Goal: Task Accomplishment & Management: Manage account settings

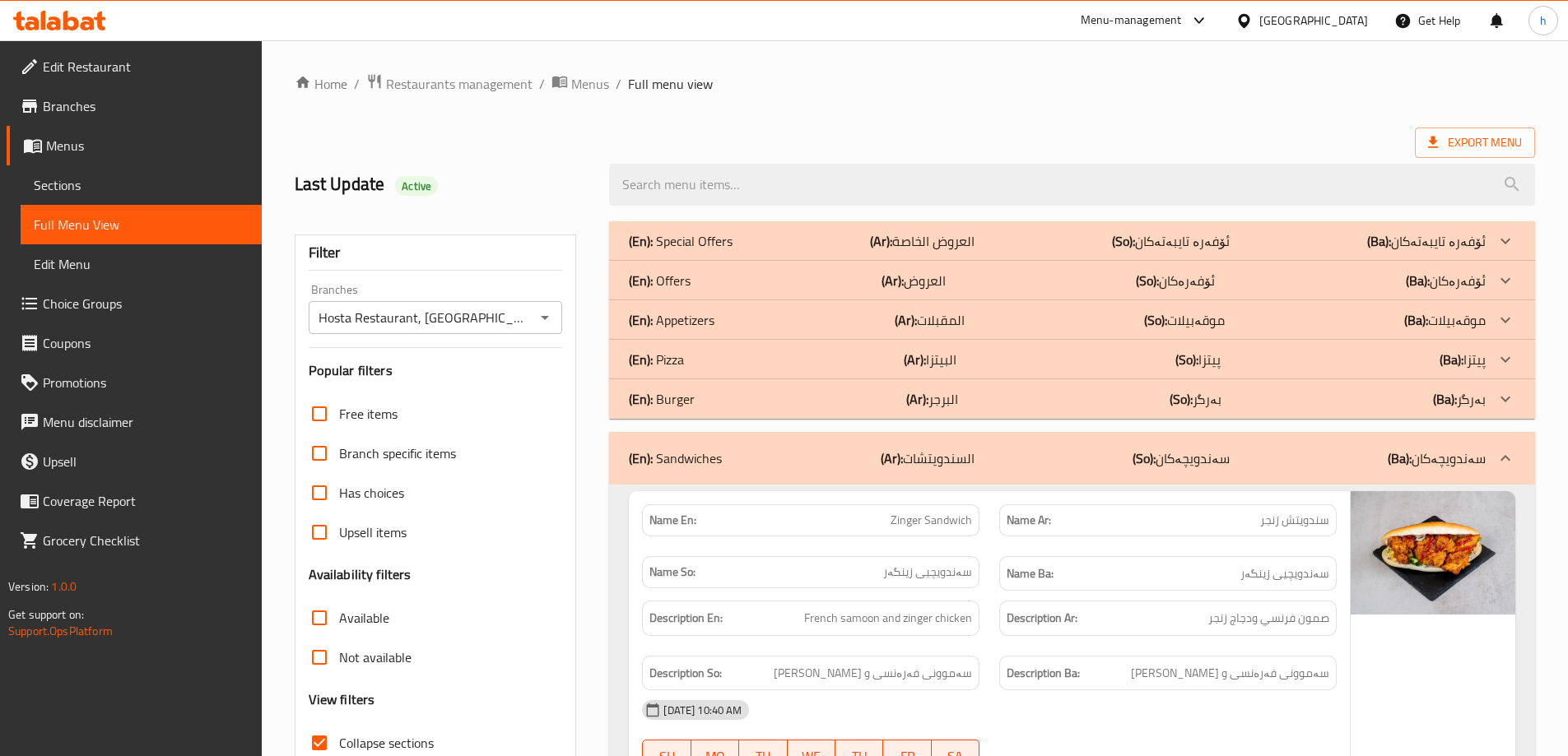
click at [84, 20] on icon at bounding box center [59, 20] width 93 height 19
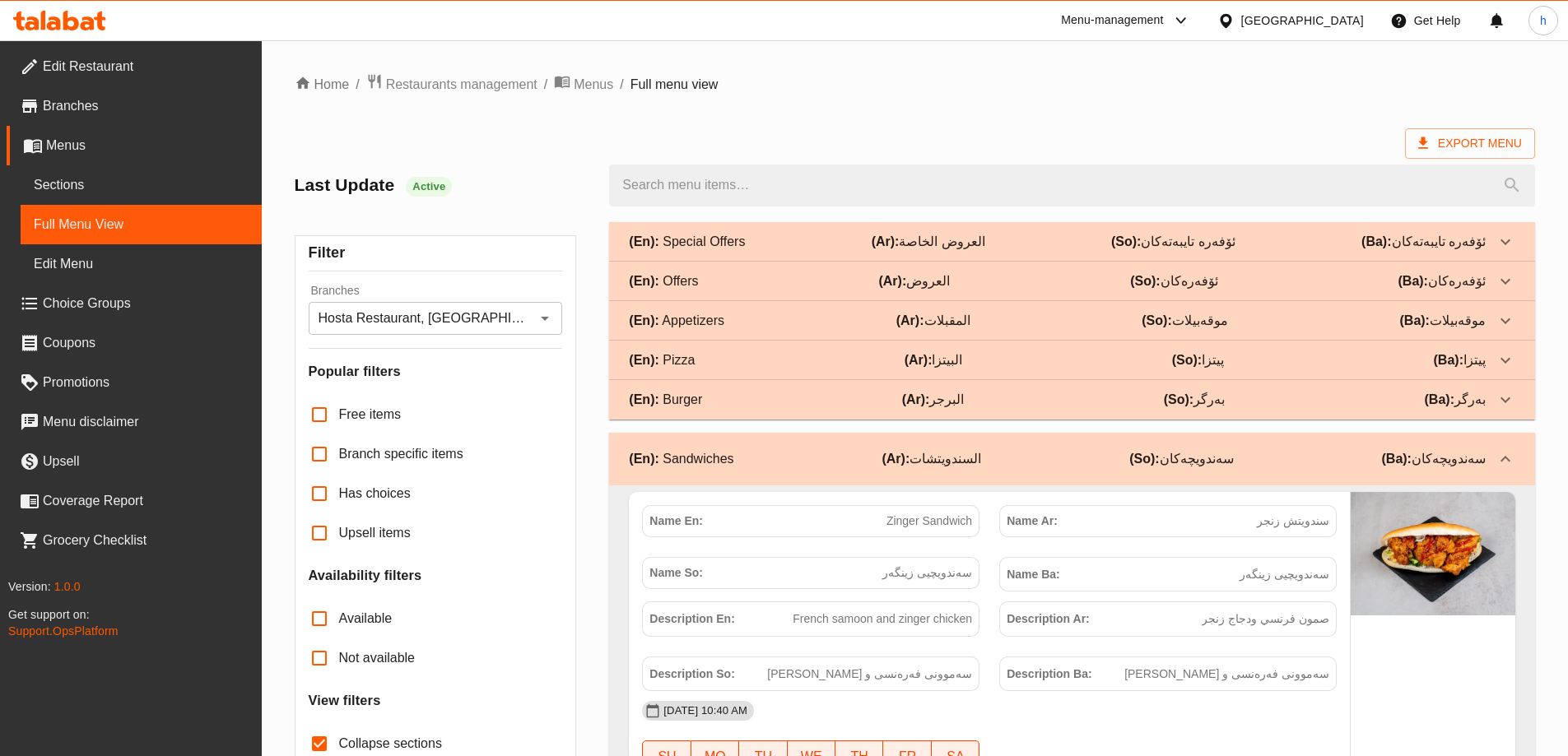
scroll to position [8873, 0]
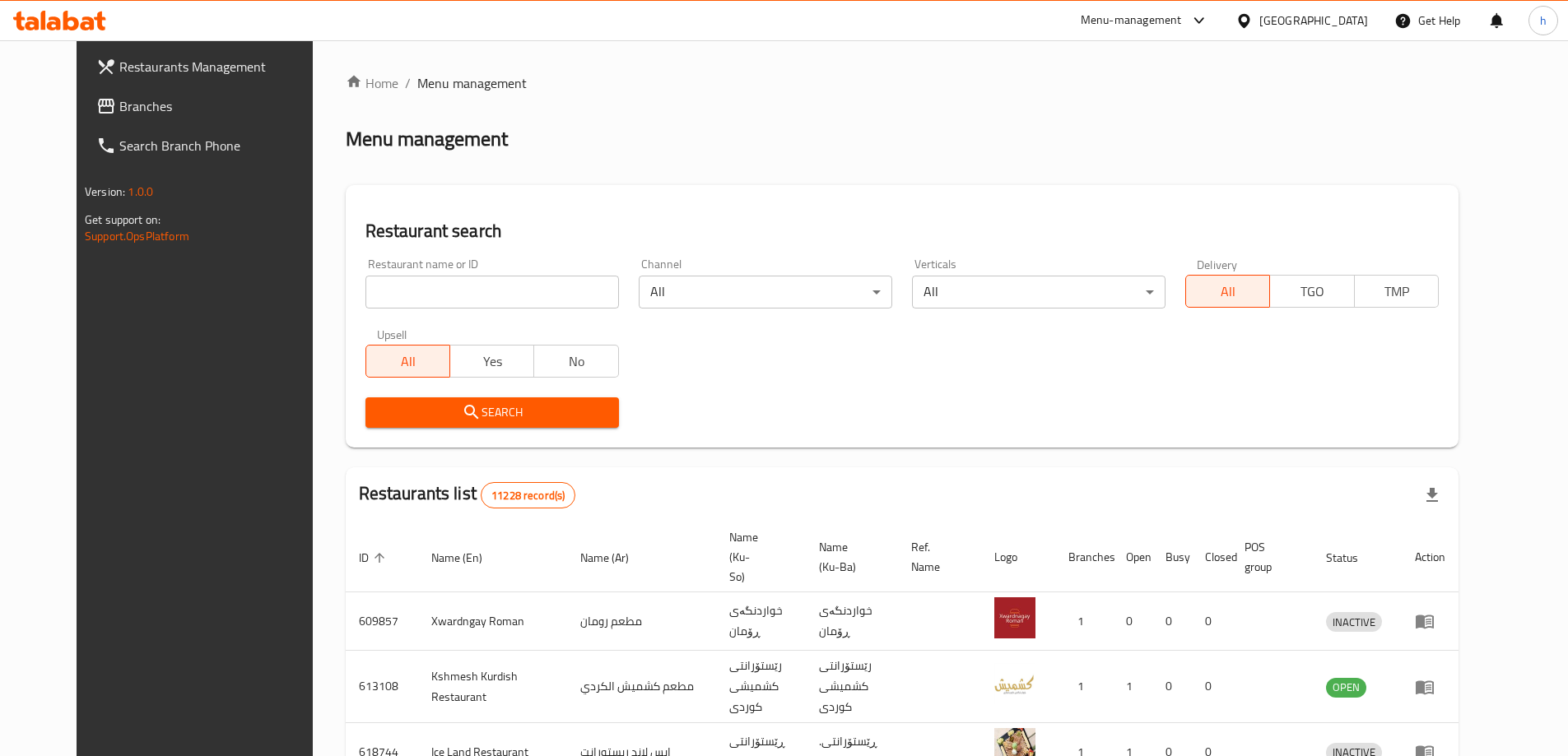
click at [389, 294] on input "search" at bounding box center [492, 292] width 254 height 33
paste input "770011"
type input "770011"
click at [119, 62] on span "Restaurants Management" at bounding box center [222, 66] width 206 height 19
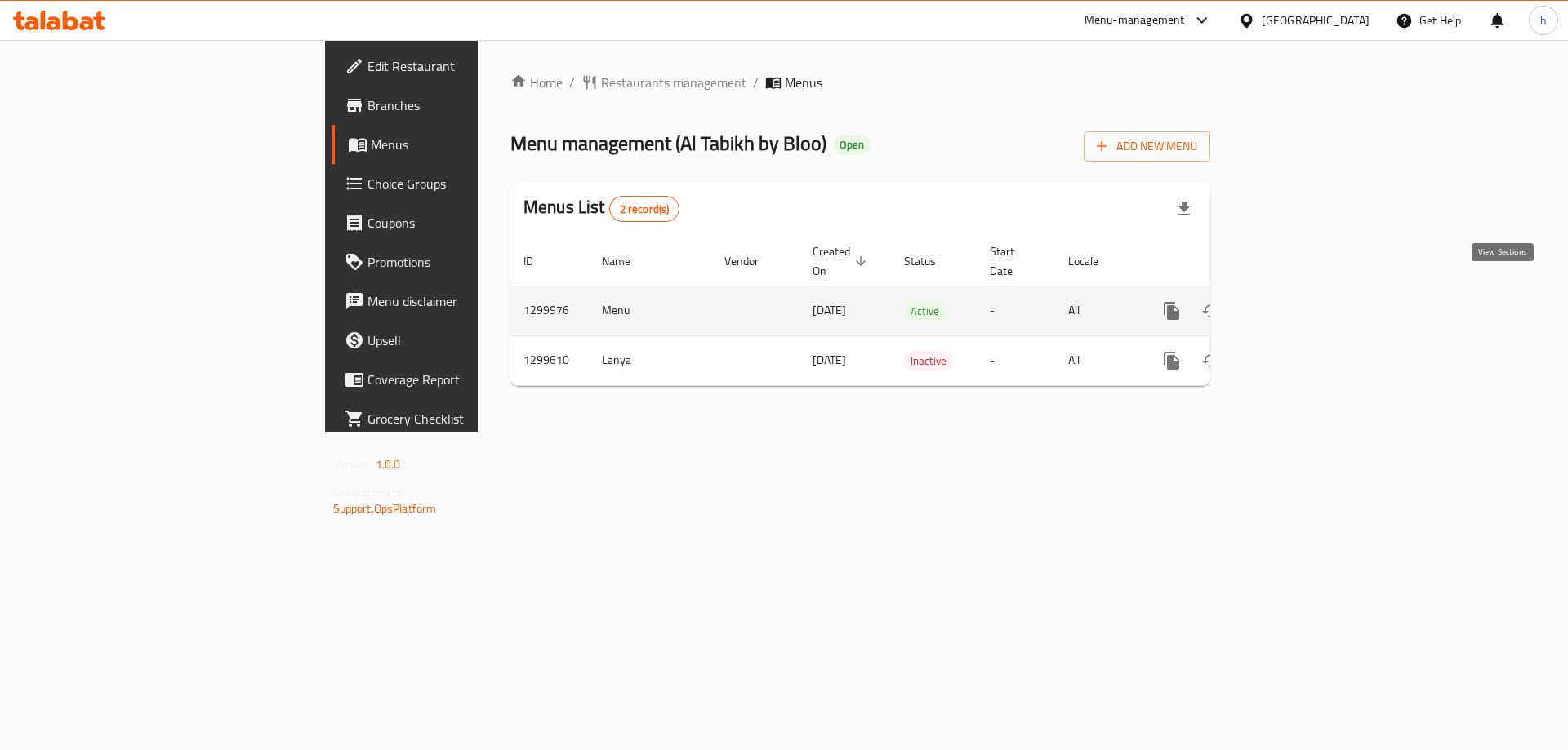
click at [1300, 301] on icon "enhanced table" at bounding box center [1290, 311] width 19 height 19
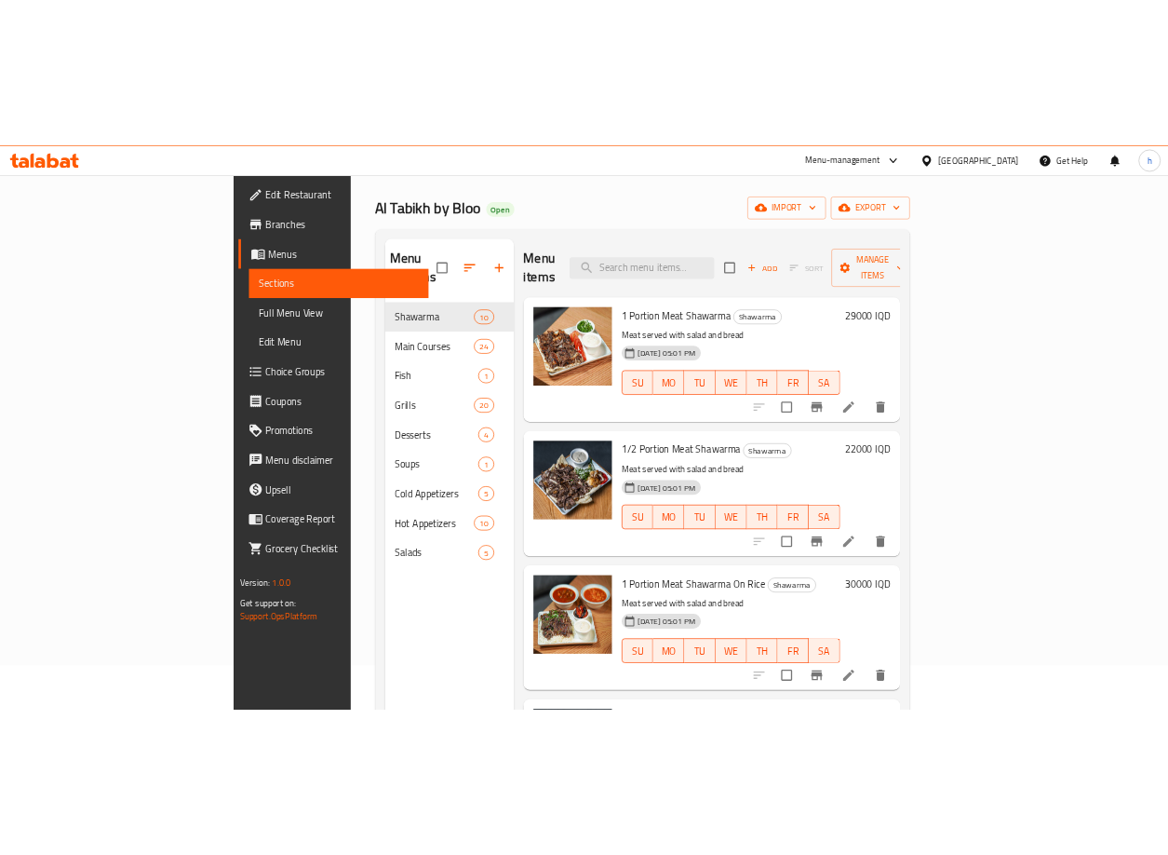
scroll to position [70, 0]
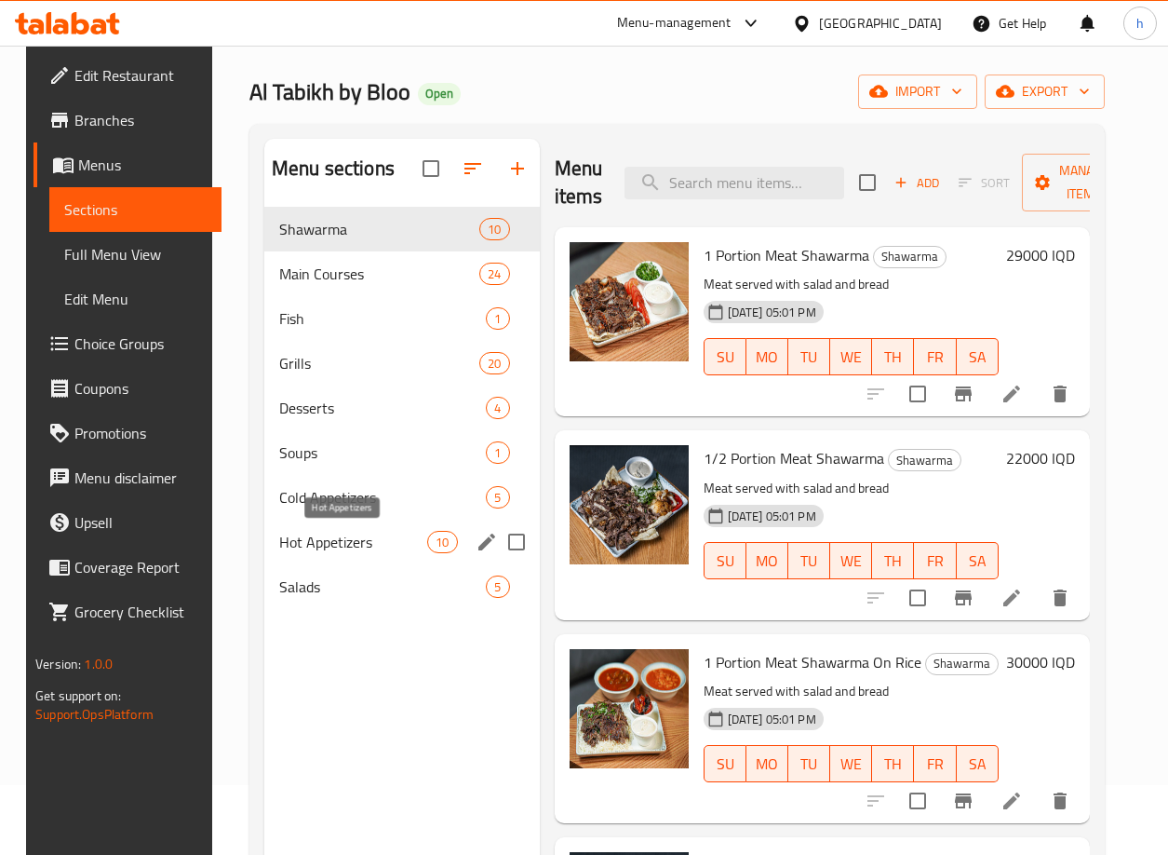
click at [293, 546] on span "Hot Appetizers" at bounding box center [353, 542] width 148 height 22
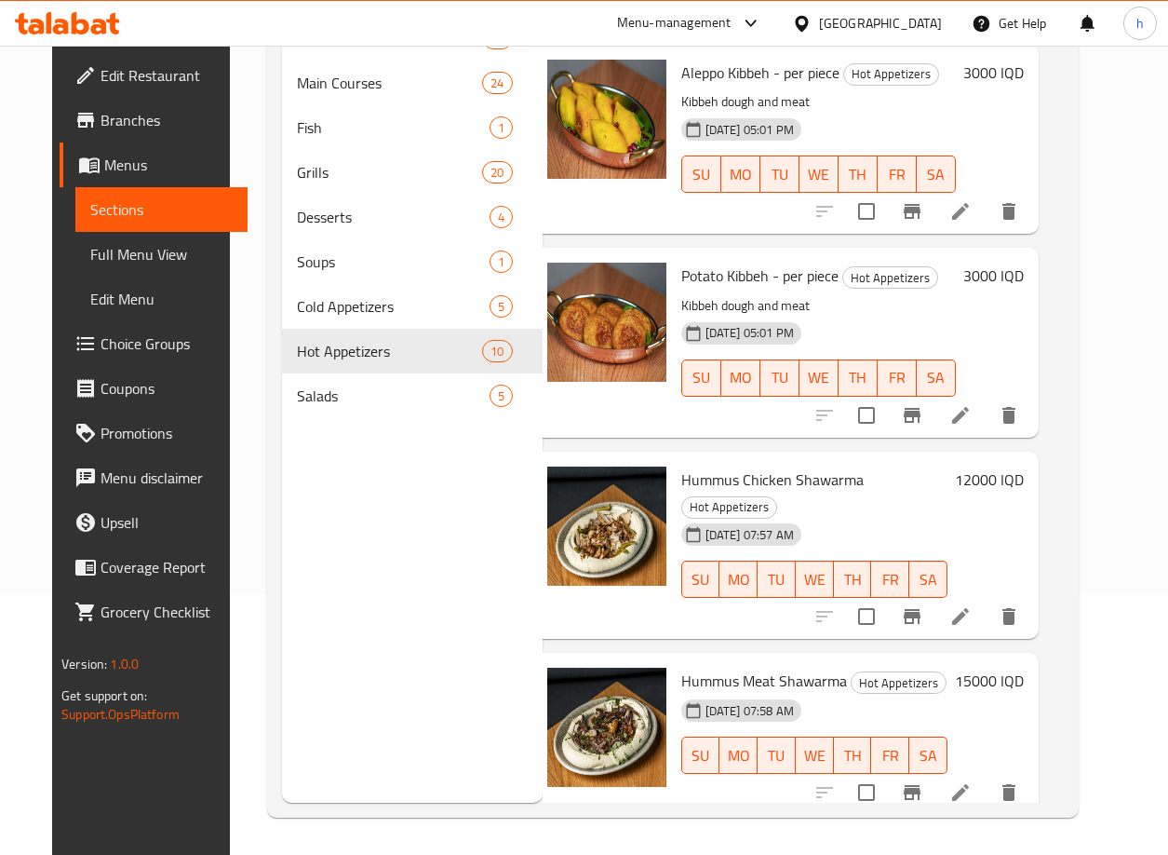
scroll to position [1184, 40]
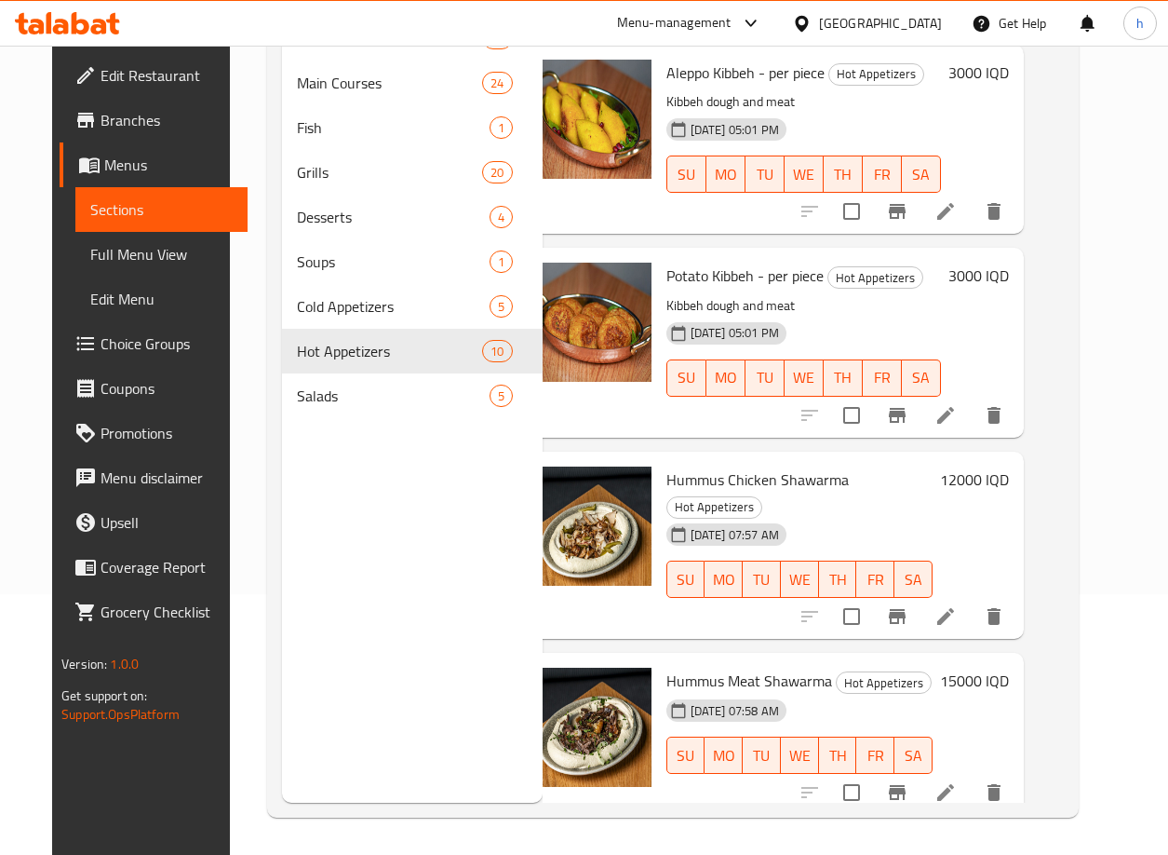
click at [994, 667] on h6 "15000 IQD" at bounding box center [974, 680] width 69 height 26
click at [933, 667] on h6 "Hummus Meat Shawarma Hot Appetizers" at bounding box center [799, 680] width 266 height 26
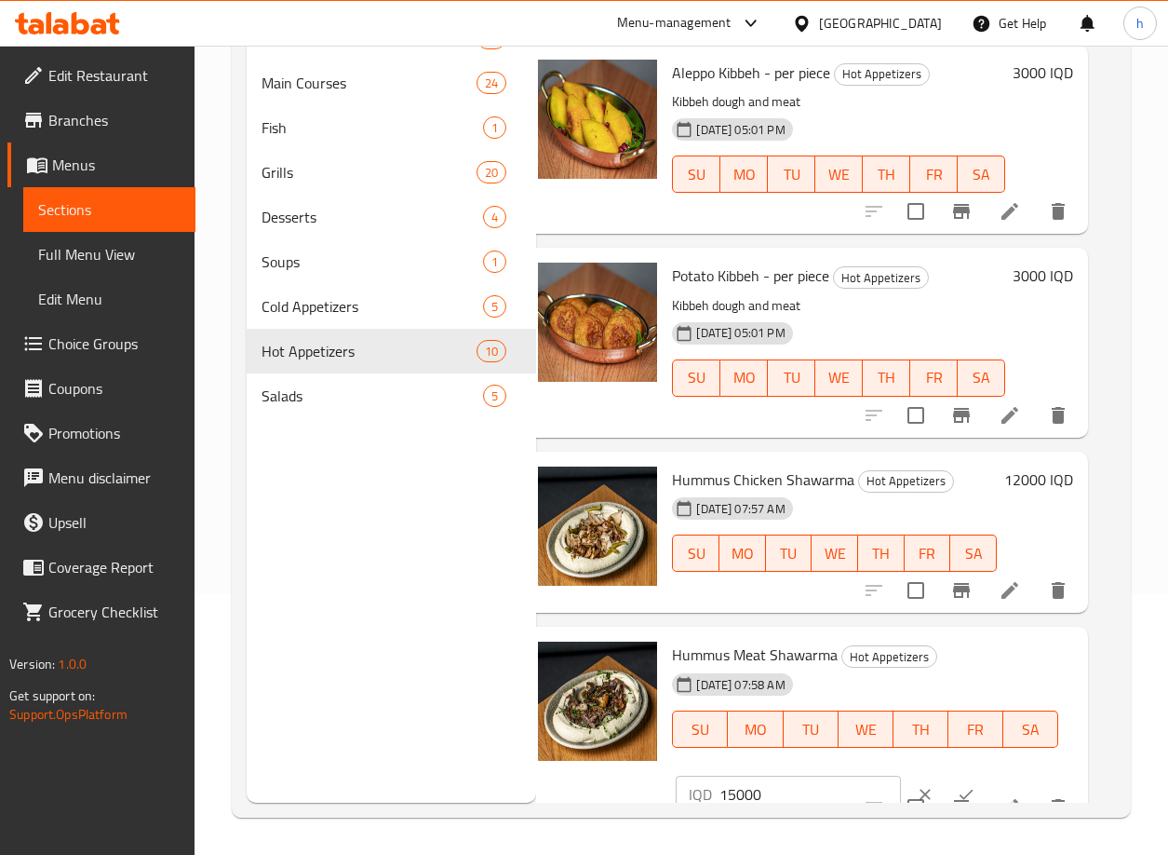
scroll to position [1225, 40]
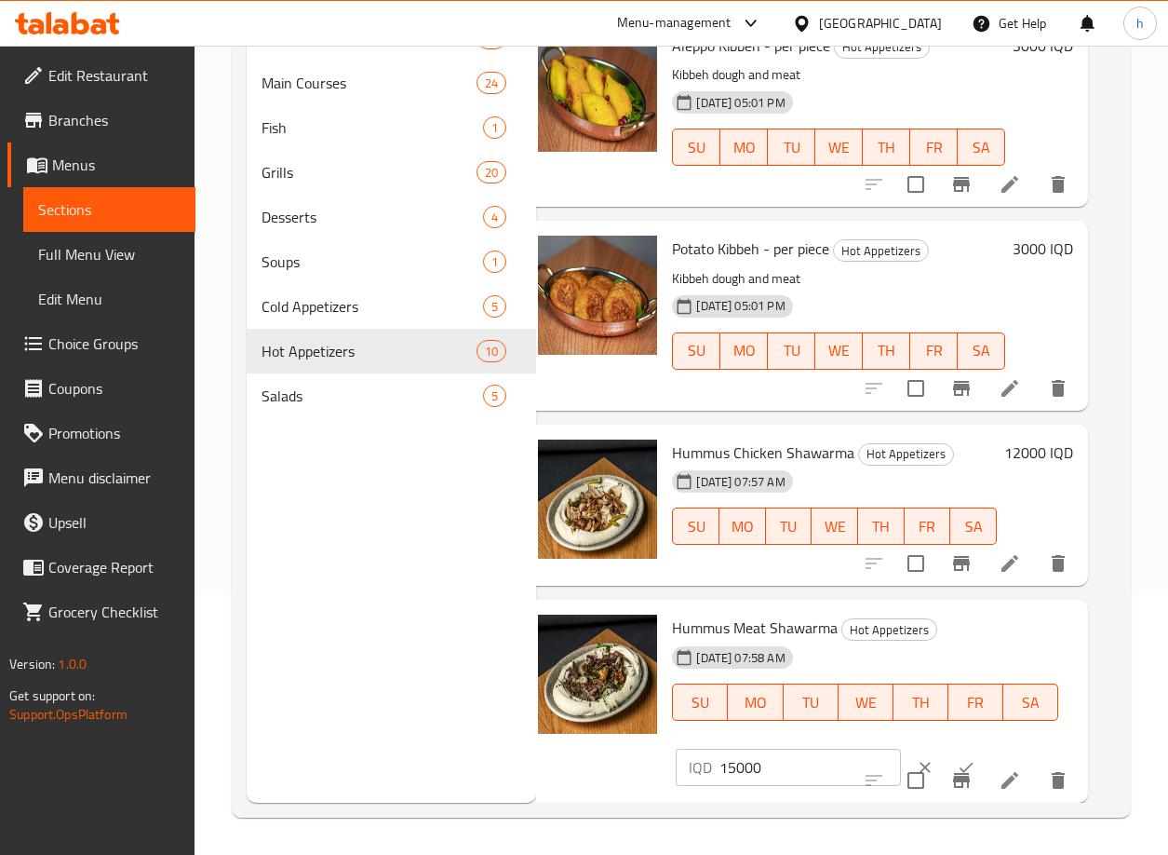
click at [751, 751] on input "15000" at bounding box center [810, 766] width 181 height 37
click at [737, 758] on input "15000" at bounding box center [810, 766] width 181 height 37
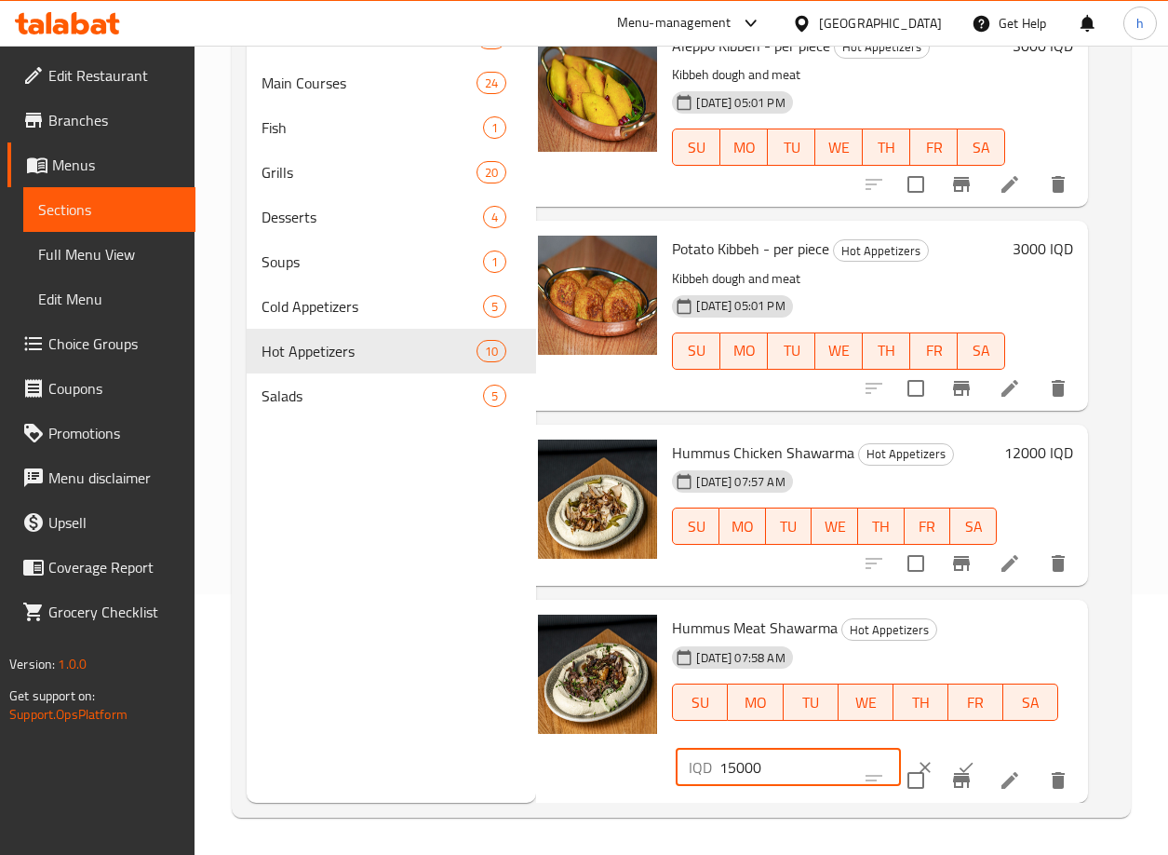
paste input "6"
type input "16000"
click at [957, 758] on icon "ok" at bounding box center [966, 767] width 19 height 19
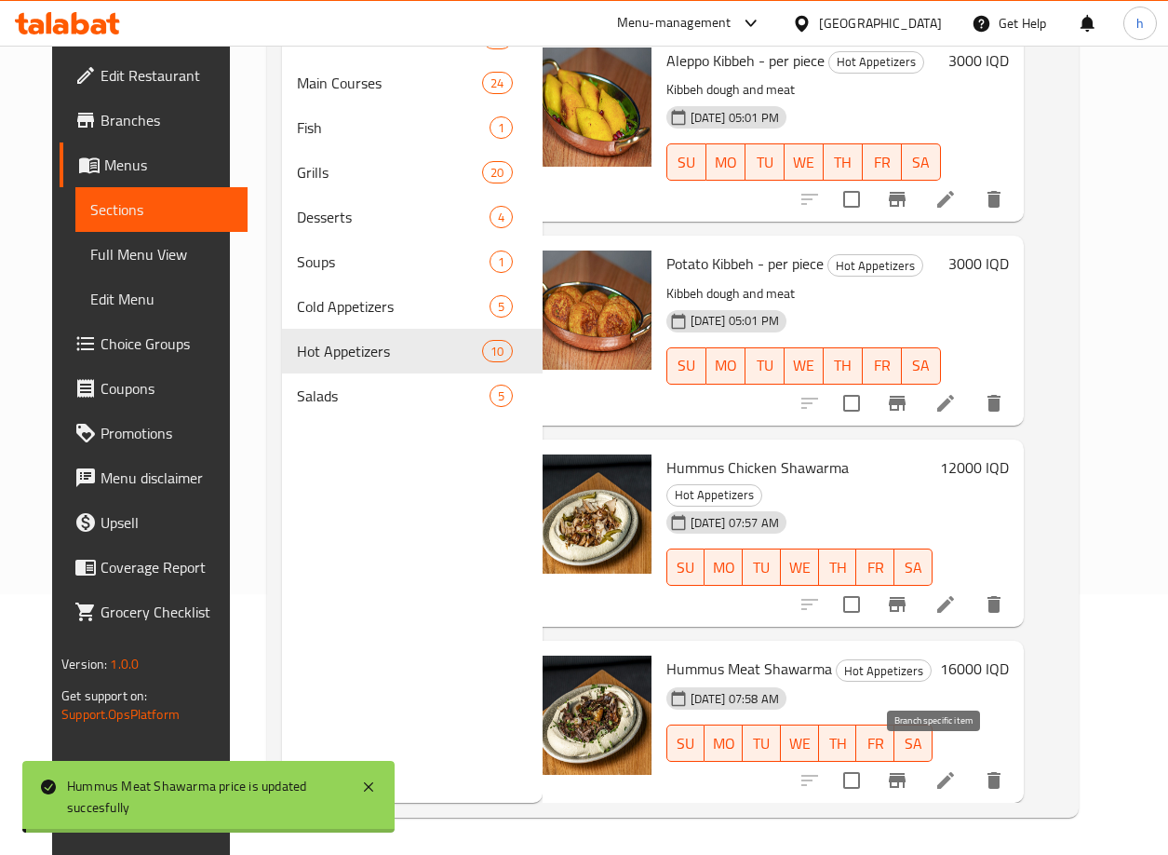
scroll to position [1184, 40]
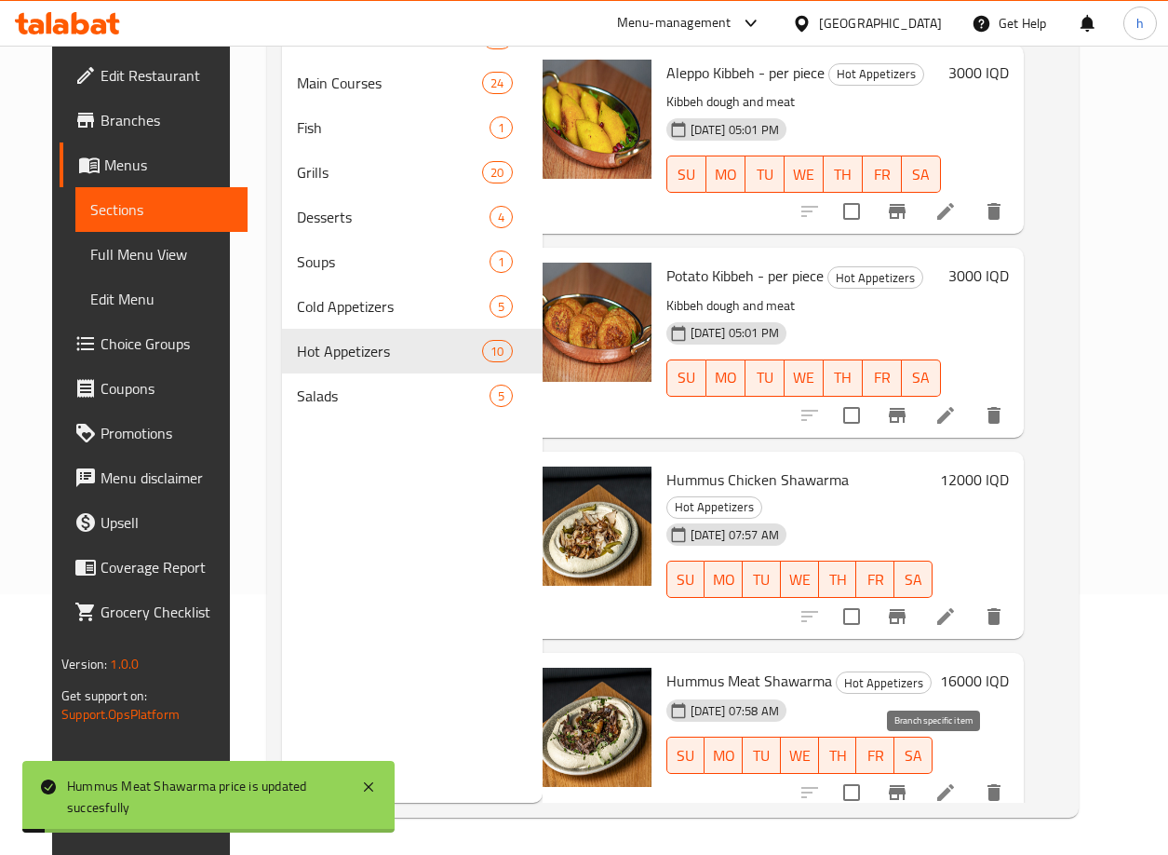
click at [906, 785] on icon "Branch-specific-item" at bounding box center [897, 792] width 17 height 15
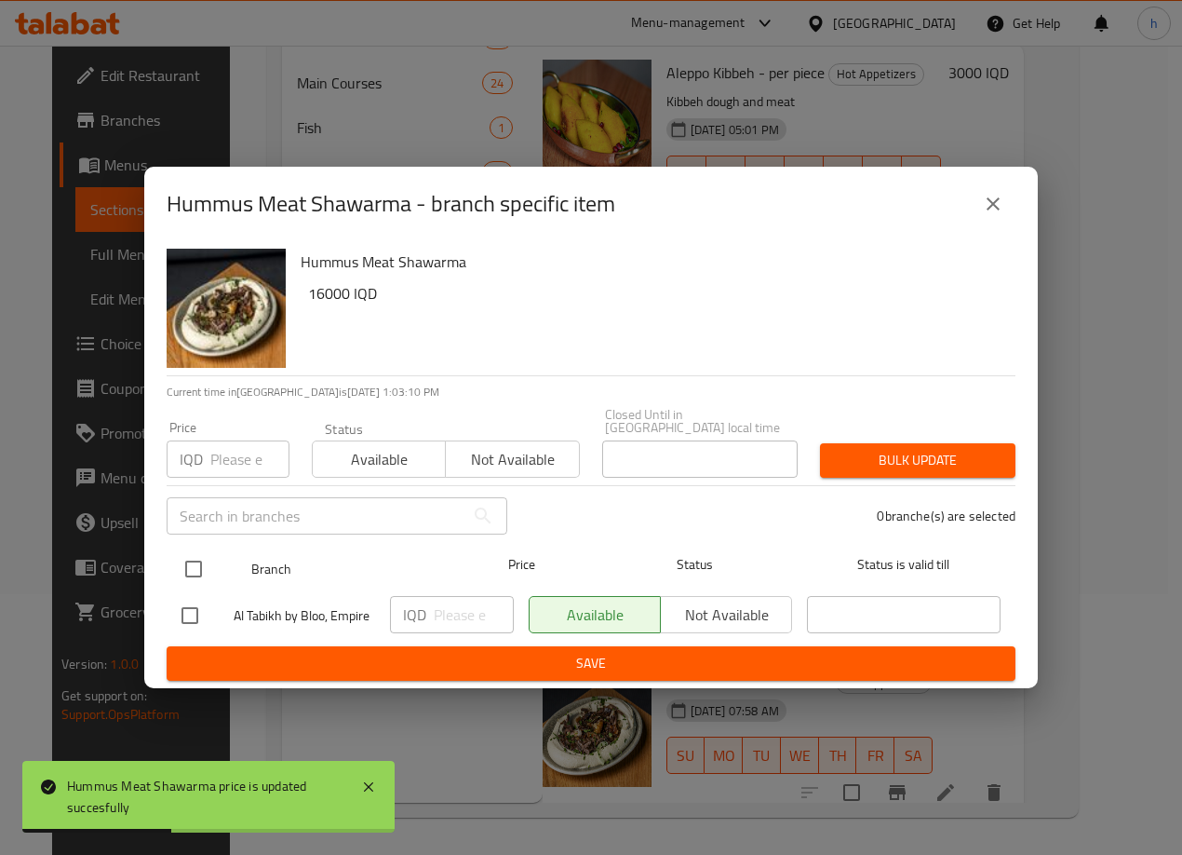
click at [193, 558] on input "checkbox" at bounding box center [193, 568] width 39 height 39
checkbox input "true"
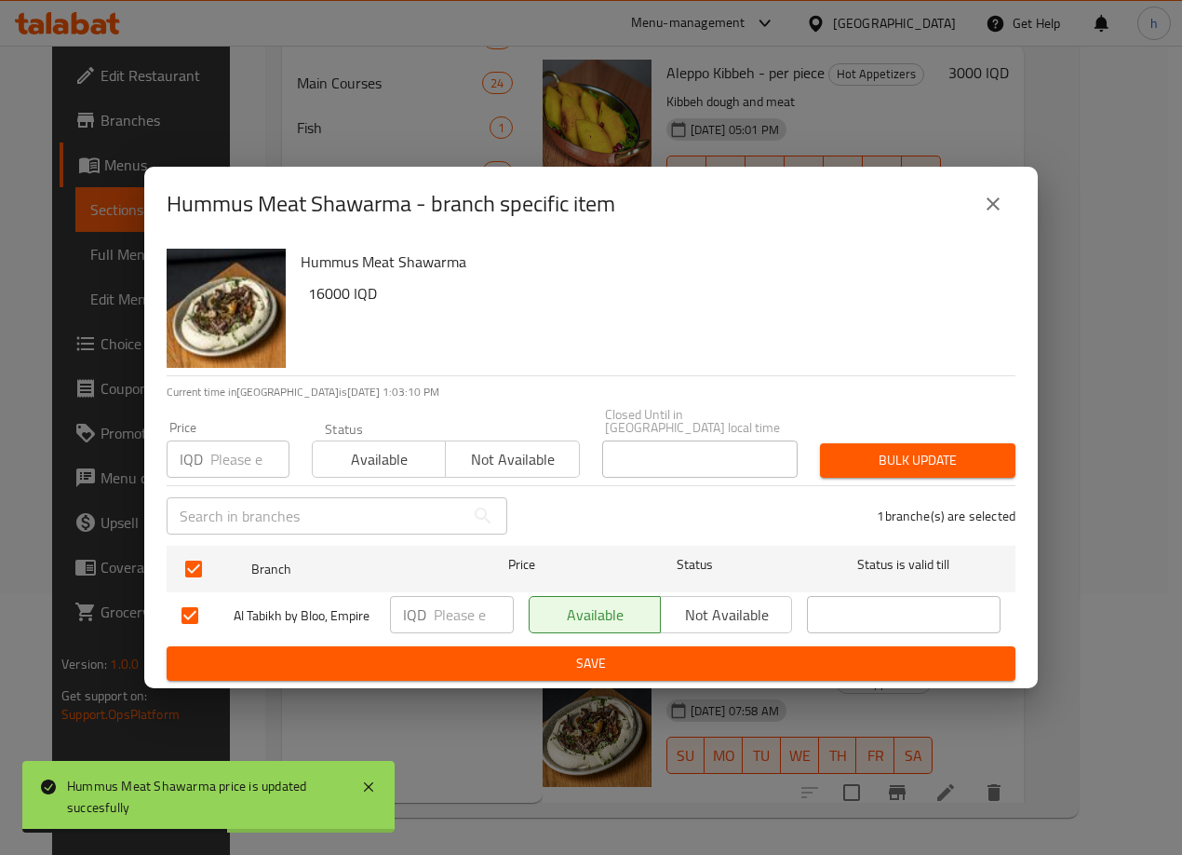
click at [411, 610] on p "IQD" at bounding box center [414, 614] width 23 height 22
click at [468, 618] on input "number" at bounding box center [474, 614] width 80 height 37
paste input "16000"
type input "16000"
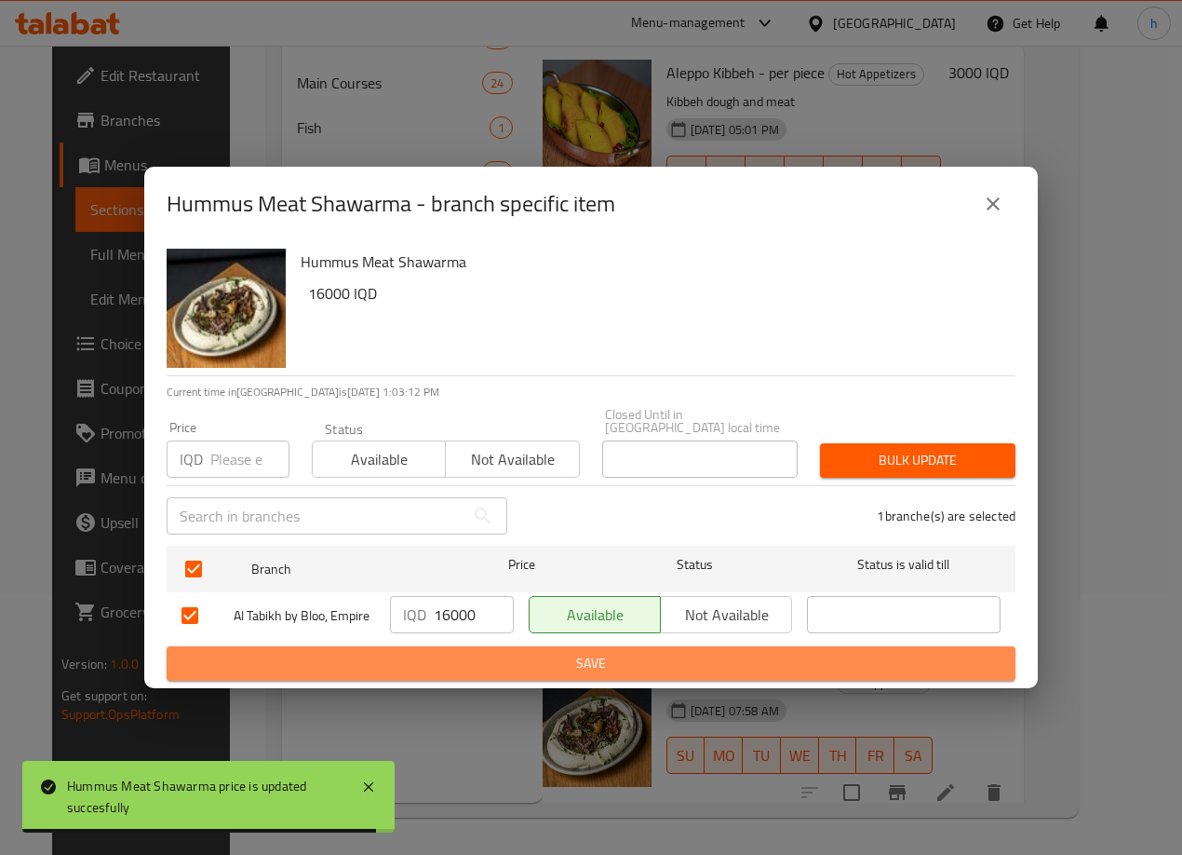
click at [624, 661] on span "Save" at bounding box center [591, 663] width 819 height 23
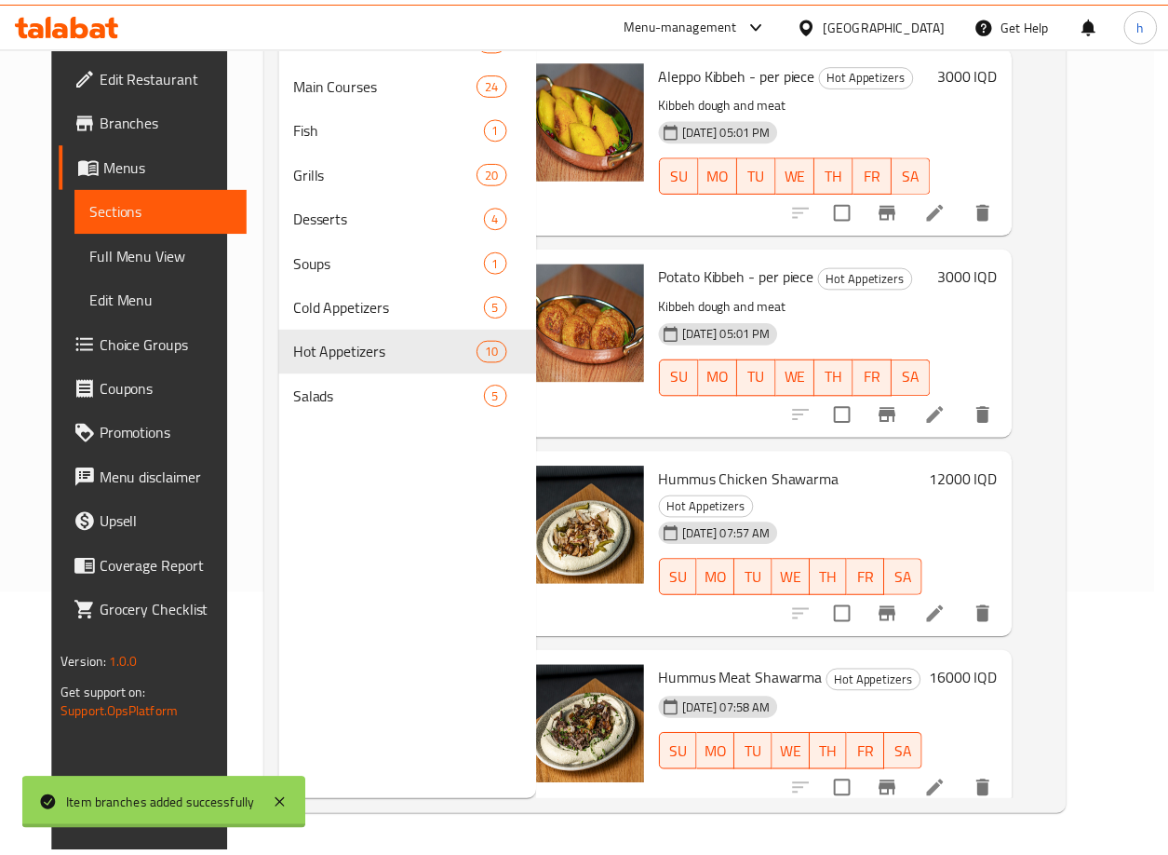
scroll to position [1184, 33]
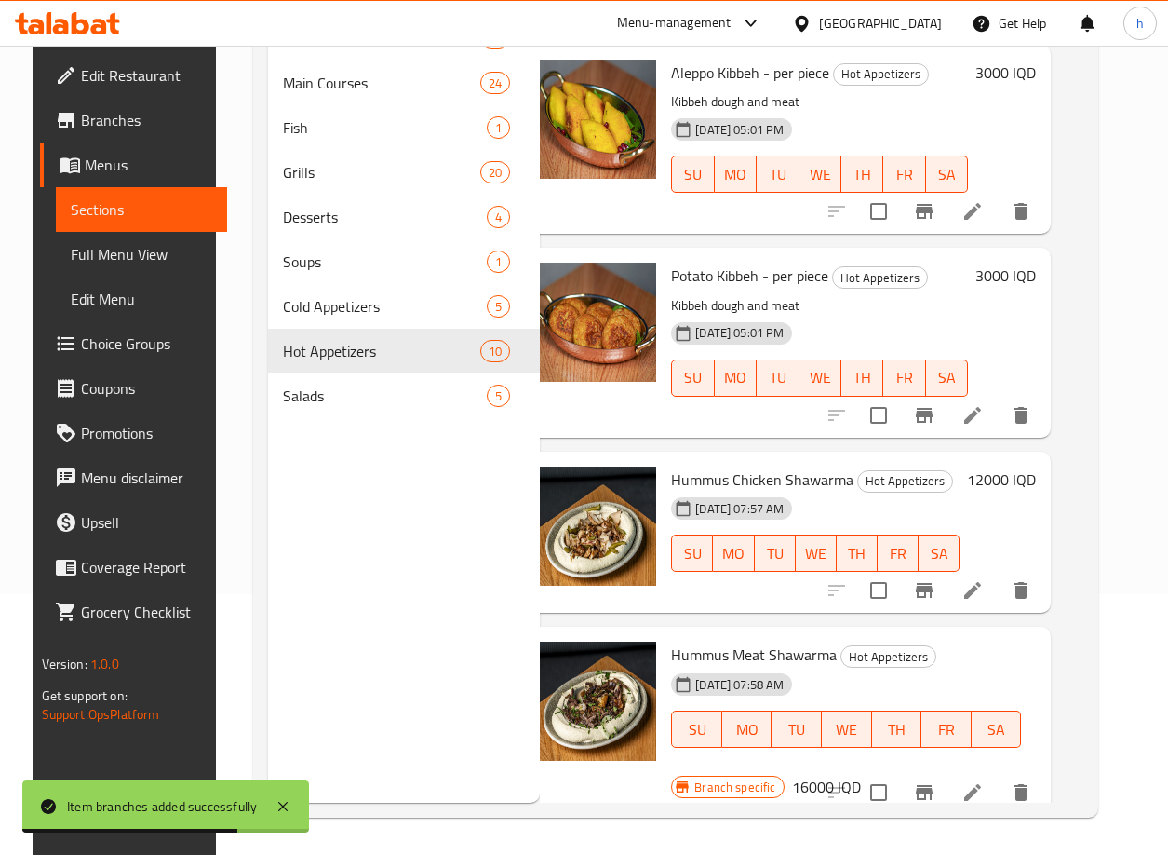
click at [1024, 476] on h6 "12000 IQD" at bounding box center [1001, 479] width 69 height 26
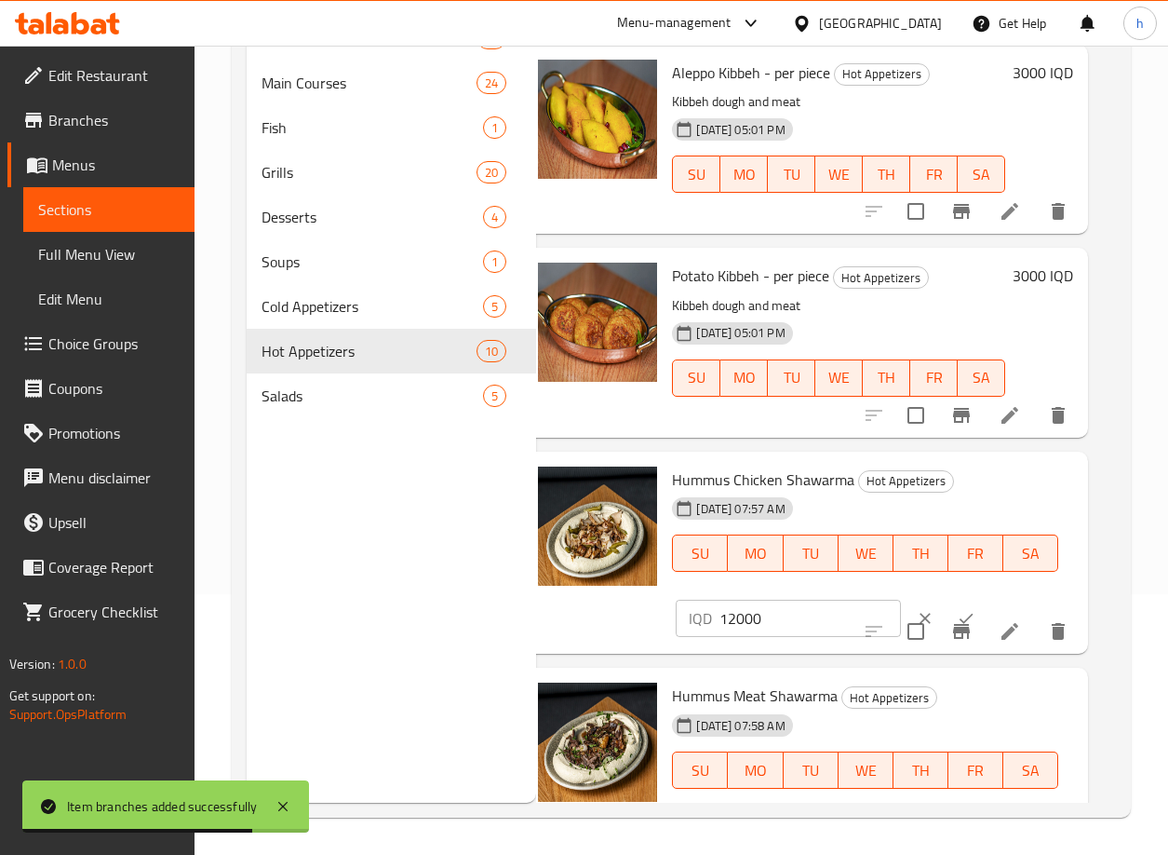
click at [747, 625] on input "12000" at bounding box center [810, 617] width 181 height 37
paste input "3"
type input "13000"
click at [957, 613] on icon "ok" at bounding box center [966, 618] width 19 height 19
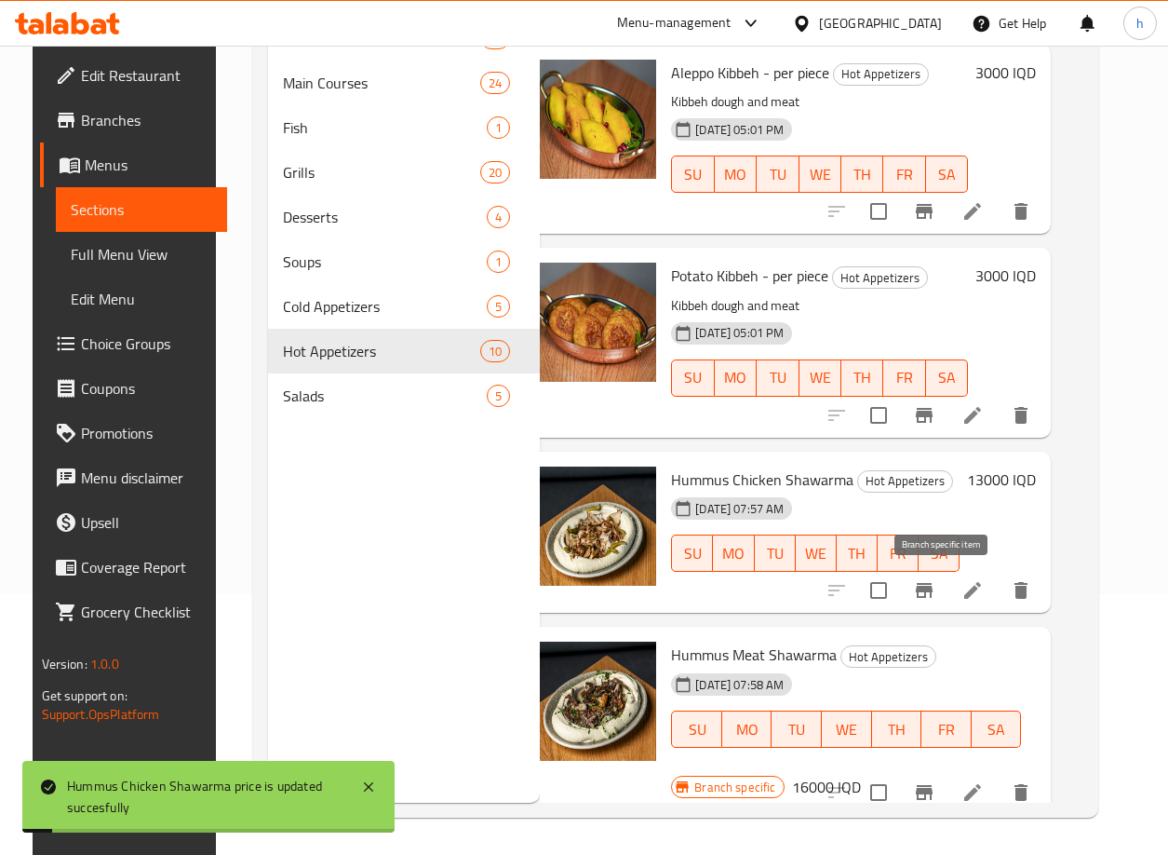
click at [936, 593] on icon "Branch-specific-item" at bounding box center [924, 590] width 22 height 22
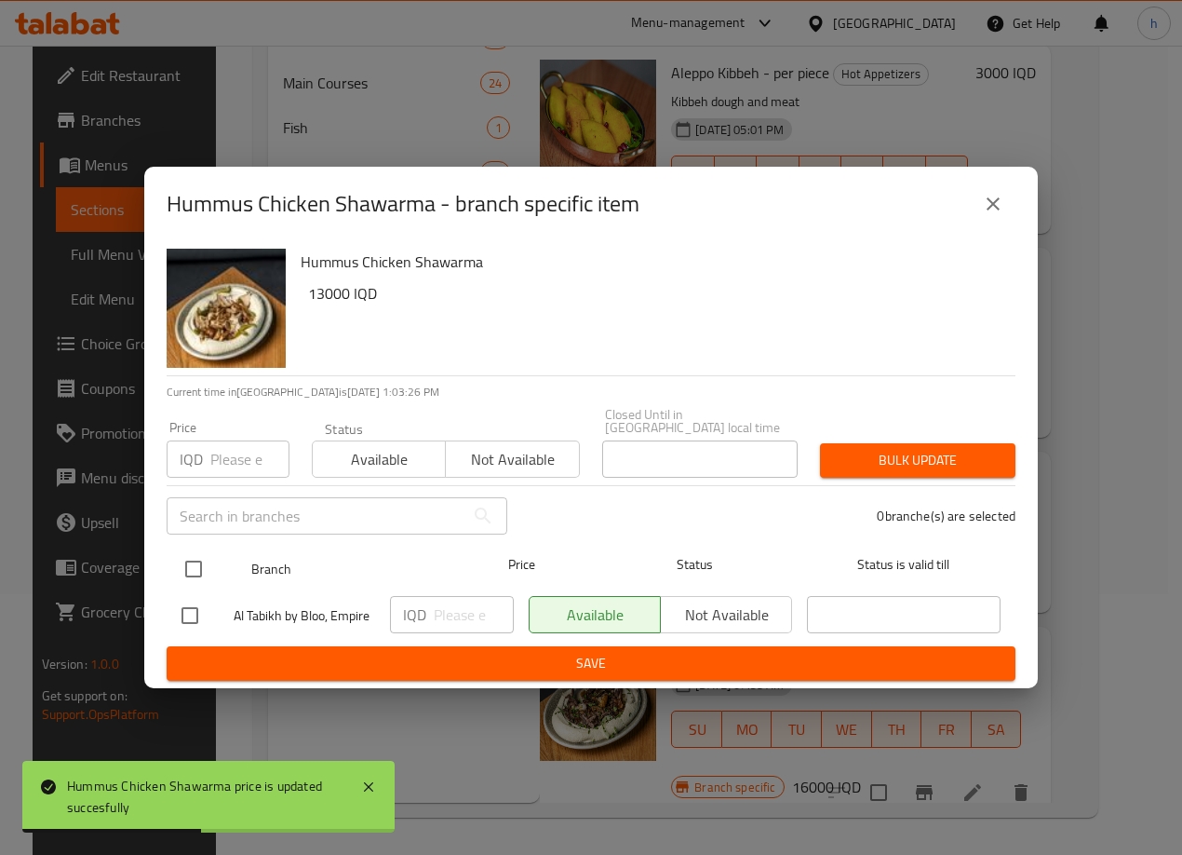
click at [195, 558] on input "checkbox" at bounding box center [193, 568] width 39 height 39
checkbox input "true"
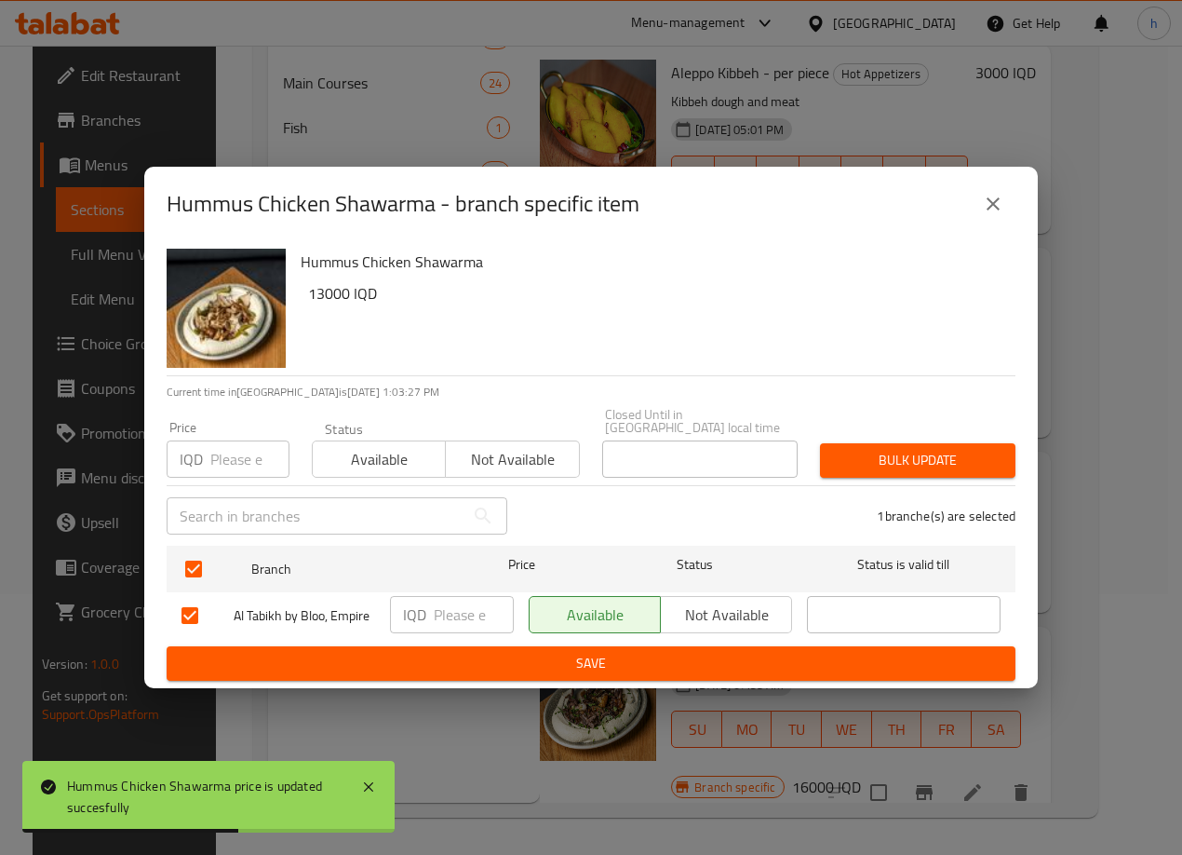
click at [424, 610] on p "IQD" at bounding box center [414, 614] width 23 height 22
type input "1"
click at [492, 600] on input "1" at bounding box center [474, 614] width 80 height 37
paste input "13000"
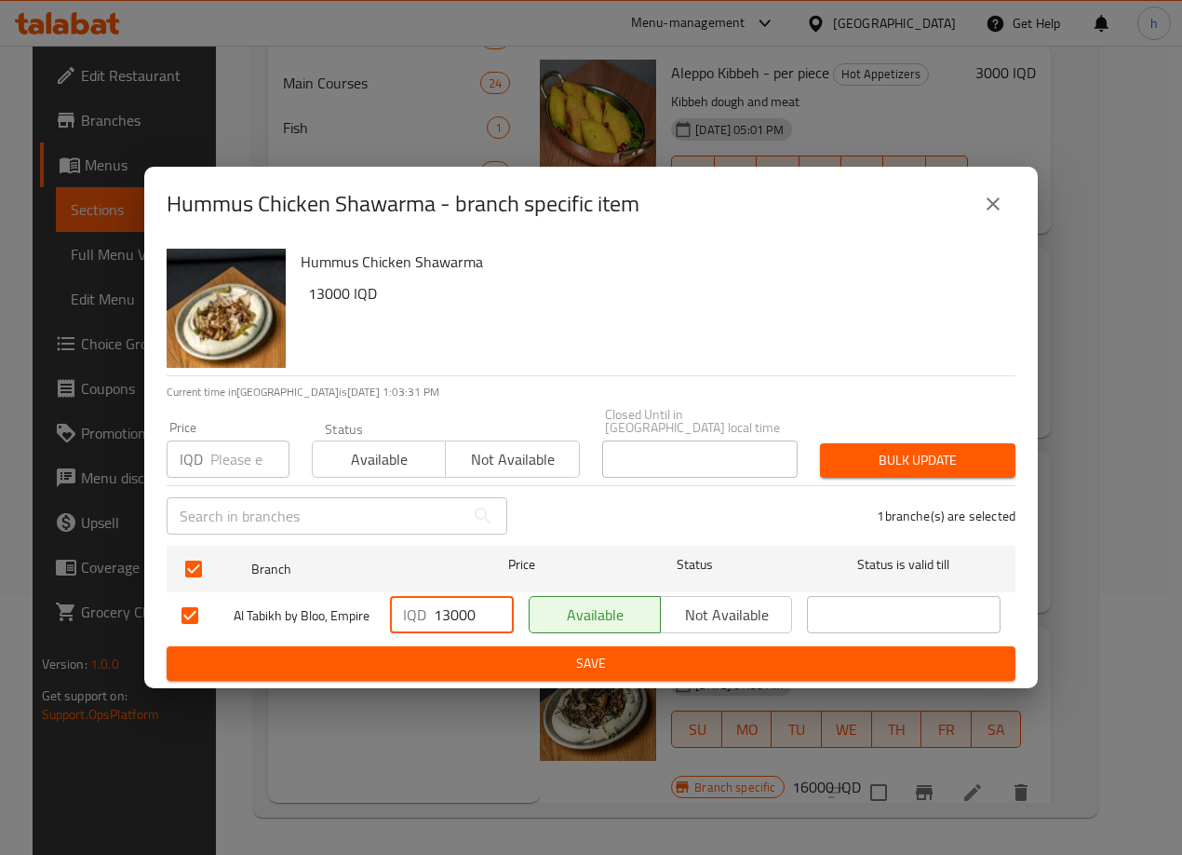
type input "13000"
click at [652, 652] on span "Save" at bounding box center [591, 663] width 819 height 23
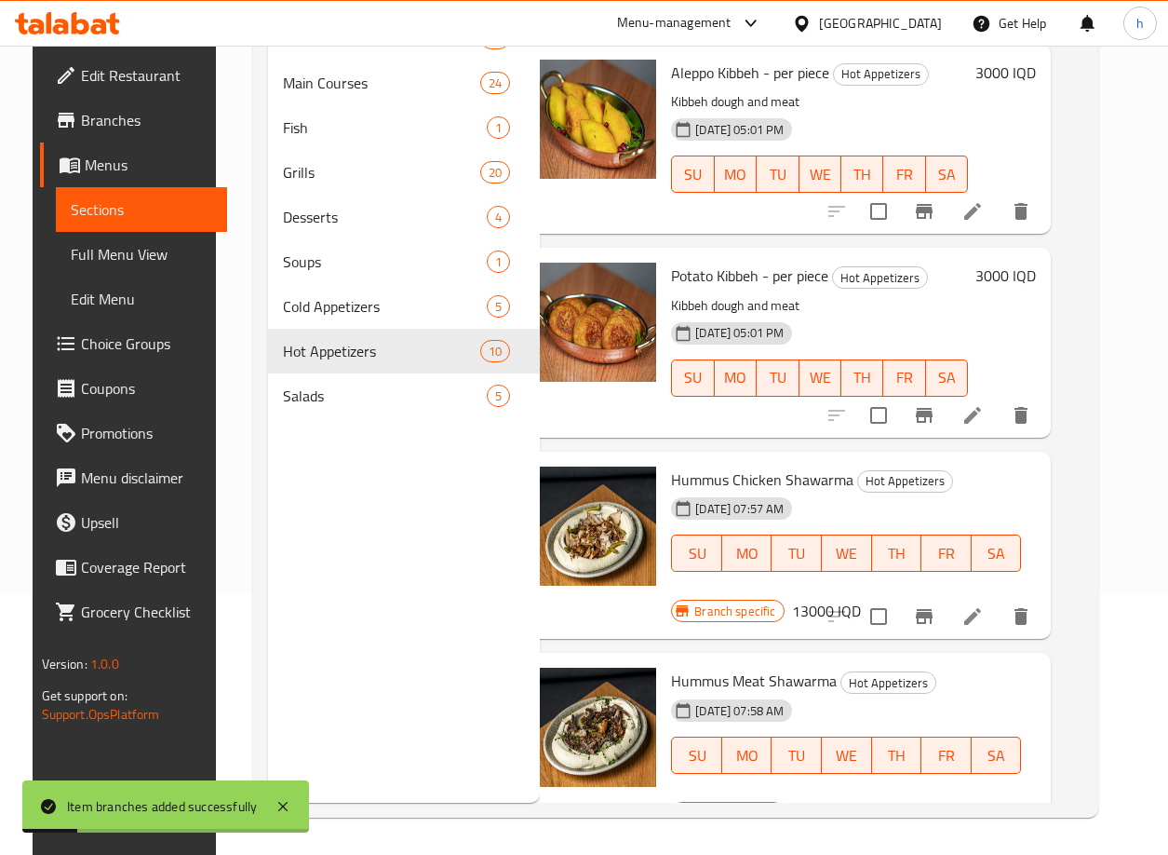
scroll to position [1236, 33]
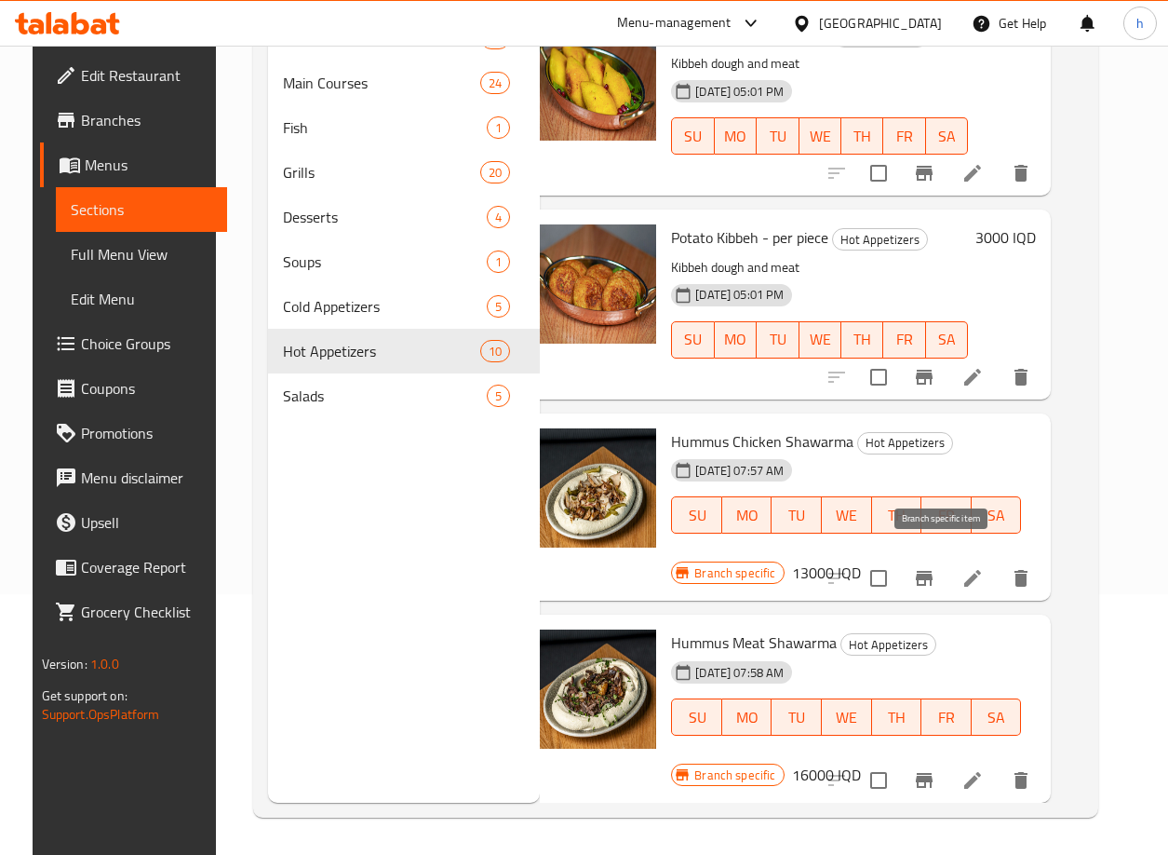
click at [933, 571] on icon "Branch-specific-item" at bounding box center [924, 578] width 17 height 15
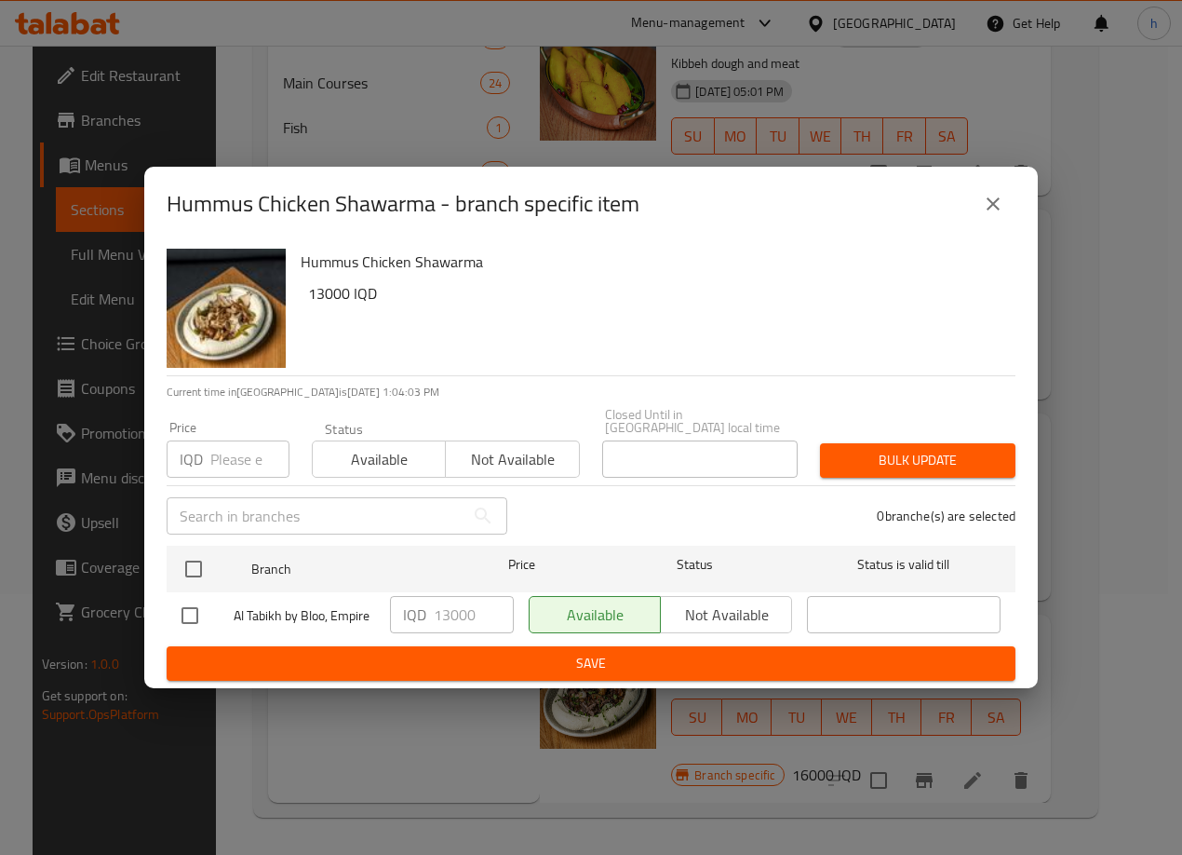
click at [985, 215] on icon "close" at bounding box center [993, 204] width 22 height 22
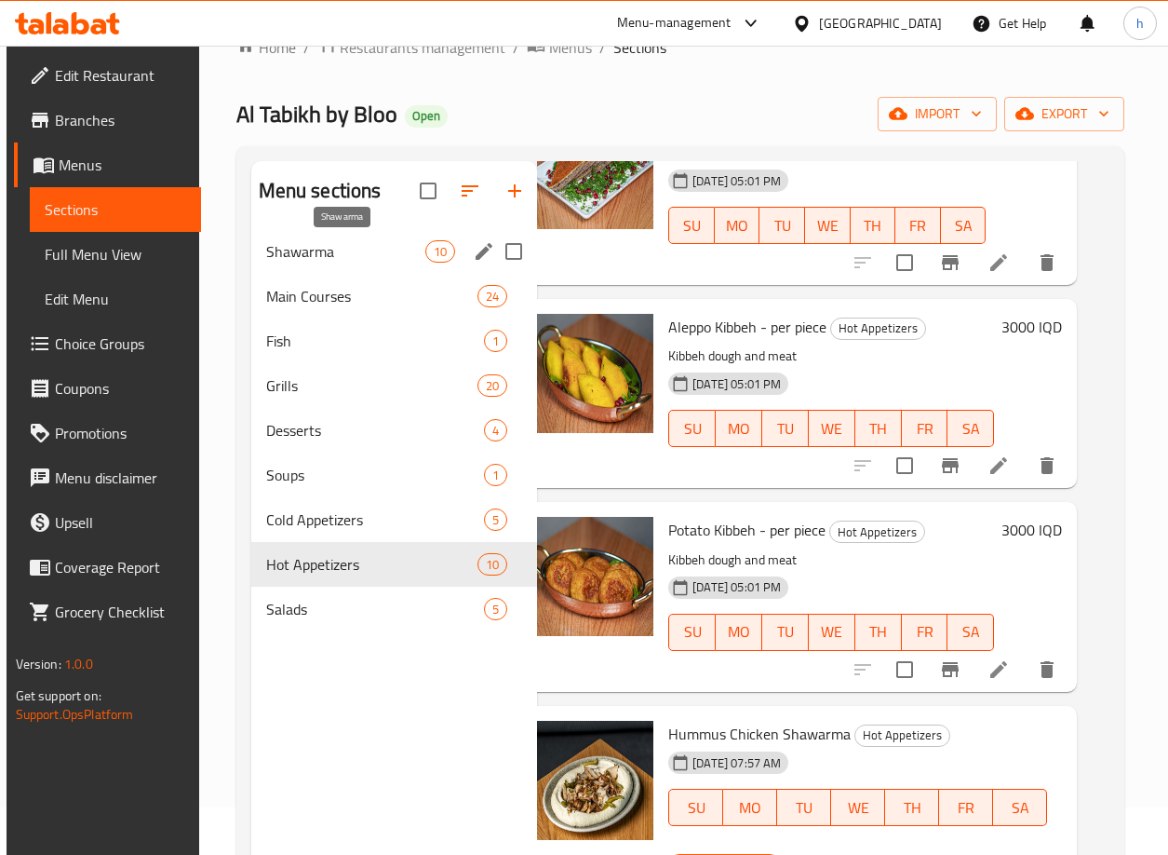
scroll to position [0, 0]
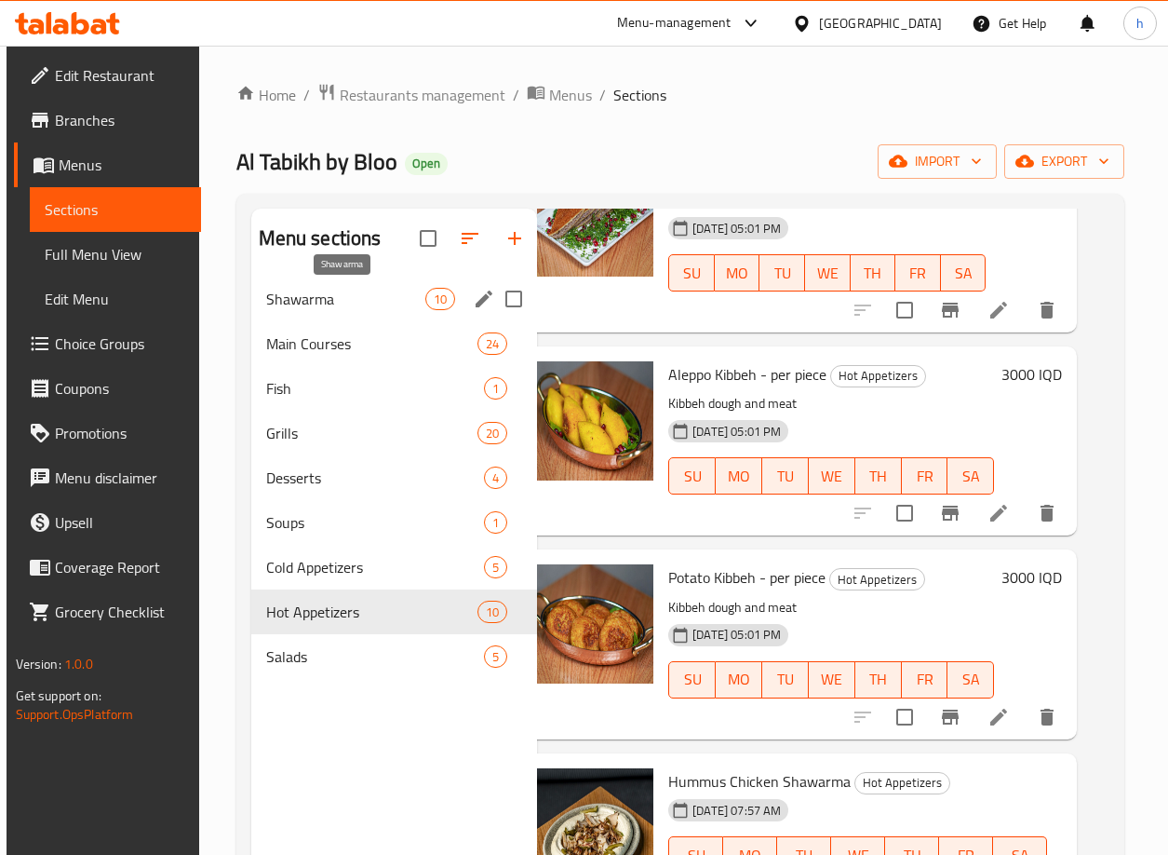
click at [313, 302] on span "Shawarma" at bounding box center [345, 299] width 159 height 22
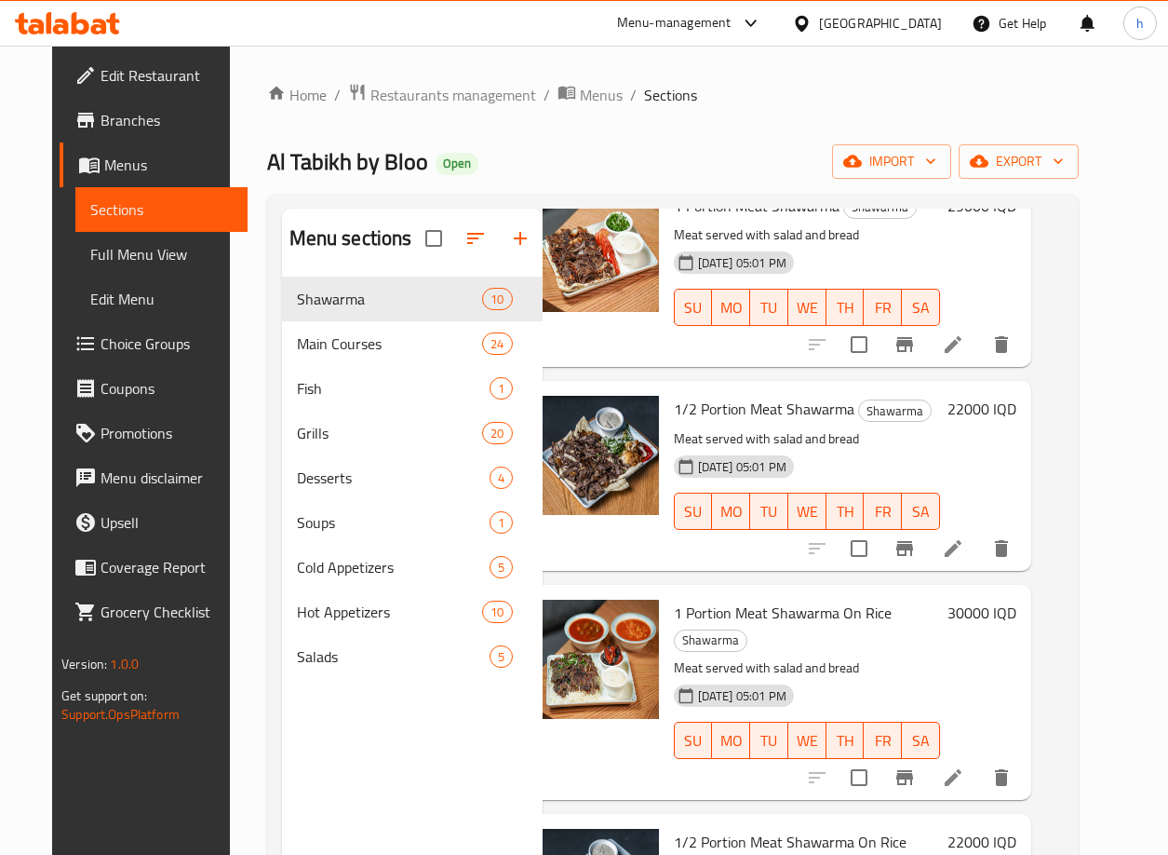
scroll to position [0, 33]
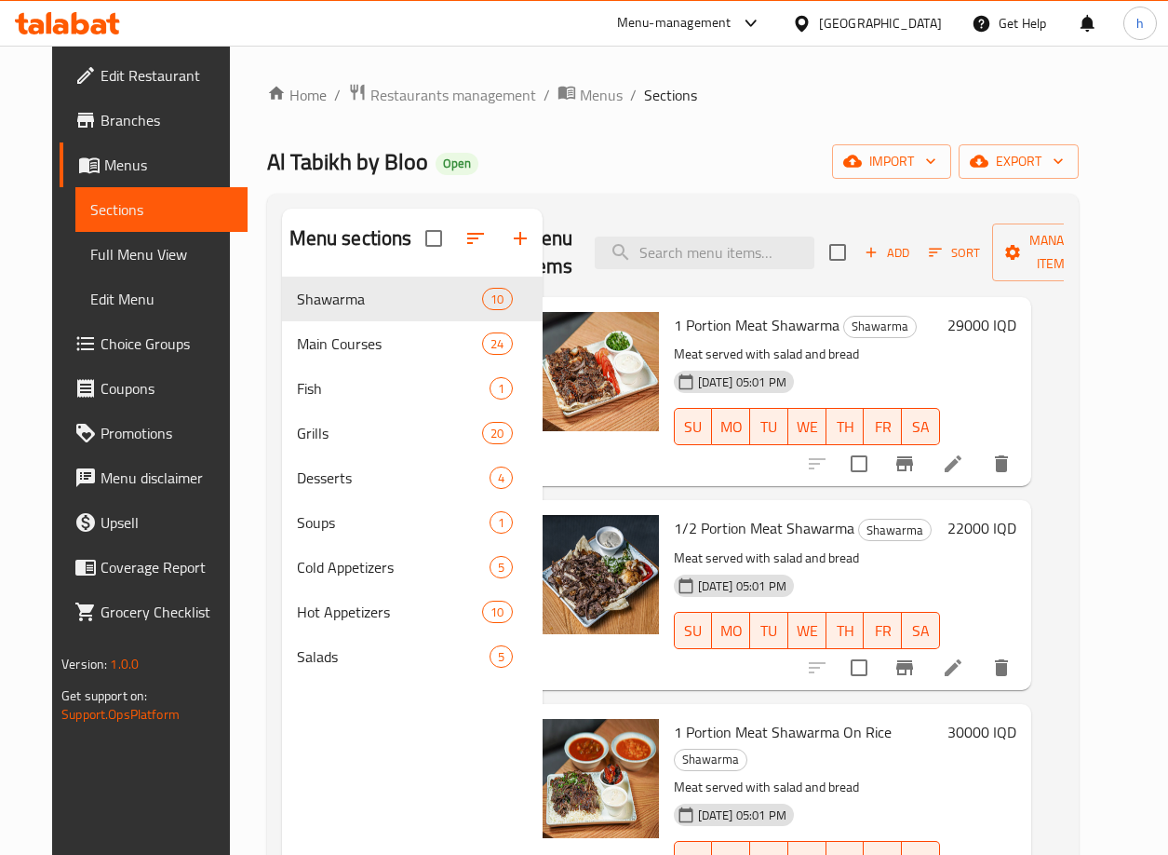
click at [1013, 326] on h6 "29000 IQD" at bounding box center [982, 325] width 69 height 26
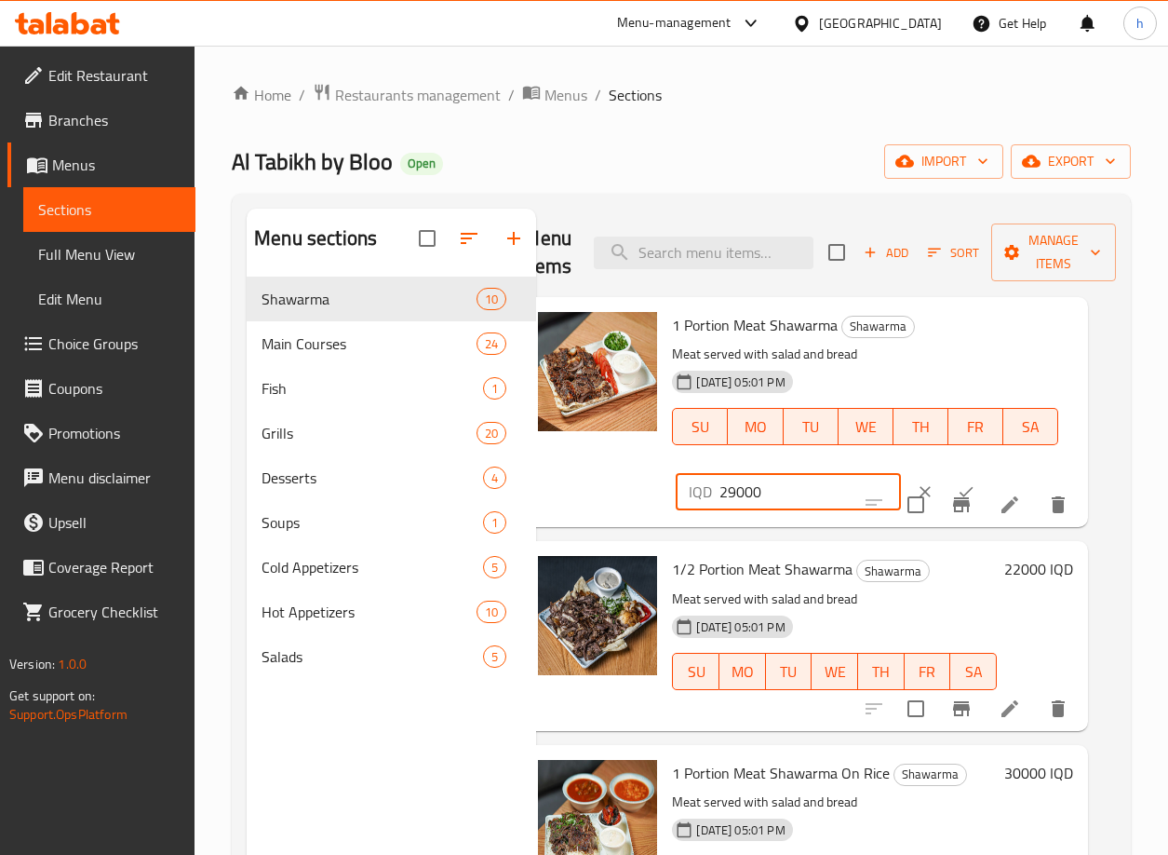
click at [720, 498] on input "29000" at bounding box center [810, 491] width 181 height 37
click at [742, 487] on input "29000" at bounding box center [810, 491] width 181 height 37
click at [739, 487] on input "29000" at bounding box center [810, 491] width 181 height 37
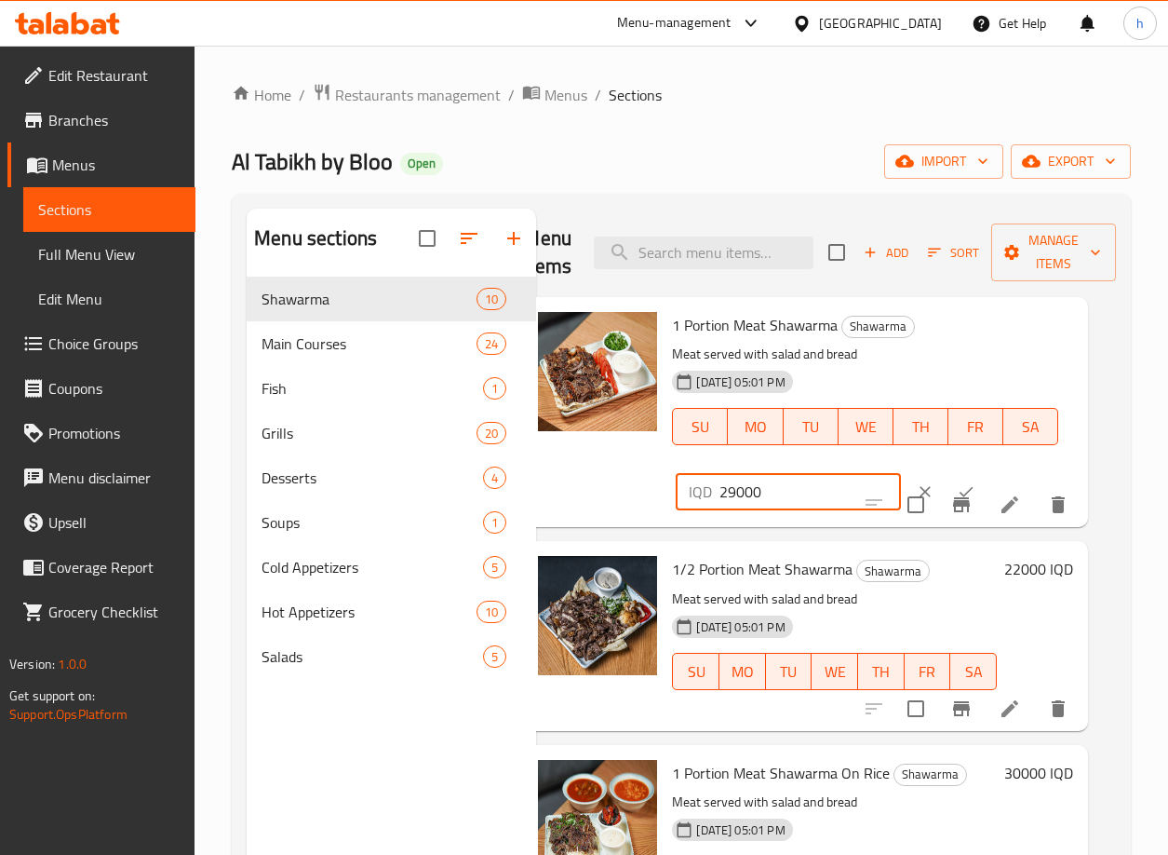
paste input "30000"
click at [789, 491] on input "2903000000" at bounding box center [810, 491] width 181 height 37
click at [788, 491] on input "2903000000" at bounding box center [810, 491] width 181 height 37
click at [761, 488] on input "2903000000" at bounding box center [810, 491] width 181 height 37
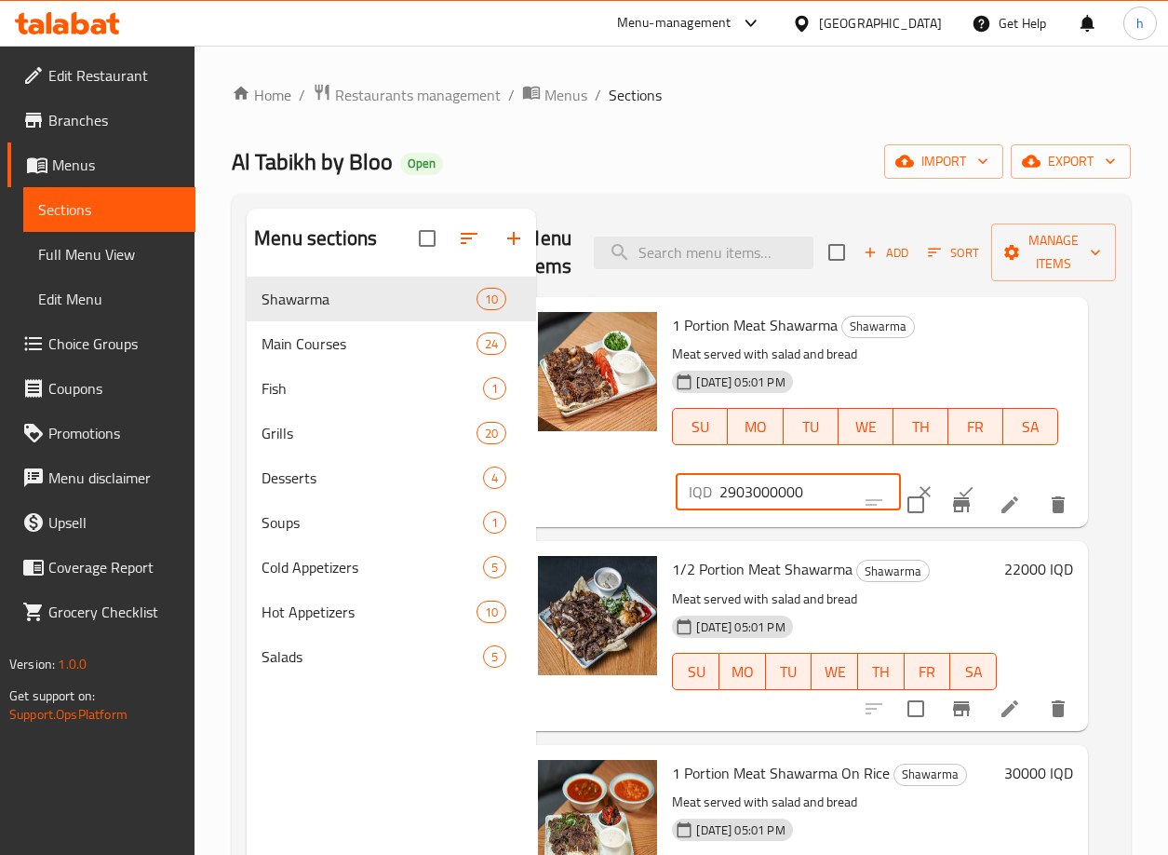
click at [761, 488] on input "2903000000" at bounding box center [810, 491] width 181 height 37
paste input "3"
type input "30000"
click at [957, 490] on icon "ok" at bounding box center [966, 491] width 19 height 19
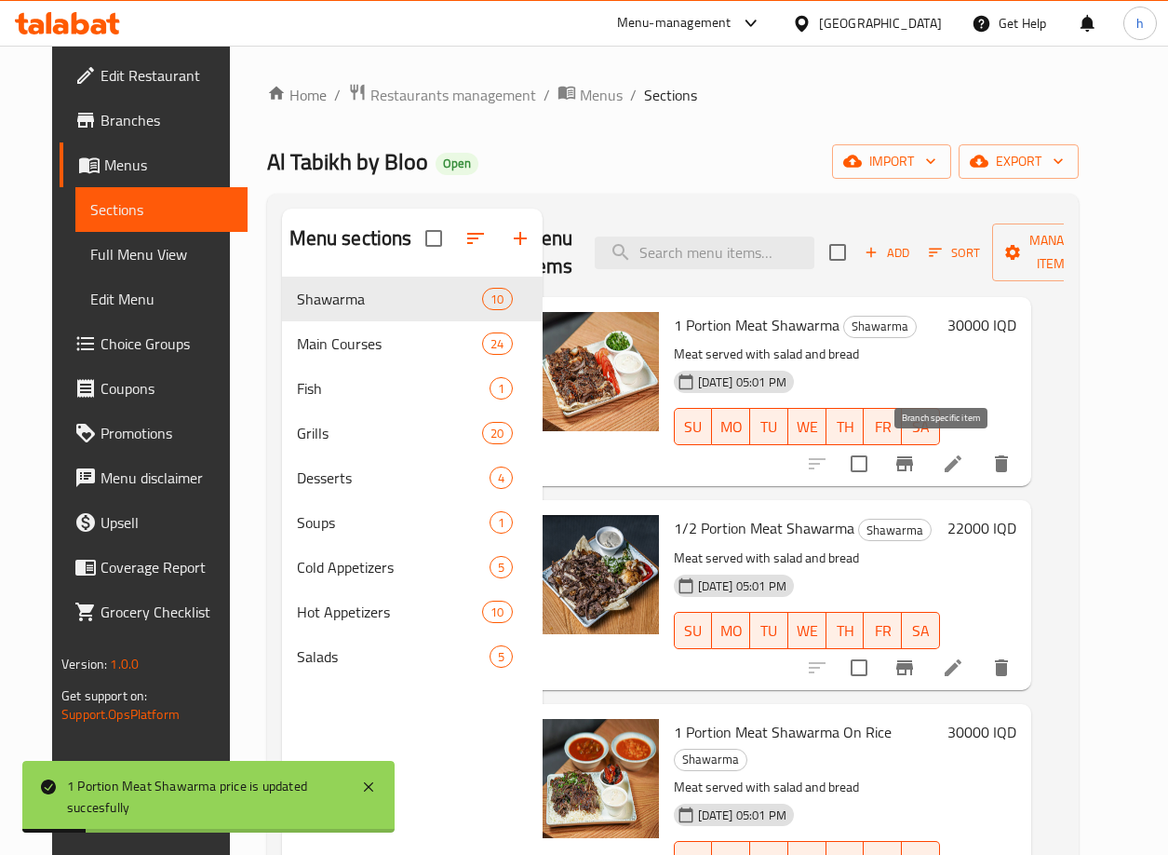
click at [916, 472] on icon "Branch-specific-item" at bounding box center [905, 463] width 22 height 22
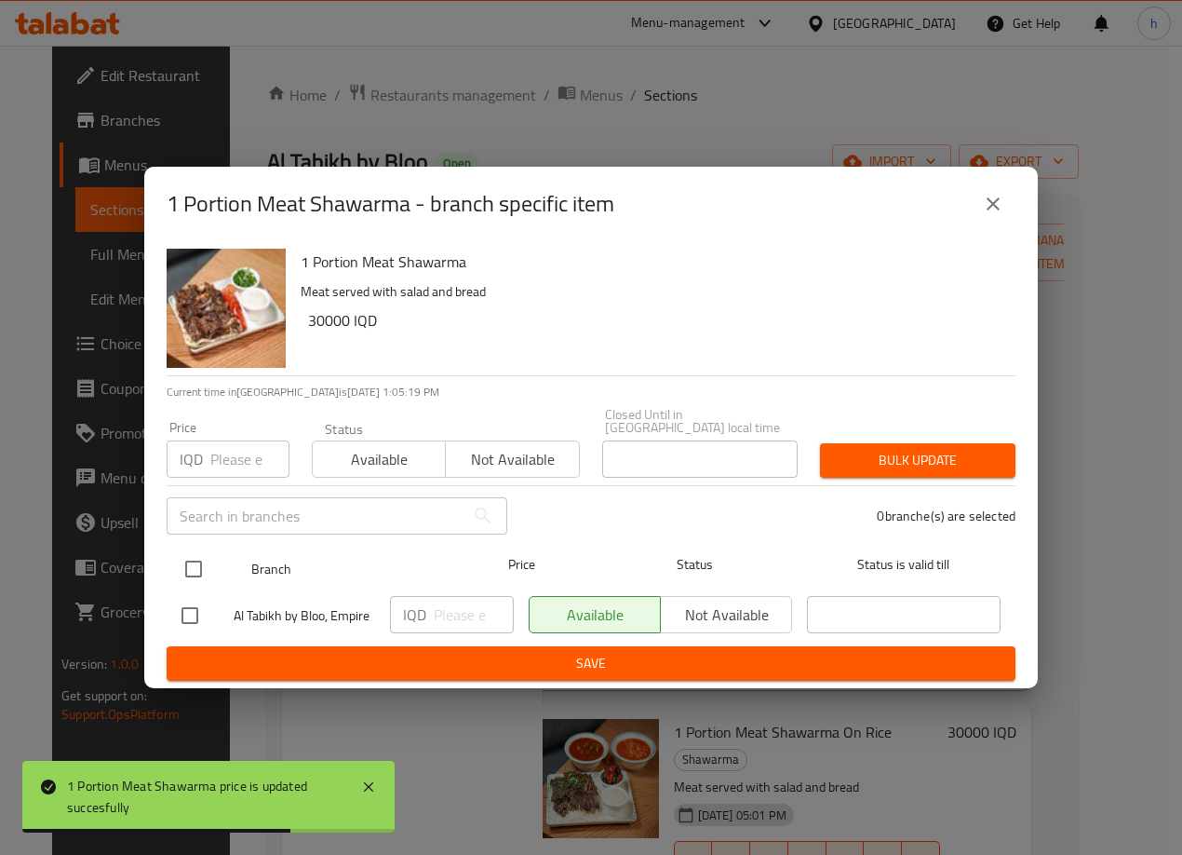
click at [193, 566] on input "checkbox" at bounding box center [193, 568] width 39 height 39
checkbox input "true"
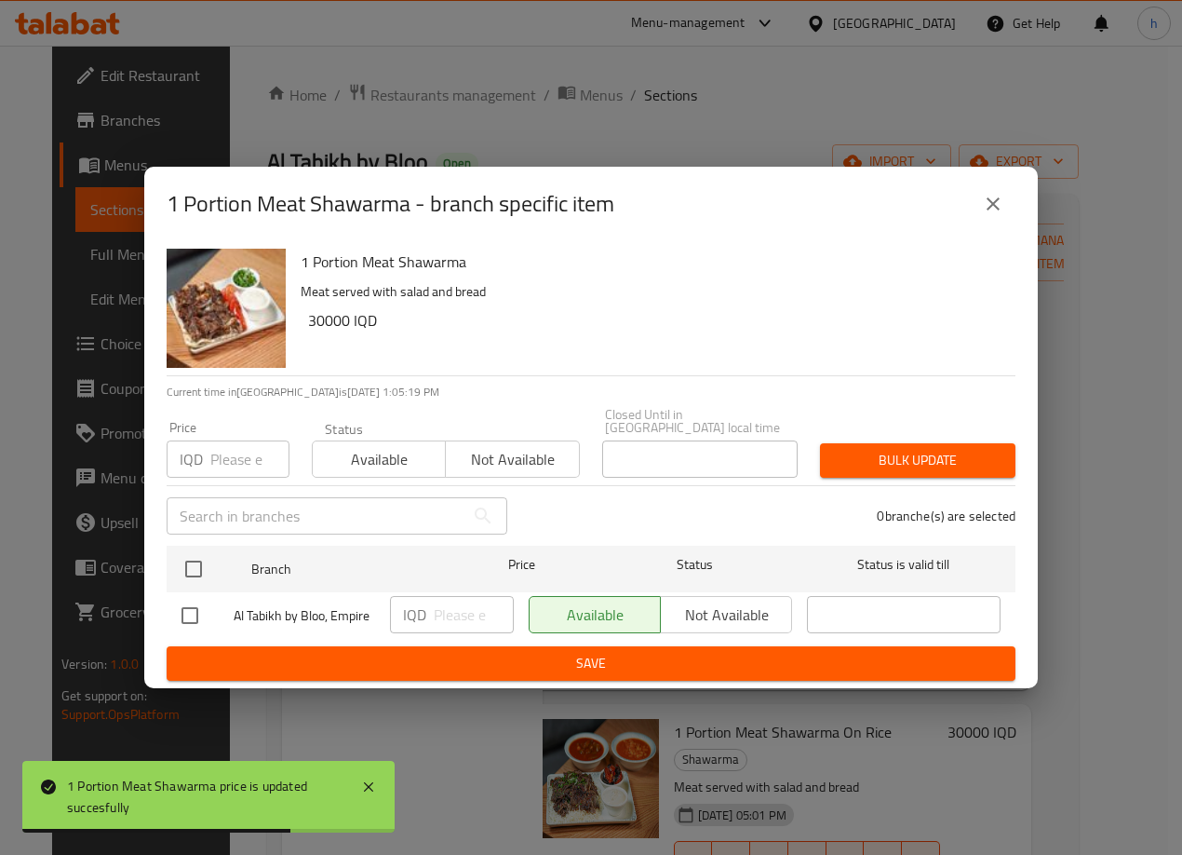
checkbox input "true"
click at [451, 612] on input "number" at bounding box center [474, 614] width 80 height 37
paste input "30000"
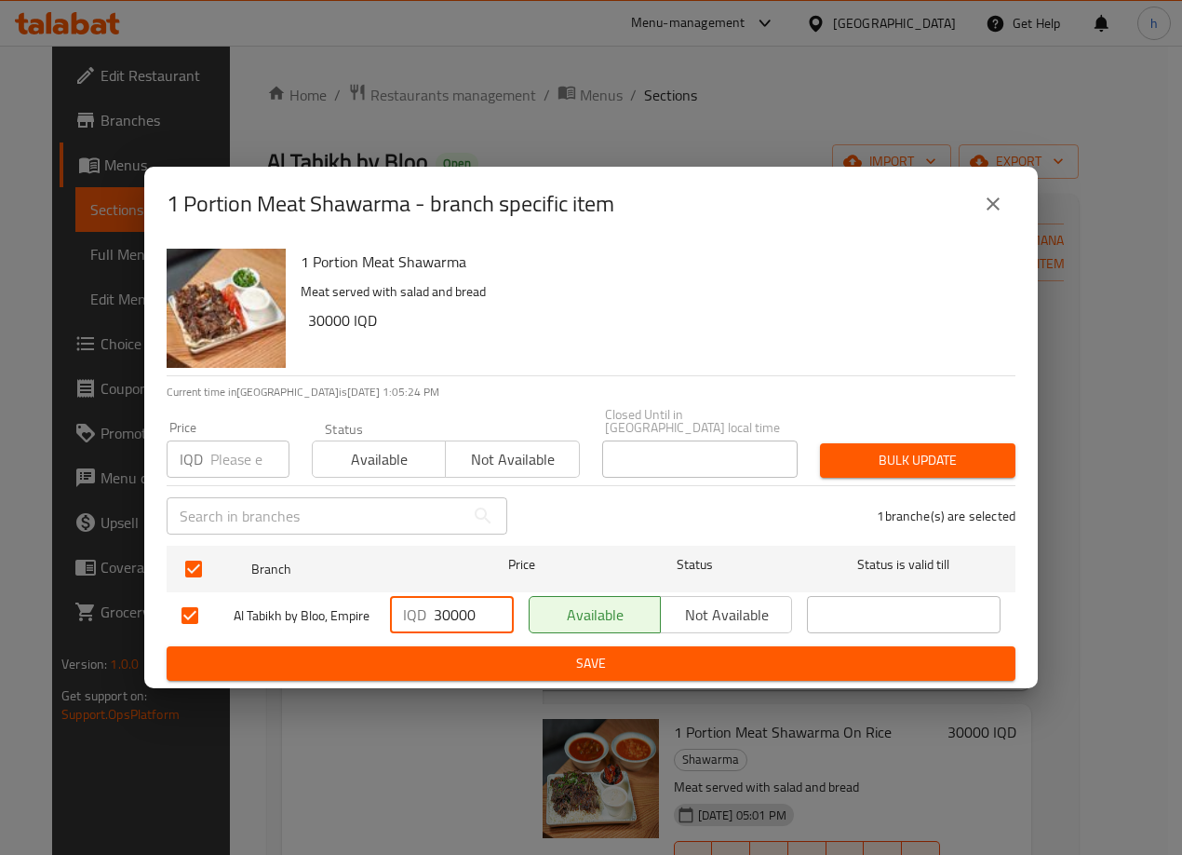
type input "30000"
click at [511, 656] on span "Save" at bounding box center [591, 663] width 819 height 23
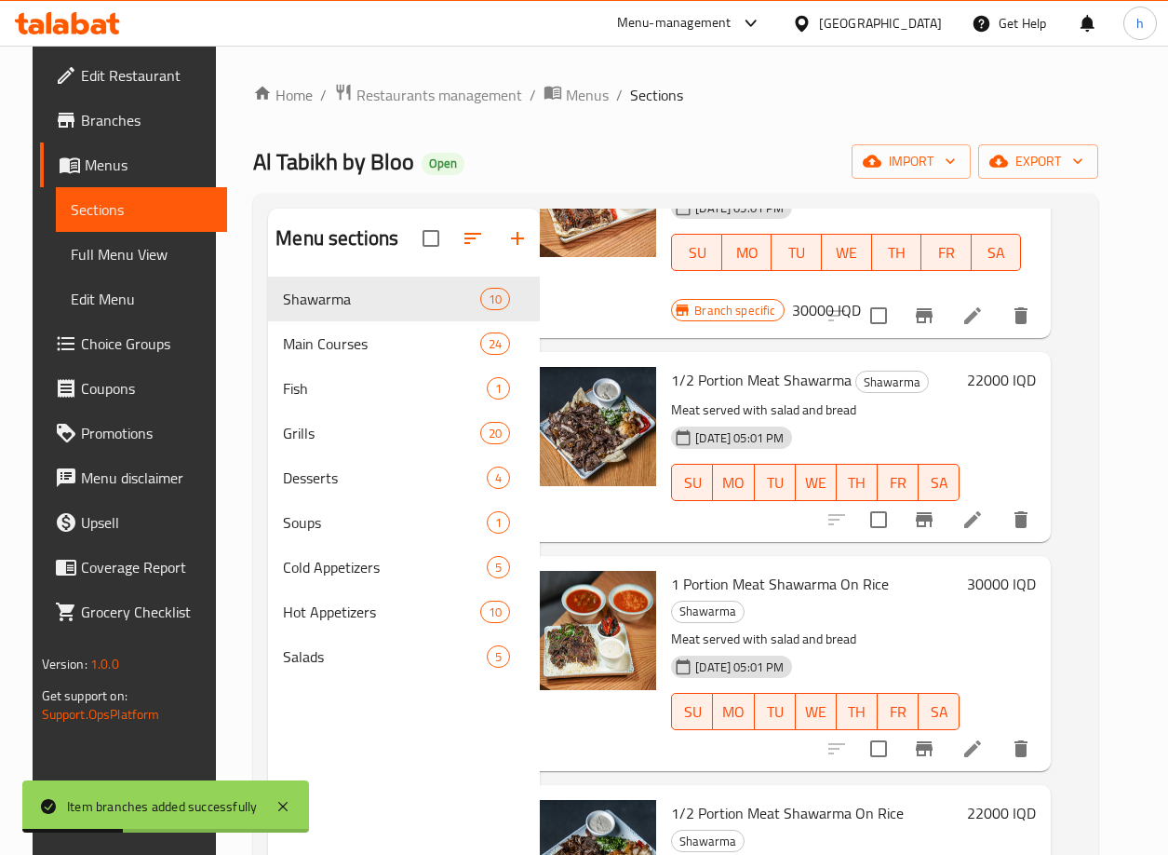
scroll to position [187, 33]
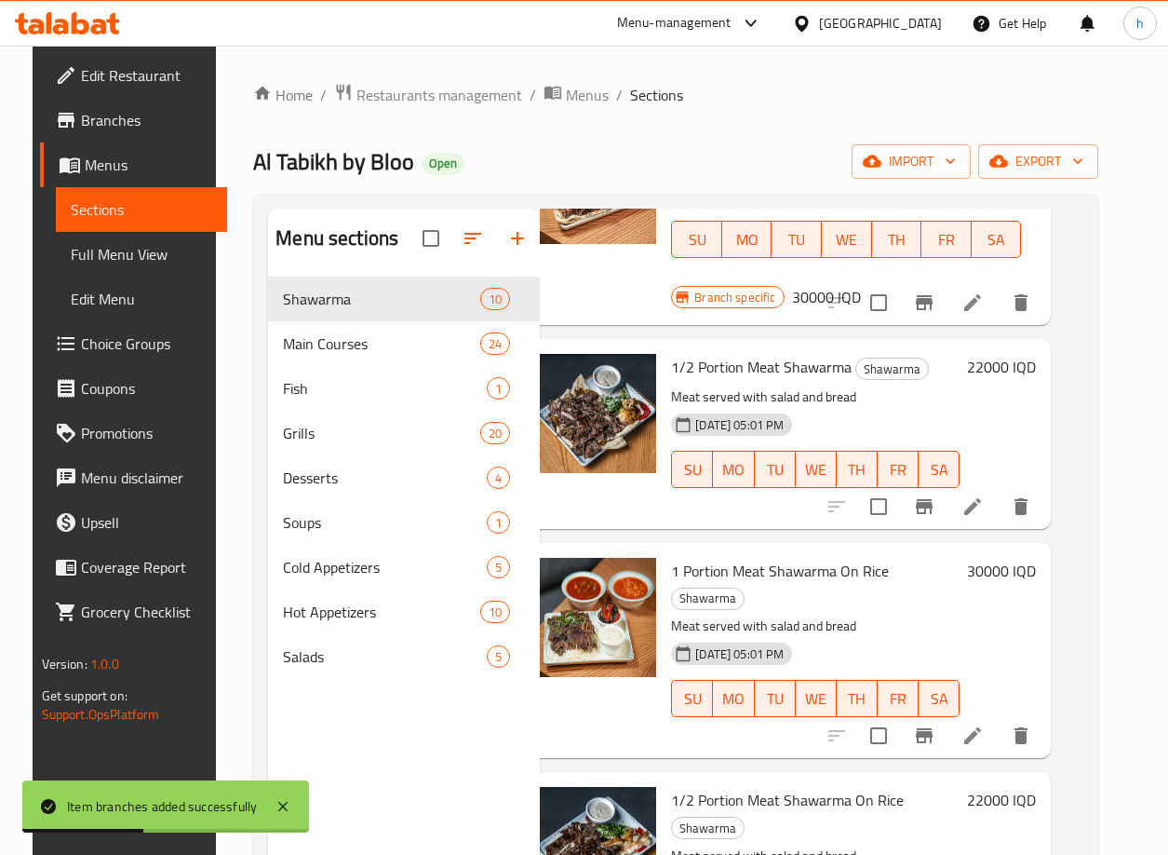
click at [1004, 370] on h6 "22000 IQD" at bounding box center [1001, 367] width 69 height 26
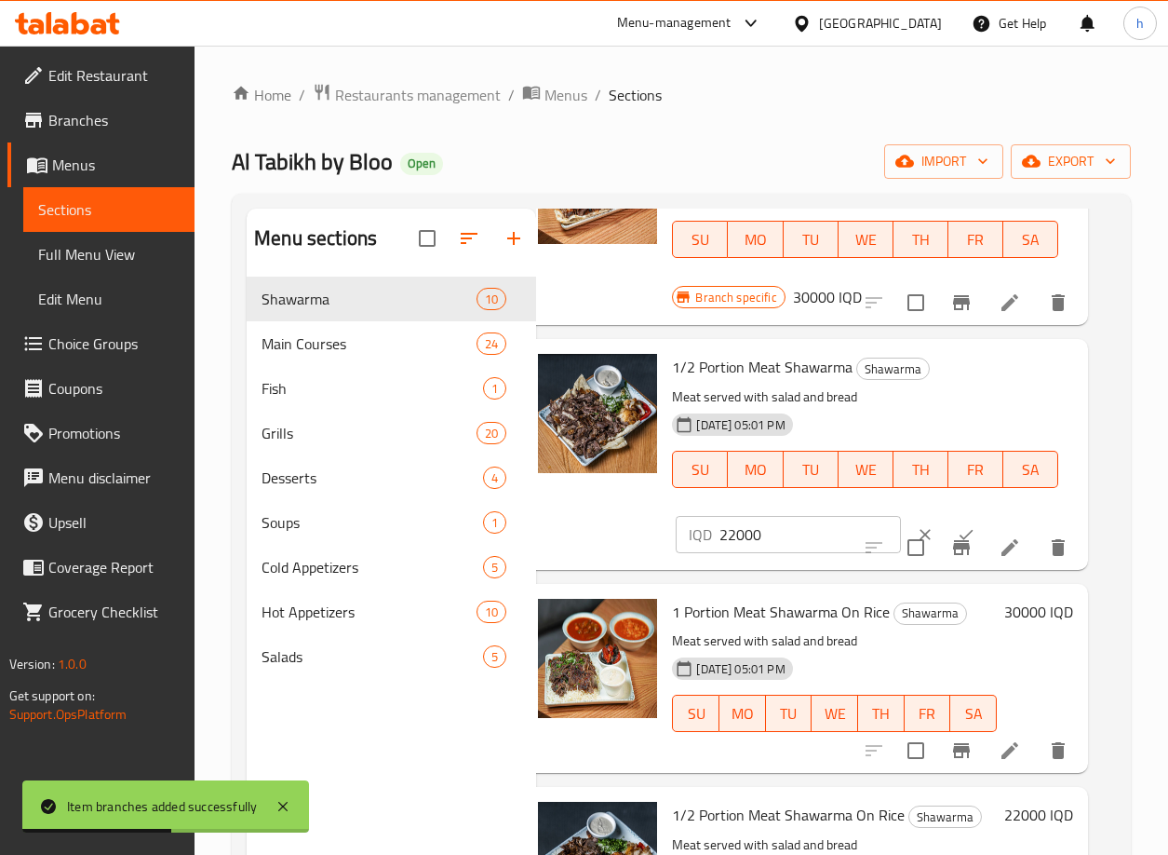
click at [780, 539] on input "22000" at bounding box center [810, 534] width 181 height 37
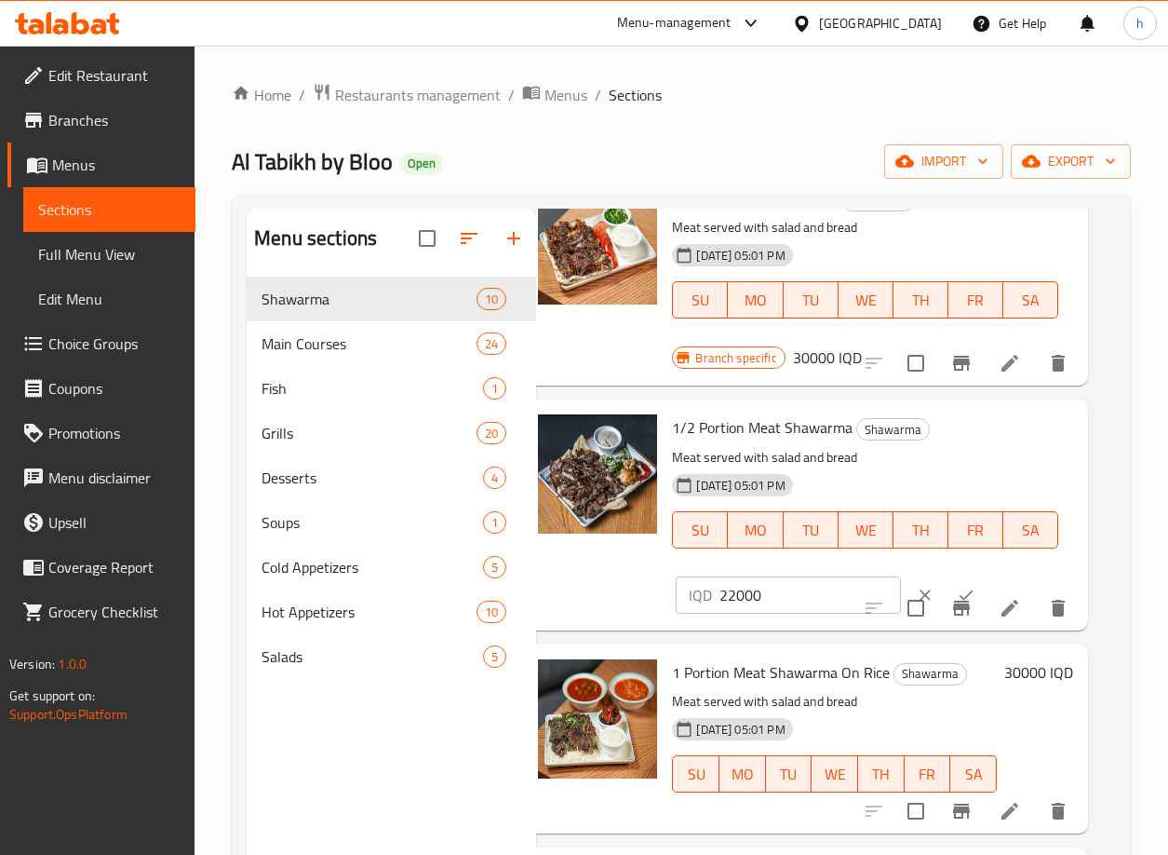
scroll to position [94, 33]
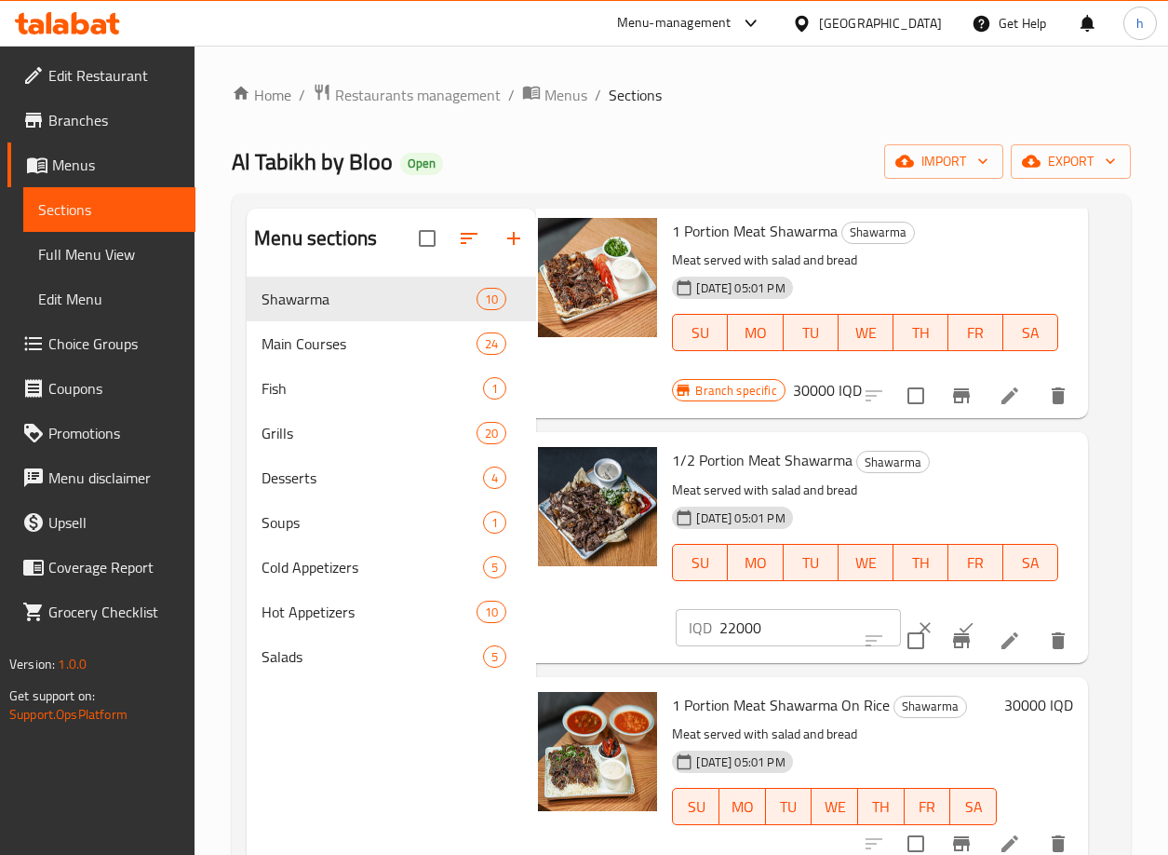
click at [988, 492] on p "Meat served with salad and bread" at bounding box center [865, 489] width 386 height 23
click at [896, 626] on input "checkbox" at bounding box center [915, 640] width 39 height 39
click at [905, 616] on button "clear" at bounding box center [925, 627] width 41 height 41
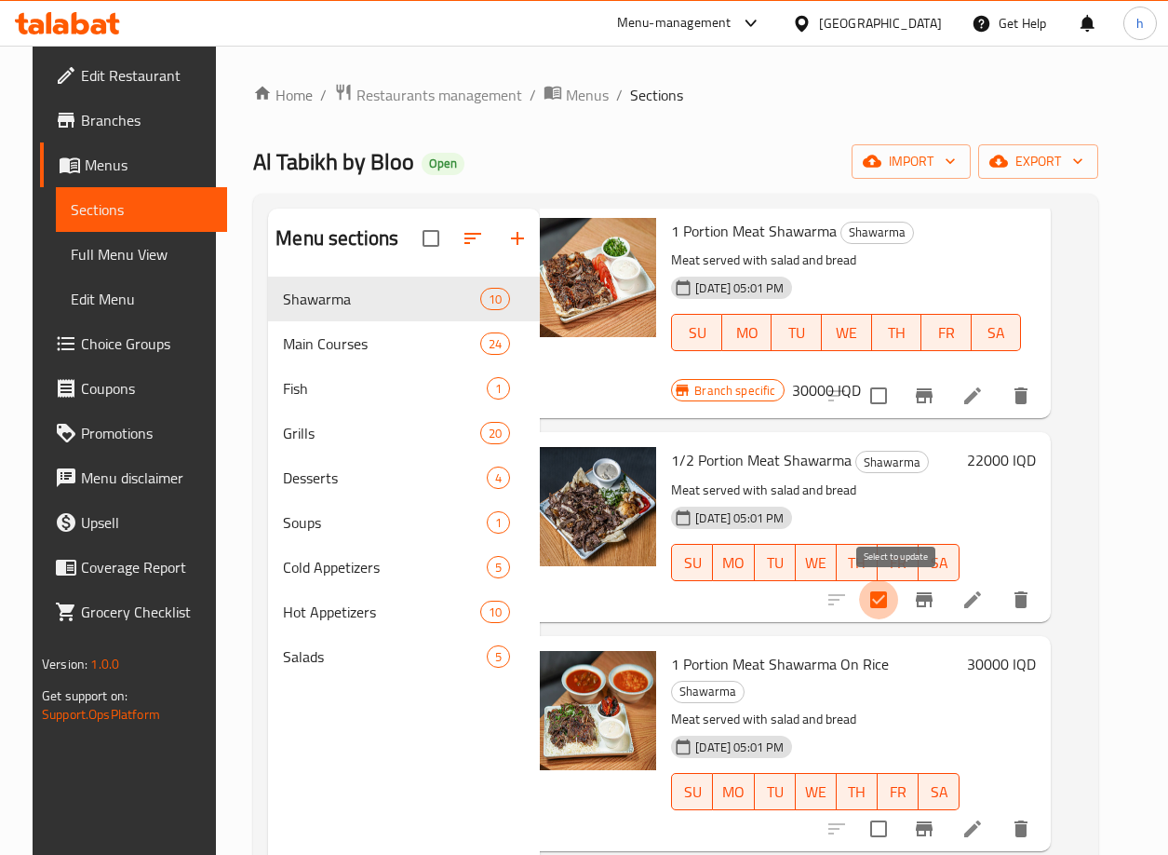
click at [896, 599] on input "checkbox" at bounding box center [878, 599] width 39 height 39
click at [933, 597] on icon "Branch-specific-item" at bounding box center [924, 599] width 17 height 15
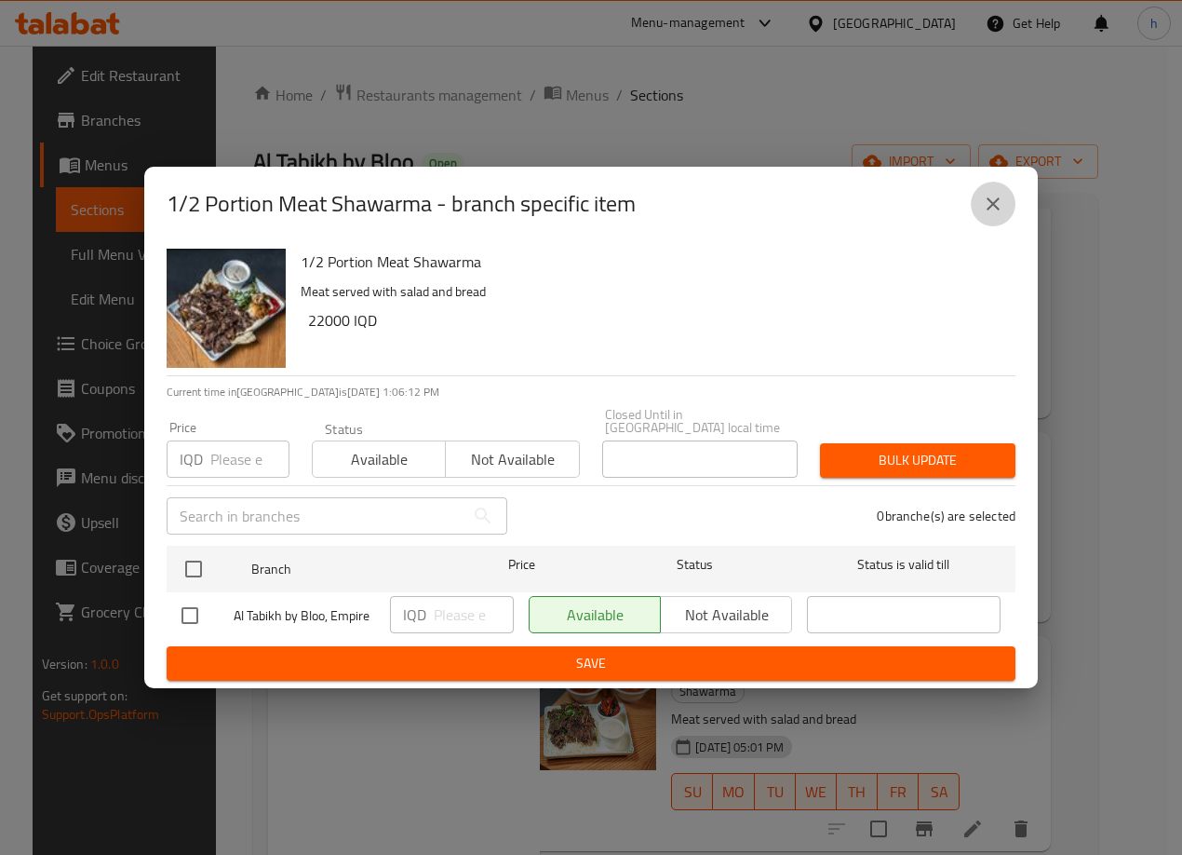
click at [993, 210] on icon "close" at bounding box center [993, 203] width 13 height 13
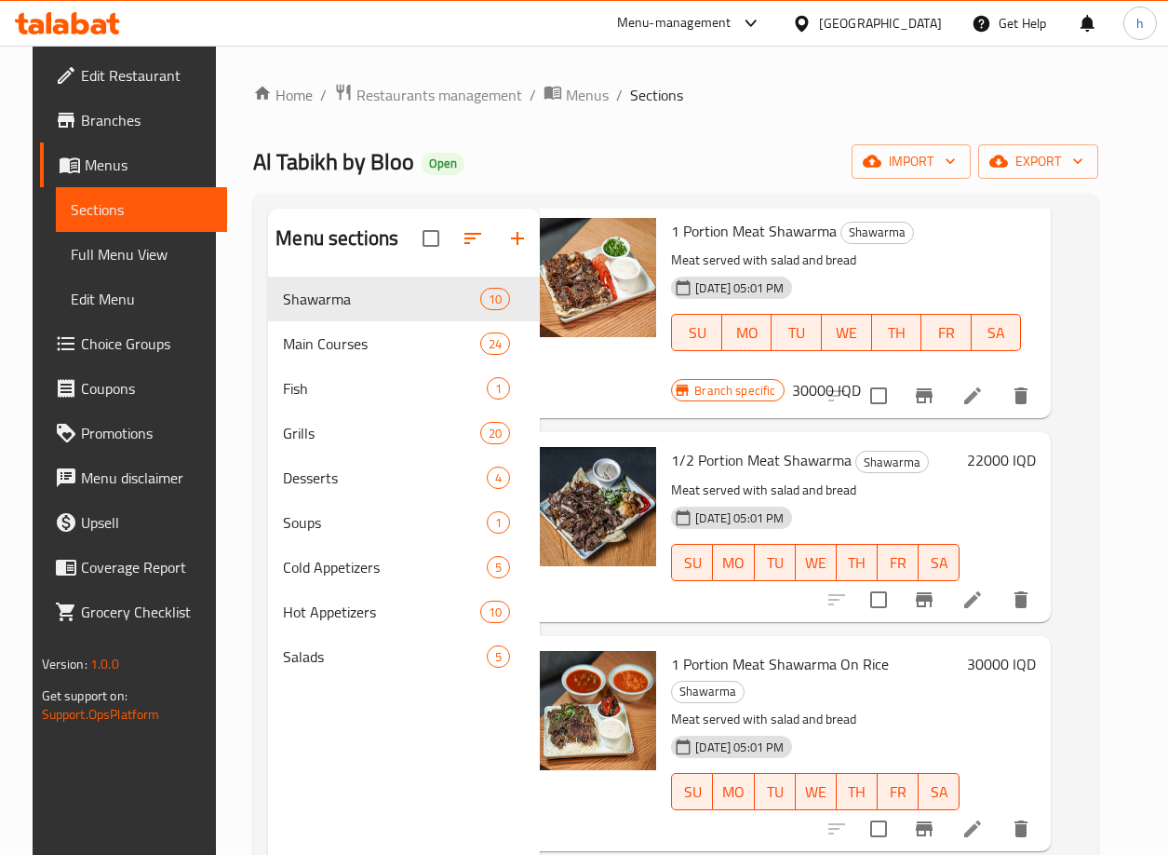
click at [1005, 463] on h6 "22000 IQD" at bounding box center [1001, 460] width 69 height 26
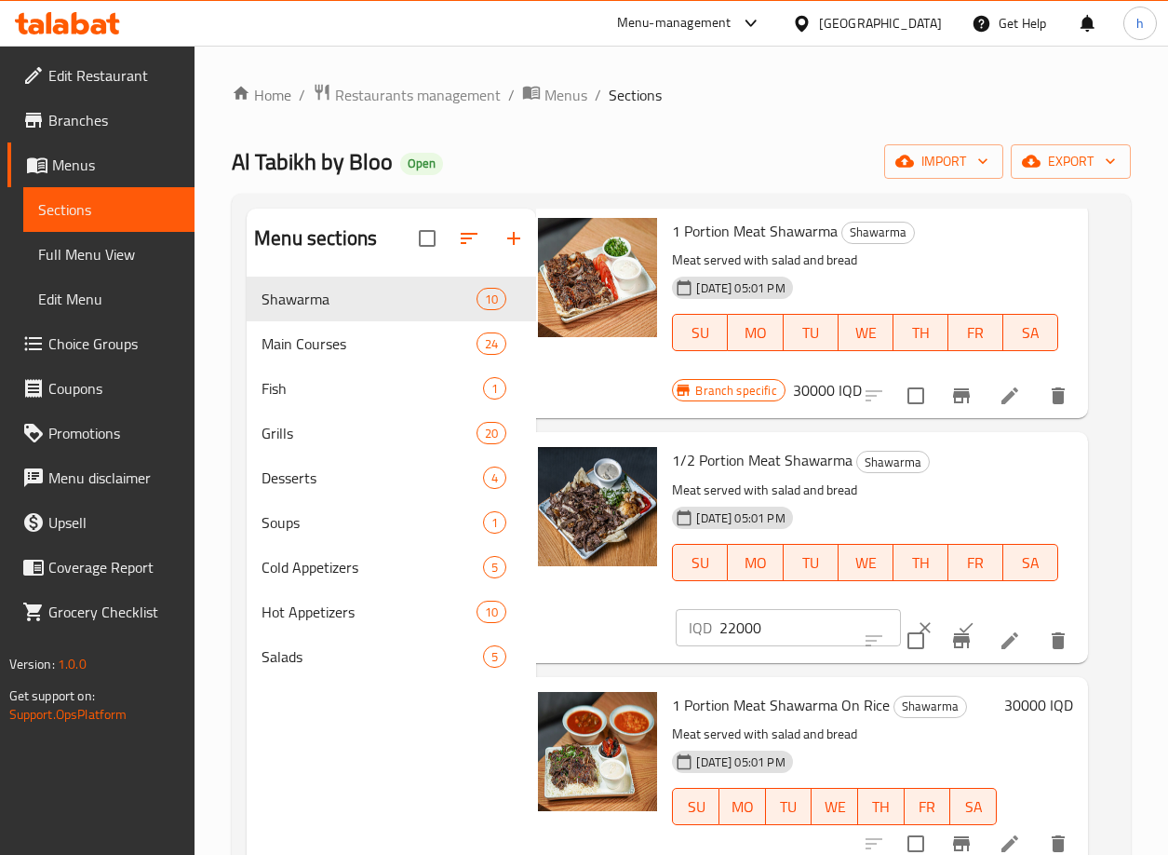
click at [768, 626] on input "22000" at bounding box center [810, 627] width 181 height 37
click at [735, 632] on input "22000" at bounding box center [810, 627] width 181 height 37
click at [896, 625] on input "checkbox" at bounding box center [915, 640] width 39 height 39
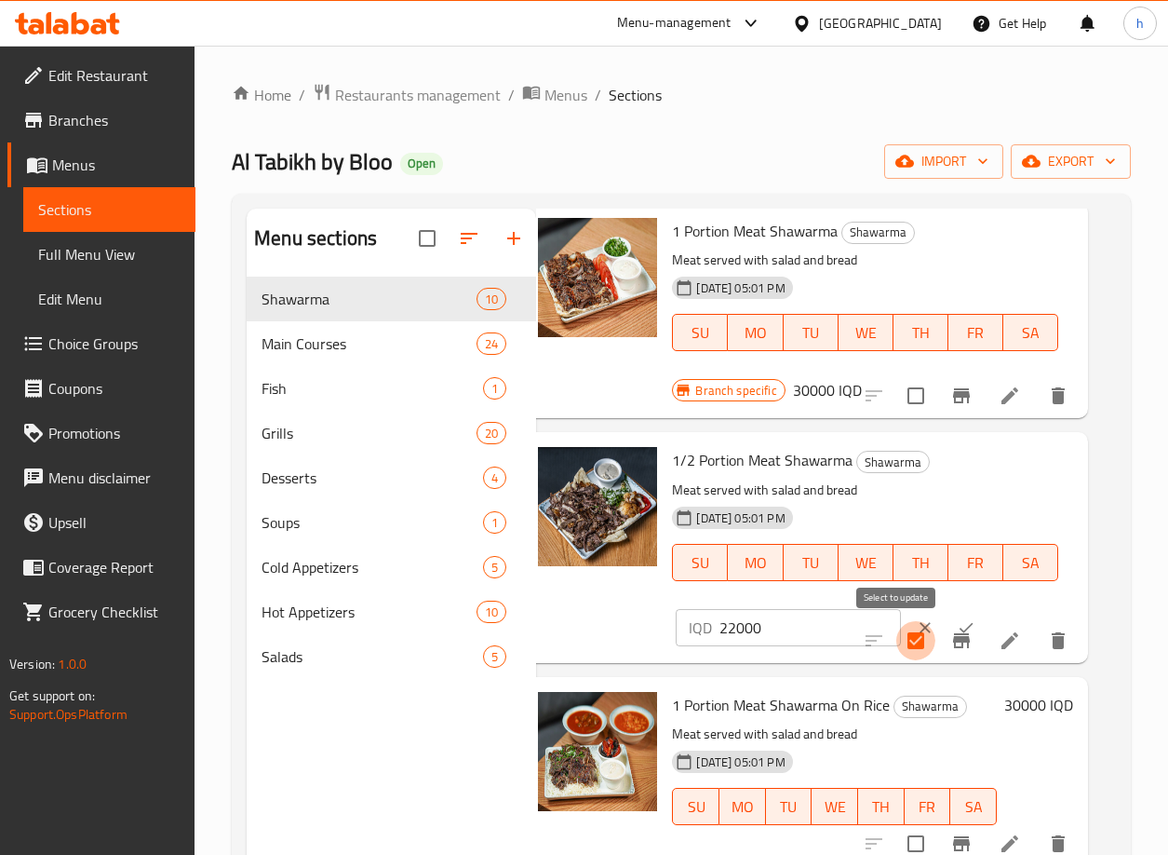
click at [902, 634] on input "checkbox" at bounding box center [915, 640] width 39 height 39
click at [900, 623] on input "checkbox" at bounding box center [915, 640] width 39 height 39
click at [896, 640] on input "checkbox" at bounding box center [915, 640] width 39 height 39
click at [896, 626] on input "checkbox" at bounding box center [915, 640] width 39 height 39
click at [899, 638] on input "checkbox" at bounding box center [915, 640] width 39 height 39
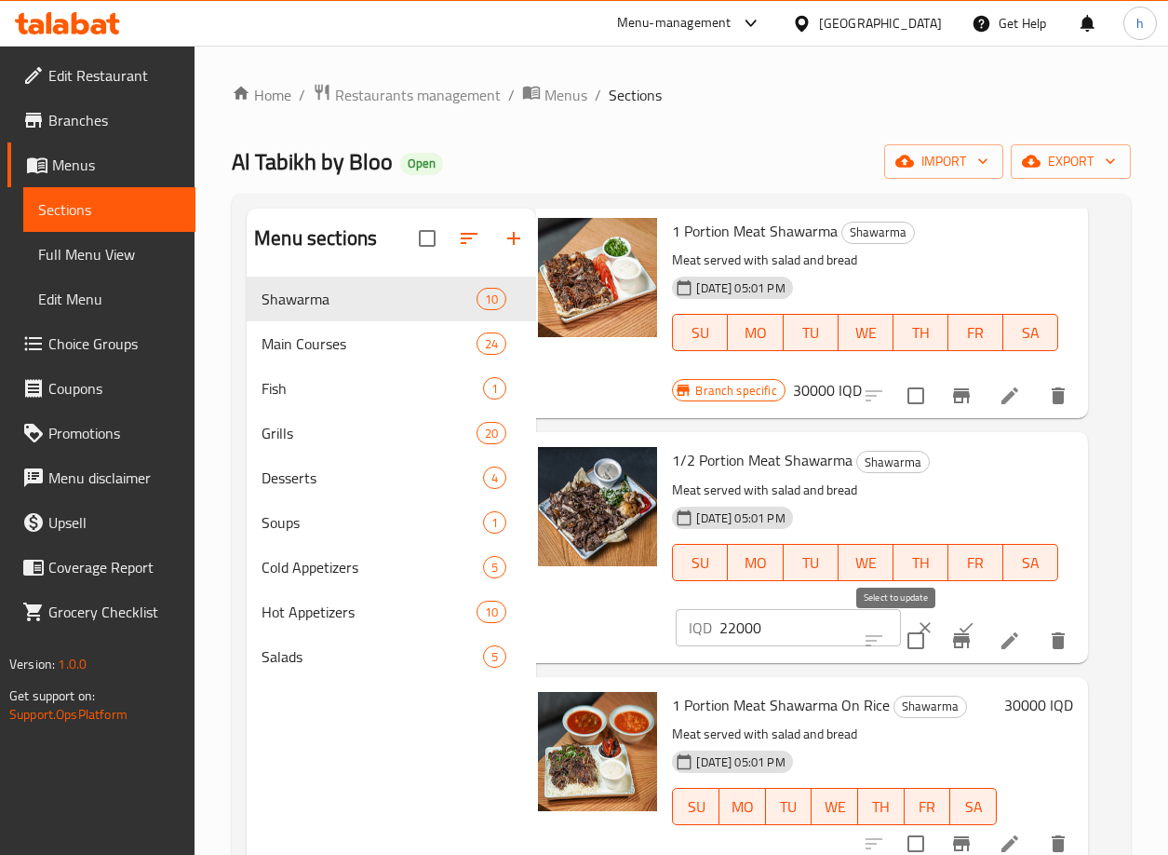
click at [896, 621] on input "checkbox" at bounding box center [915, 640] width 39 height 39
click at [916, 619] on icon "clear" at bounding box center [925, 627] width 19 height 19
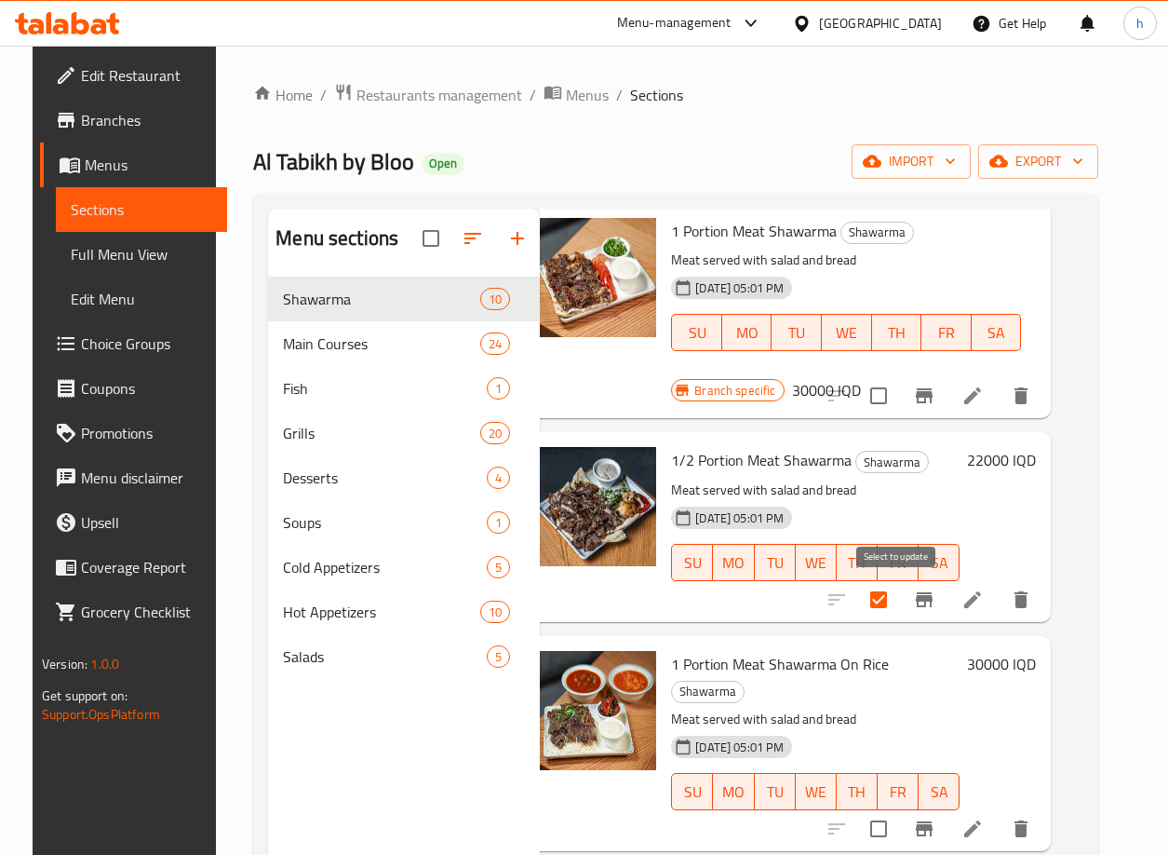
click at [898, 604] on input "checkbox" at bounding box center [878, 599] width 39 height 39
checkbox input "false"
click at [933, 599] on icon "Branch-specific-item" at bounding box center [924, 599] width 17 height 15
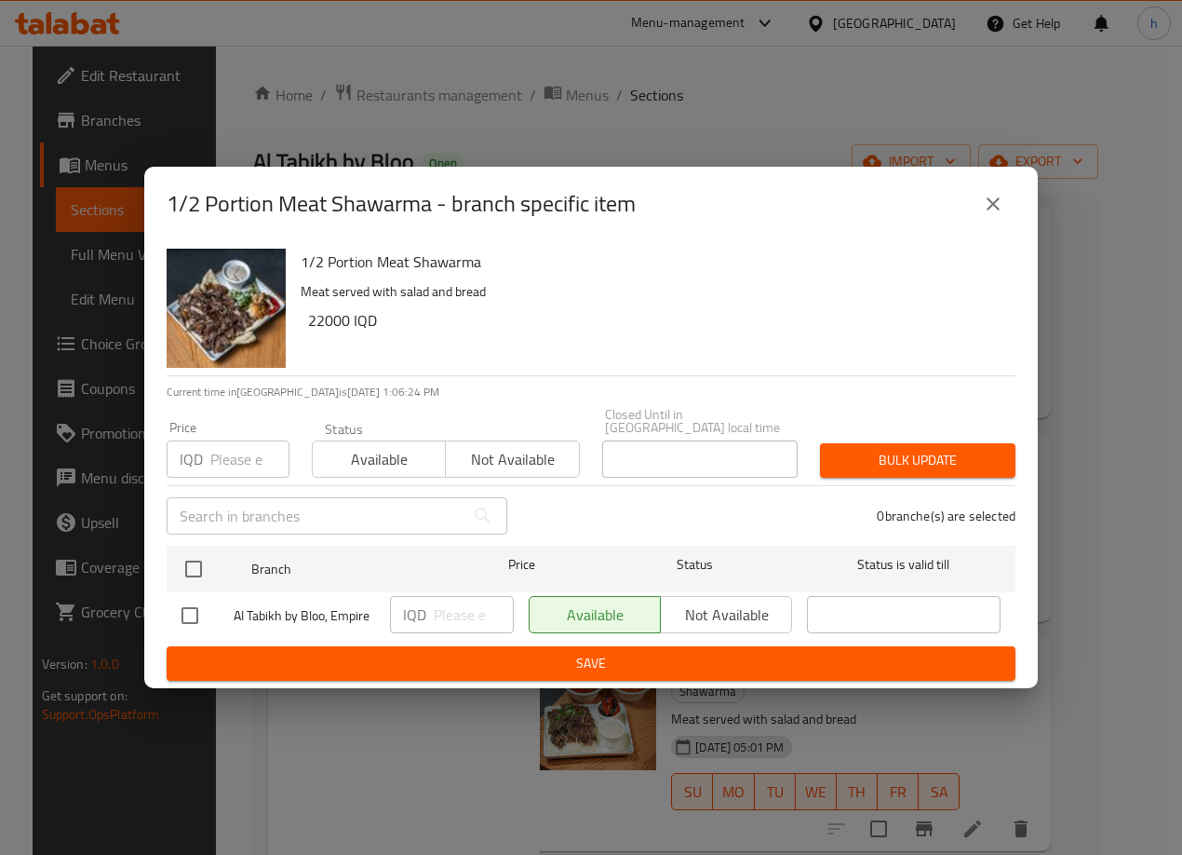
click at [198, 605] on input "checkbox" at bounding box center [189, 615] width 39 height 39
checkbox input "true"
click at [455, 601] on input "number" at bounding box center [474, 614] width 80 height 37
paste input "22000"
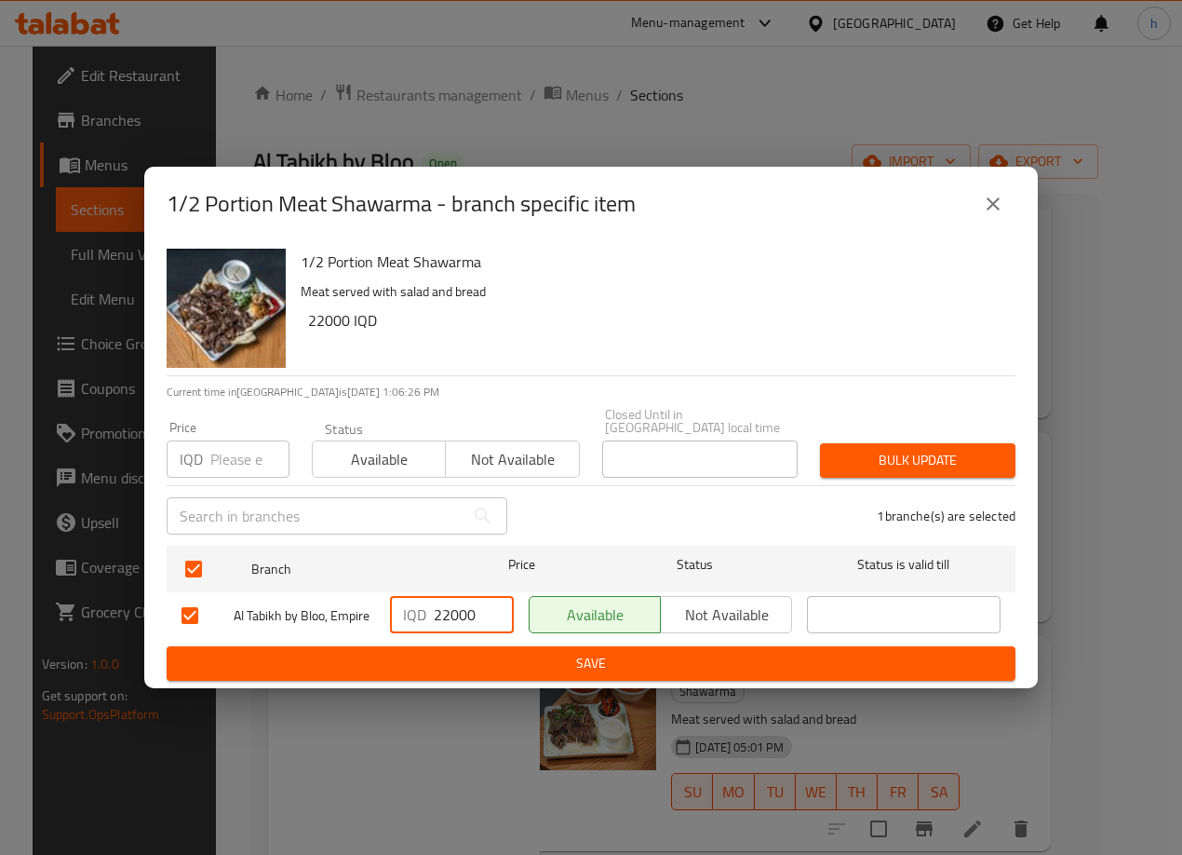
type input "22000"
click at [521, 656] on span "Save" at bounding box center [591, 663] width 819 height 23
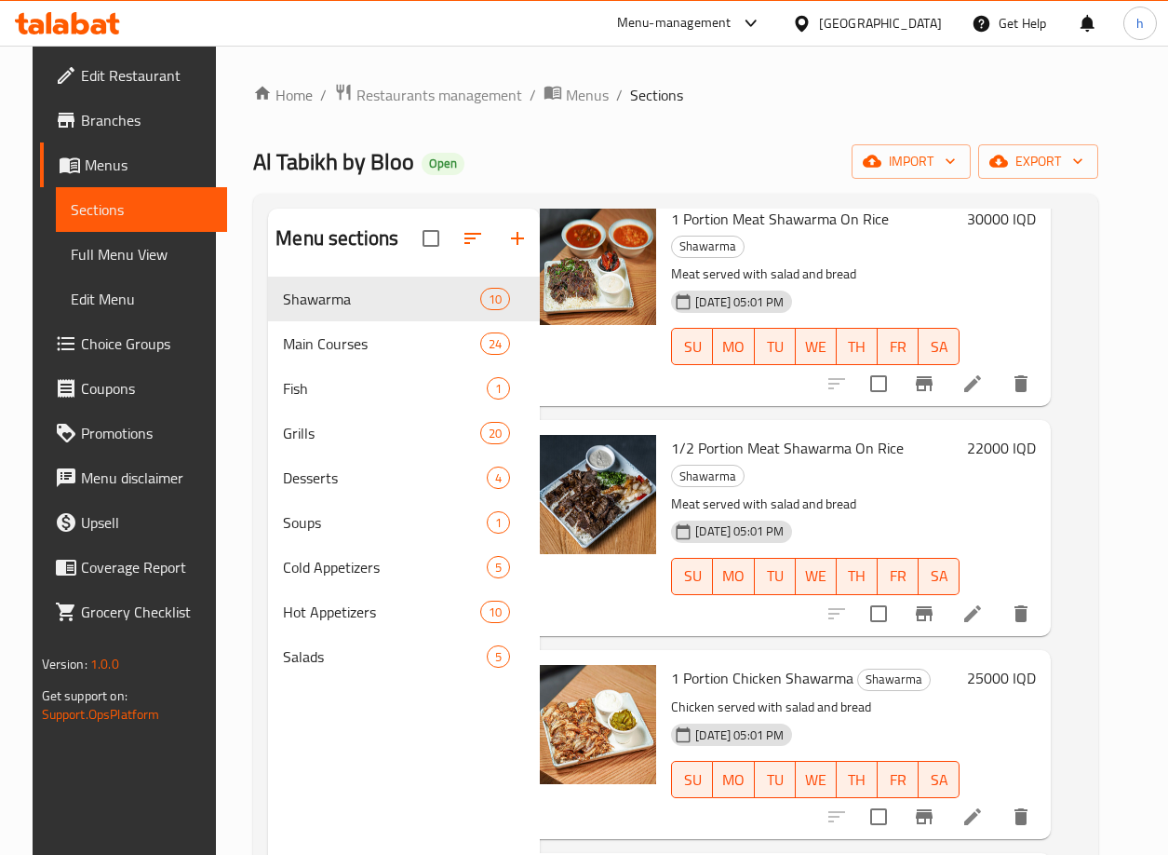
scroll to position [568, 33]
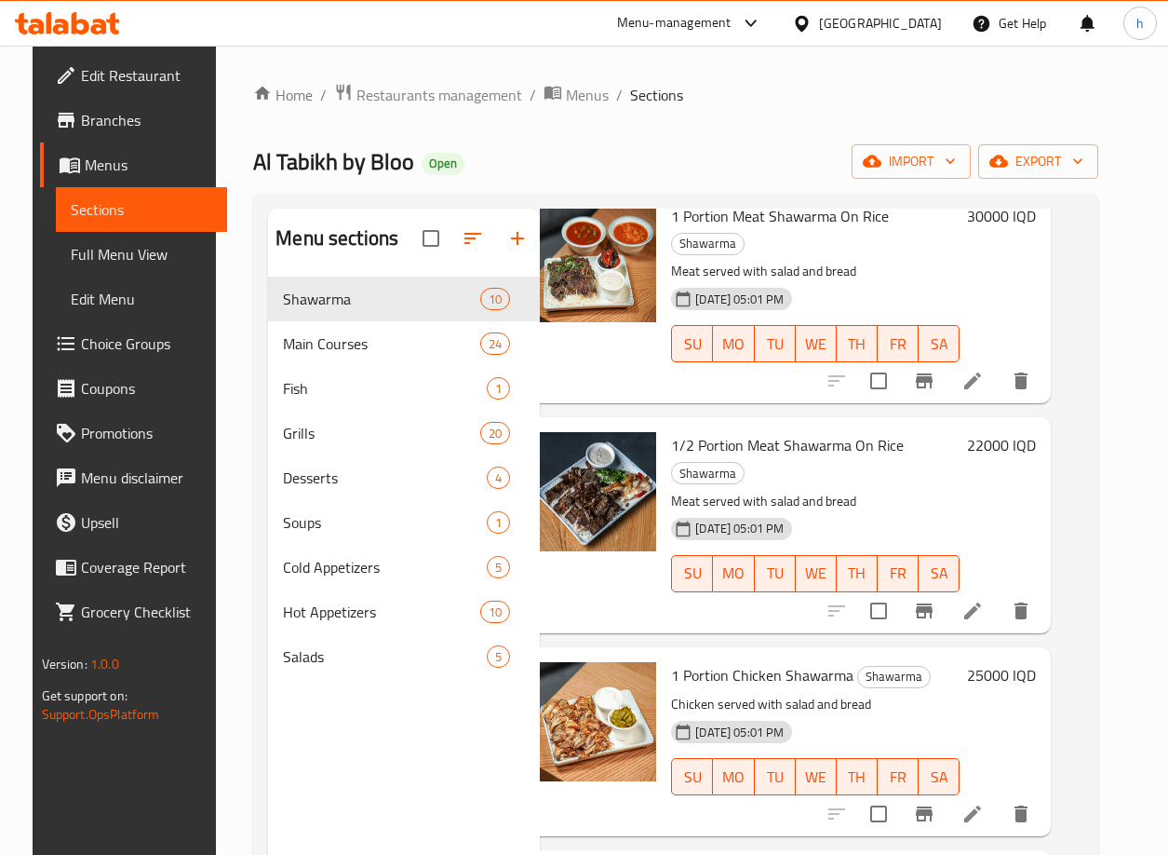
click at [1098, 609] on div "Menu sections Shawarma 10 Main Courses 24 Fish 1 Grills 20 Desserts 4 Soups 1 C…" at bounding box center [675, 636] width 845 height 884
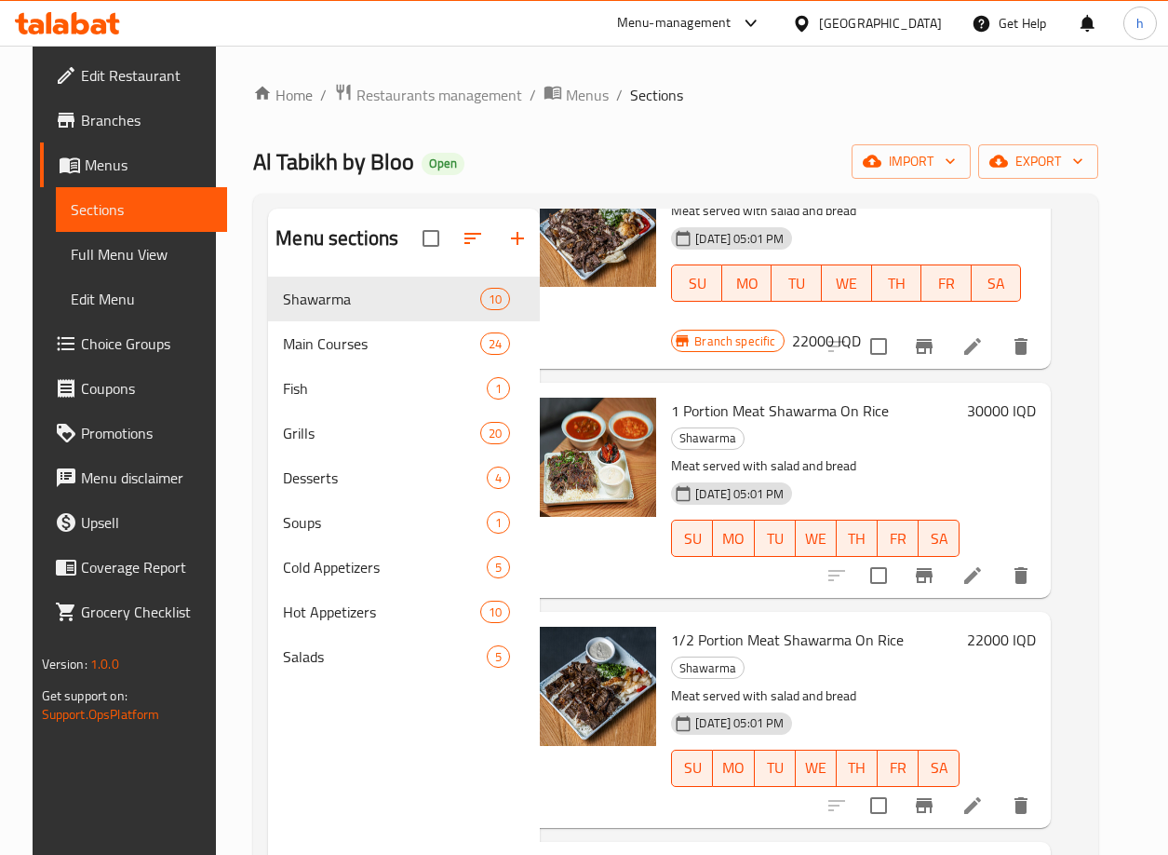
scroll to position [381, 33]
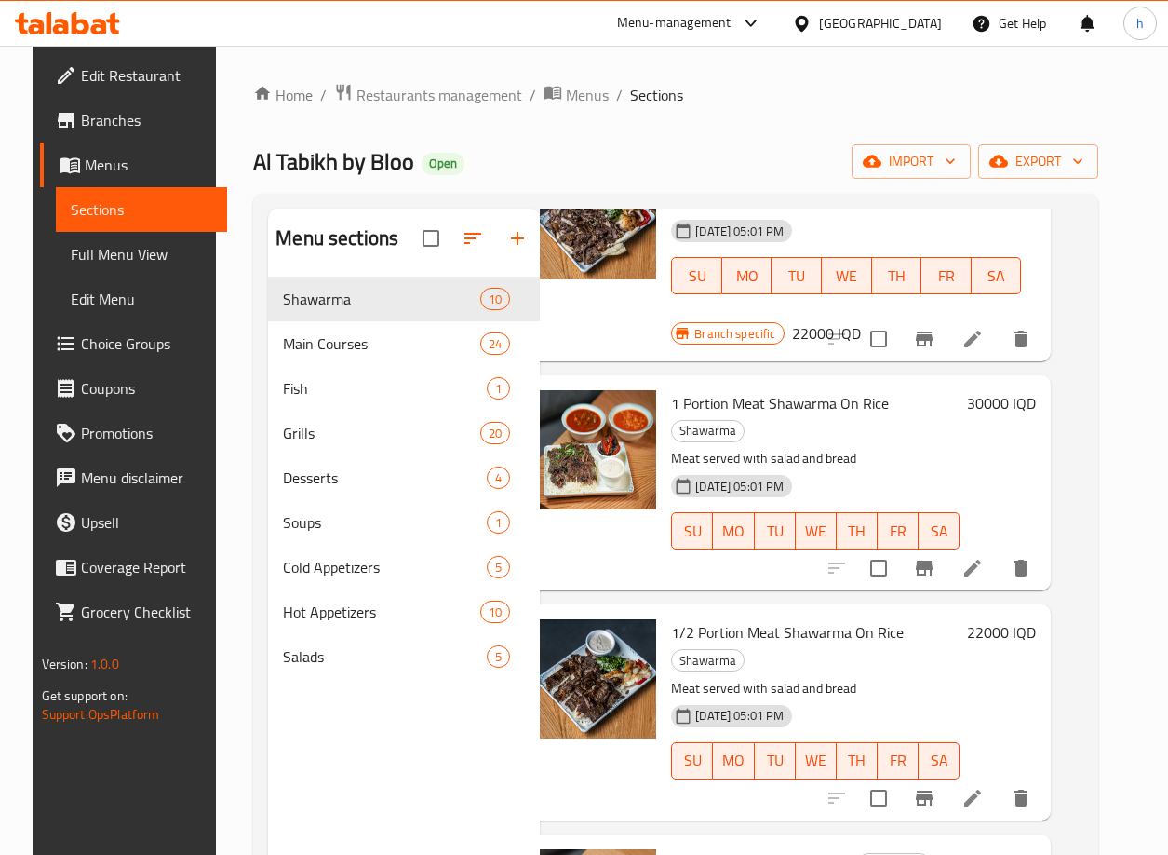
click at [1012, 409] on h6 "30000 IQD" at bounding box center [1001, 403] width 69 height 26
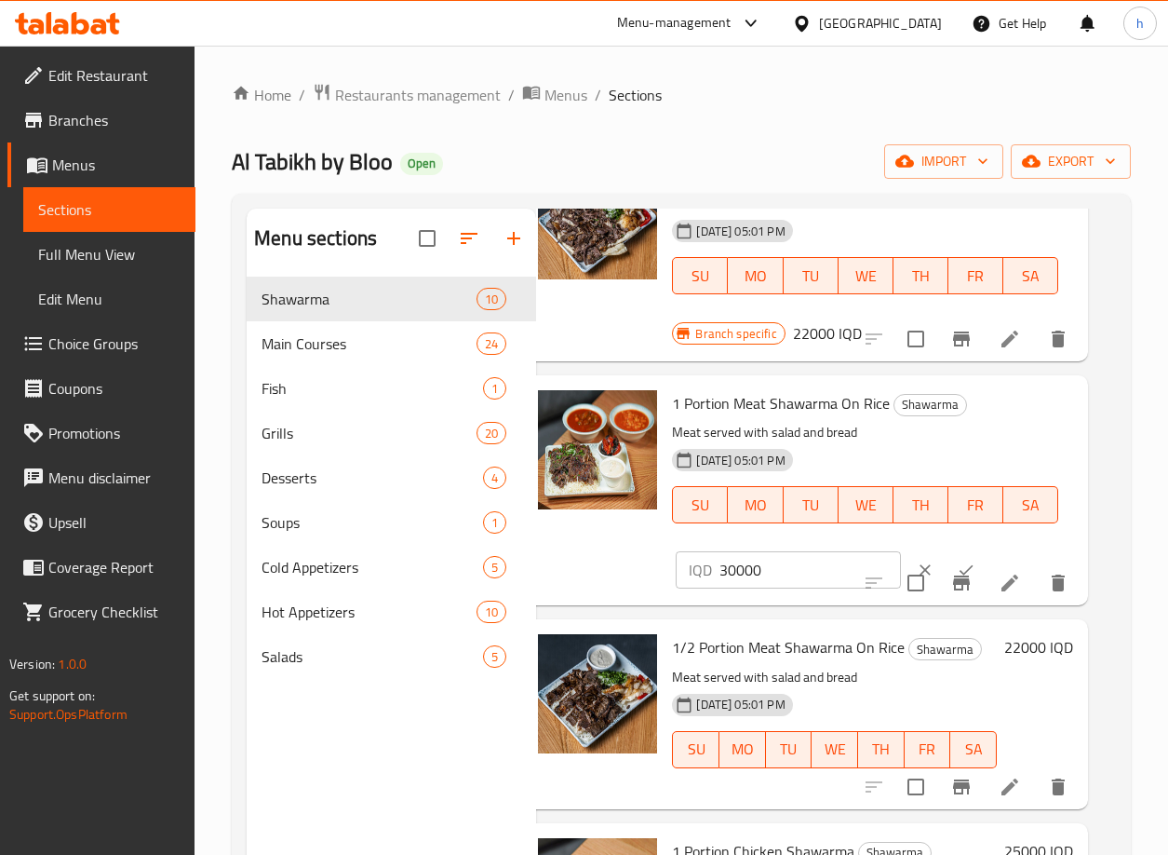
click at [742, 572] on input "30000" at bounding box center [810, 569] width 181 height 37
click at [916, 560] on icon "clear" at bounding box center [925, 569] width 19 height 19
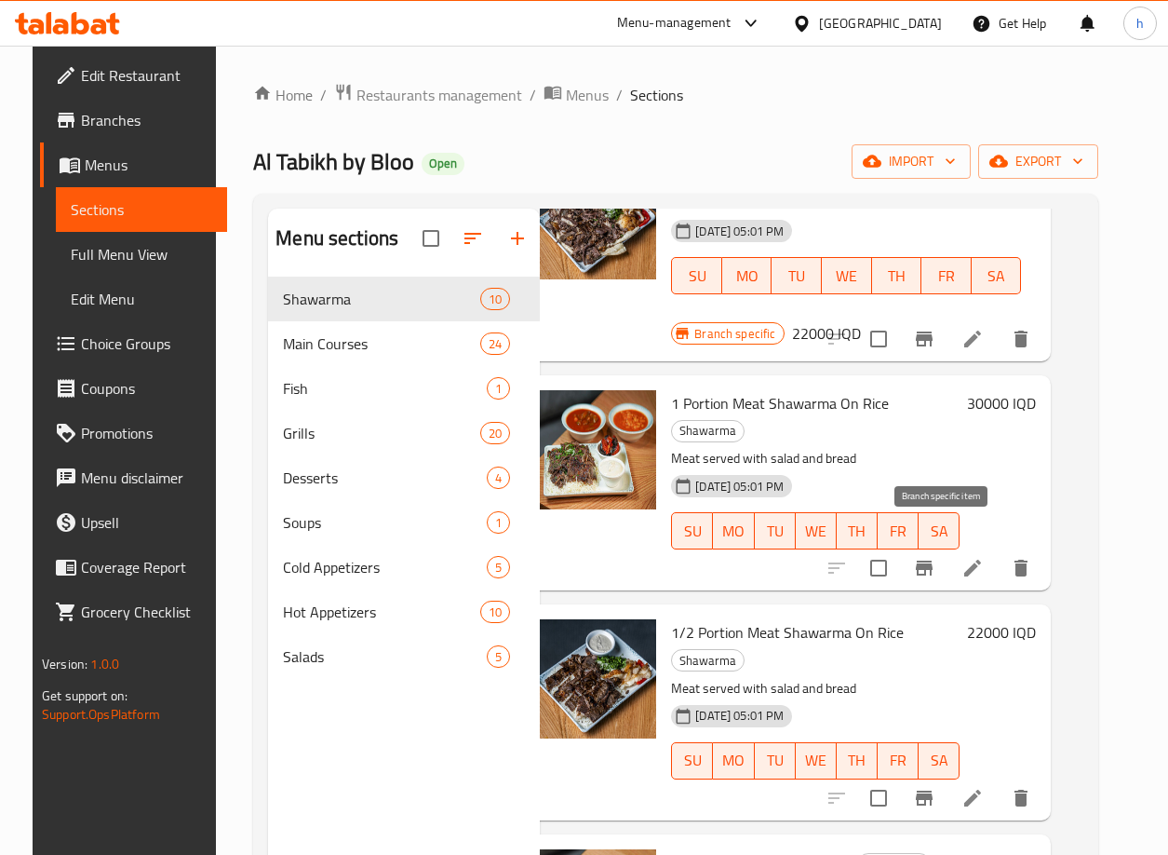
click at [934, 557] on icon "Branch-specific-item" at bounding box center [924, 568] width 22 height 22
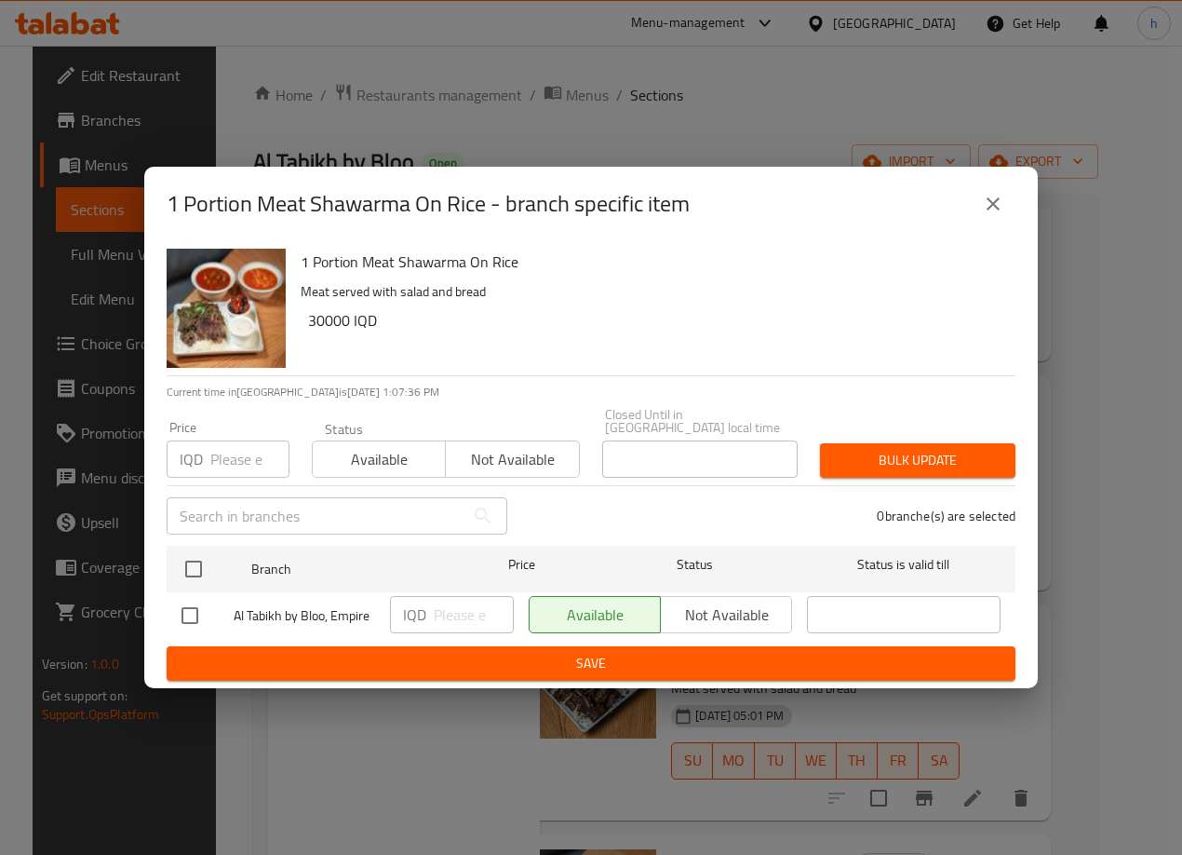
drag, startPoint x: 186, startPoint y: 613, endPoint x: 431, endPoint y: 607, distance: 244.9
click at [198, 613] on input "checkbox" at bounding box center [189, 615] width 39 height 39
checkbox input "true"
click at [434, 609] on input "number" at bounding box center [474, 614] width 80 height 37
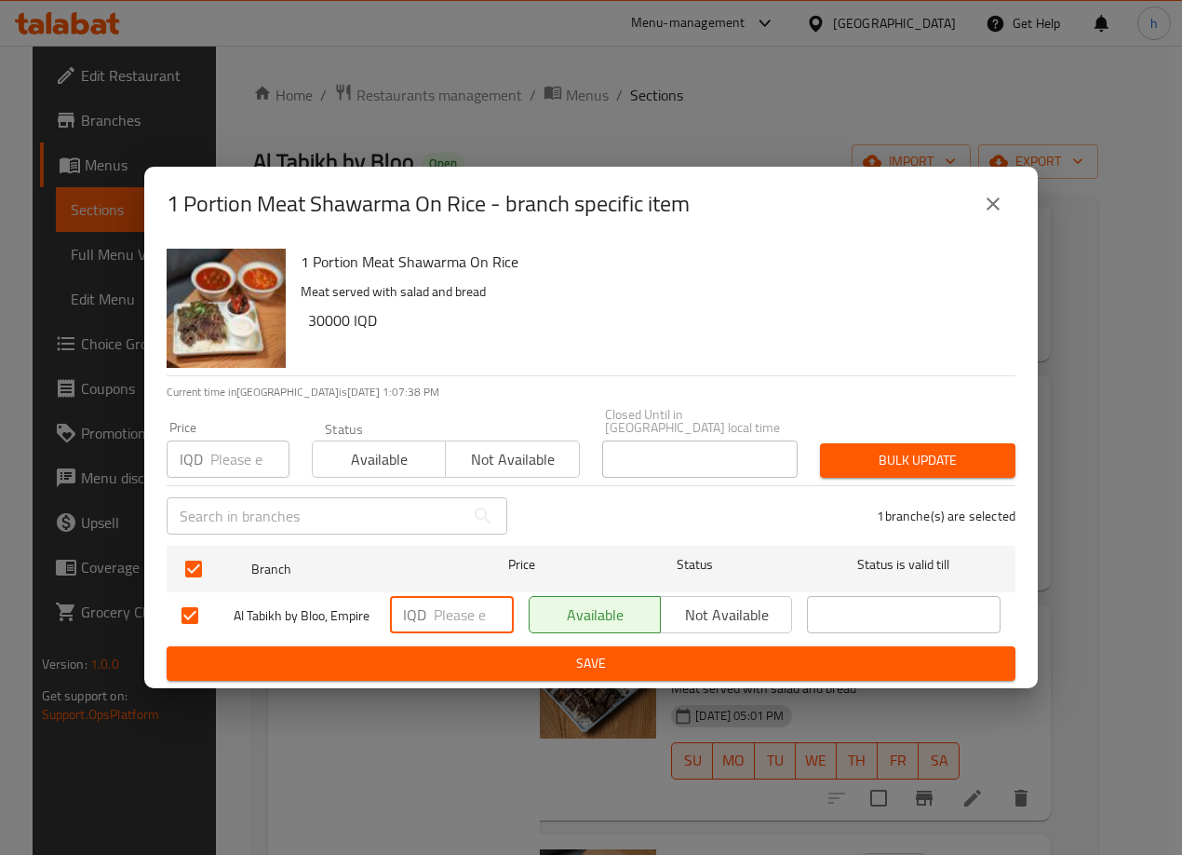
paste input "30000"
type input "30000"
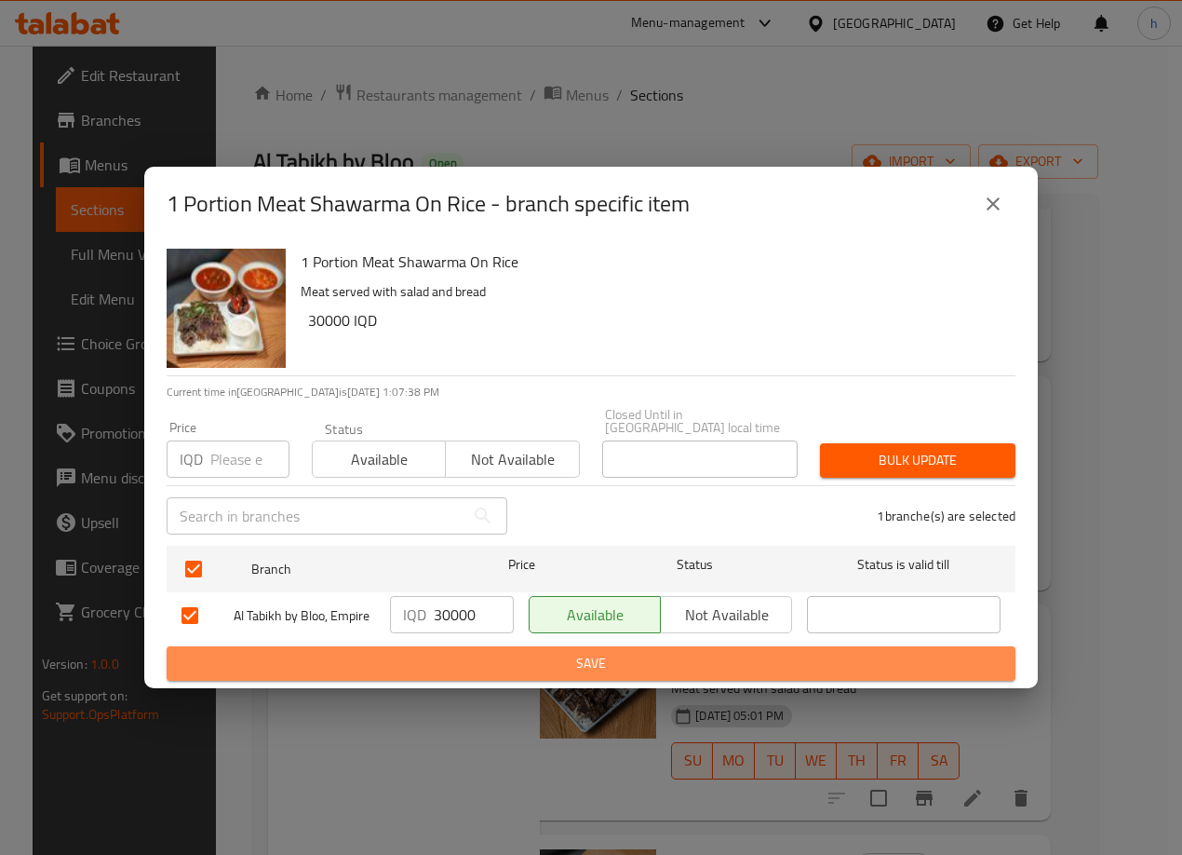
click at [461, 664] on span "Save" at bounding box center [591, 663] width 819 height 23
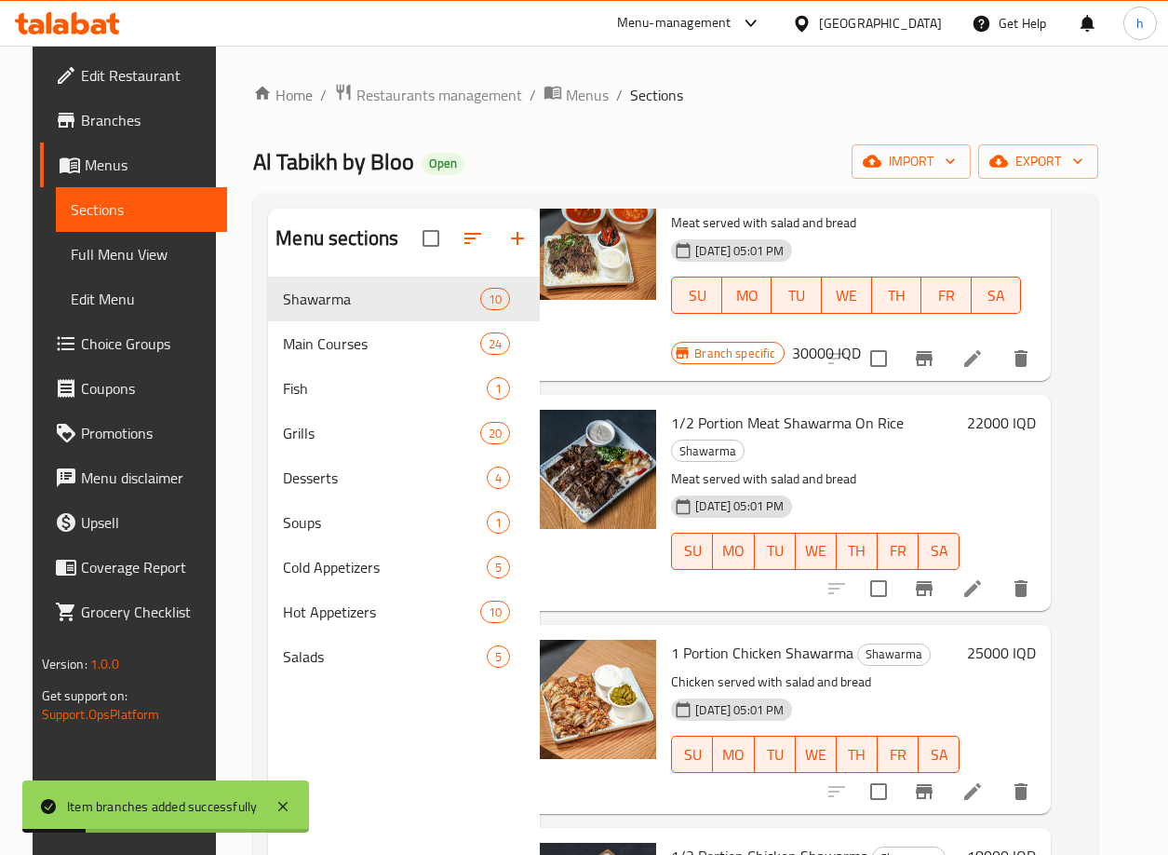
scroll to position [593, 33]
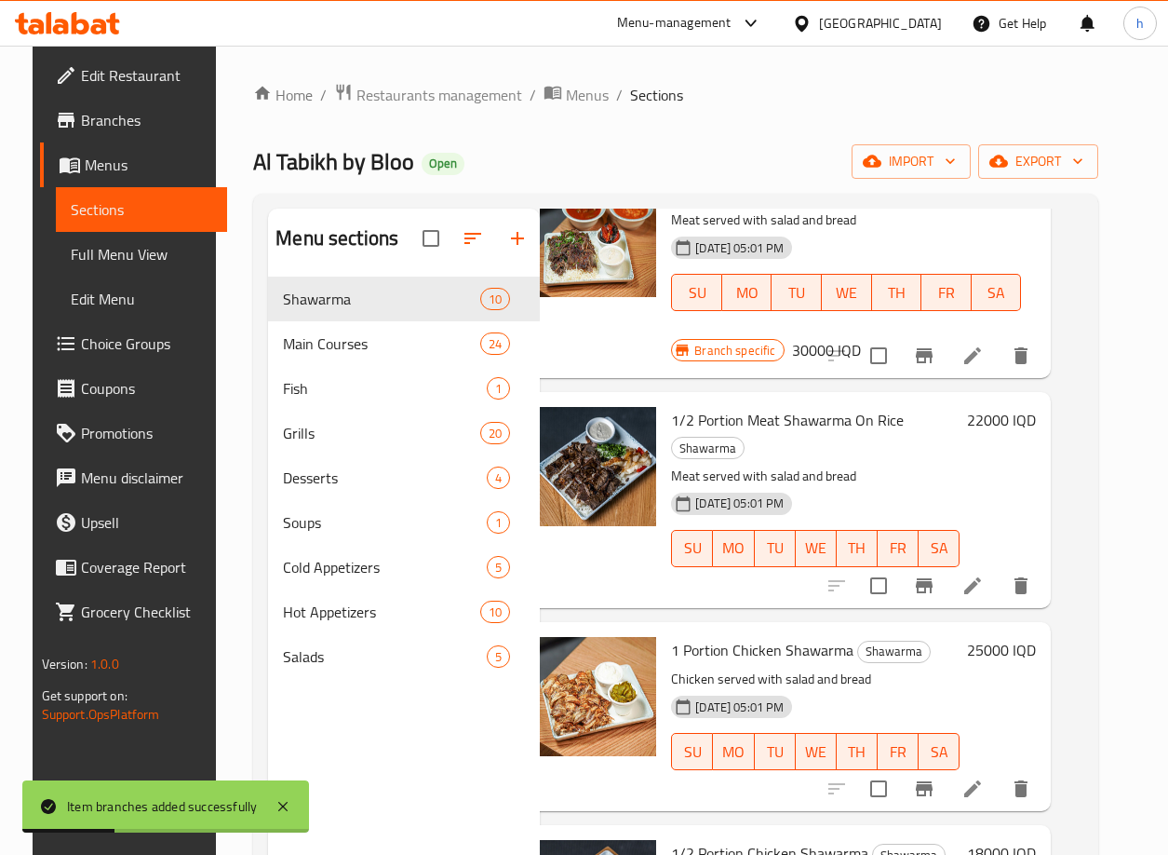
click at [1003, 420] on h6 "22000 IQD" at bounding box center [1001, 420] width 69 height 26
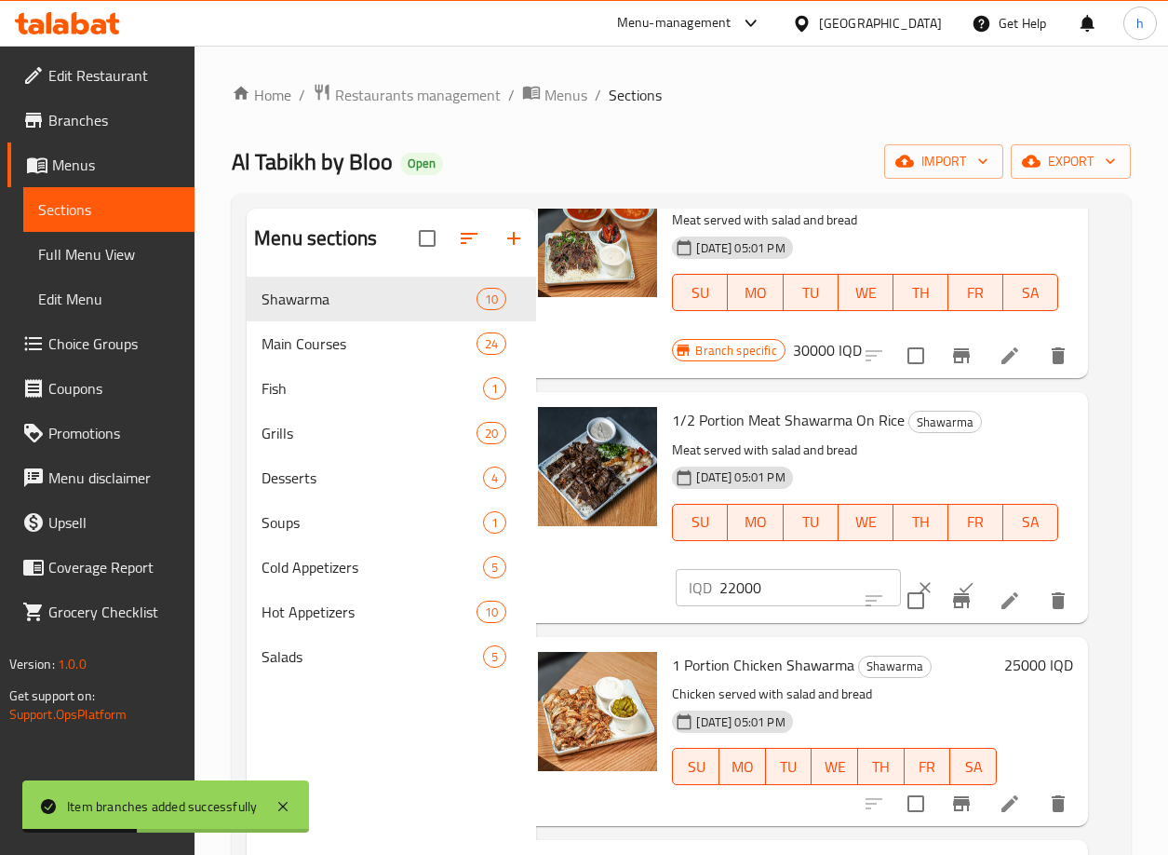
click at [750, 599] on input "22000" at bounding box center [810, 587] width 181 height 37
click at [916, 578] on icon "clear" at bounding box center [925, 587] width 19 height 19
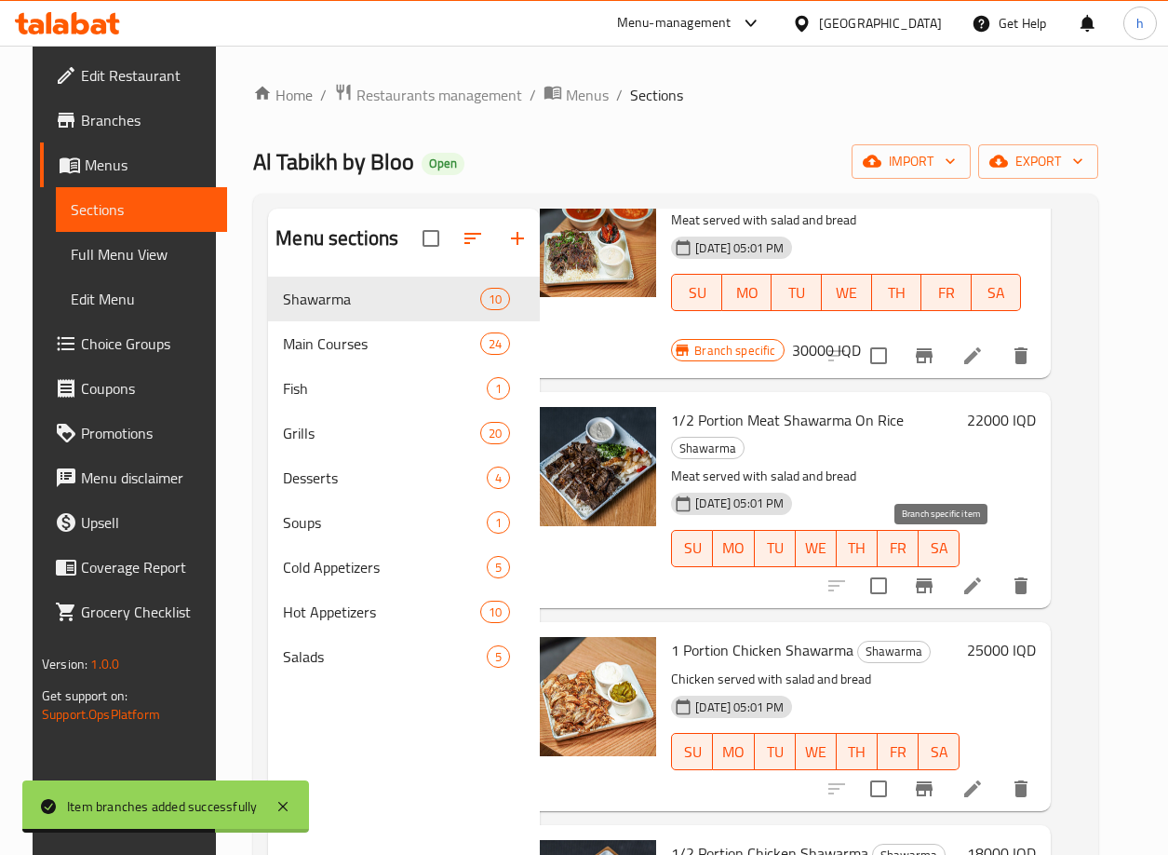
click at [933, 578] on icon "Branch-specific-item" at bounding box center [924, 585] width 17 height 15
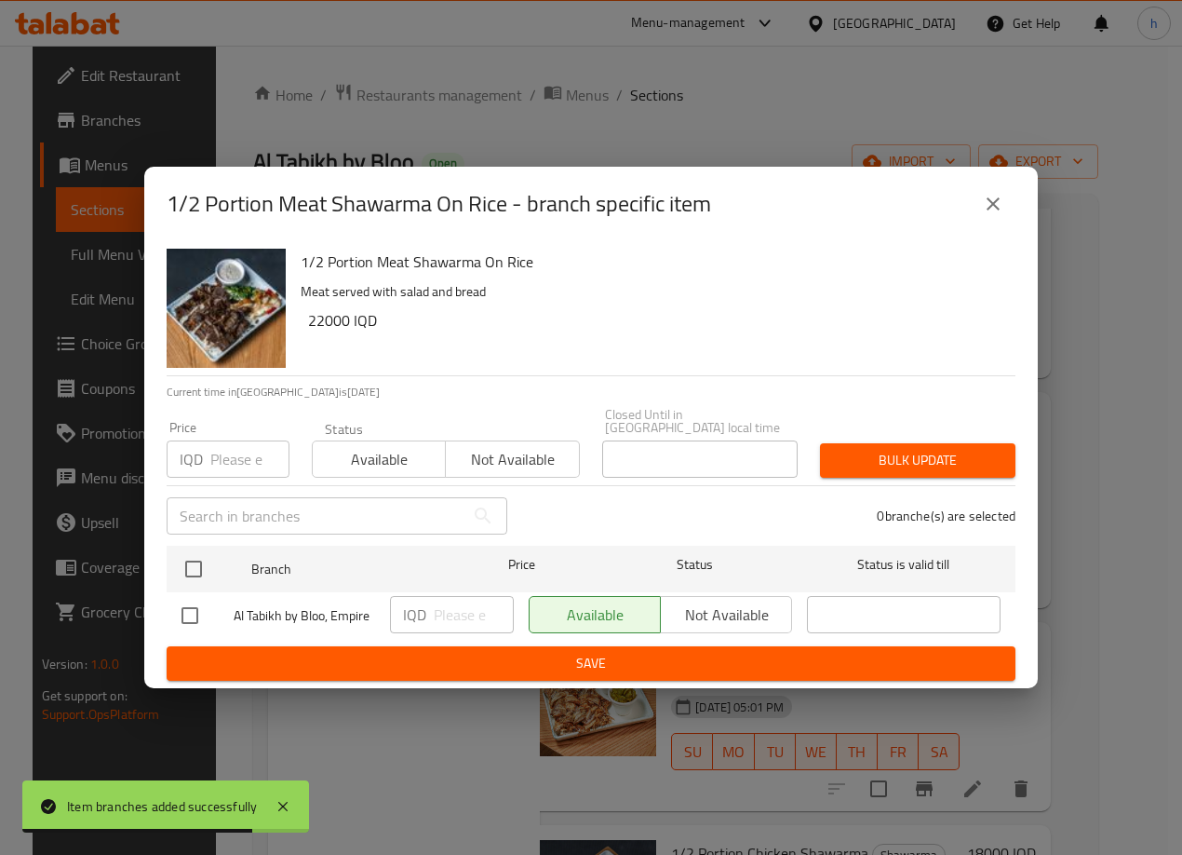
click at [235, 612] on span "Al Tabikh by Bloo, Empire" at bounding box center [304, 615] width 141 height 23
click at [182, 613] on input "checkbox" at bounding box center [189, 615] width 39 height 39
checkbox input "true"
click at [453, 599] on input "number" at bounding box center [474, 614] width 80 height 37
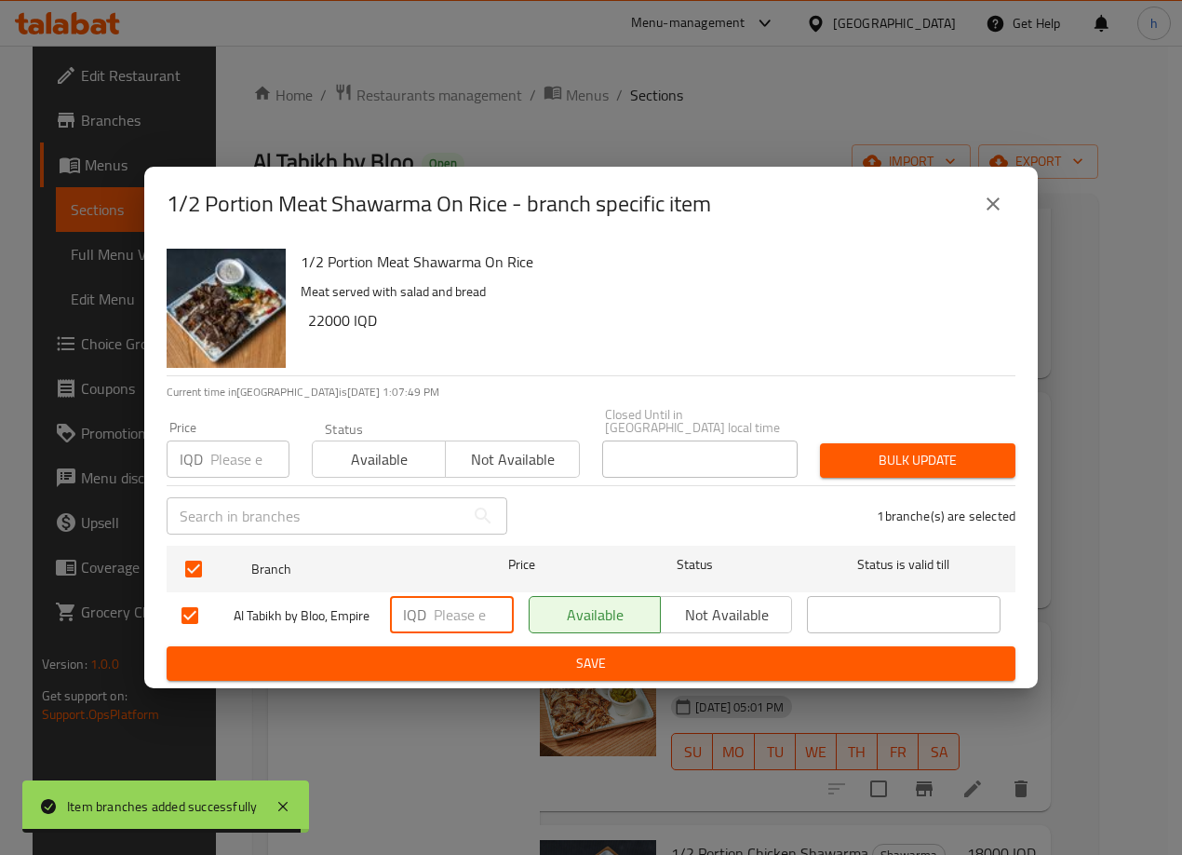
paste input "22000"
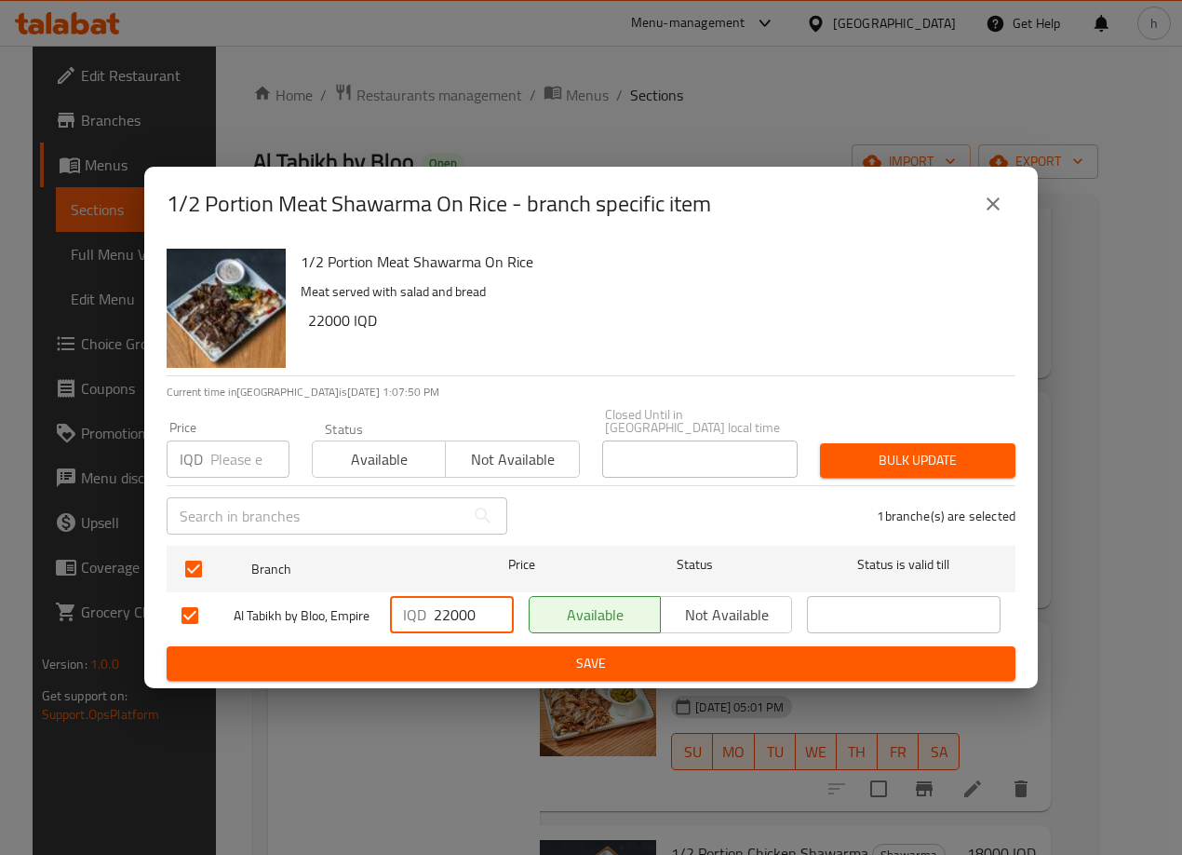
type input "22000"
click at [561, 658] on span "Save" at bounding box center [591, 663] width 819 height 23
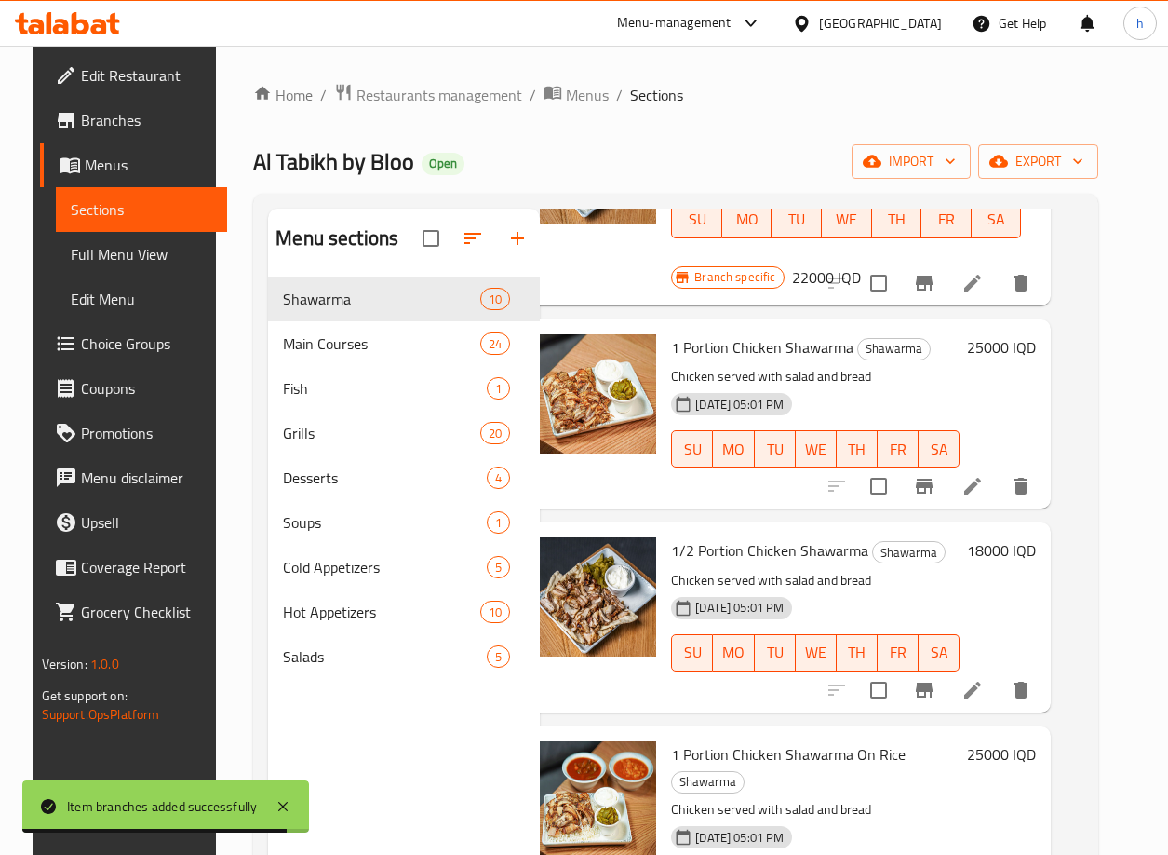
scroll to position [897, 33]
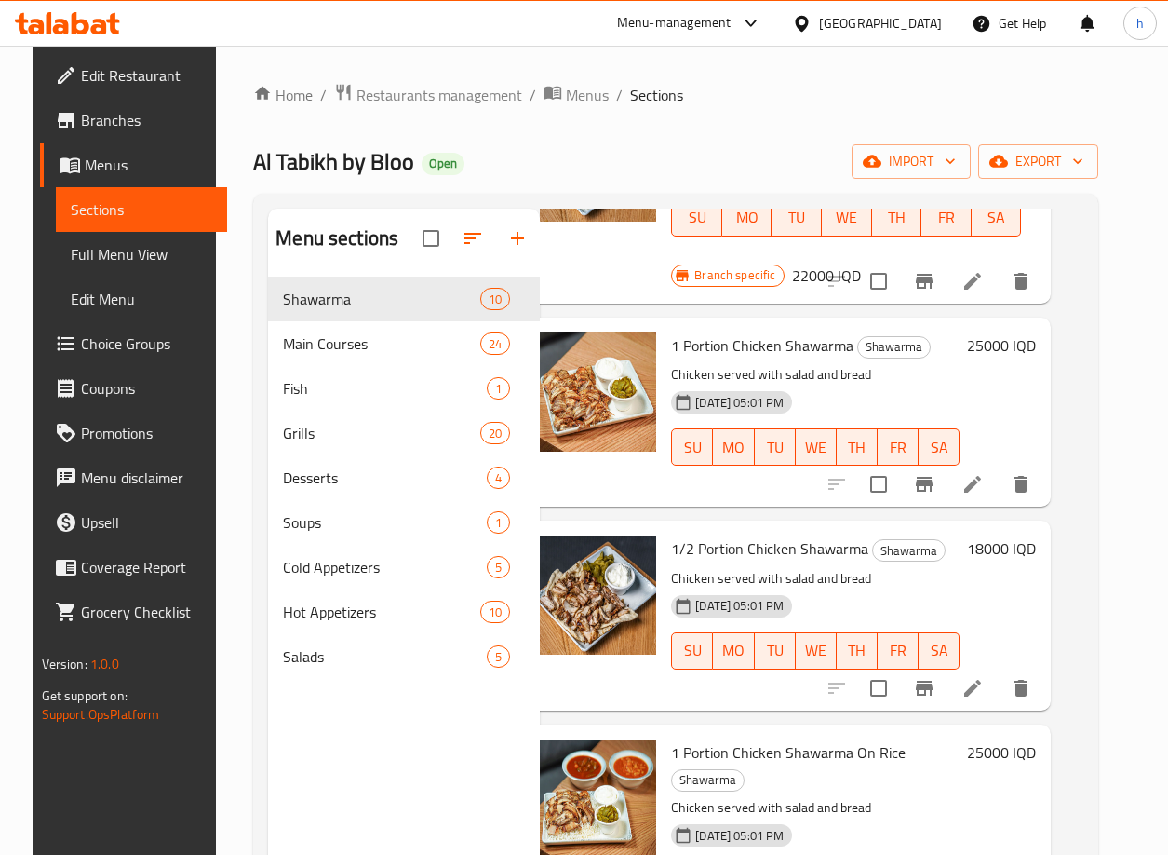
click at [987, 348] on h6 "25000 IQD" at bounding box center [1001, 345] width 69 height 26
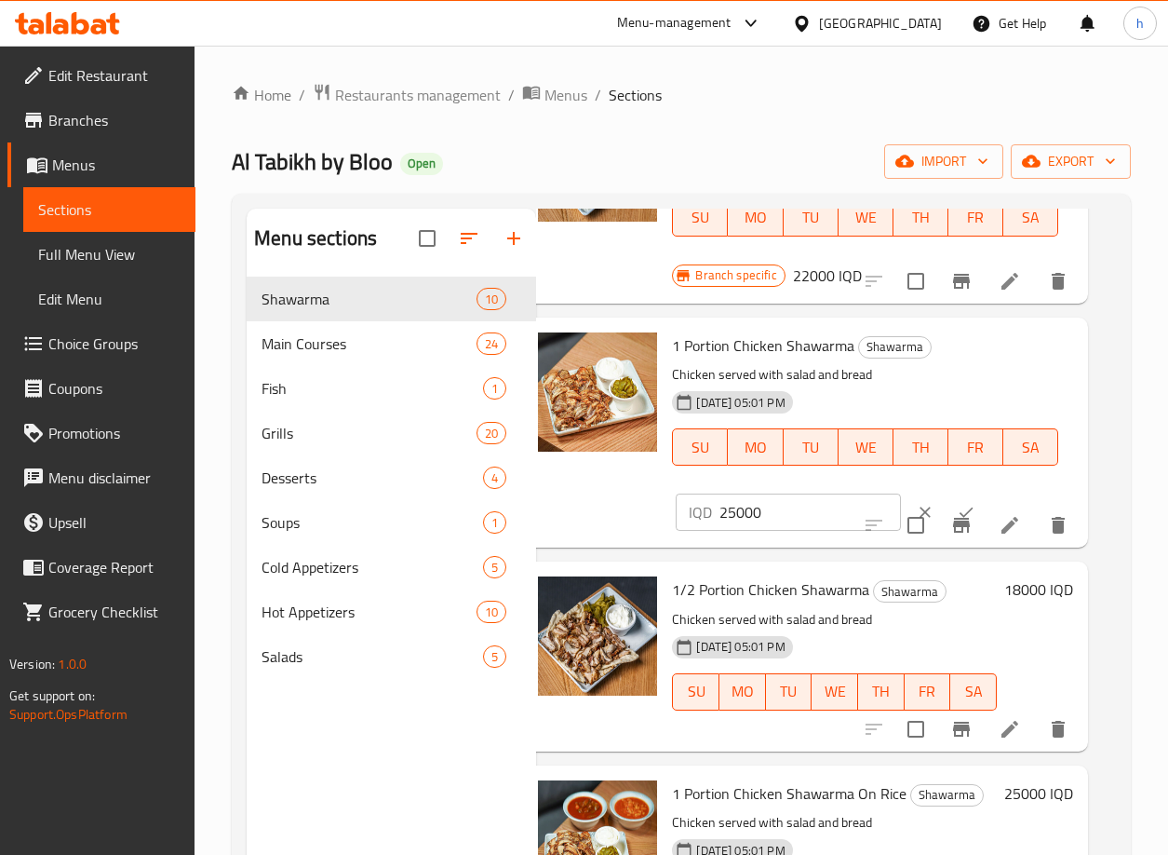
click at [740, 518] on input "25000" at bounding box center [810, 511] width 181 height 37
click at [916, 504] on icon "clear" at bounding box center [925, 512] width 19 height 19
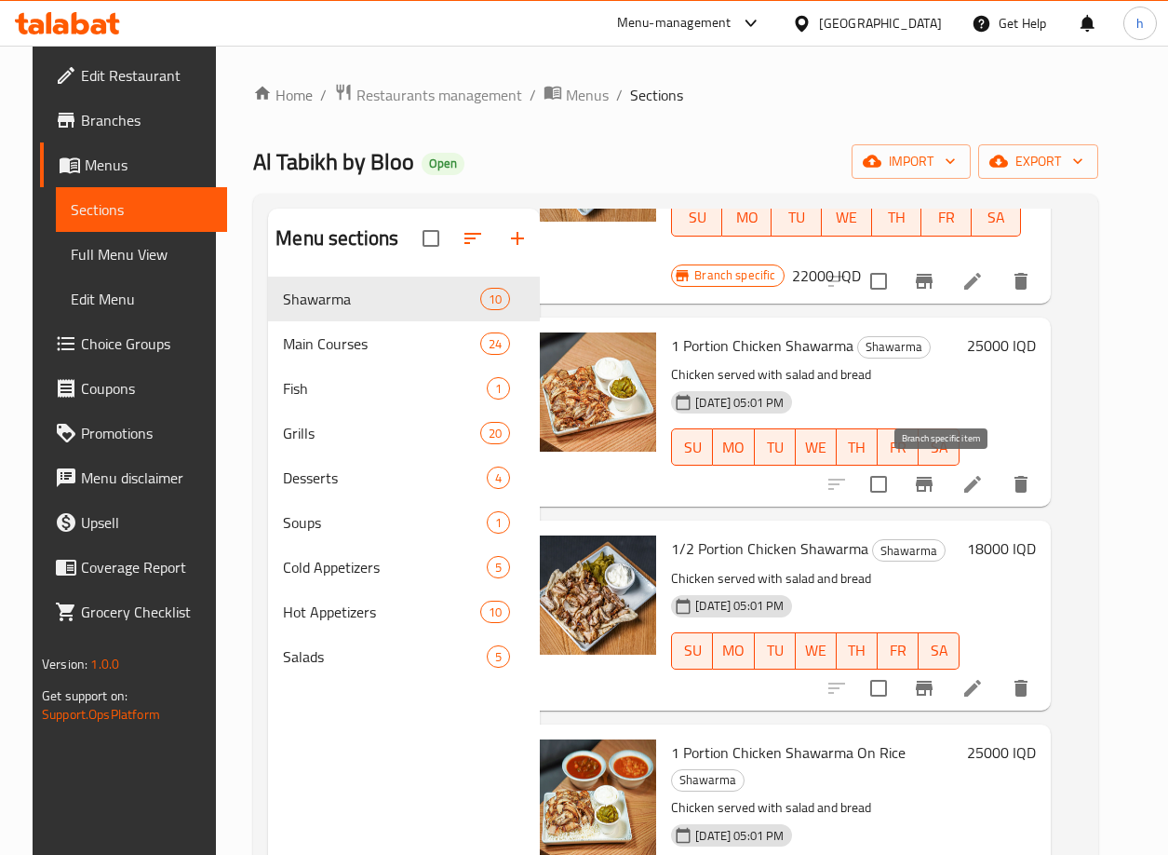
click at [936, 488] on icon "Branch-specific-item" at bounding box center [924, 484] width 22 height 22
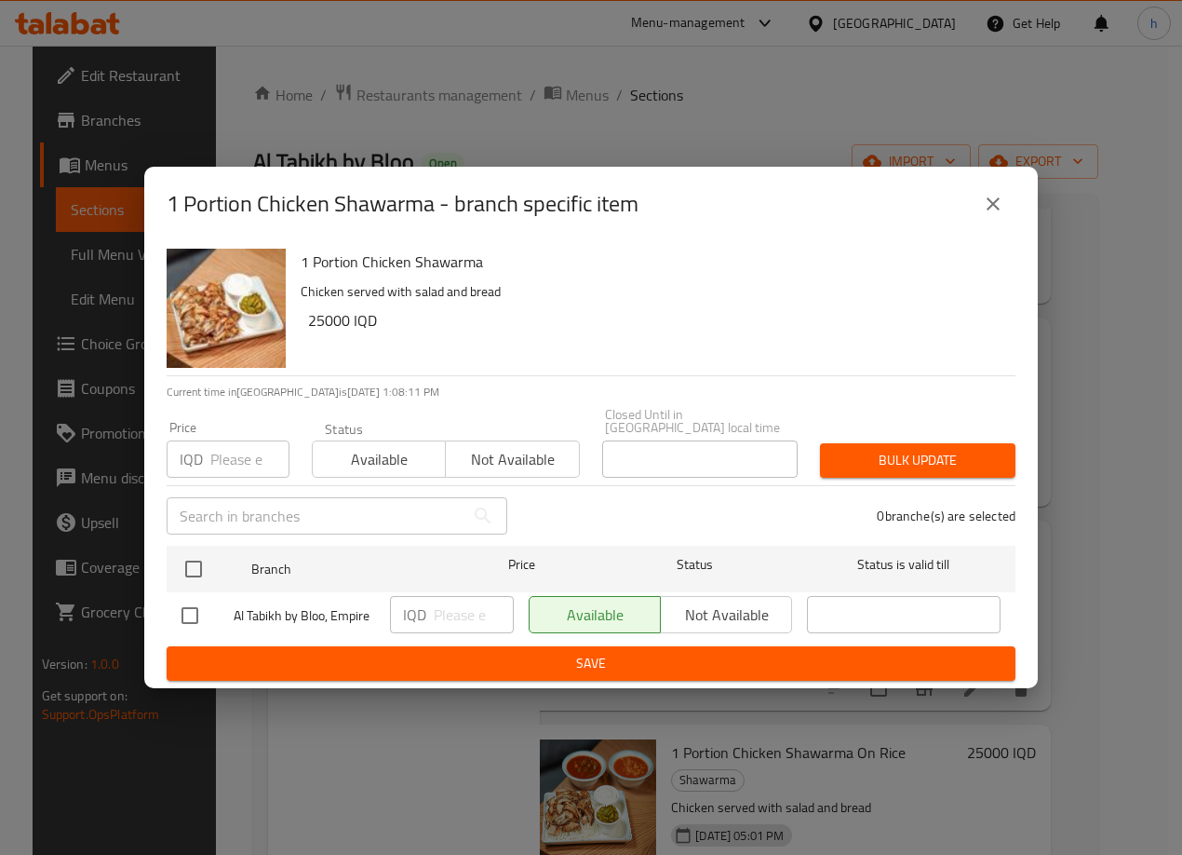
drag, startPoint x: 186, startPoint y: 603, endPoint x: 347, endPoint y: 604, distance: 161.0
click at [192, 603] on input "checkbox" at bounding box center [189, 615] width 39 height 39
checkbox input "true"
click at [452, 602] on input "number" at bounding box center [474, 614] width 80 height 37
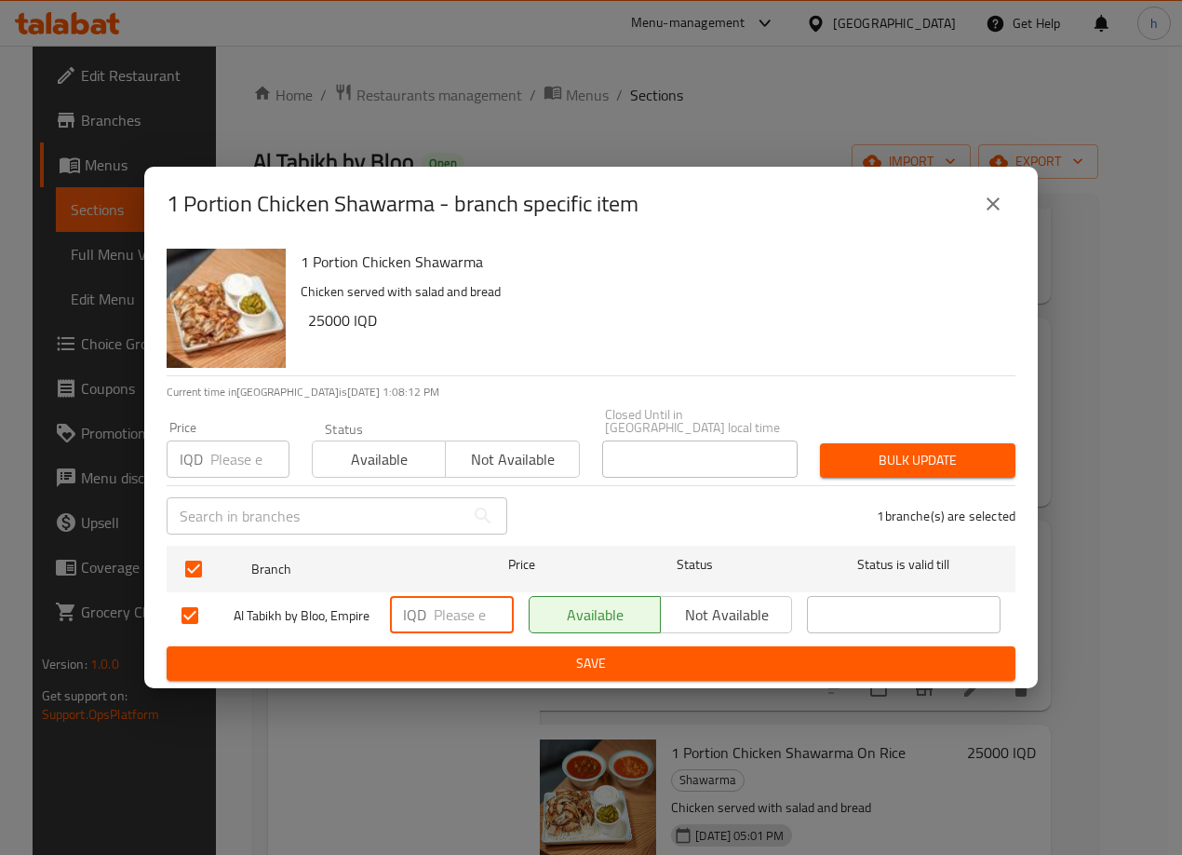
paste input "25000"
type input "25000"
click at [505, 652] on span "Save" at bounding box center [591, 663] width 819 height 23
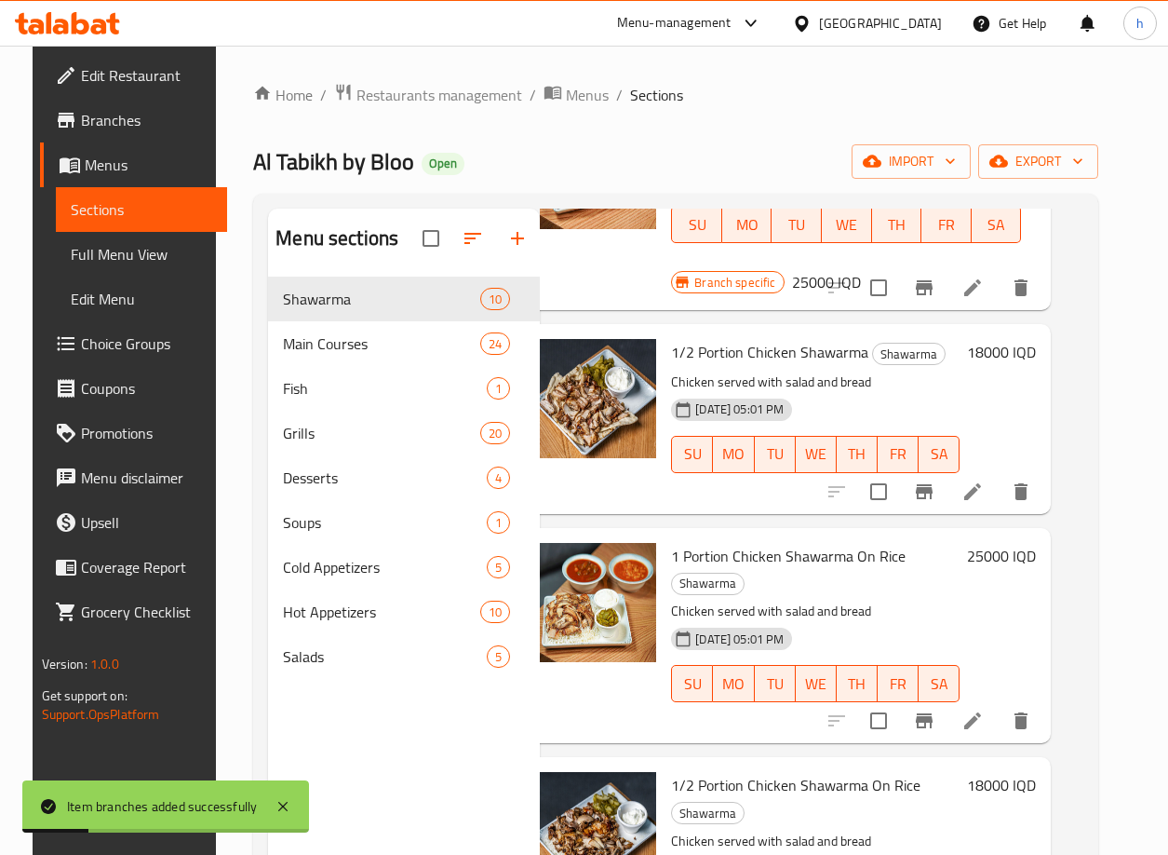
scroll to position [1127, 33]
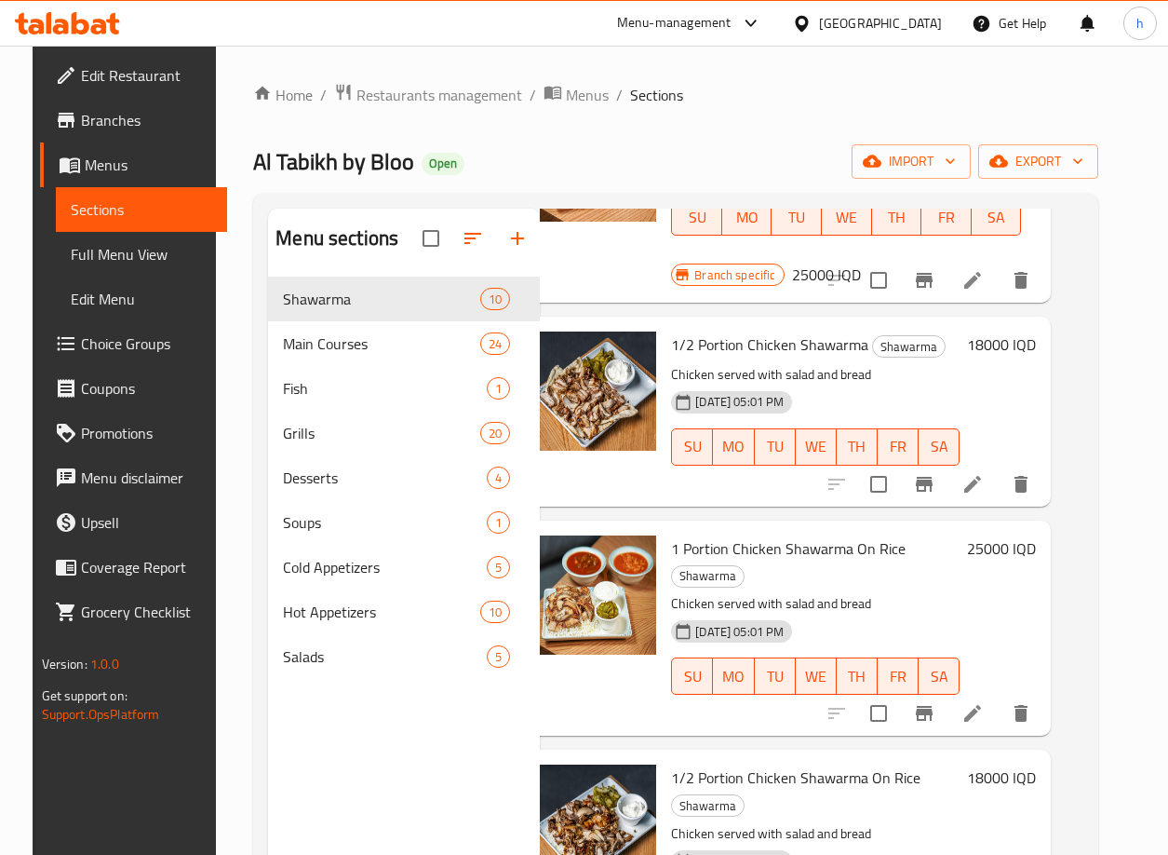
click at [1016, 345] on h6 "18000 IQD" at bounding box center [1001, 344] width 69 height 26
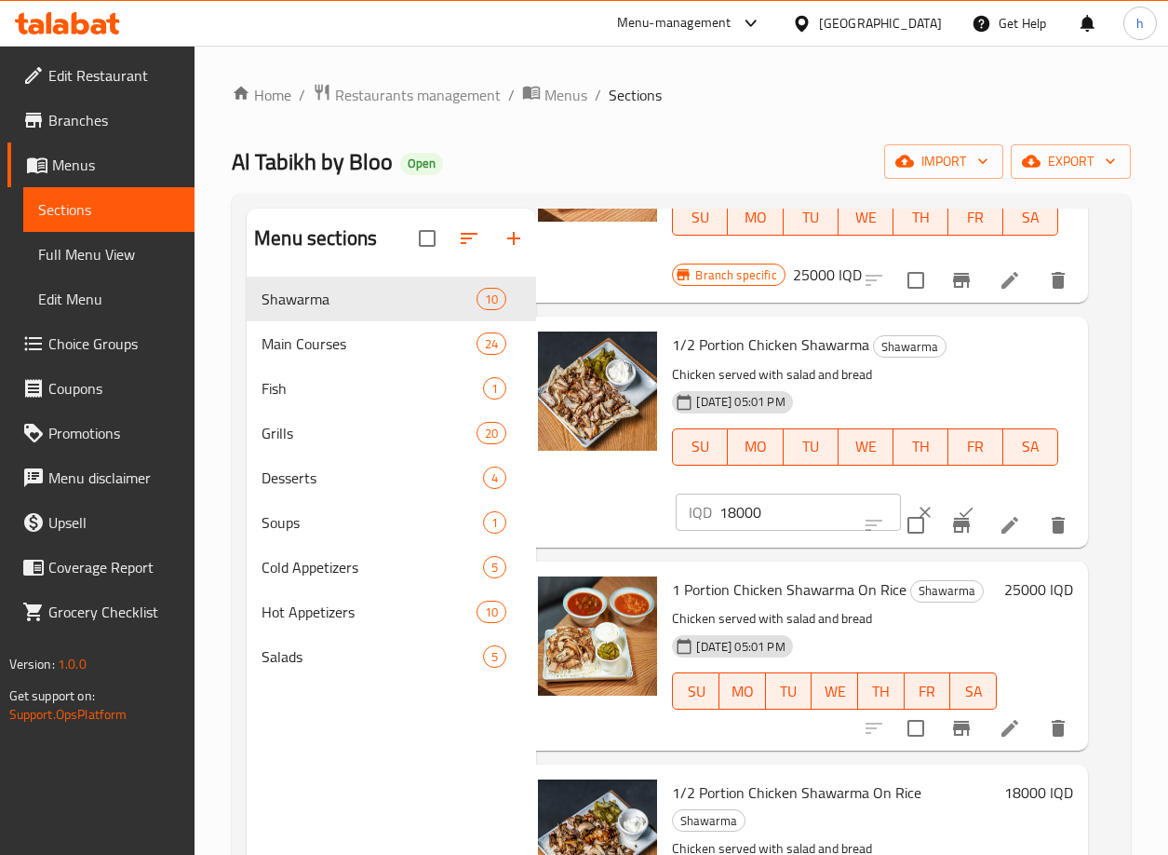
click at [756, 508] on input "18000" at bounding box center [810, 511] width 181 height 37
click at [756, 507] on input "18000" at bounding box center [810, 511] width 181 height 37
click at [739, 504] on input "18000" at bounding box center [810, 511] width 181 height 37
paste input "20"
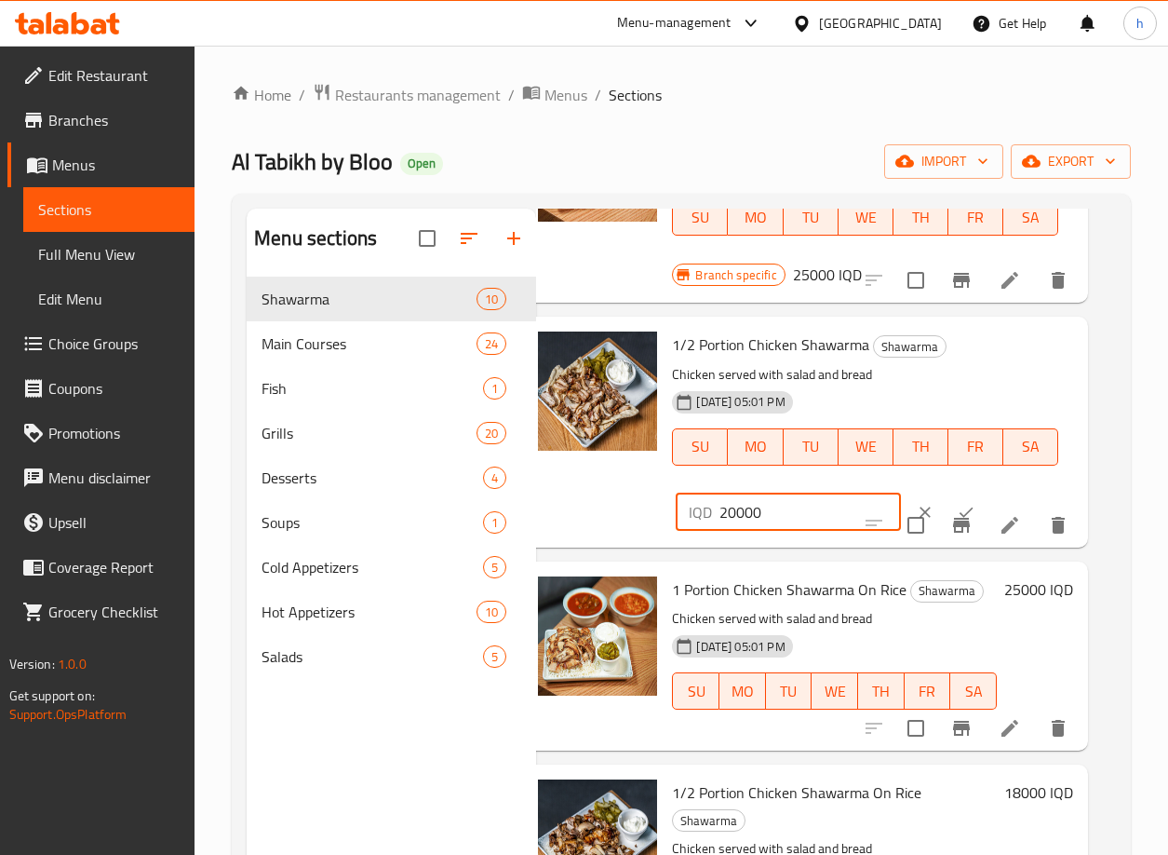
type input "20000"
click at [957, 505] on icon "ok" at bounding box center [966, 512] width 19 height 19
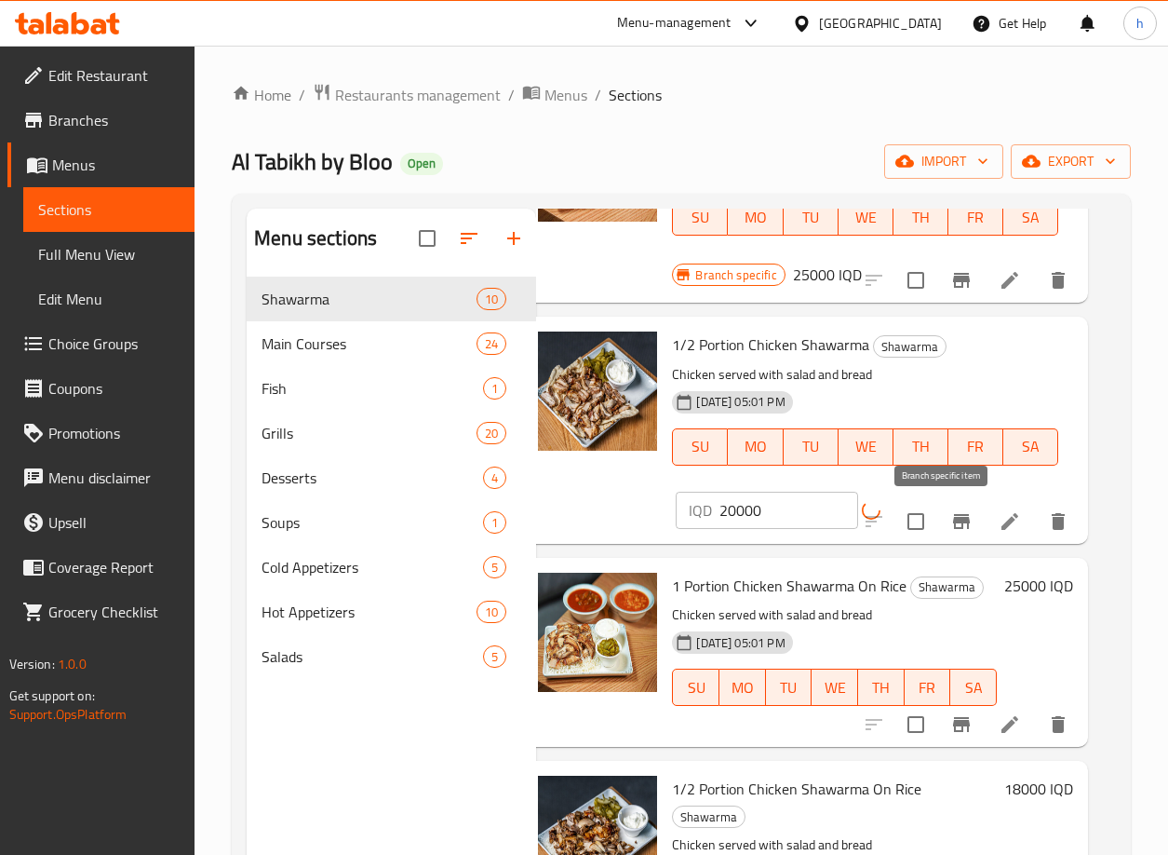
click at [953, 514] on icon "Branch-specific-item" at bounding box center [961, 521] width 17 height 15
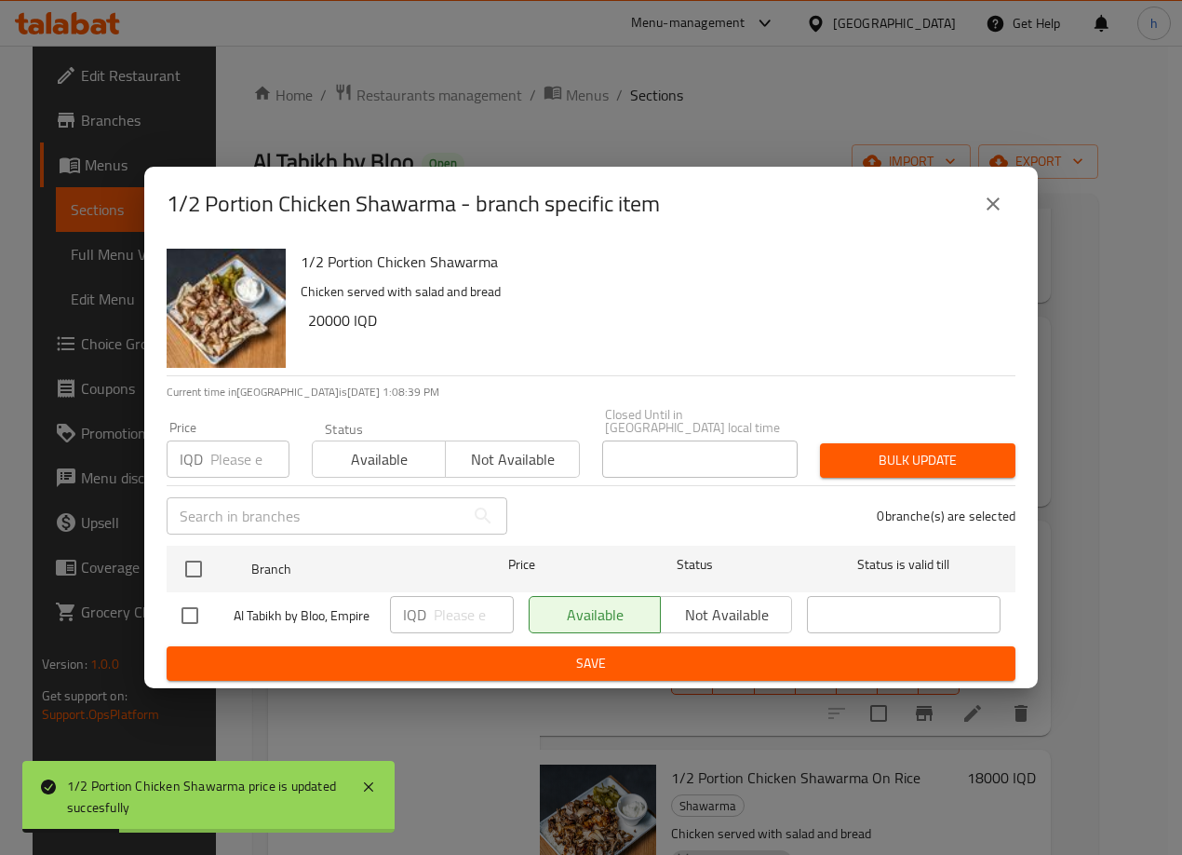
click at [182, 610] on input "checkbox" at bounding box center [189, 615] width 39 height 39
checkbox input "true"
click at [476, 610] on input "number" at bounding box center [474, 614] width 80 height 37
paste input "20000"
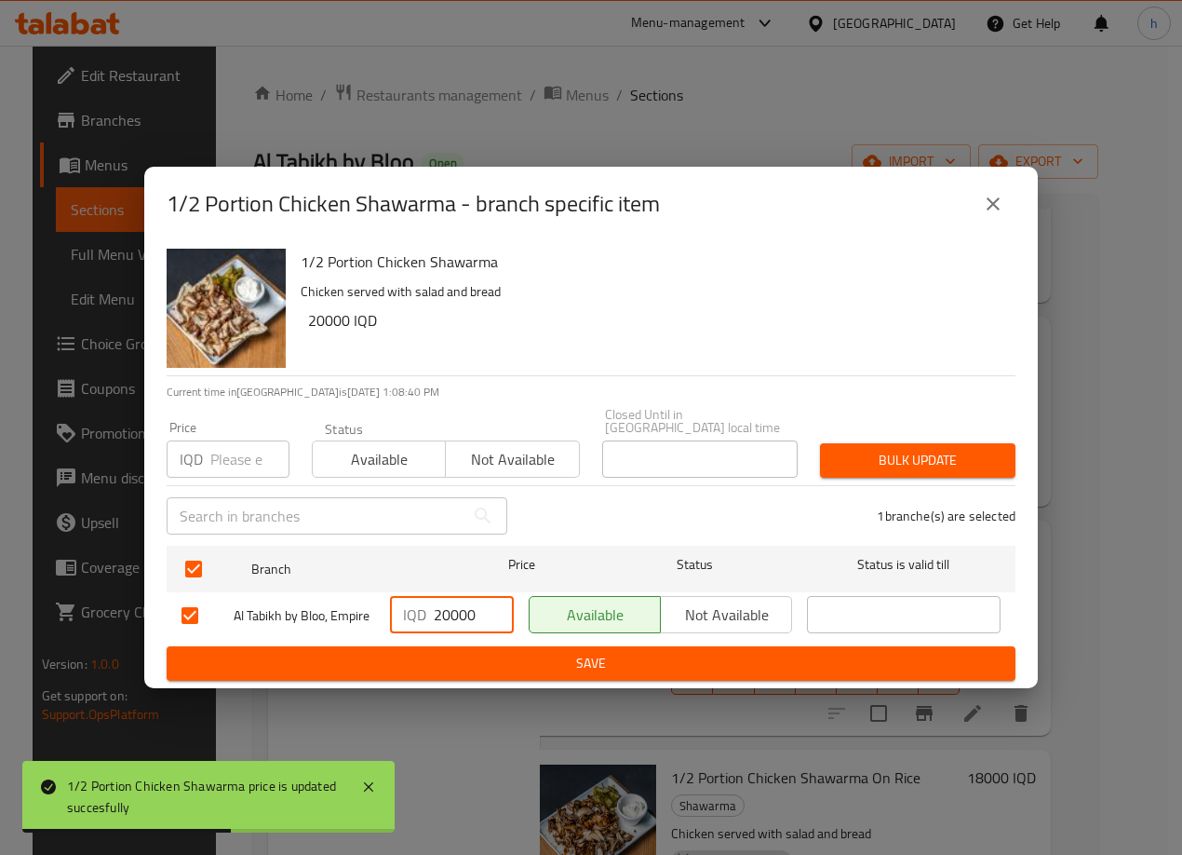
type input "20000"
click at [475, 652] on span "Save" at bounding box center [591, 663] width 819 height 23
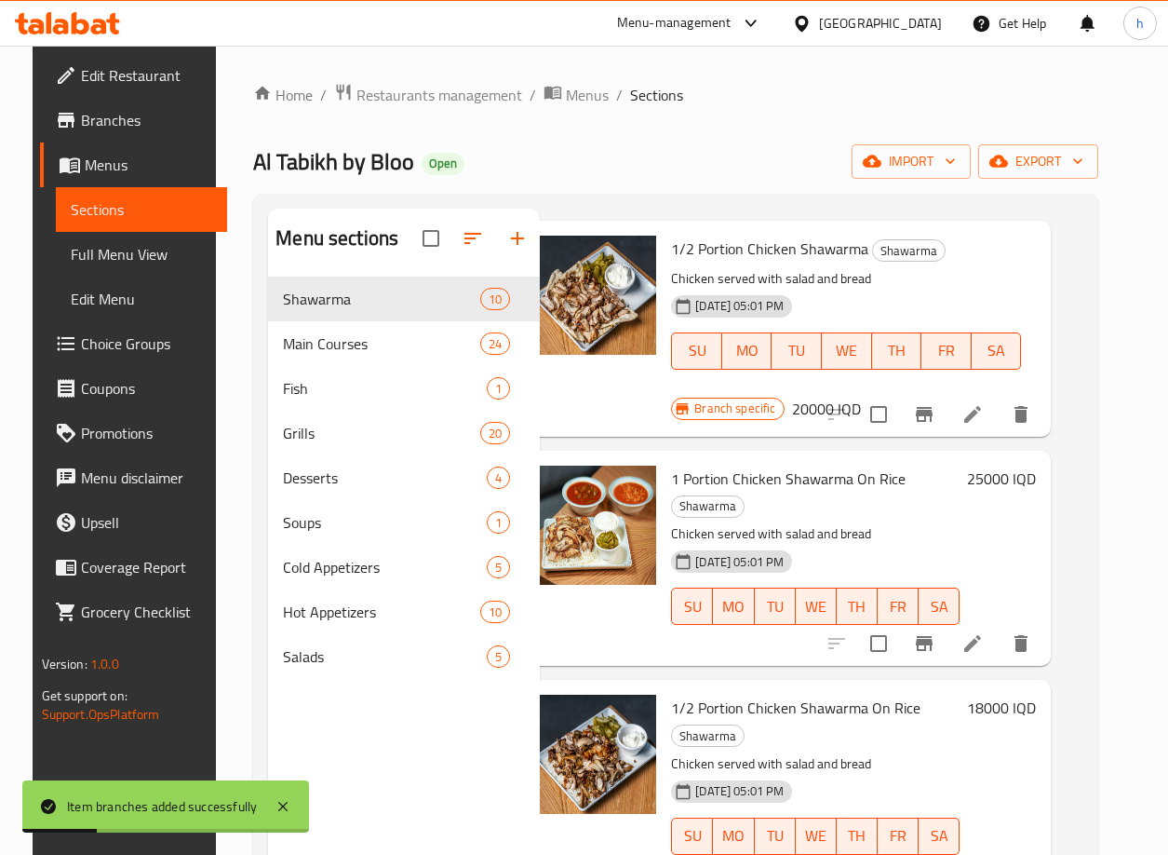
scroll to position [1228, 33]
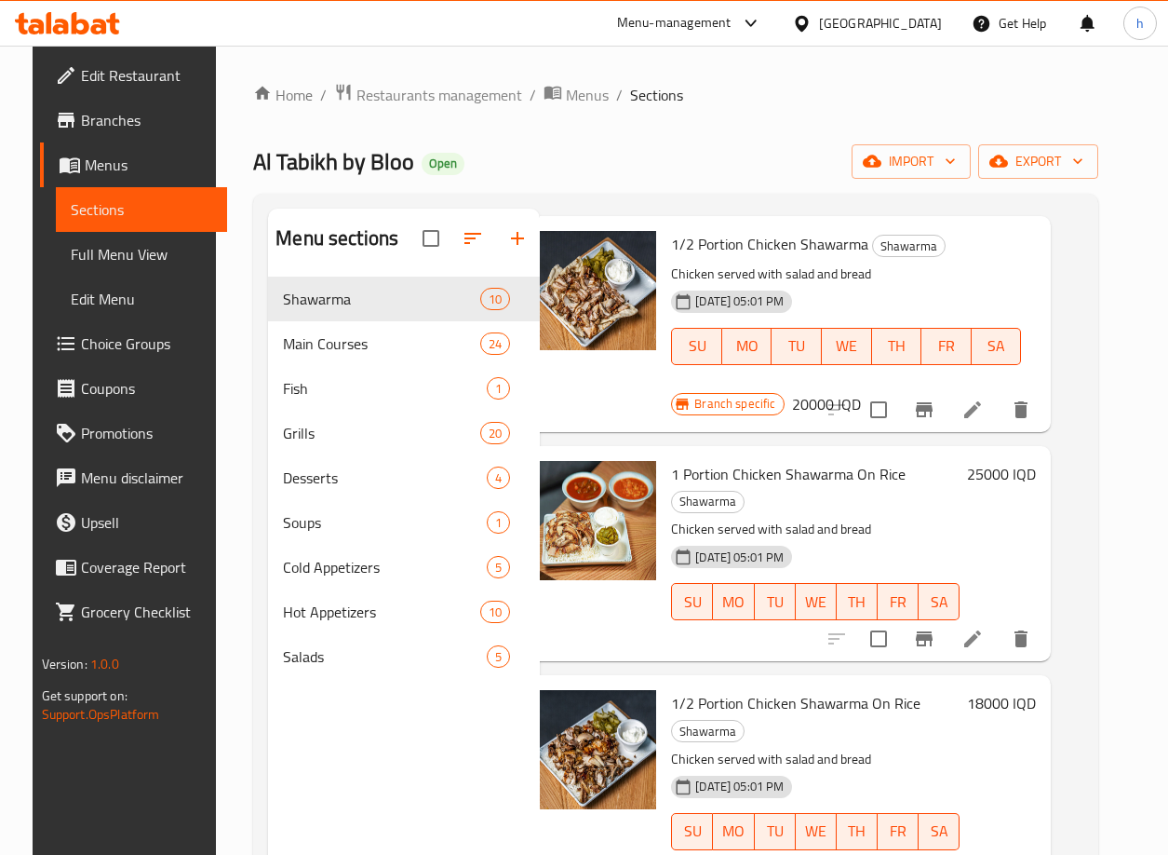
click at [1011, 690] on h6 "18000 IQD" at bounding box center [1001, 703] width 69 height 26
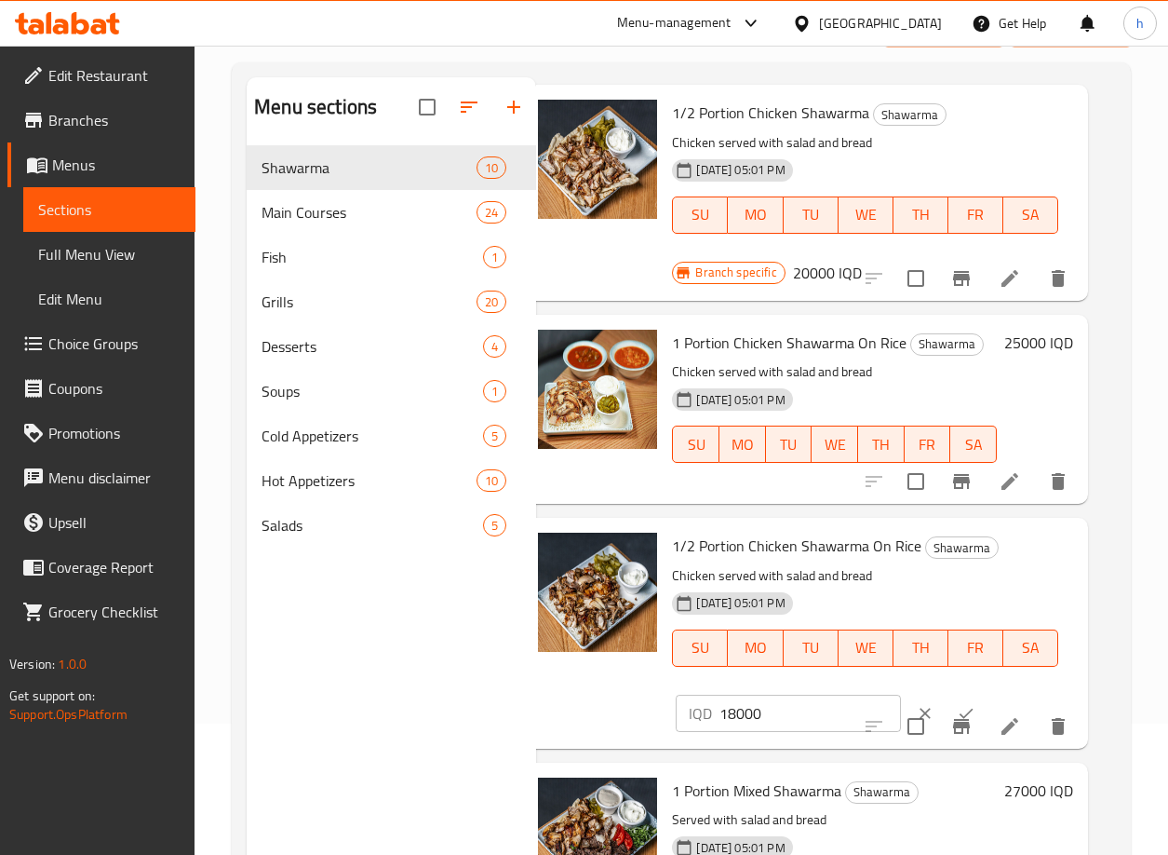
scroll to position [140, 0]
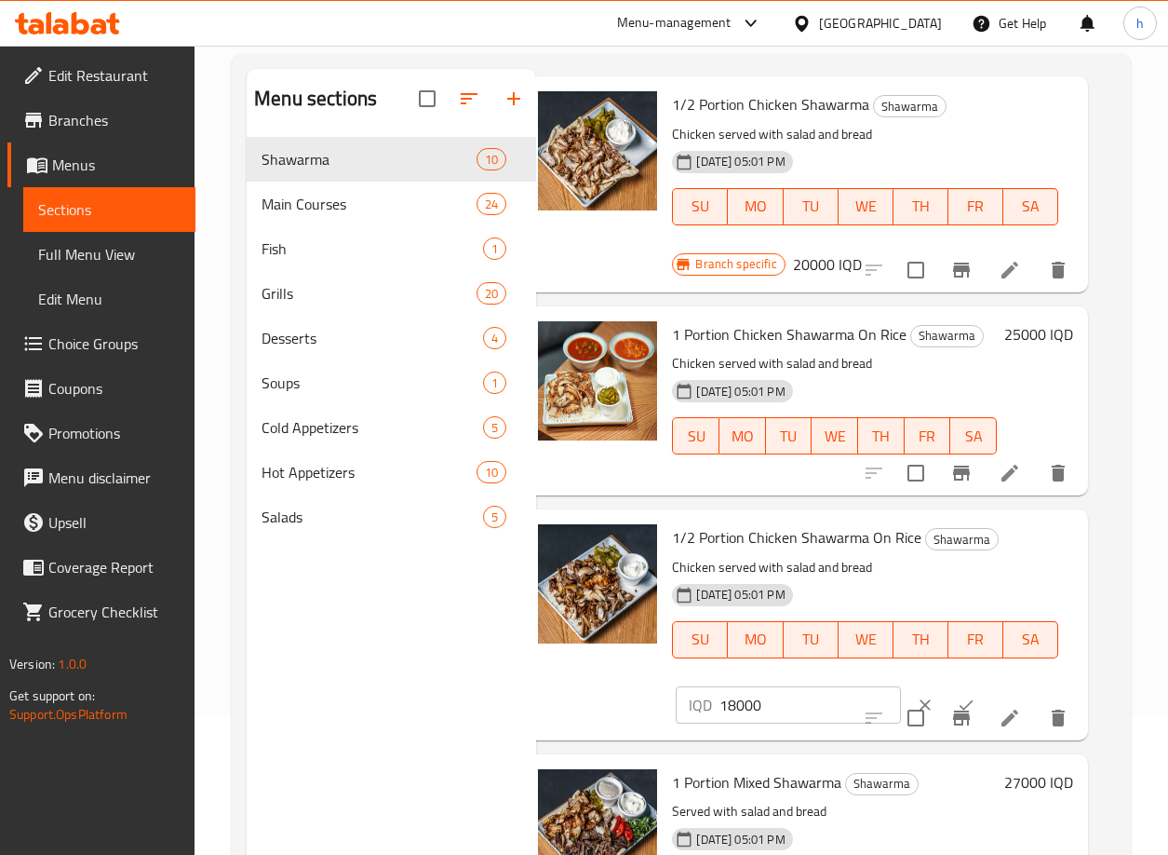
click at [744, 702] on input "18000" at bounding box center [810, 704] width 181 height 37
paste input "20"
type input "20000"
click at [957, 702] on icon "ok" at bounding box center [966, 704] width 19 height 19
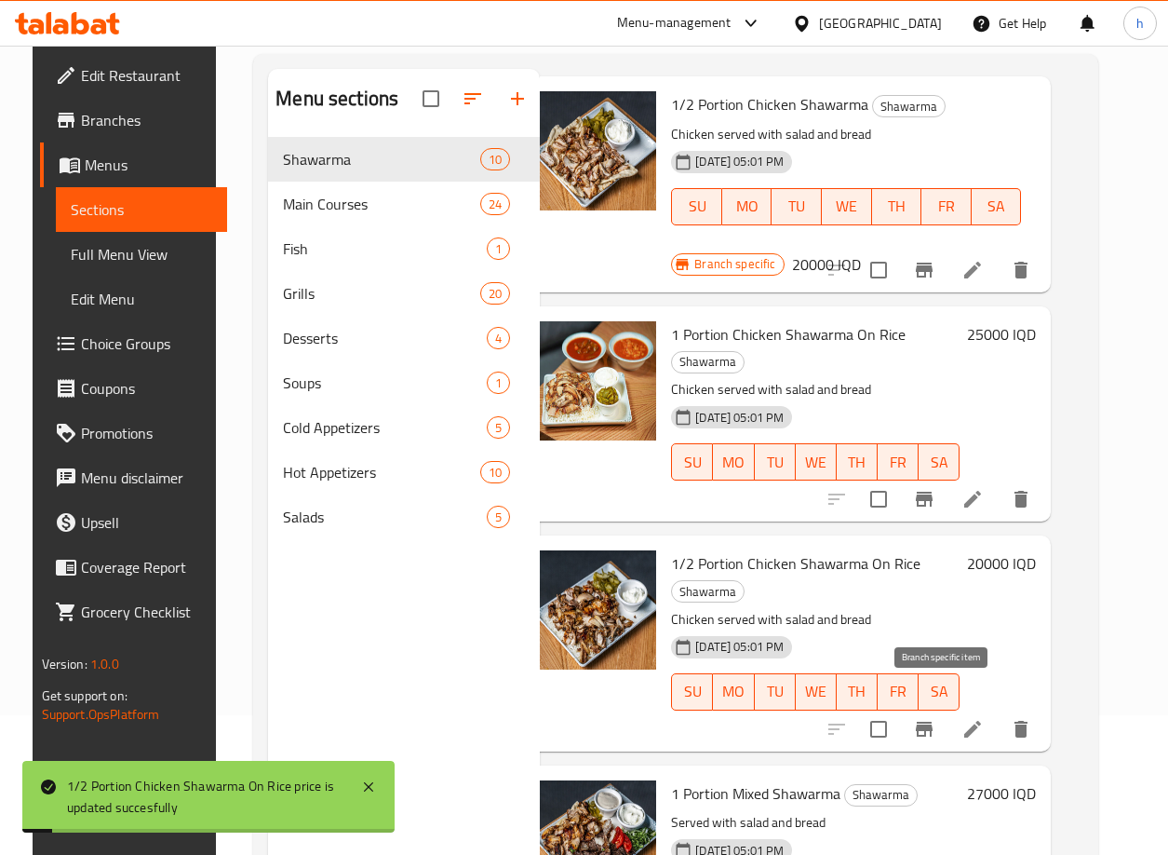
click at [936, 718] on icon "Branch-specific-item" at bounding box center [924, 729] width 22 height 22
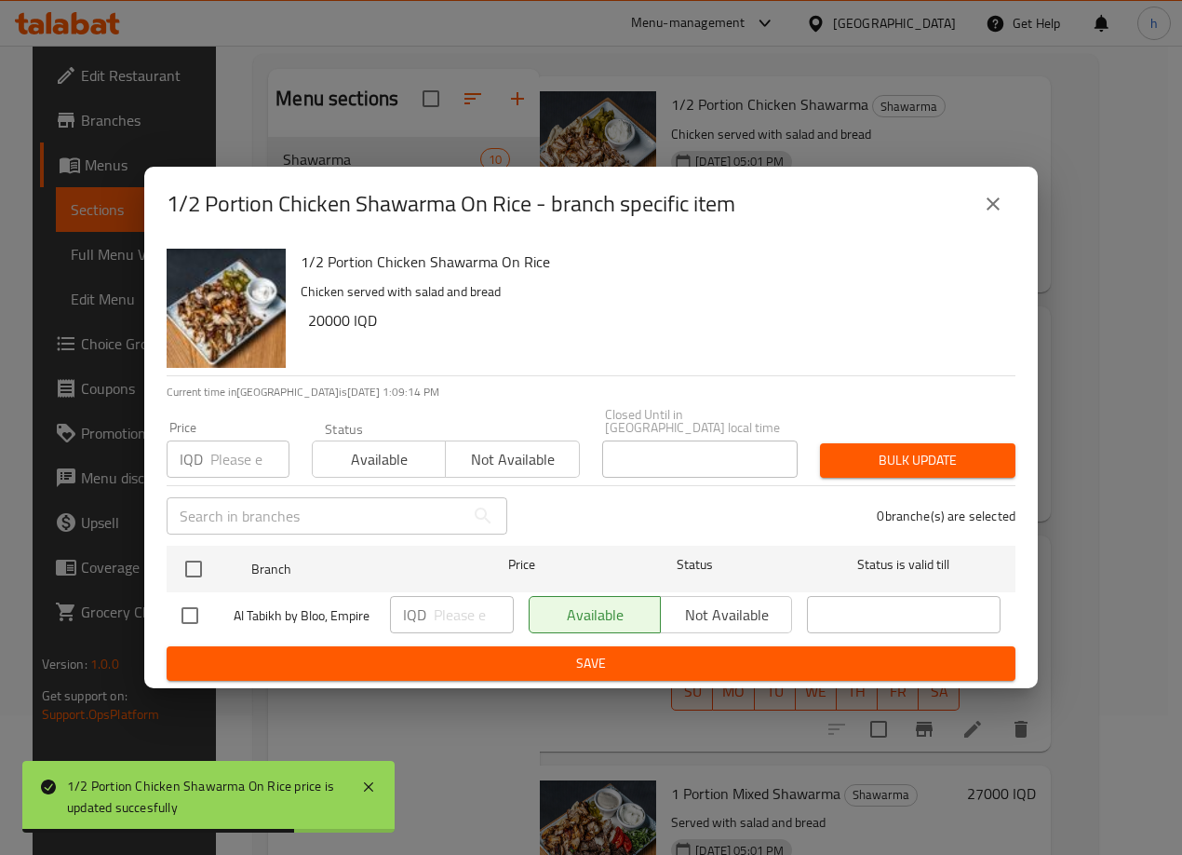
drag, startPoint x: 183, startPoint y: 604, endPoint x: 221, endPoint y: 611, distance: 37.8
click at [184, 604] on input "checkbox" at bounding box center [189, 615] width 39 height 39
checkbox input "true"
click at [442, 607] on input "number" at bounding box center [474, 614] width 80 height 37
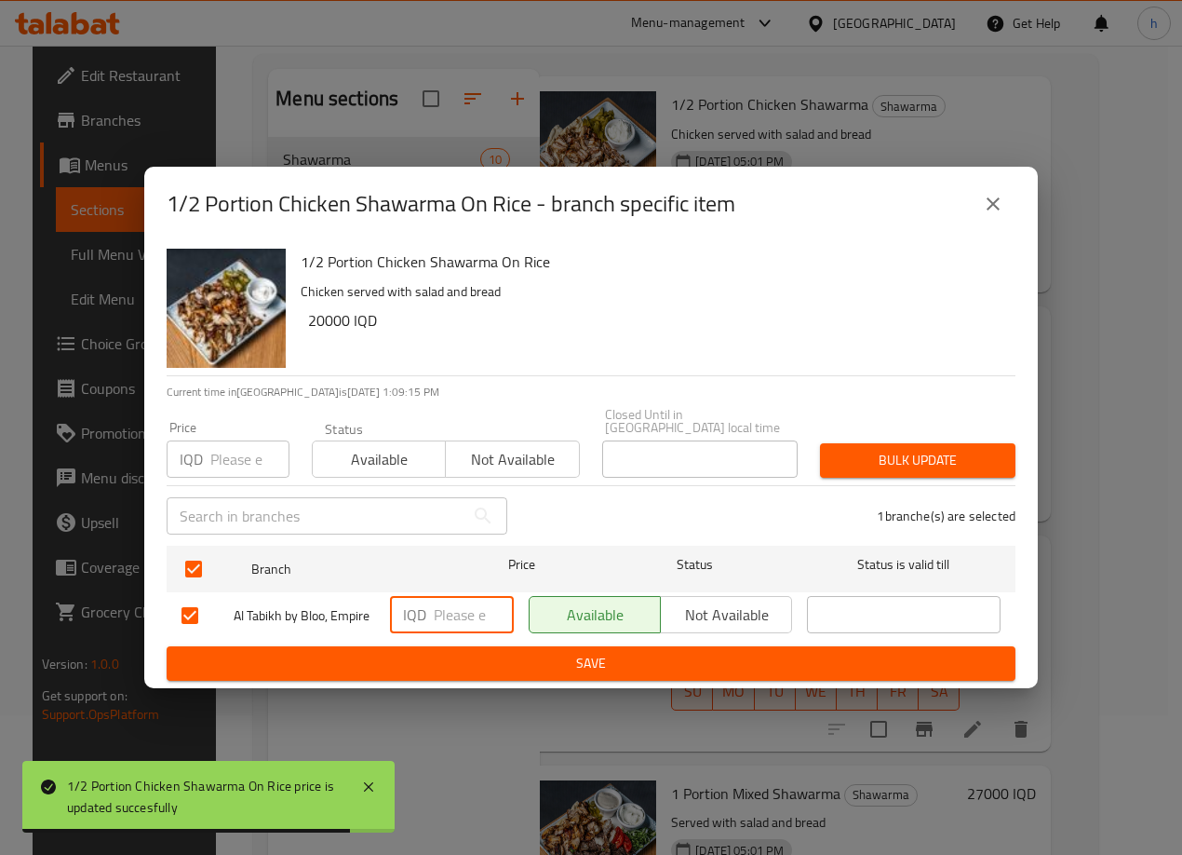
click at [442, 607] on input "number" at bounding box center [474, 614] width 80 height 37
paste input "20000"
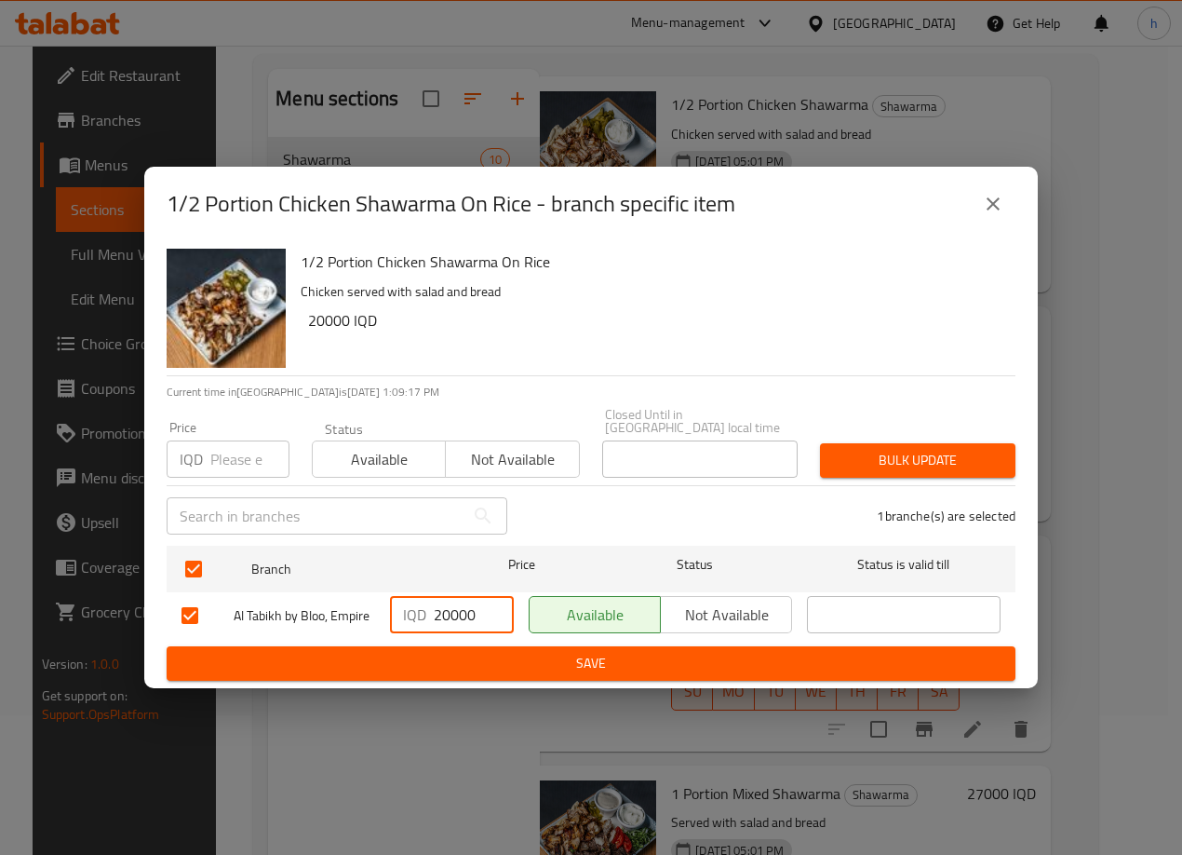
type input "20000"
click at [489, 646] on button "Save" at bounding box center [591, 663] width 849 height 34
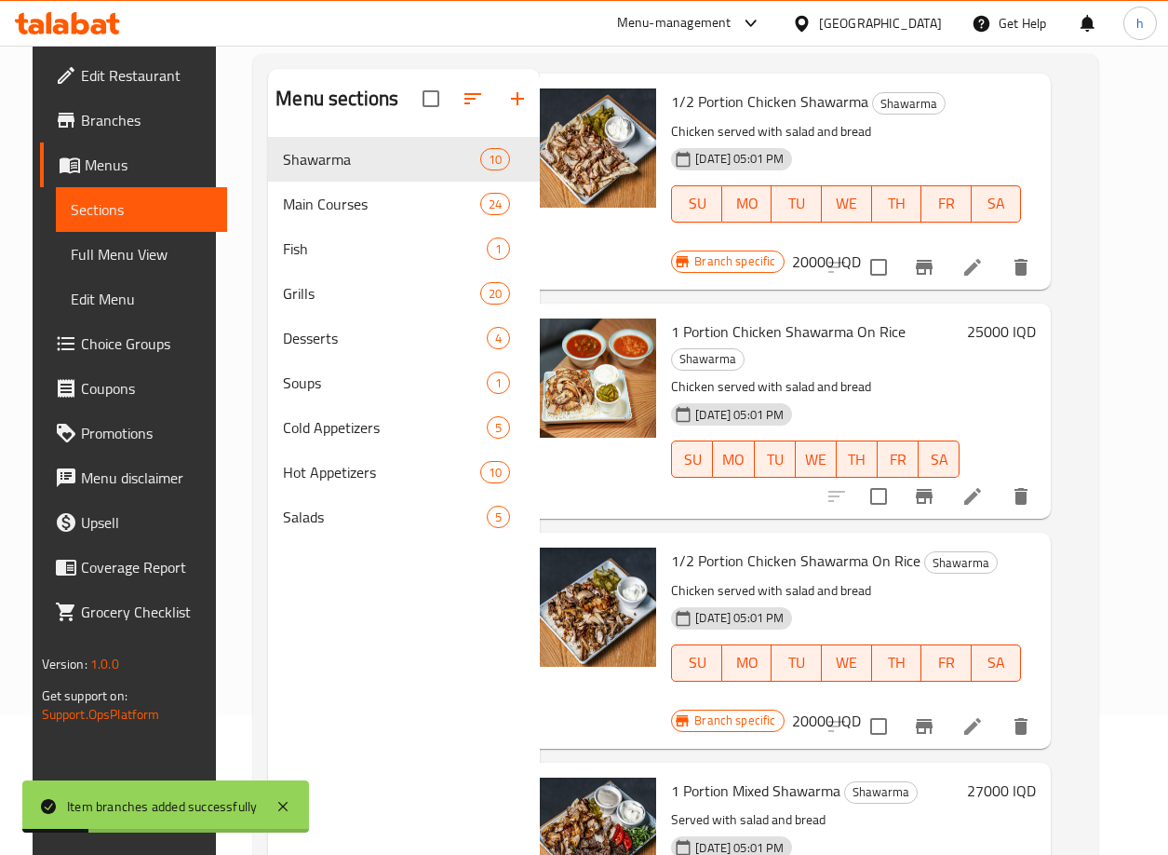
scroll to position [1162, 33]
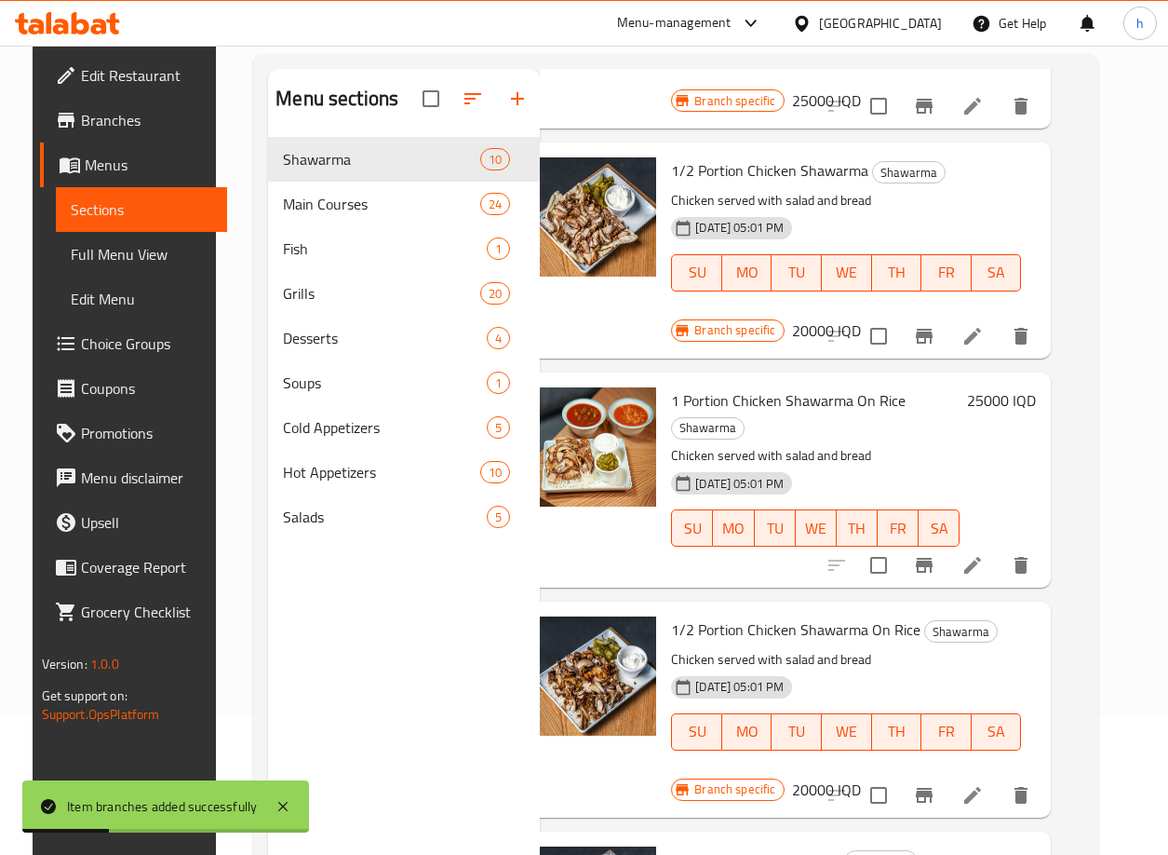
click at [1005, 400] on h6 "25000 IQD" at bounding box center [1001, 400] width 69 height 26
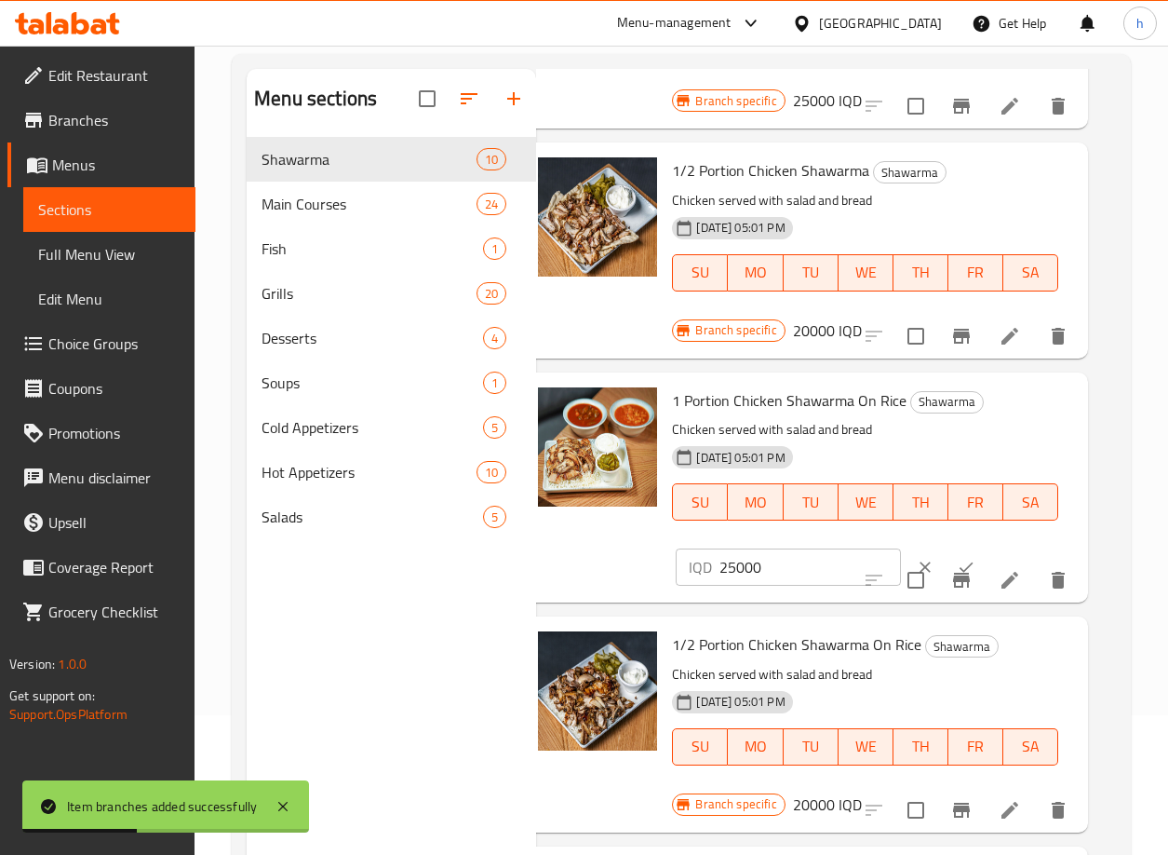
click at [732, 575] on input "25000" at bounding box center [810, 566] width 181 height 37
click at [732, 572] on input "25000" at bounding box center [810, 566] width 181 height 37
click at [946, 551] on button "ok" at bounding box center [966, 566] width 41 height 41
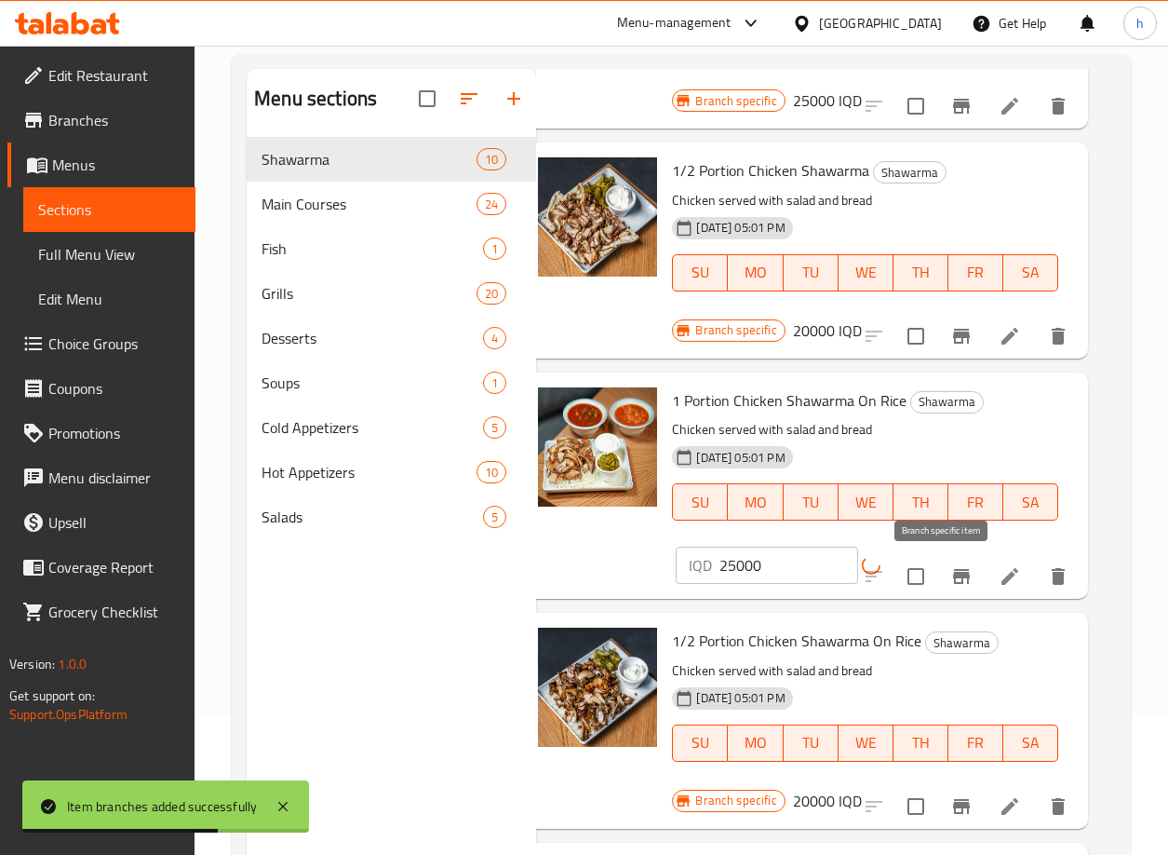
click at [941, 572] on div "Menu items Add Sort Manage items 1 Portion Meat Shawarma Shawarma Meat served w…" at bounding box center [826, 496] width 580 height 855
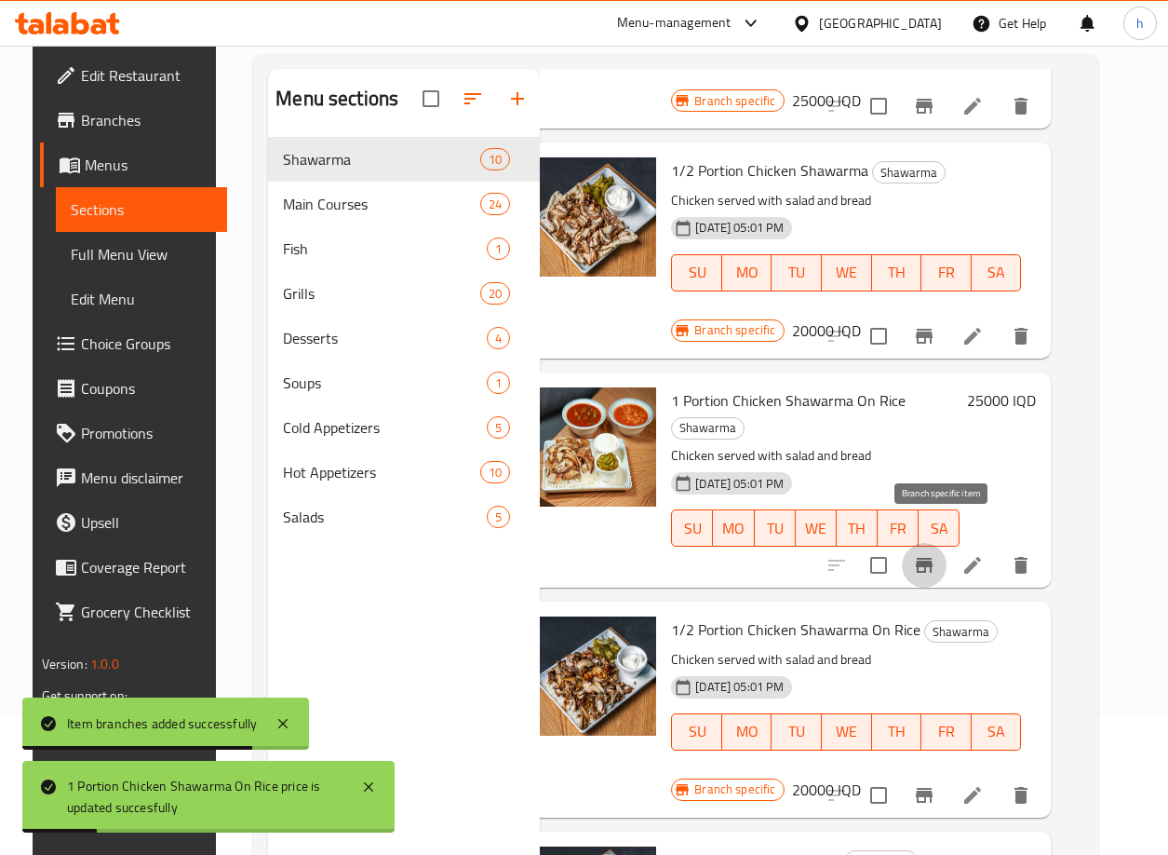
click at [933, 558] on icon "Branch-specific-item" at bounding box center [924, 565] width 17 height 15
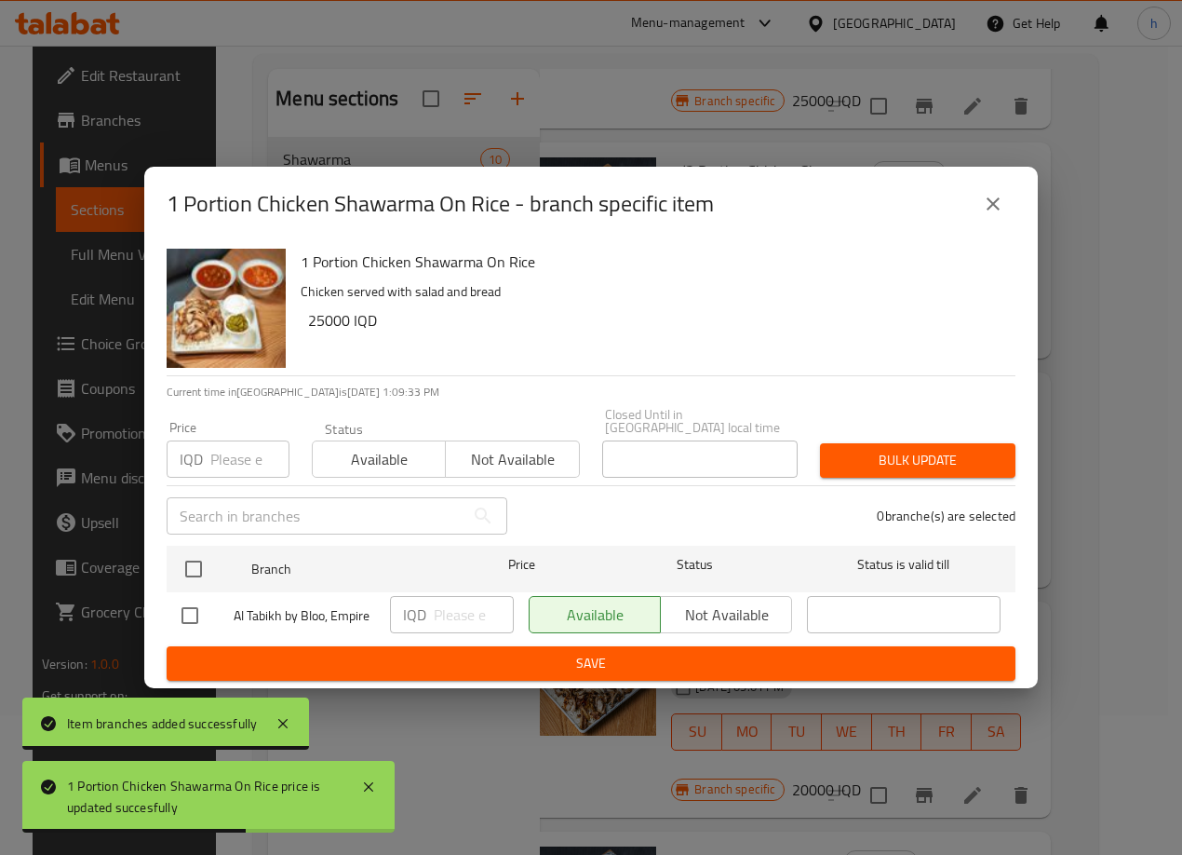
drag, startPoint x: 184, startPoint y: 606, endPoint x: 202, endPoint y: 593, distance: 22.0
click at [193, 600] on input "checkbox" at bounding box center [189, 615] width 39 height 39
checkbox input "true"
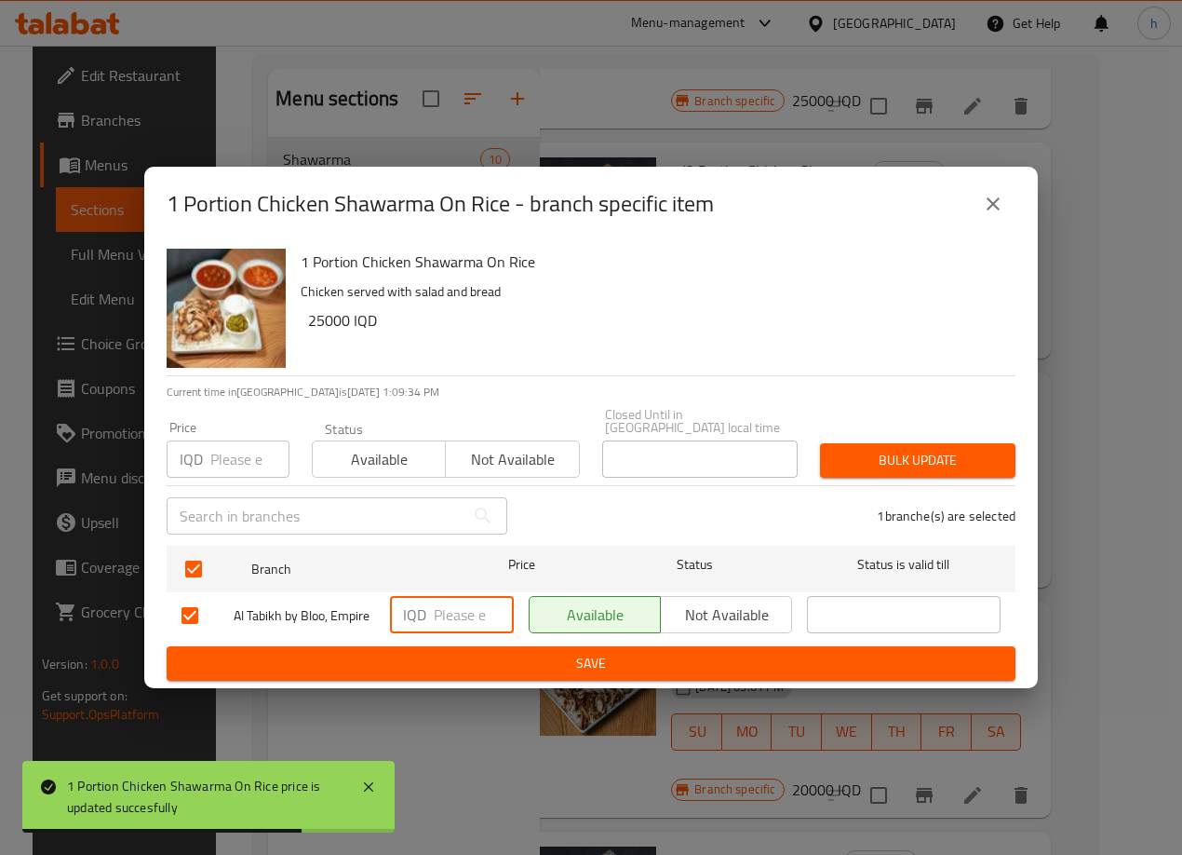
click at [439, 600] on input "number" at bounding box center [474, 614] width 80 height 37
paste input "25000"
type input "25000"
click at [527, 646] on button "Save" at bounding box center [591, 663] width 849 height 34
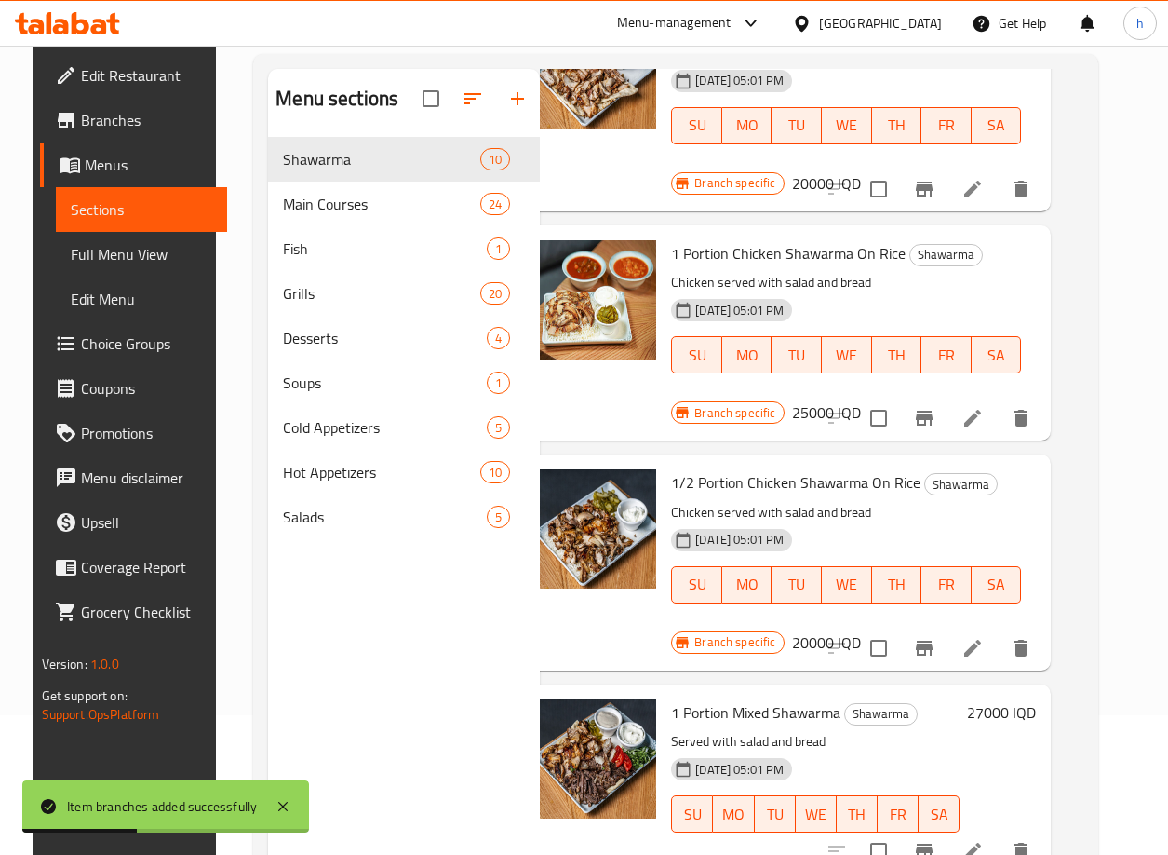
scroll to position [1476, 33]
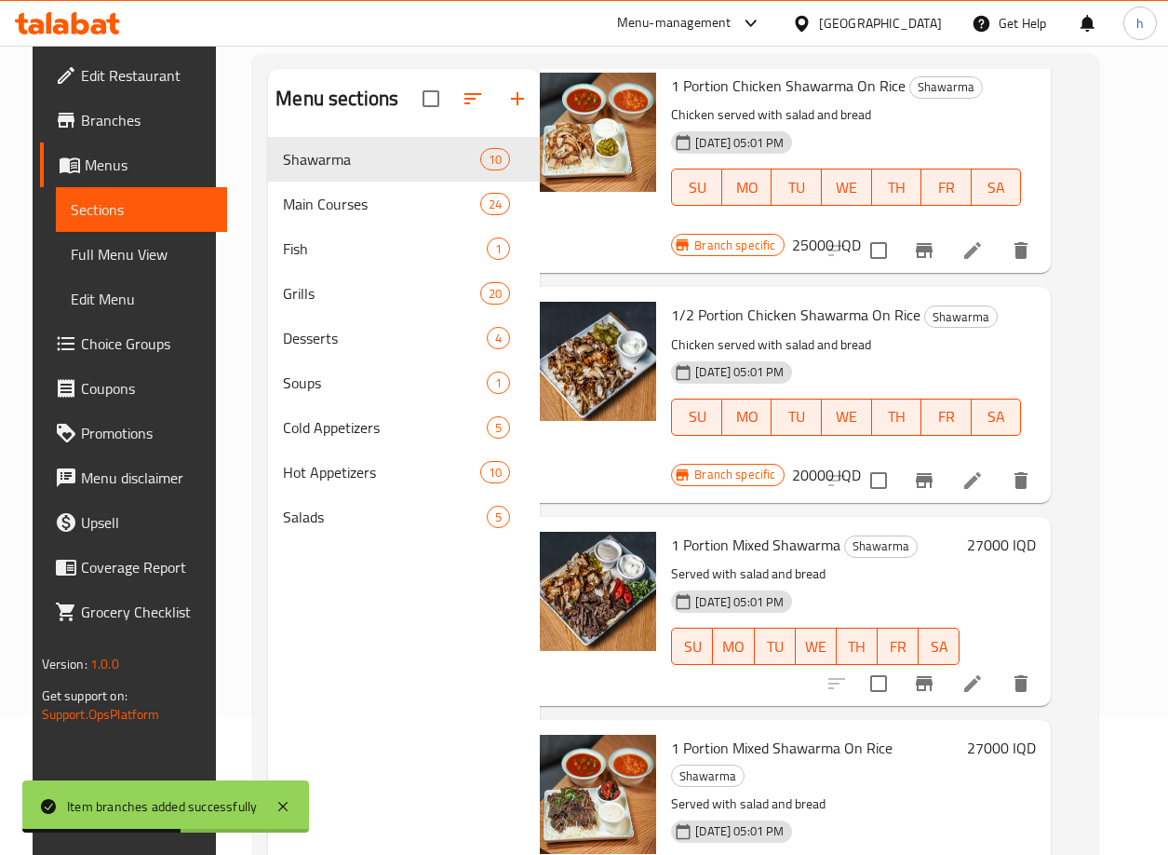
drag, startPoint x: 1165, startPoint y: 568, endPoint x: 1169, endPoint y: 577, distance: 10.4
click at [1168, 577] on html "Item branches added successfully ​ Menu-management Iraq Get Help h Edit Restaur…" at bounding box center [584, 287] width 1168 height 855
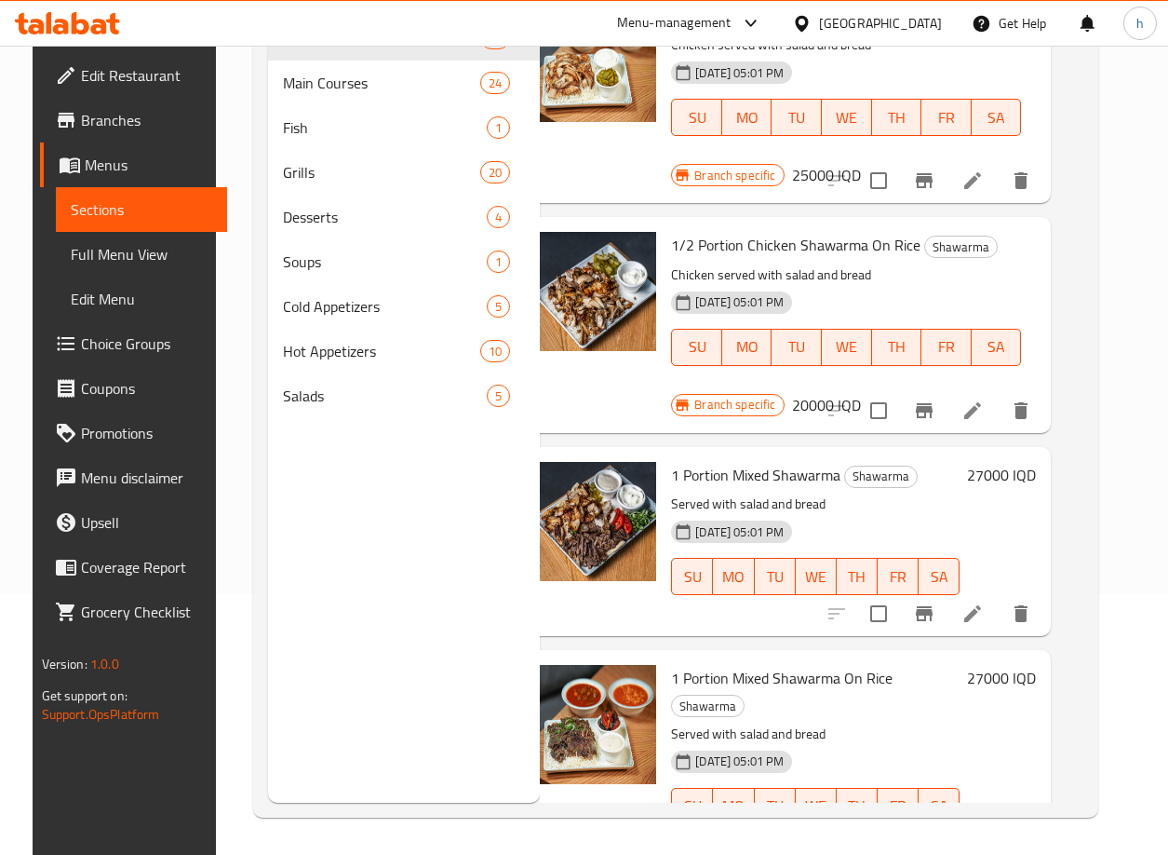
scroll to position [1423, 33]
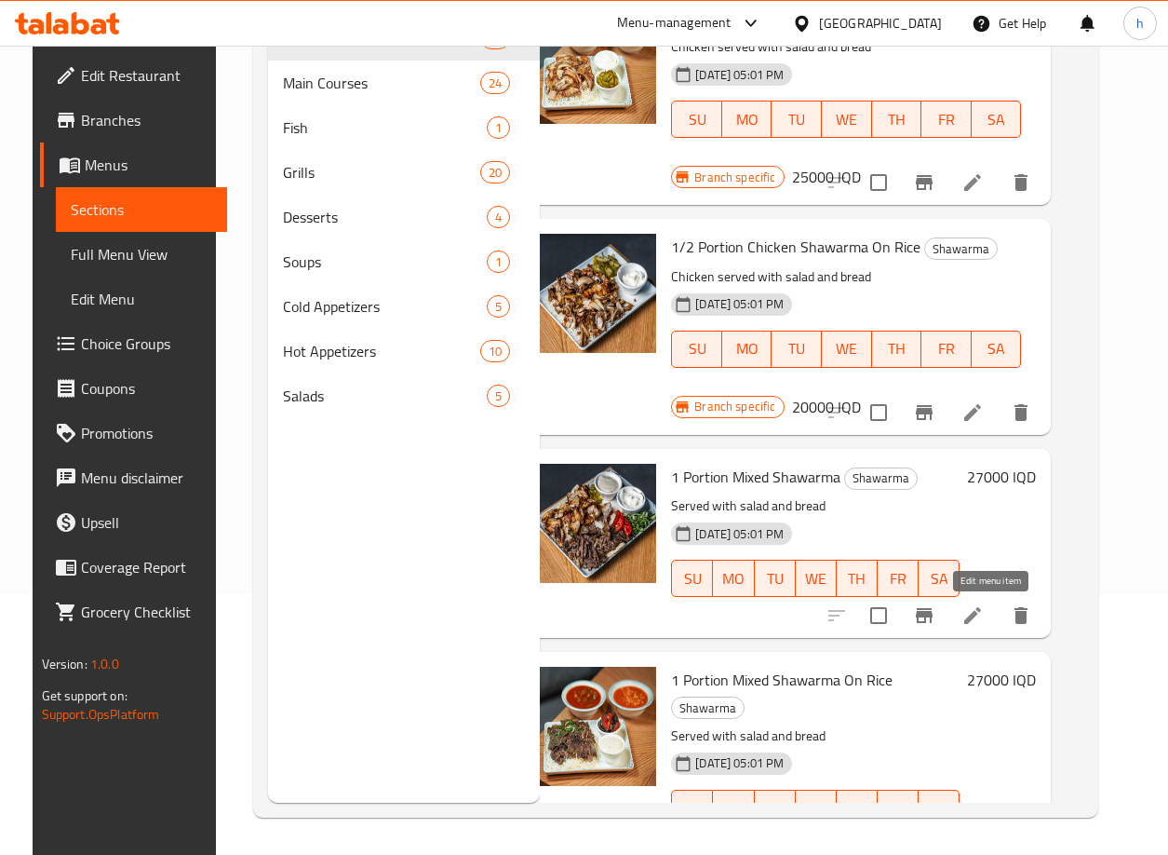
click at [984, 620] on icon at bounding box center [973, 615] width 22 height 22
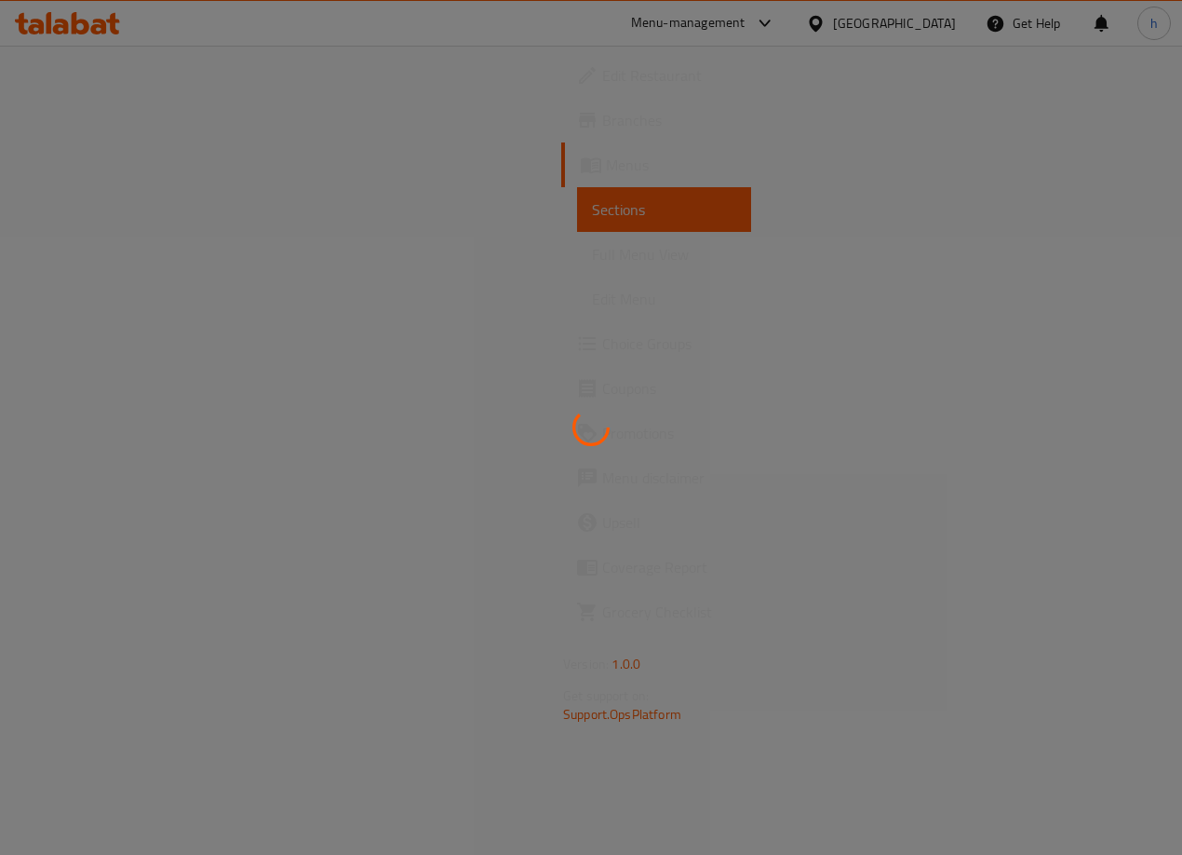
click at [591, 83] on div at bounding box center [591, 83] width 0 height 0
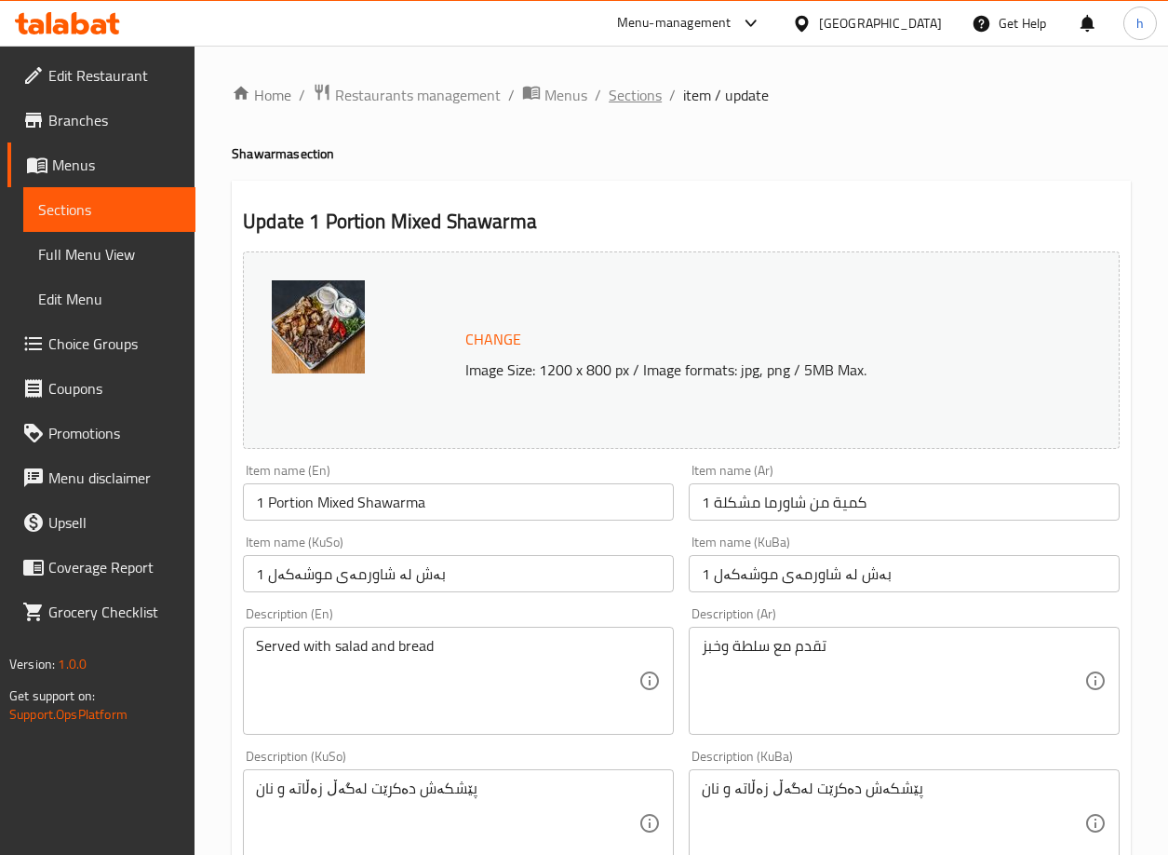
click at [617, 98] on span "Sections" at bounding box center [635, 95] width 53 height 22
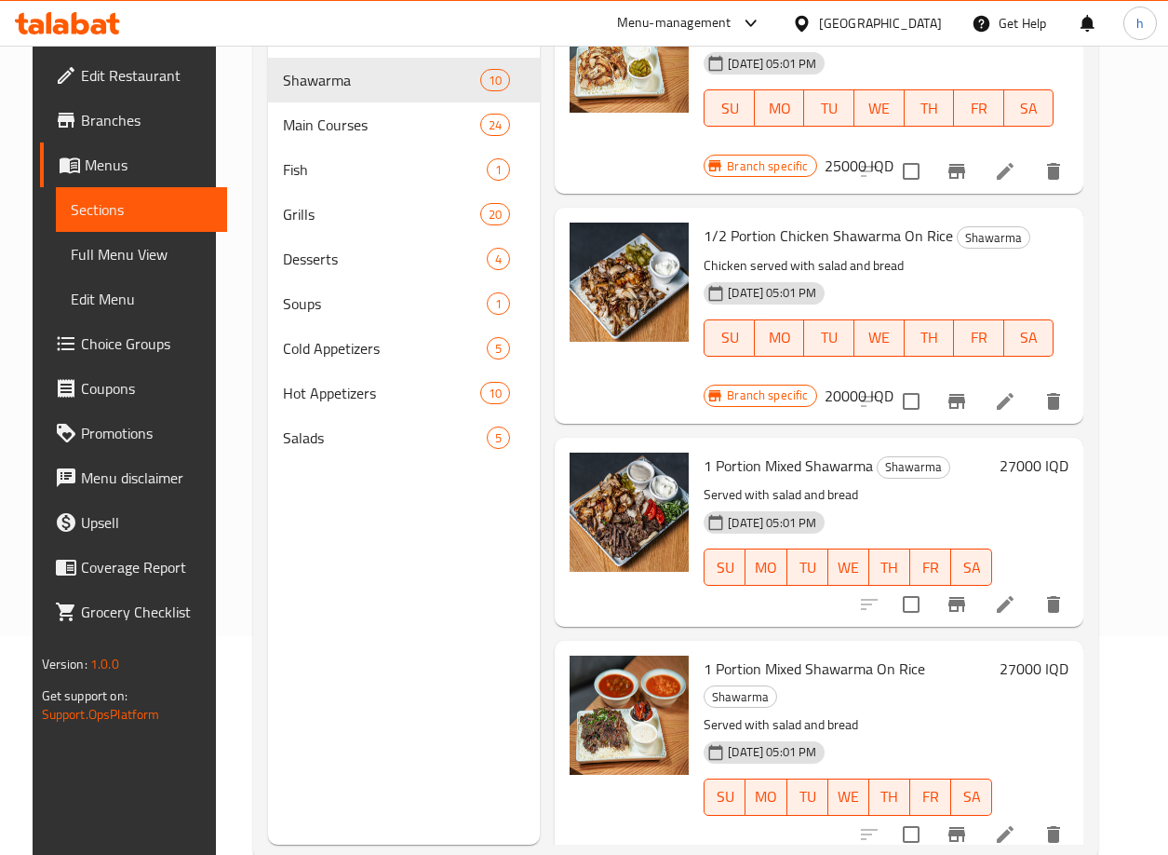
scroll to position [261, 0]
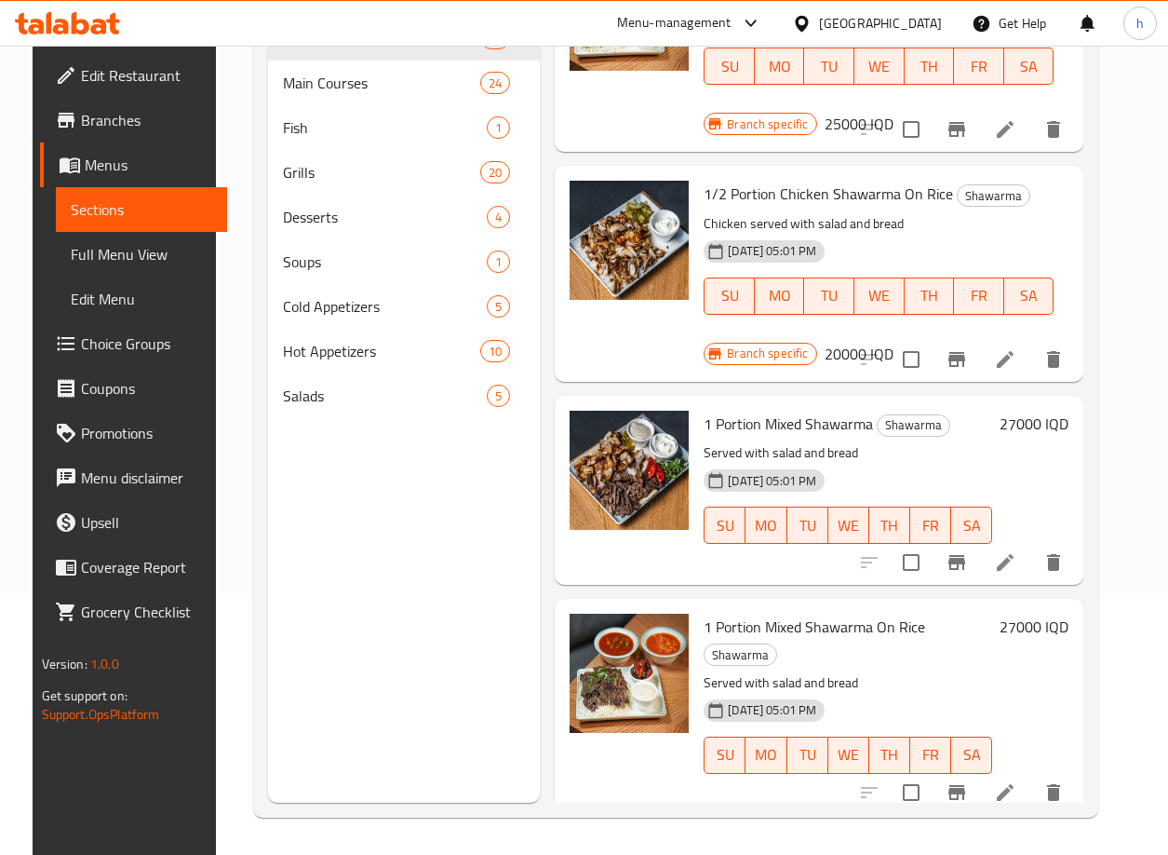
click at [1051, 418] on h6 "27000 IQD" at bounding box center [1034, 424] width 69 height 26
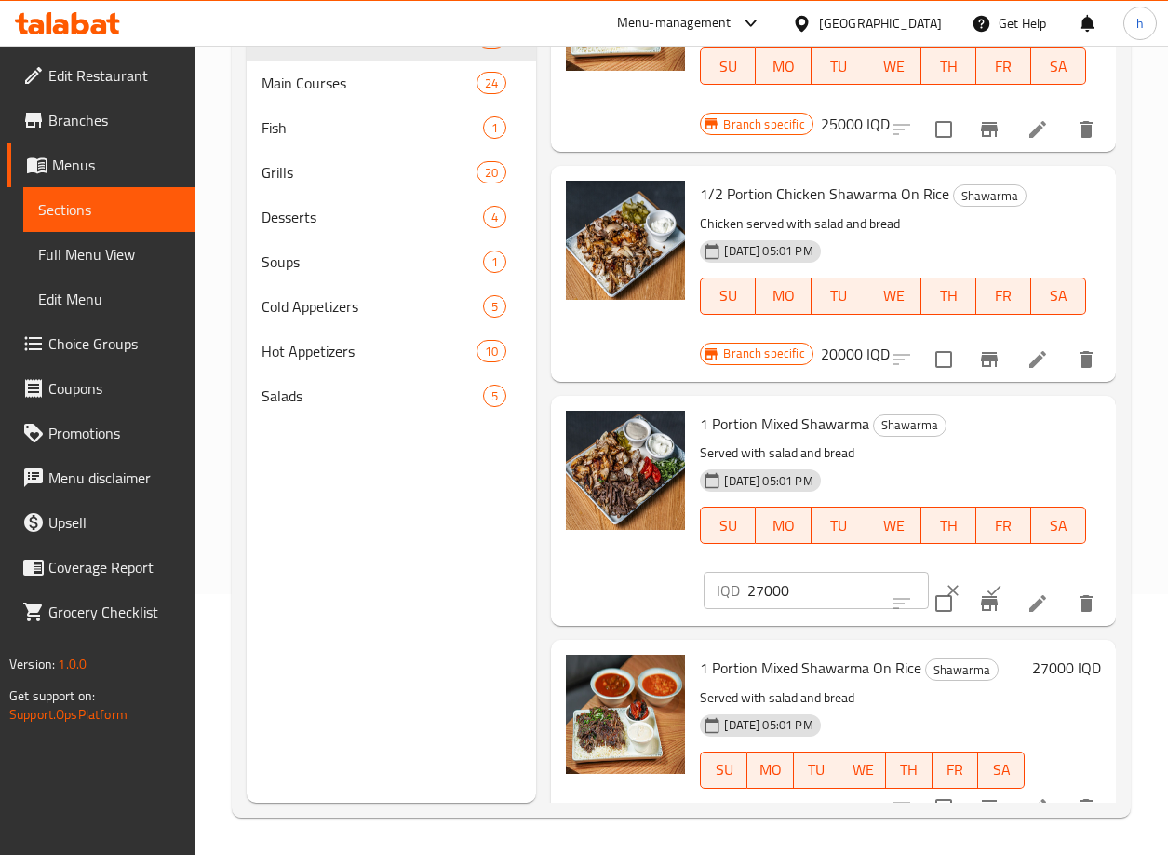
click at [757, 599] on input "27000" at bounding box center [837, 590] width 181 height 37
click at [756, 599] on input "27000" at bounding box center [837, 590] width 181 height 37
paste input "5"
type input "25000"
click at [985, 585] on icon "ok" at bounding box center [994, 590] width 19 height 19
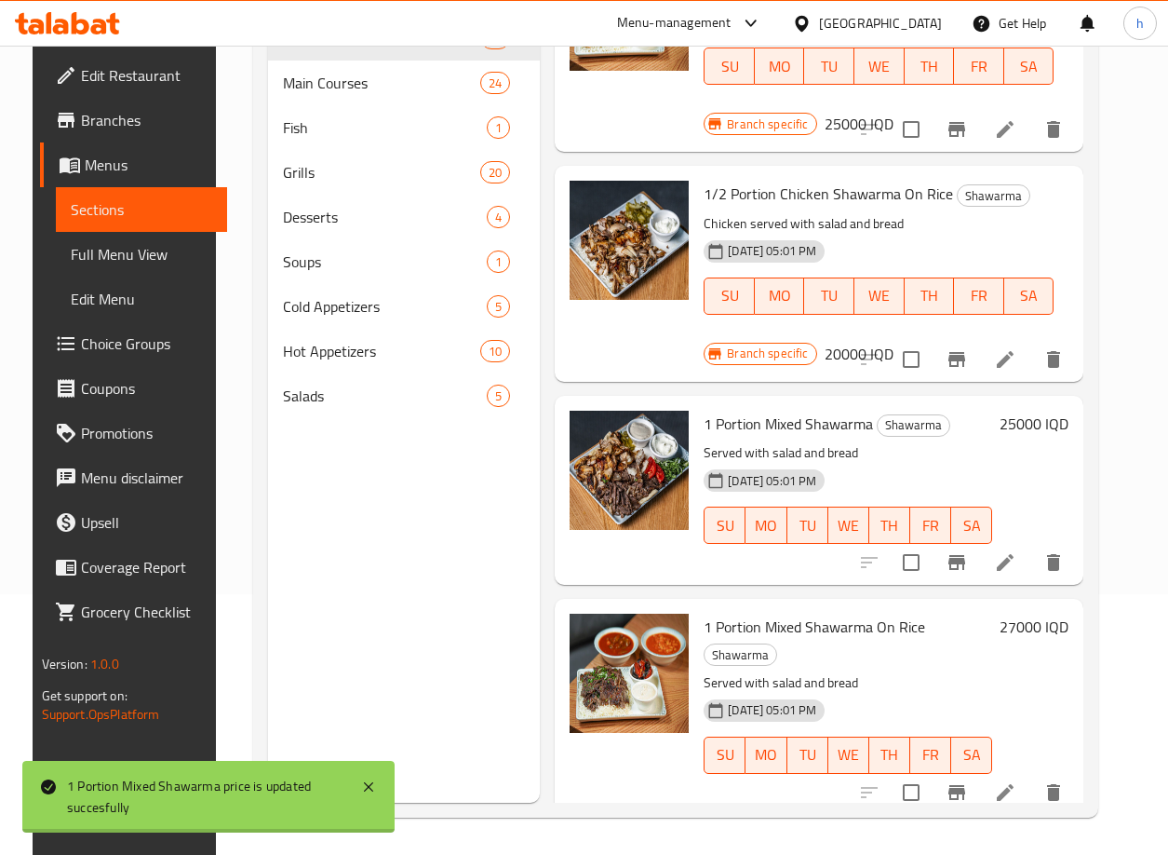
click at [970, 599] on div "1 Portion Mixed Shawarma On Rice Shawarma Served with salad and bread 13-07-202…" at bounding box center [819, 706] width 529 height 215
click at [968, 566] on icon "Branch-specific-item" at bounding box center [957, 562] width 22 height 22
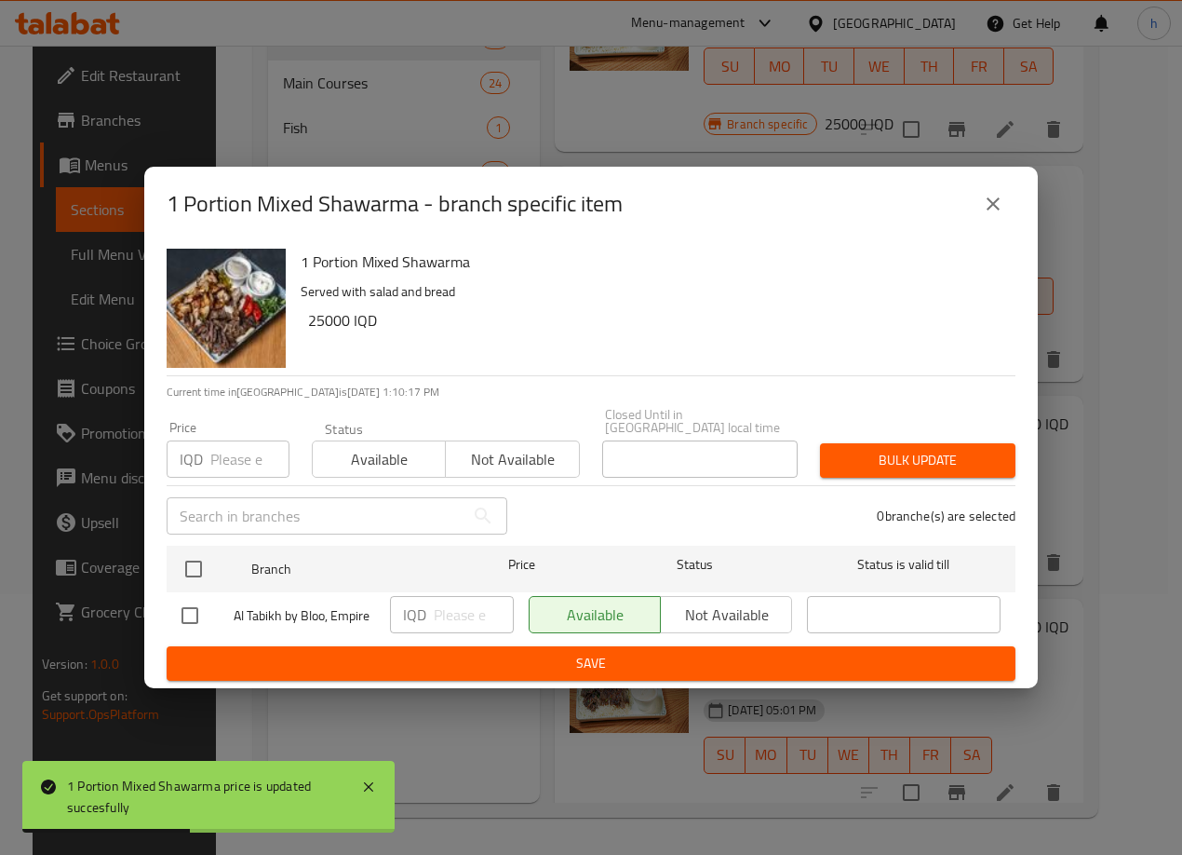
click at [199, 612] on input "checkbox" at bounding box center [189, 615] width 39 height 39
checkbox input "true"
click at [467, 603] on input "number" at bounding box center [474, 614] width 80 height 37
paste input "25000"
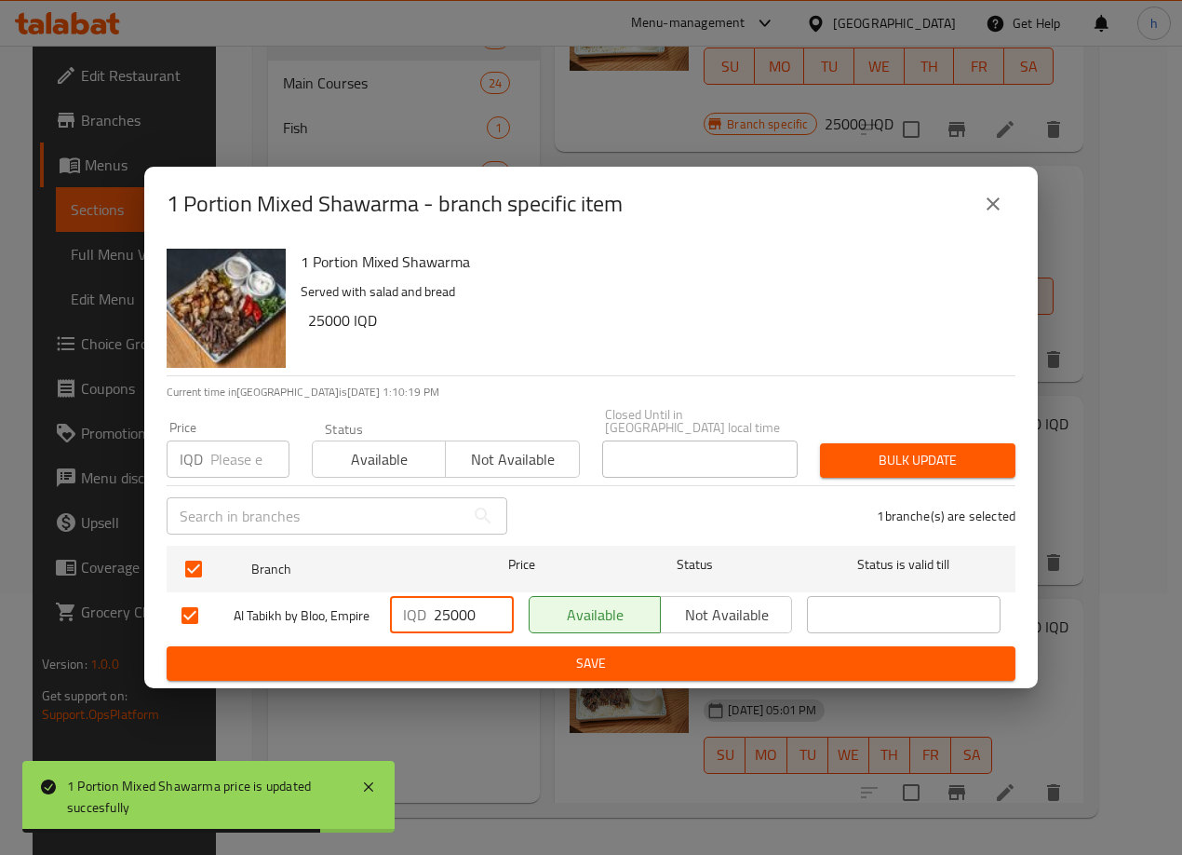
type input "25000"
click at [502, 665] on span "Save" at bounding box center [591, 663] width 819 height 23
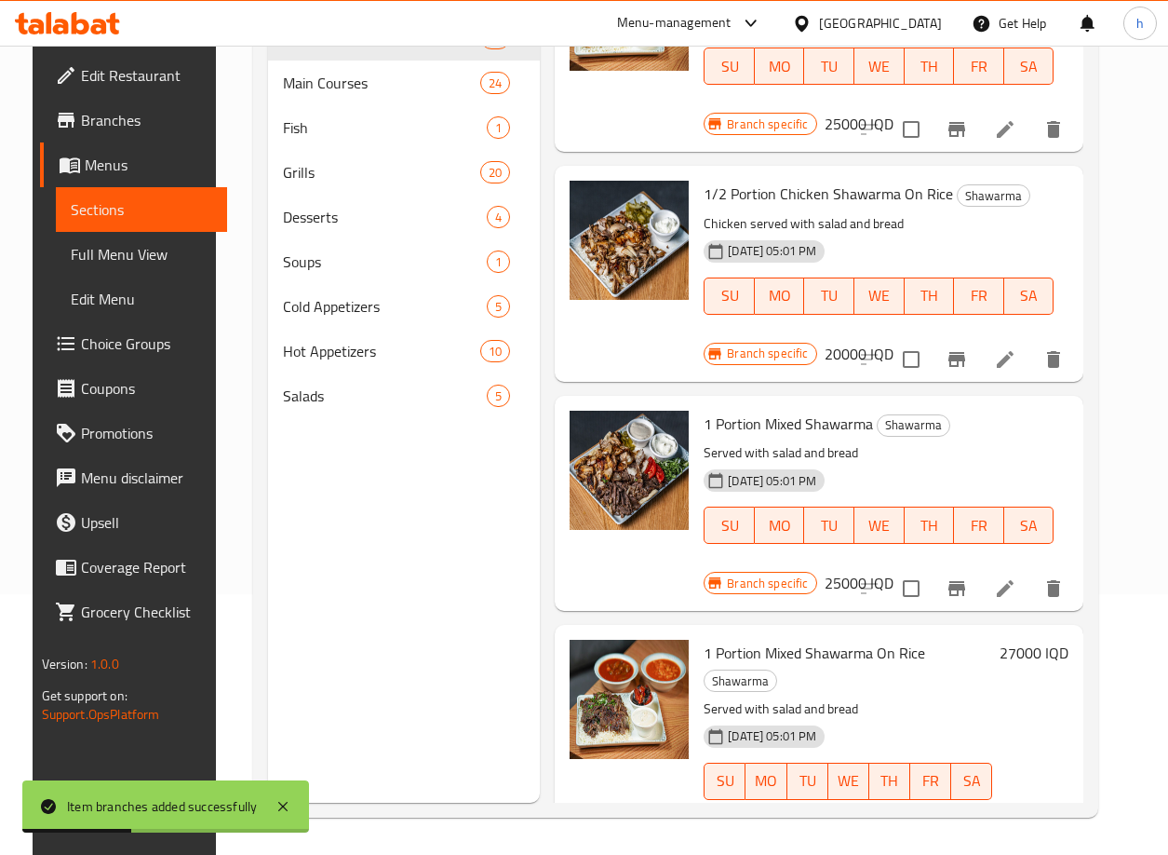
scroll to position [1502, 0]
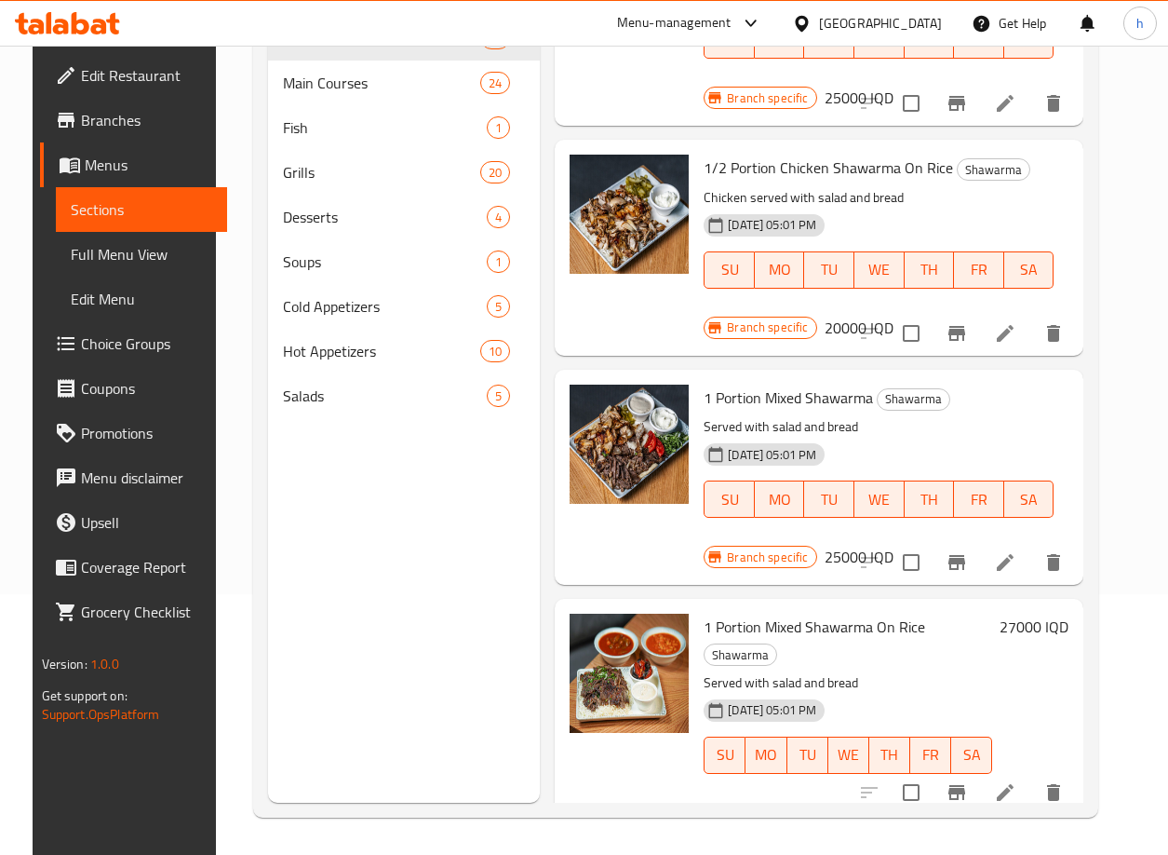
click at [1043, 622] on h6 "27000 IQD" at bounding box center [1034, 626] width 69 height 26
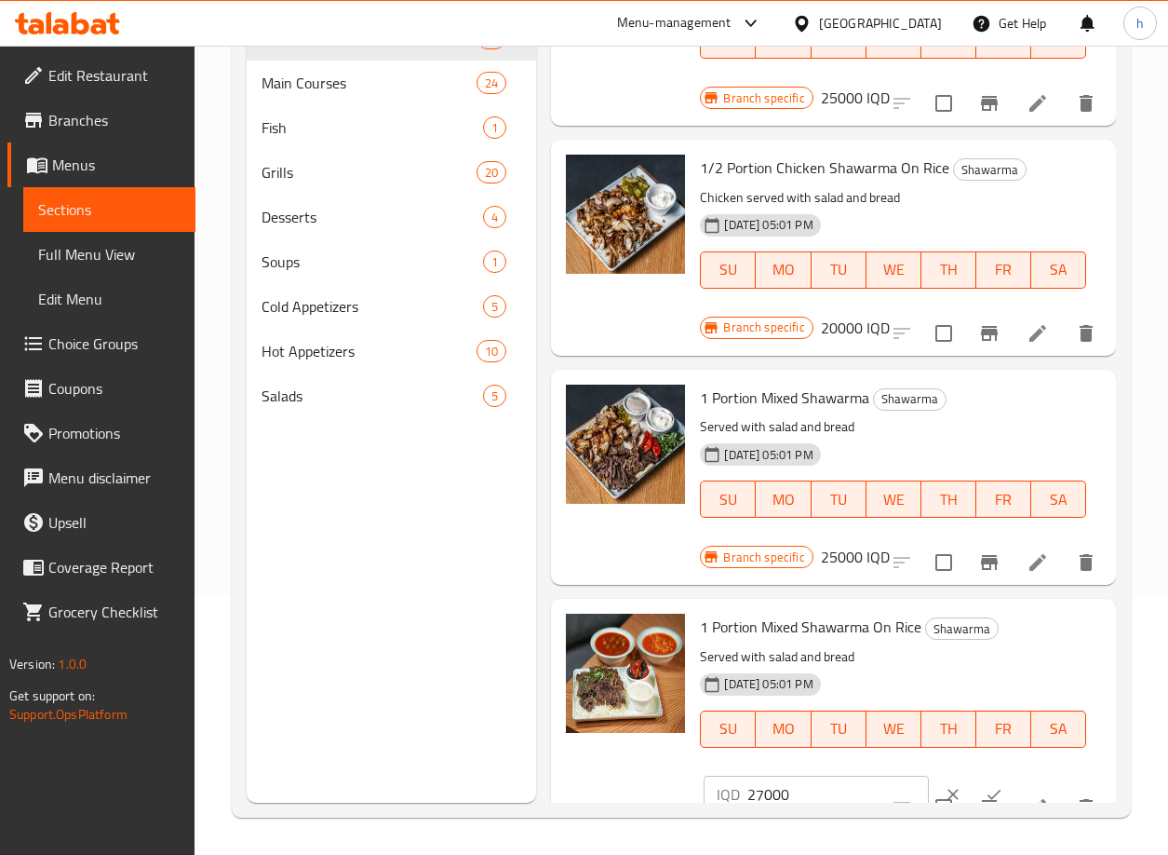
scroll to position [1543, 0]
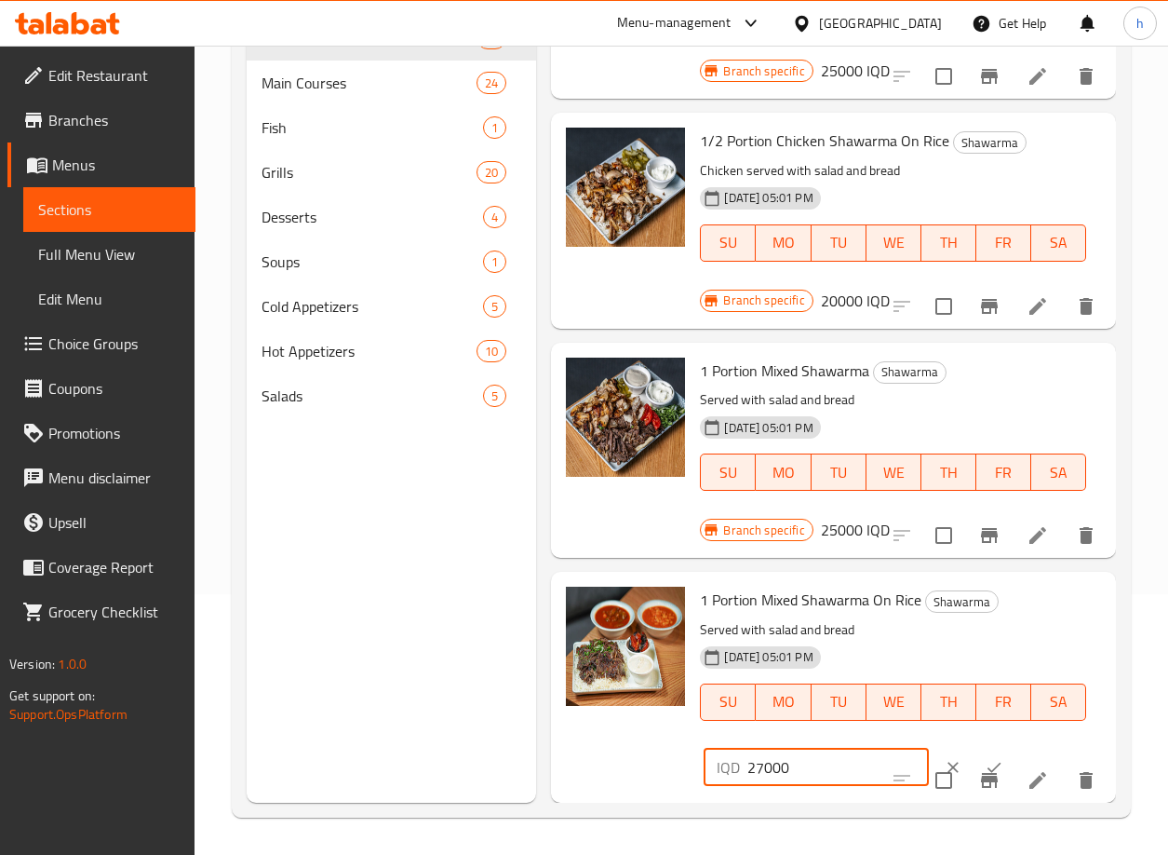
click at [771, 755] on input "27000" at bounding box center [837, 766] width 181 height 37
paste input "30"
type input "30000"
click at [985, 758] on icon "ok" at bounding box center [994, 767] width 19 height 19
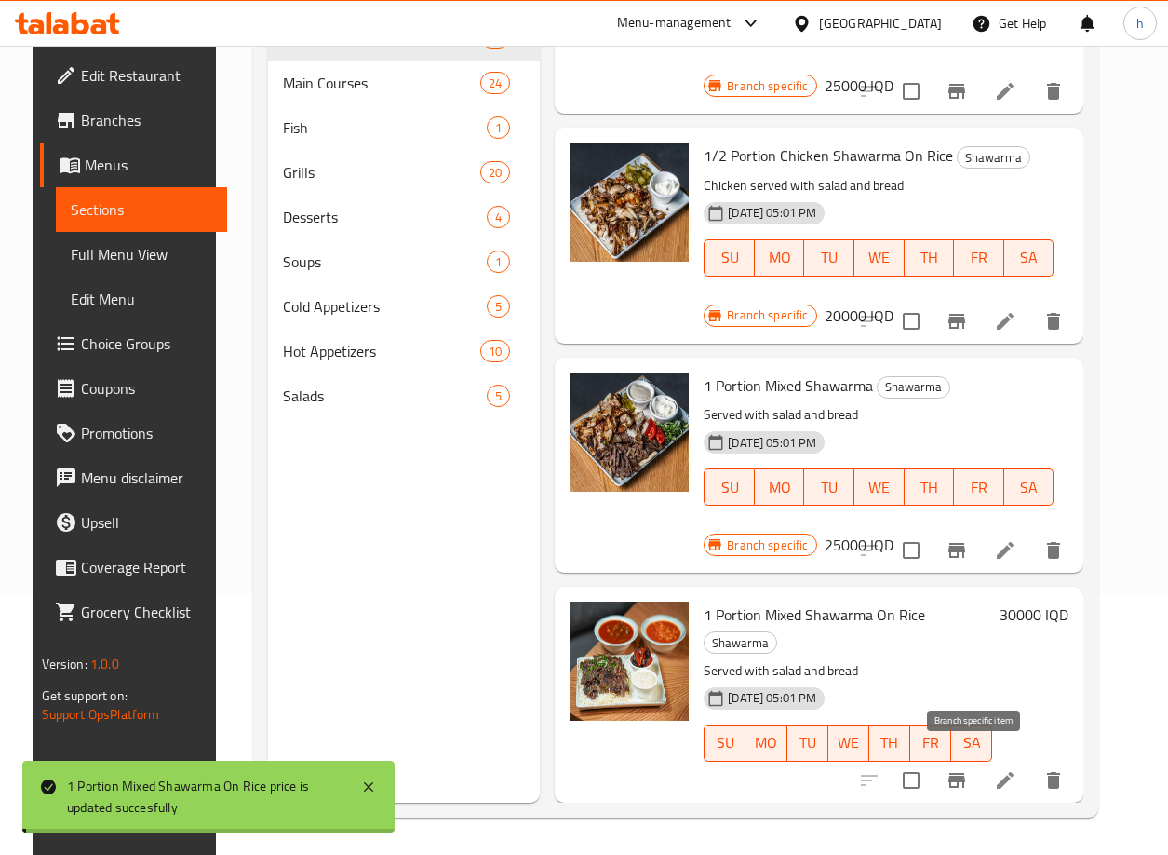
scroll to position [1502, 0]
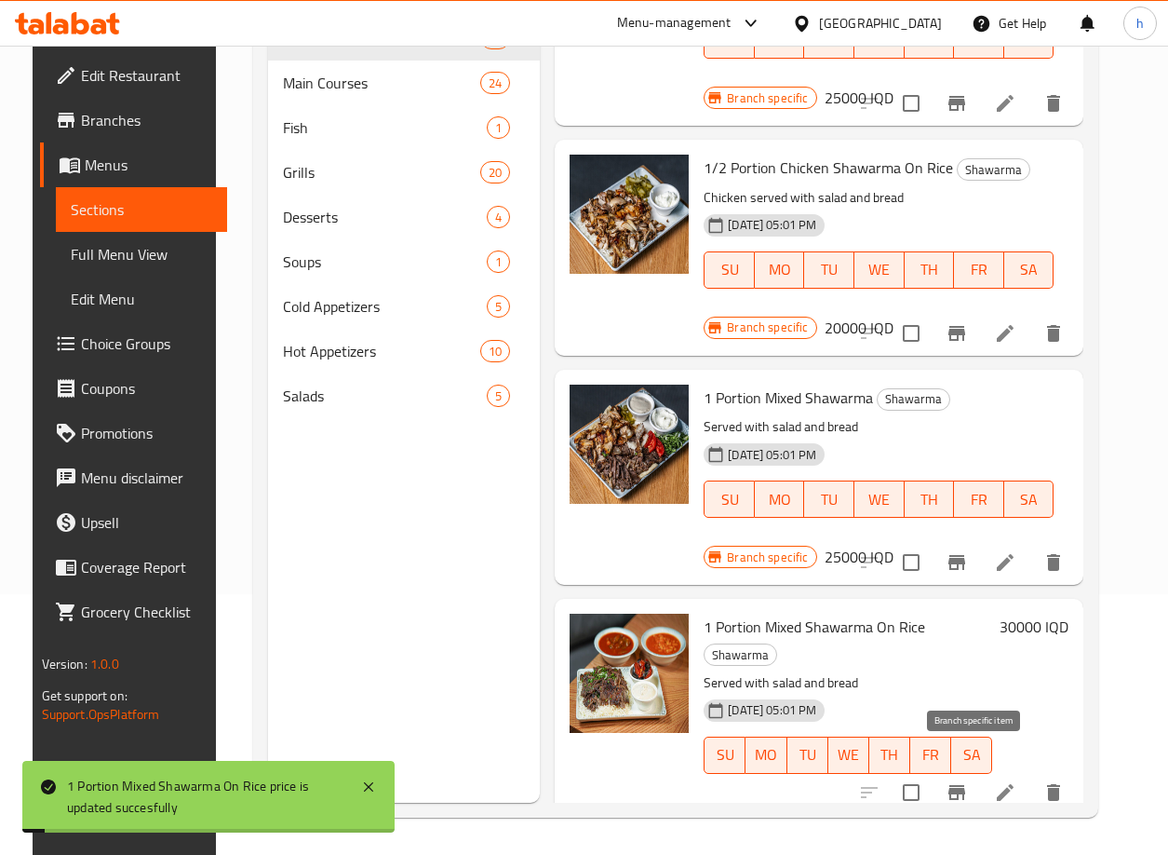
click at [965, 785] on icon "Branch-specific-item" at bounding box center [957, 792] width 17 height 15
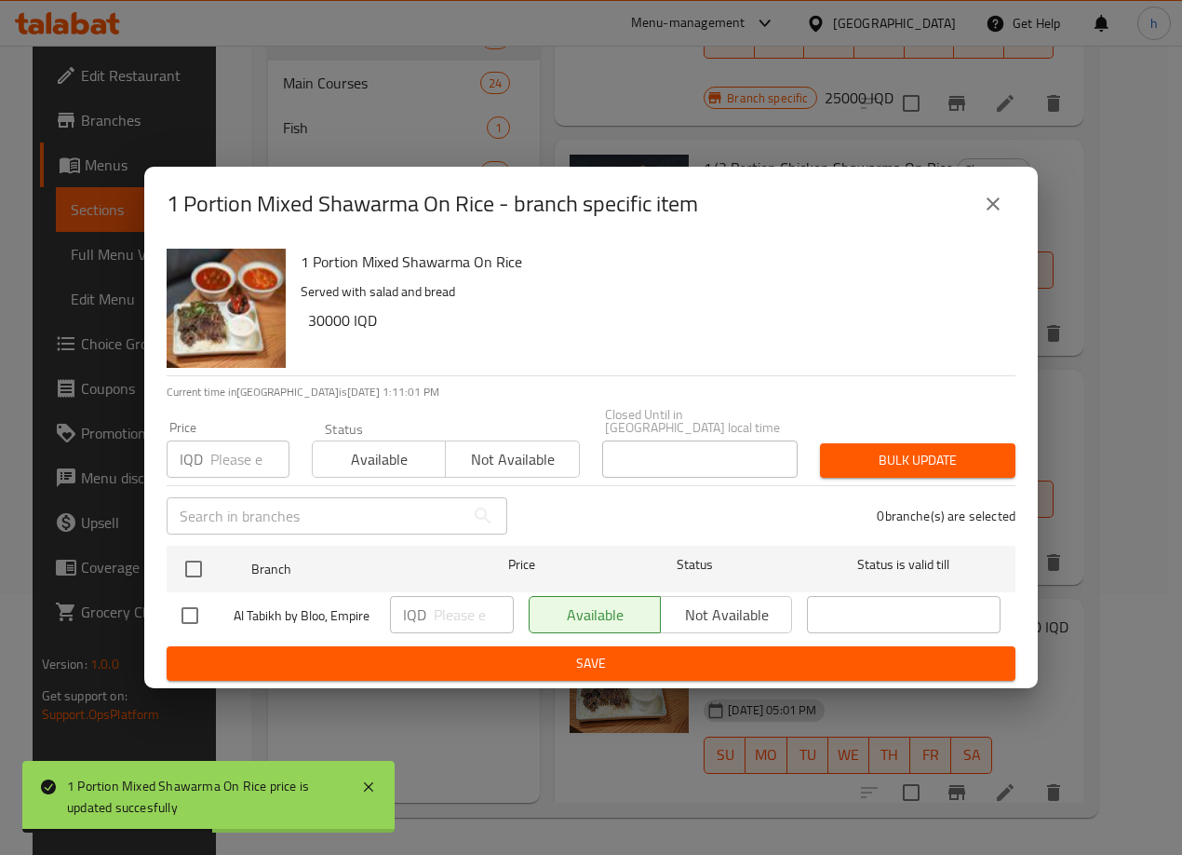
click at [189, 613] on input "checkbox" at bounding box center [189, 615] width 39 height 39
checkbox input "true"
click at [446, 609] on input "number" at bounding box center [474, 614] width 80 height 37
paste input "30000"
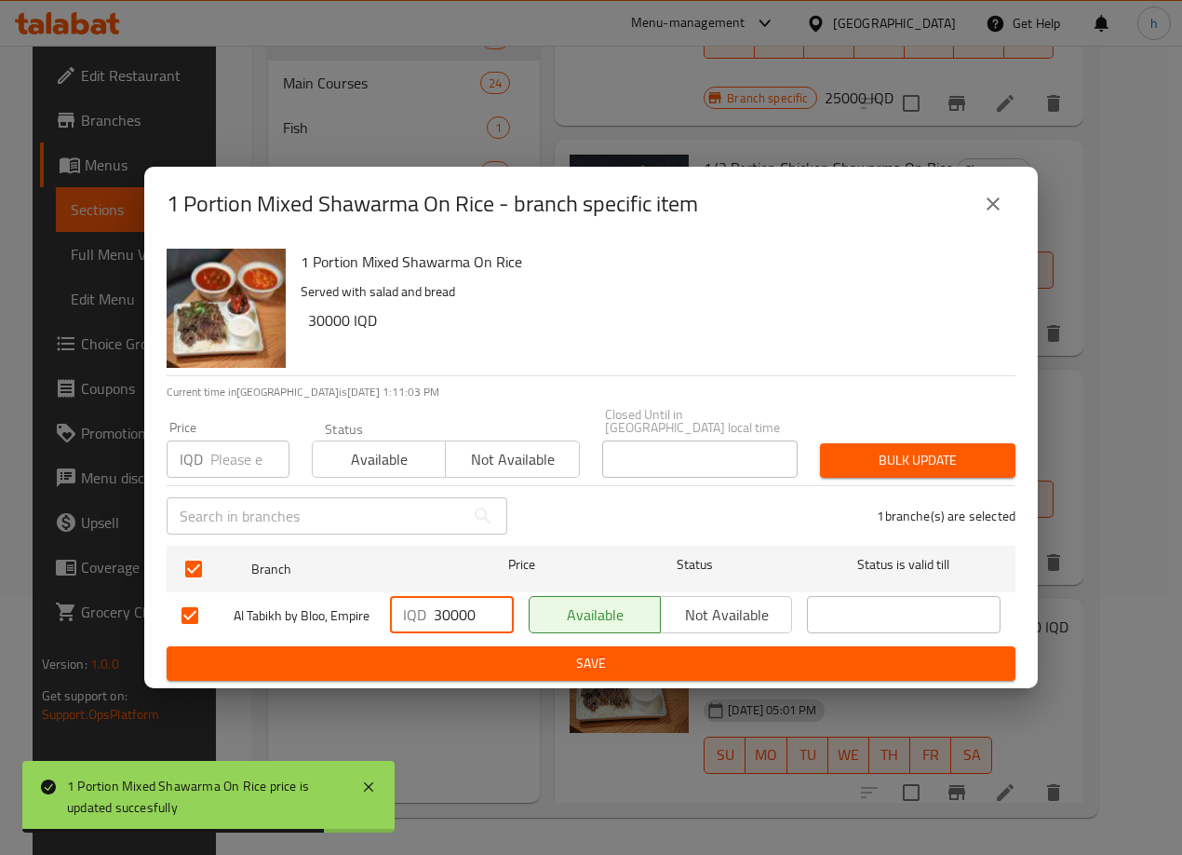
type input "30000"
click at [490, 663] on span "Save" at bounding box center [591, 663] width 819 height 23
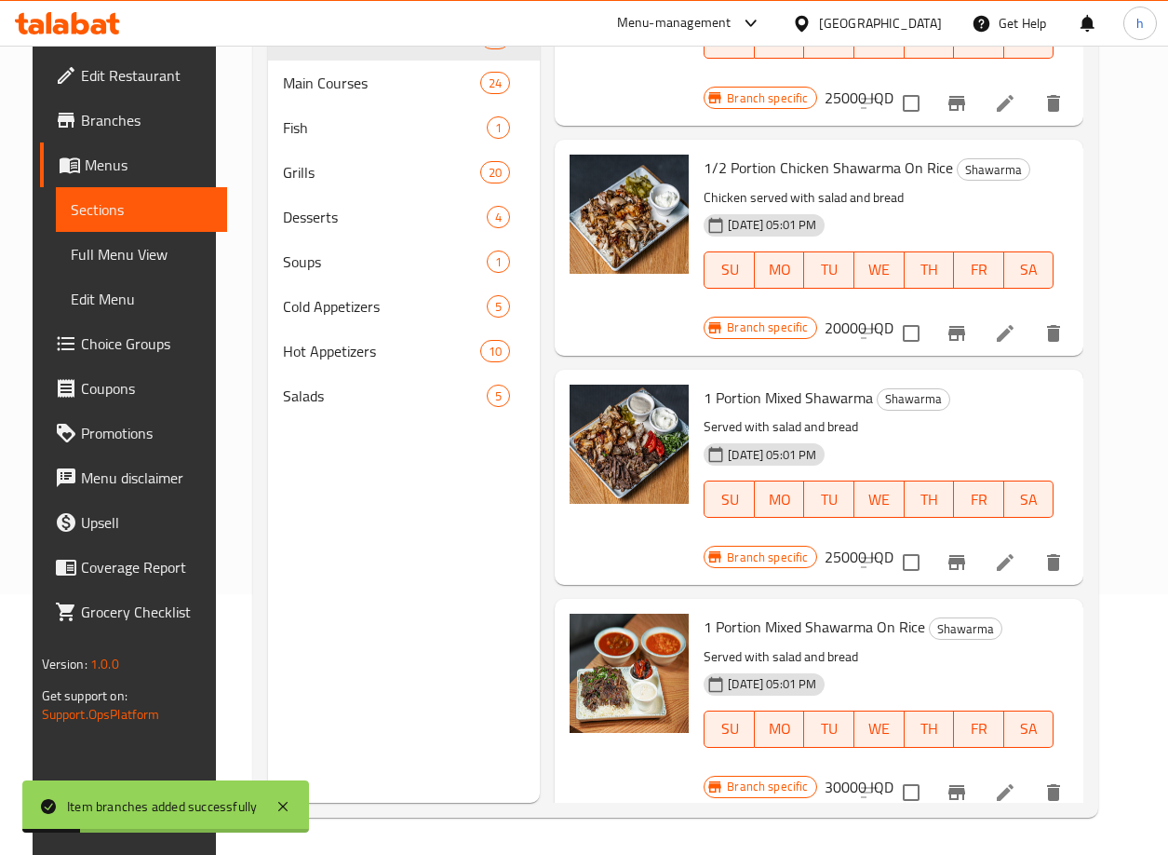
scroll to position [1528, 0]
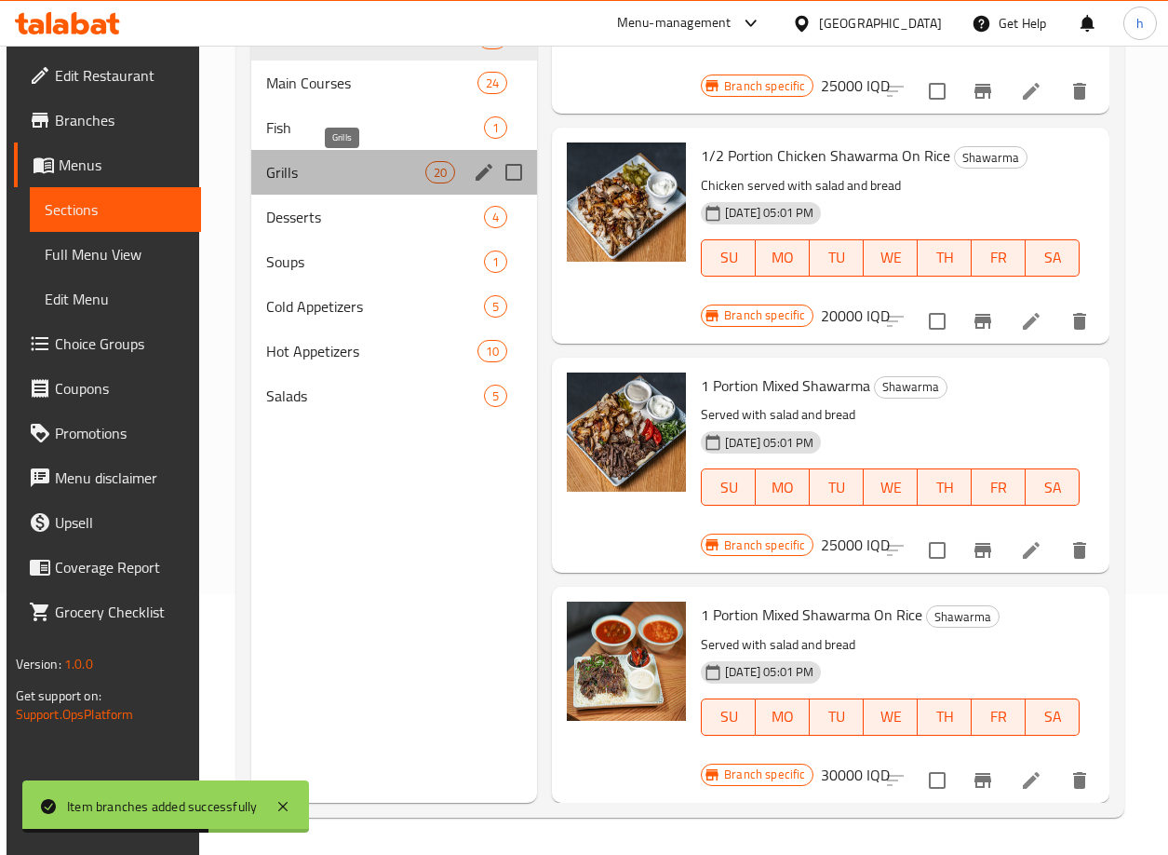
click at [318, 176] on span "Grills" at bounding box center [345, 172] width 159 height 22
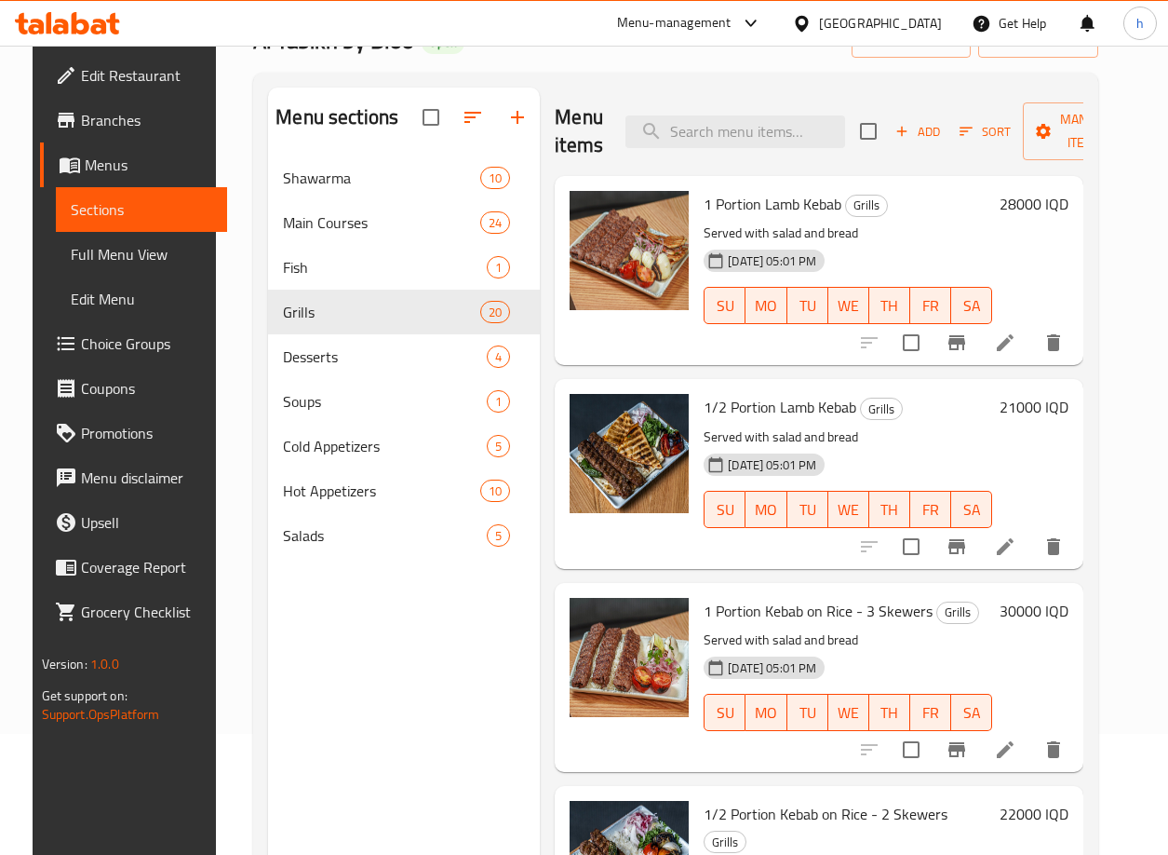
scroll to position [96, 0]
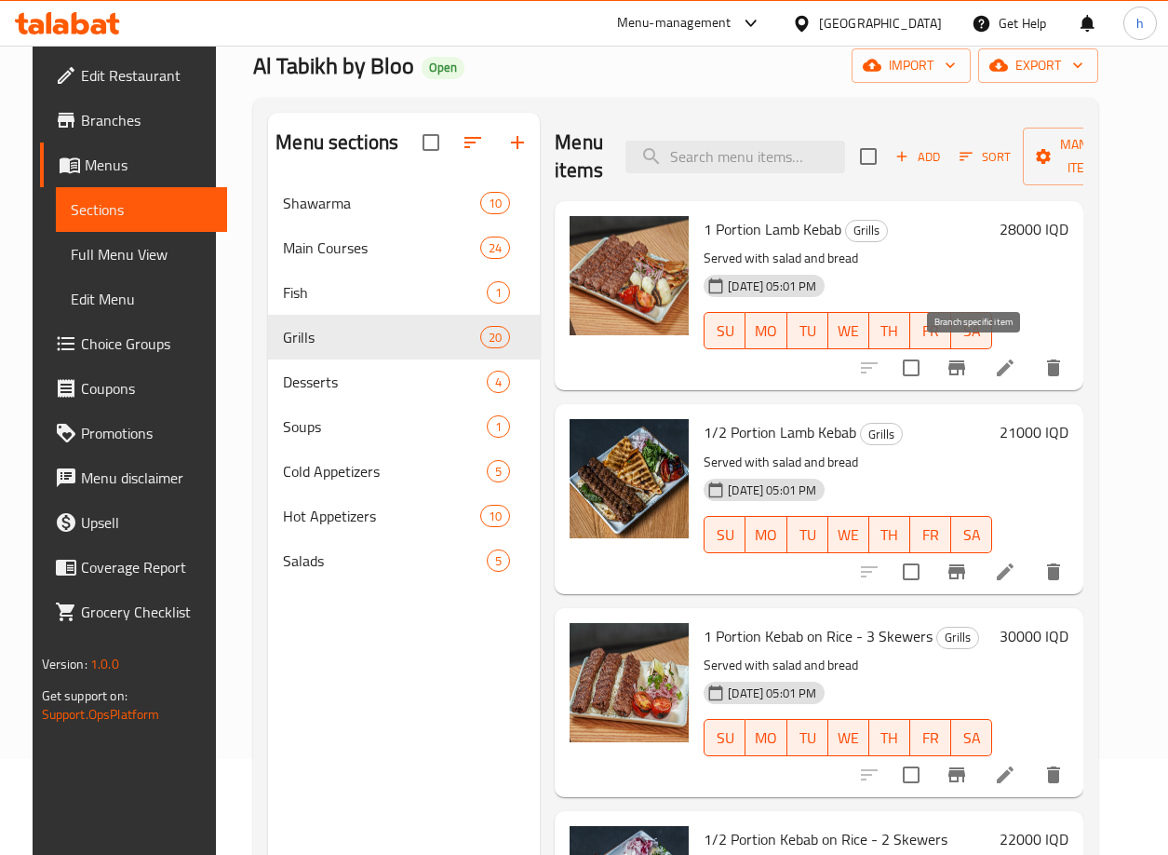
click at [965, 374] on icon "Branch-specific-item" at bounding box center [957, 367] width 17 height 15
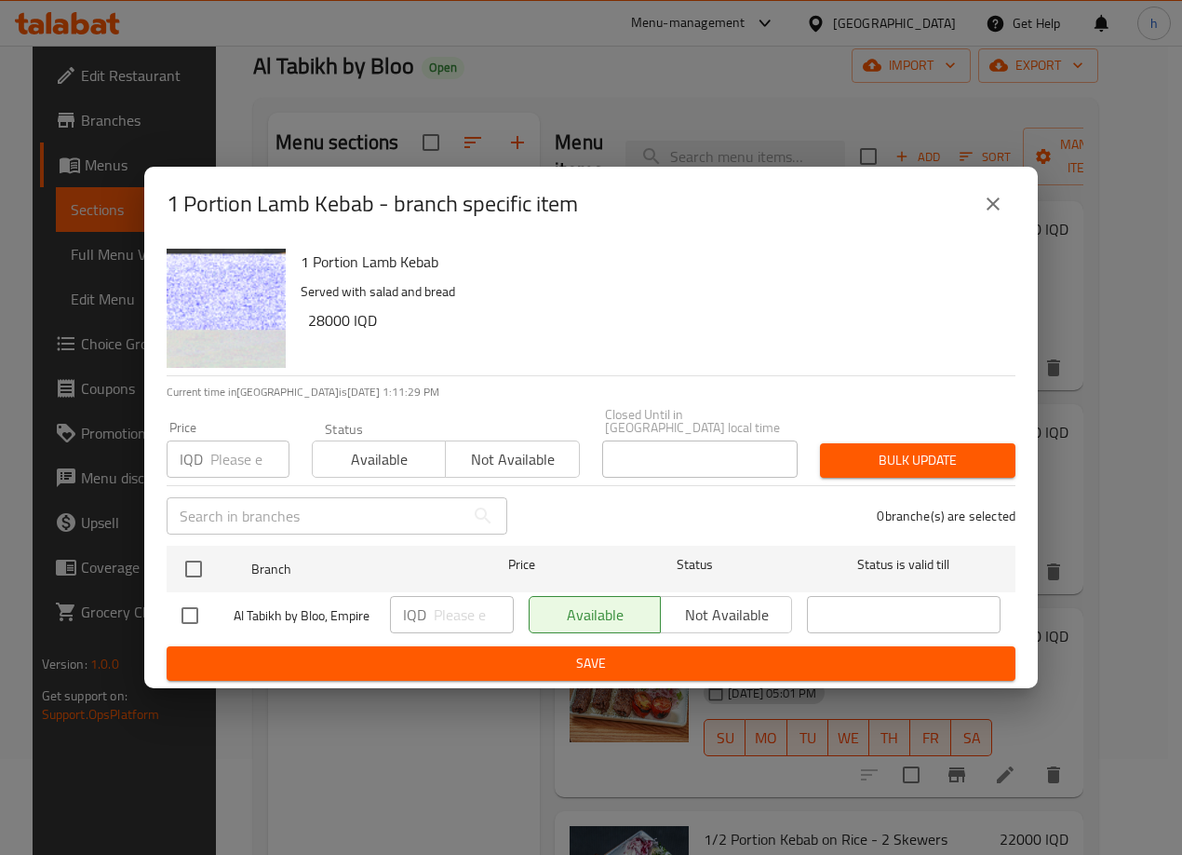
click at [201, 618] on input "checkbox" at bounding box center [189, 615] width 39 height 39
checkbox input "true"
click at [450, 617] on input "number" at bounding box center [474, 614] width 80 height 37
paste input "28000"
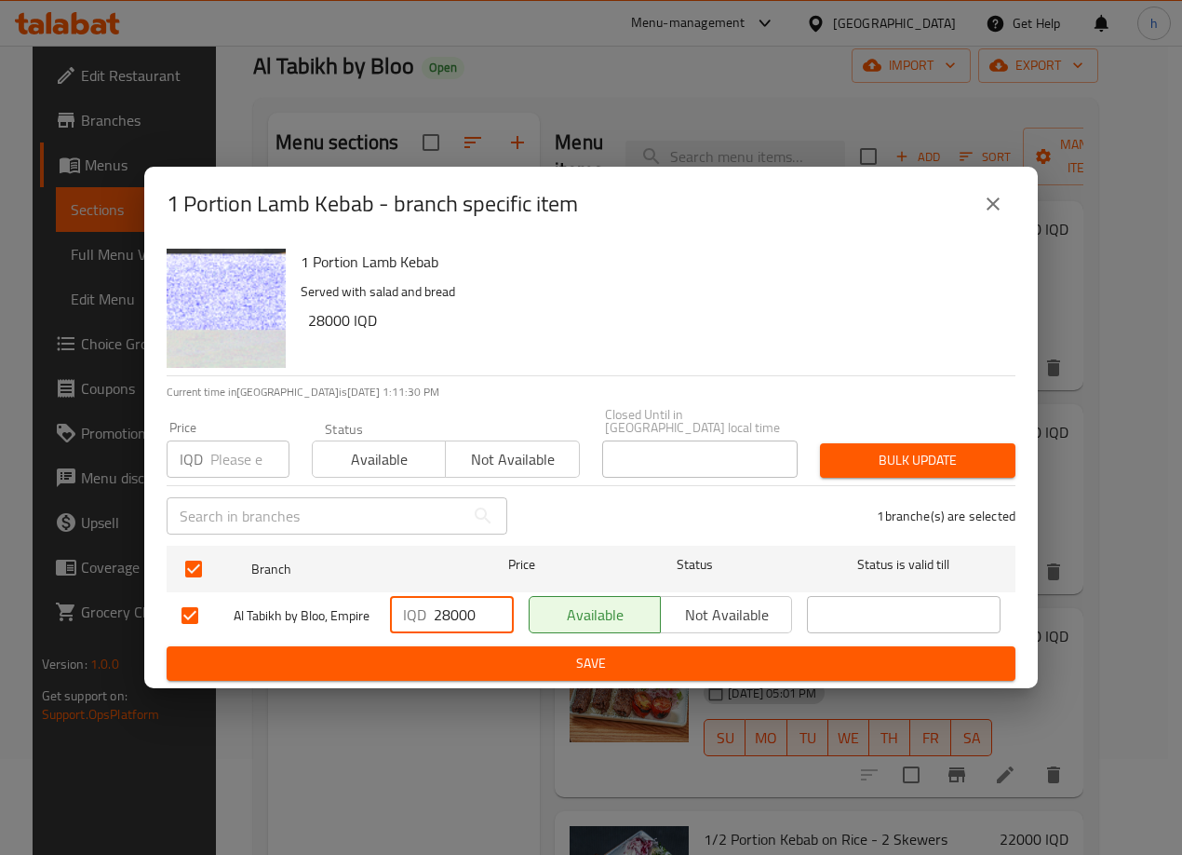
type input "28000"
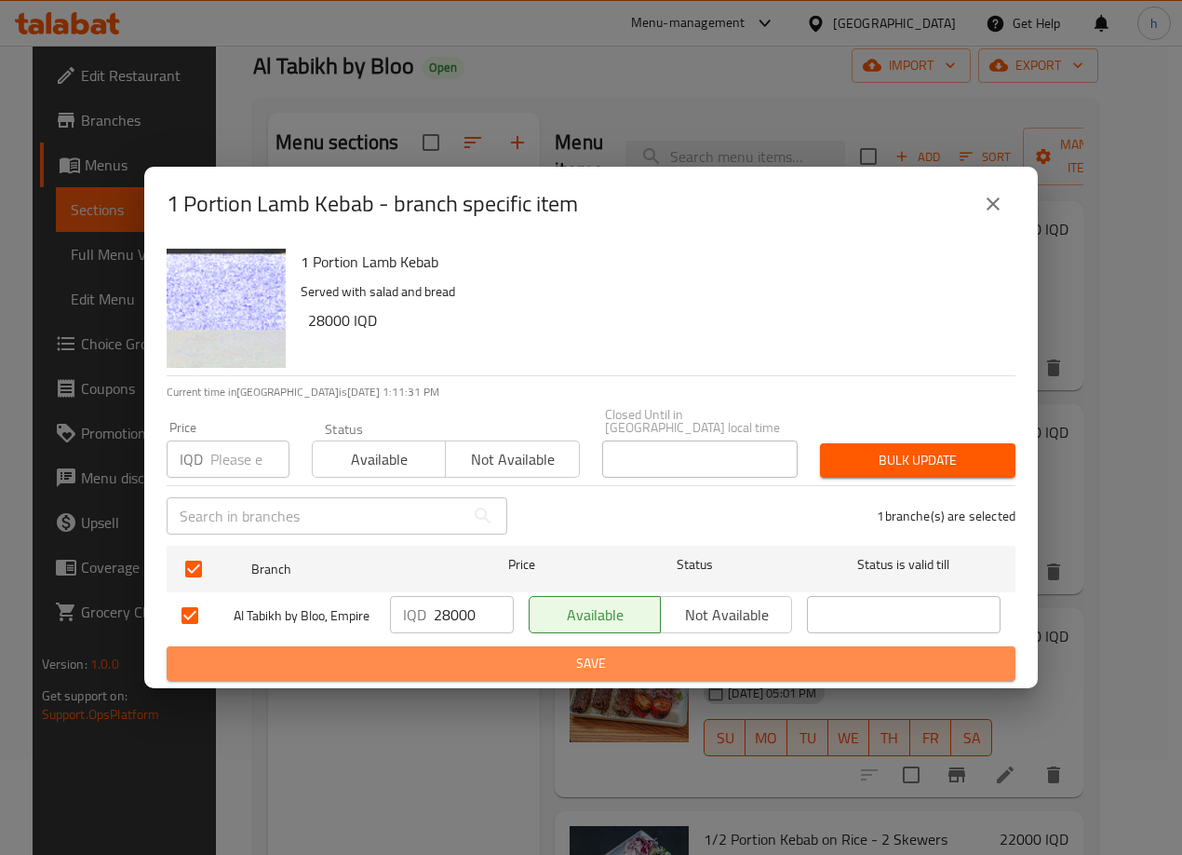
click at [480, 646] on button "Save" at bounding box center [591, 663] width 849 height 34
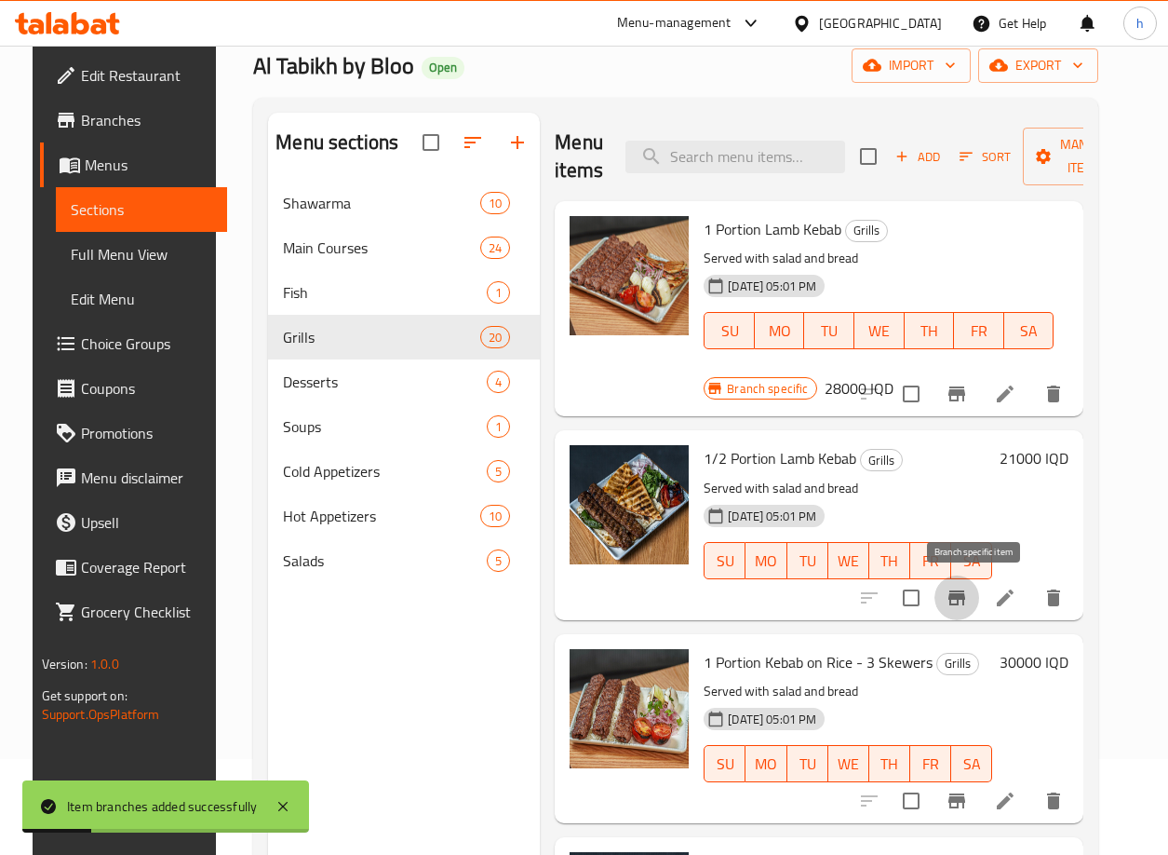
click at [965, 598] on icon "Branch-specific-item" at bounding box center [957, 597] width 17 height 15
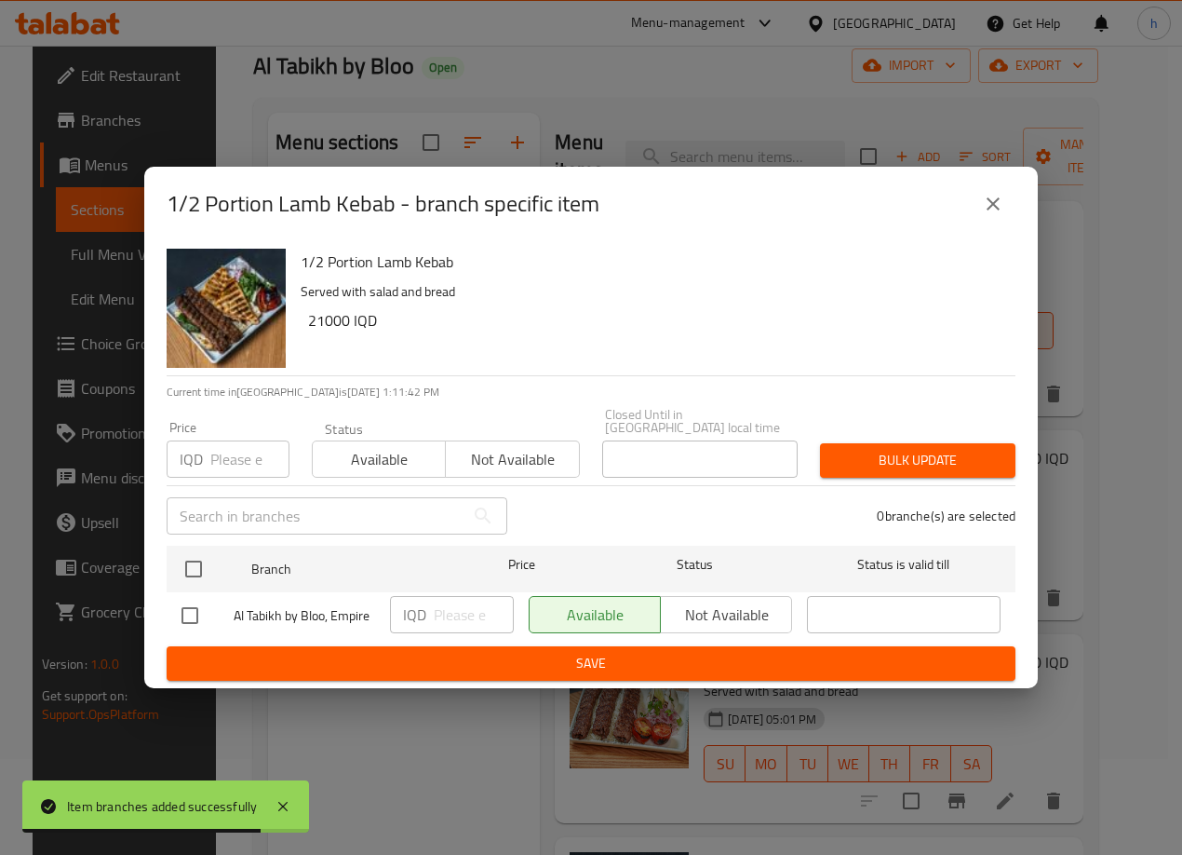
click at [194, 605] on input "checkbox" at bounding box center [189, 615] width 39 height 39
checkbox input "true"
click at [446, 596] on input "number" at bounding box center [474, 614] width 80 height 37
paste input "21000"
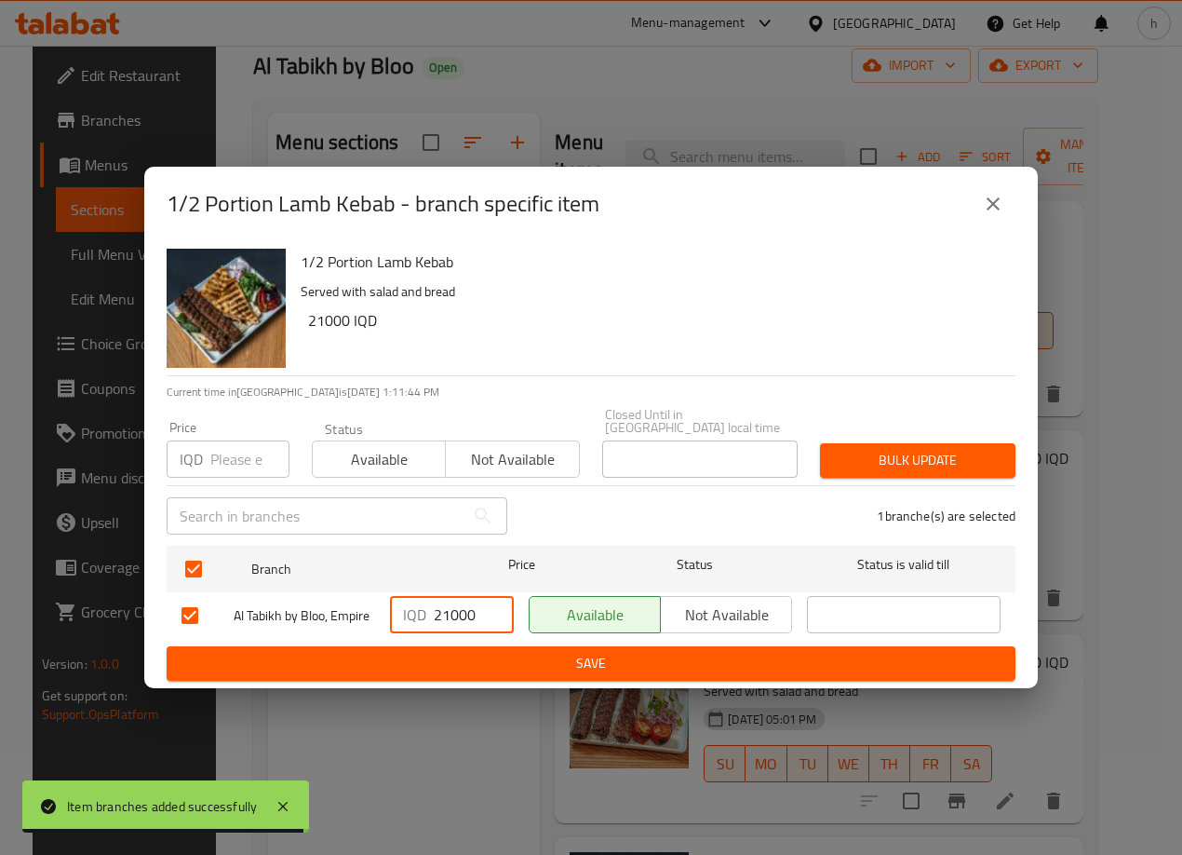
type input "21000"
click at [476, 657] on span "Save" at bounding box center [591, 663] width 819 height 23
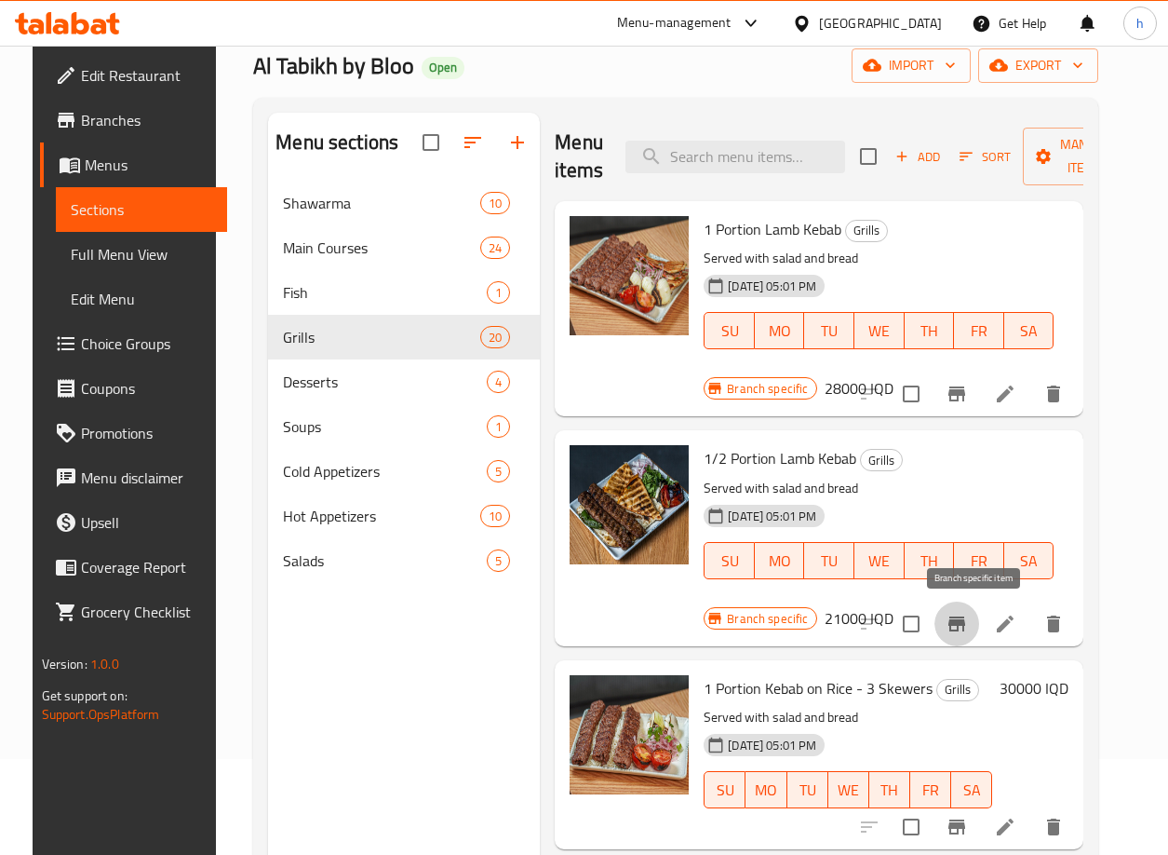
click at [968, 628] on icon "Branch-specific-item" at bounding box center [957, 624] width 22 height 22
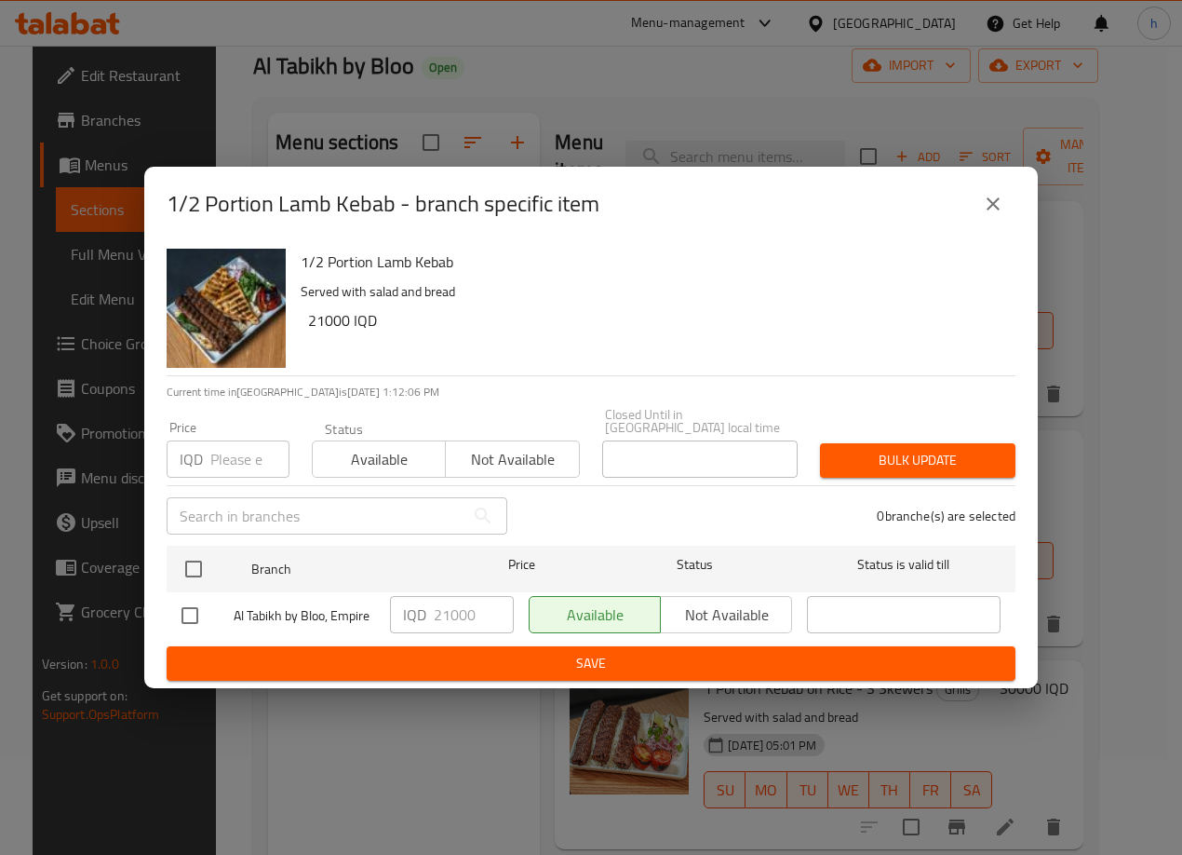
click at [985, 196] on button "close" at bounding box center [993, 204] width 45 height 45
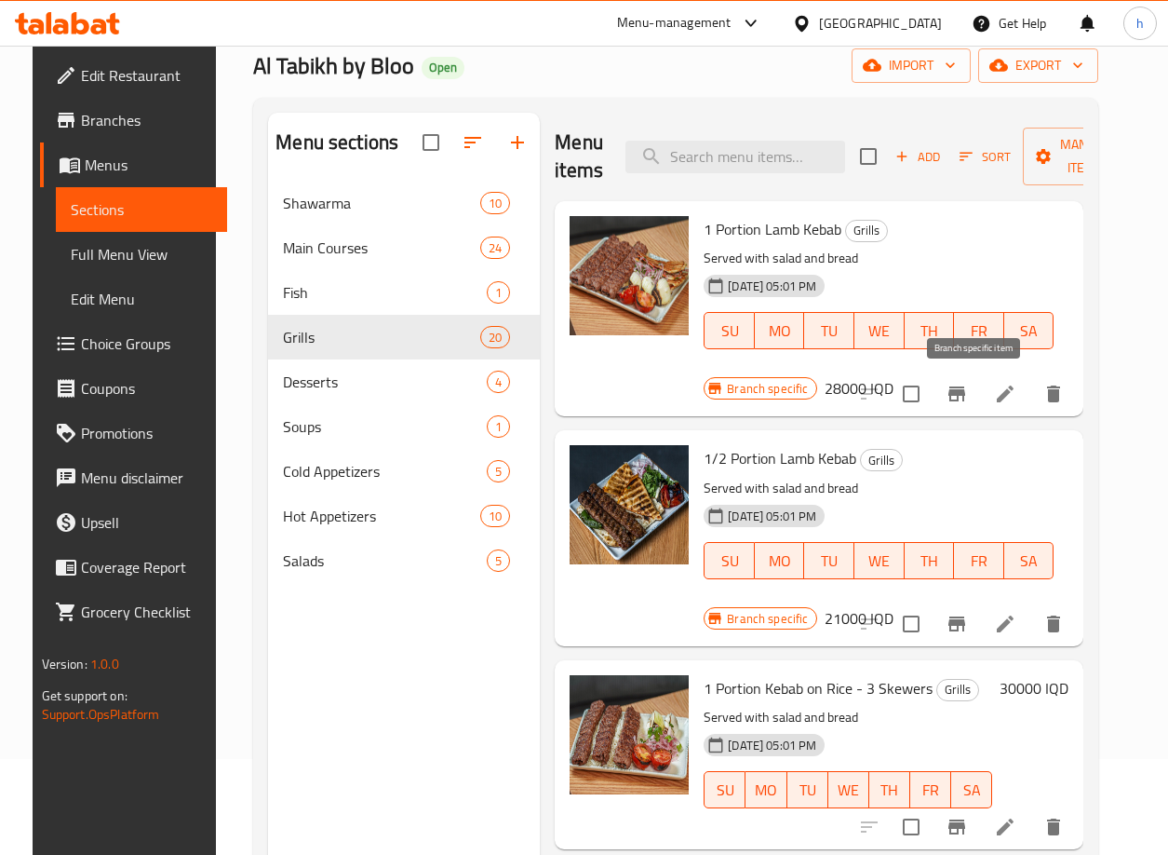
click at [968, 389] on icon "Branch-specific-item" at bounding box center [957, 394] width 22 height 22
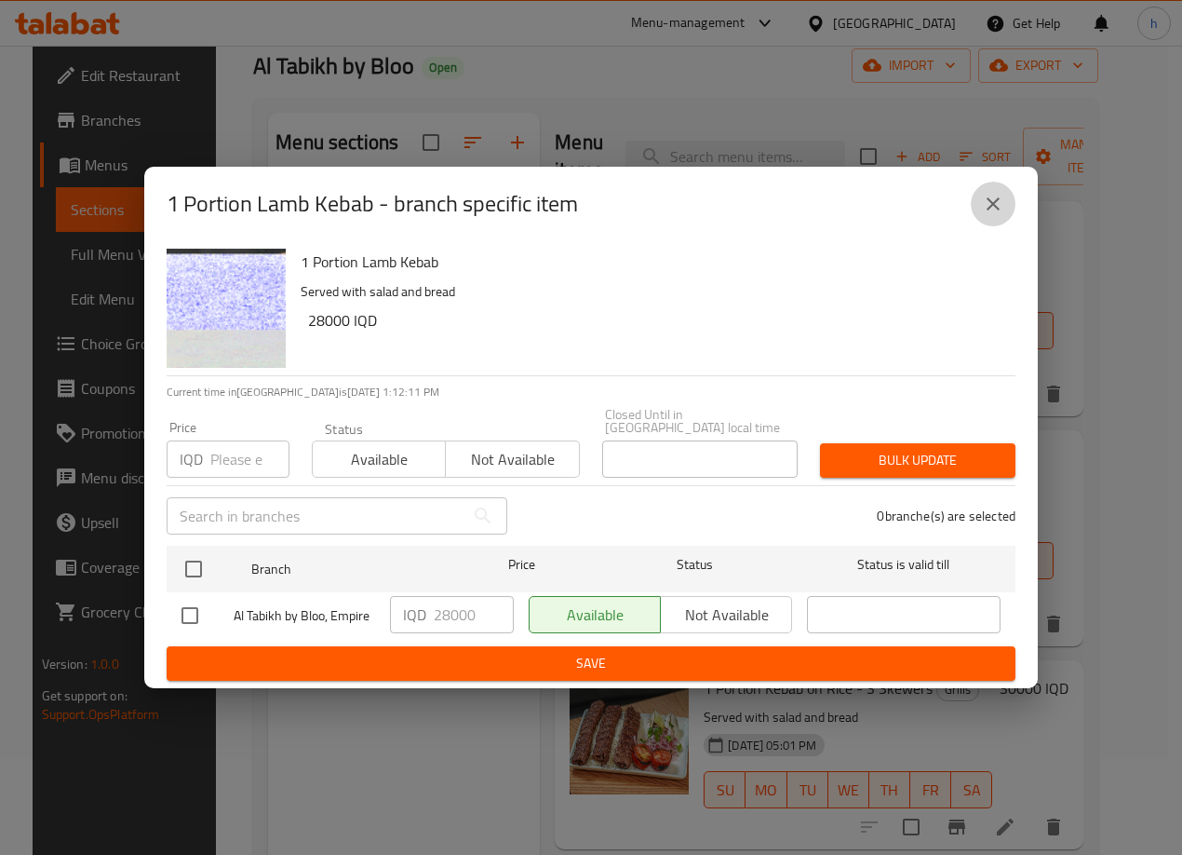
click at [996, 209] on icon "close" at bounding box center [993, 203] width 13 height 13
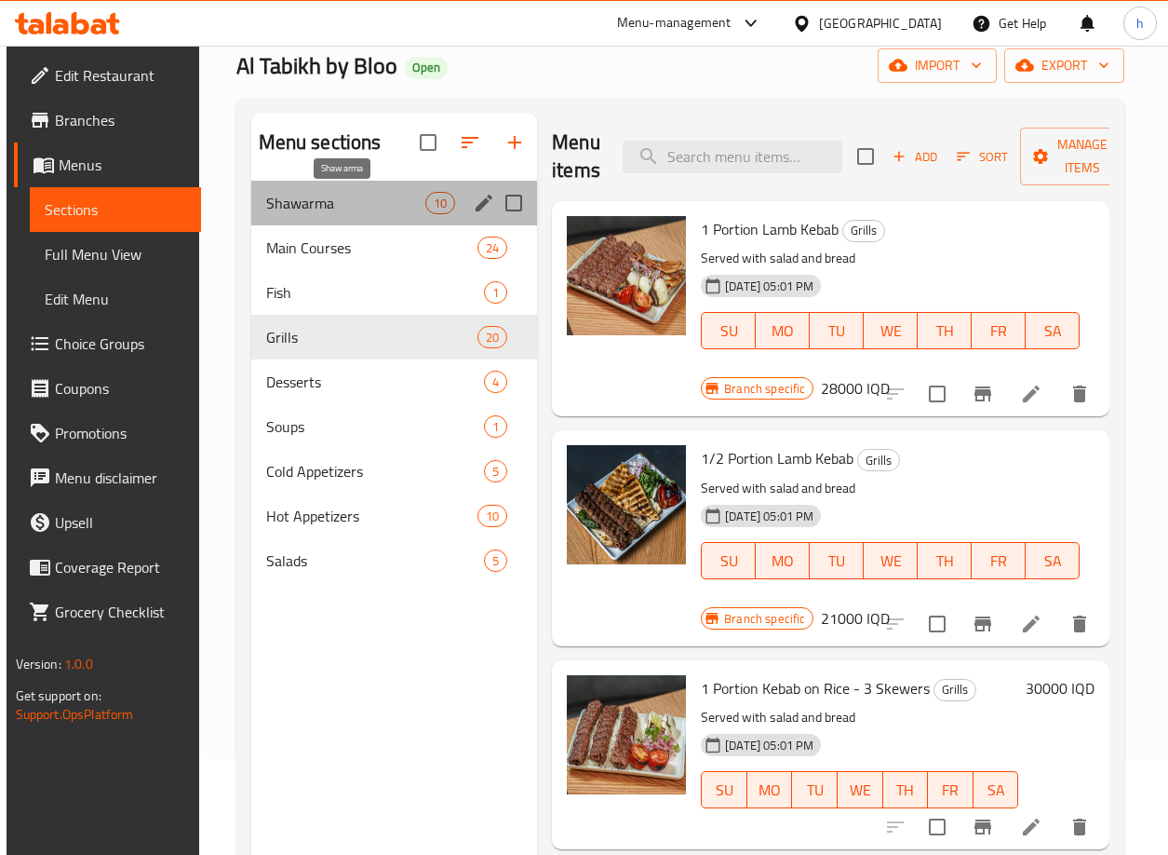
click at [283, 205] on span "Shawarma" at bounding box center [345, 203] width 159 height 22
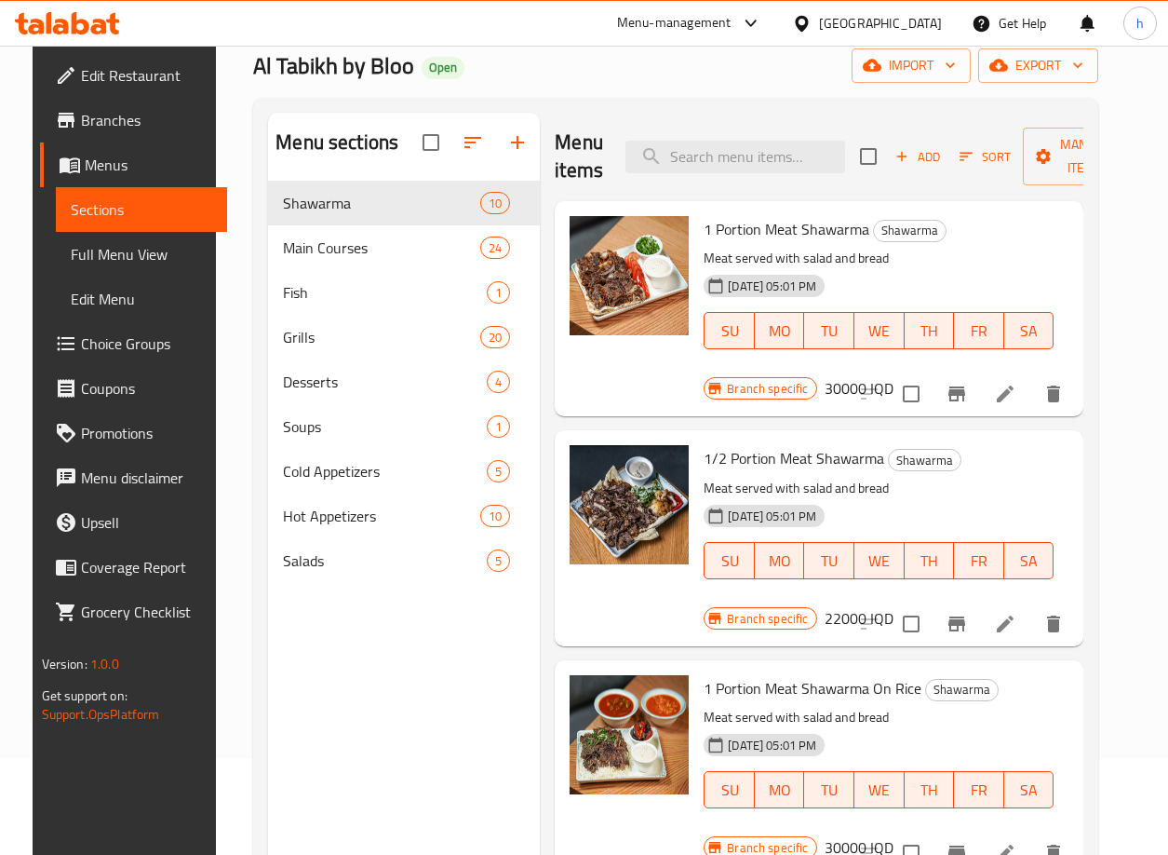
click at [855, 392] on h6 "30000 IQD" at bounding box center [859, 388] width 69 height 26
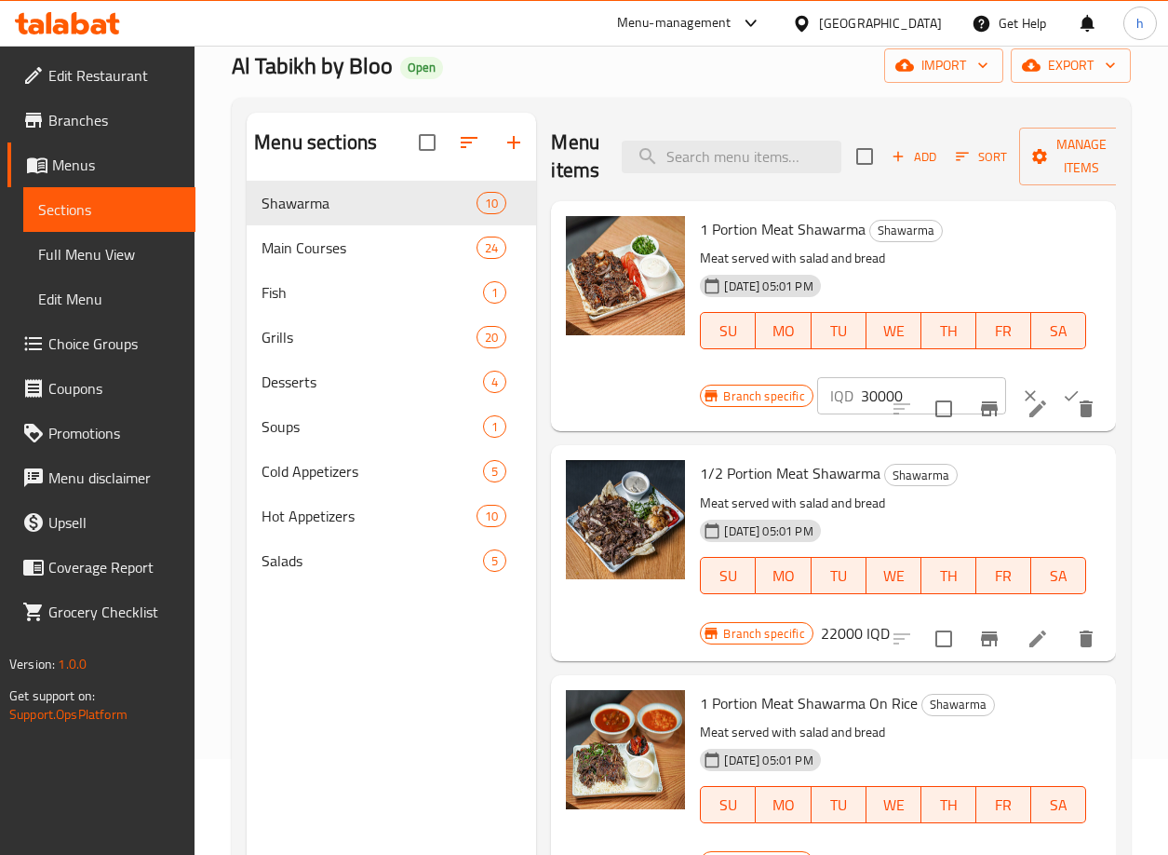
click at [1021, 390] on icon "clear" at bounding box center [1030, 395] width 19 height 19
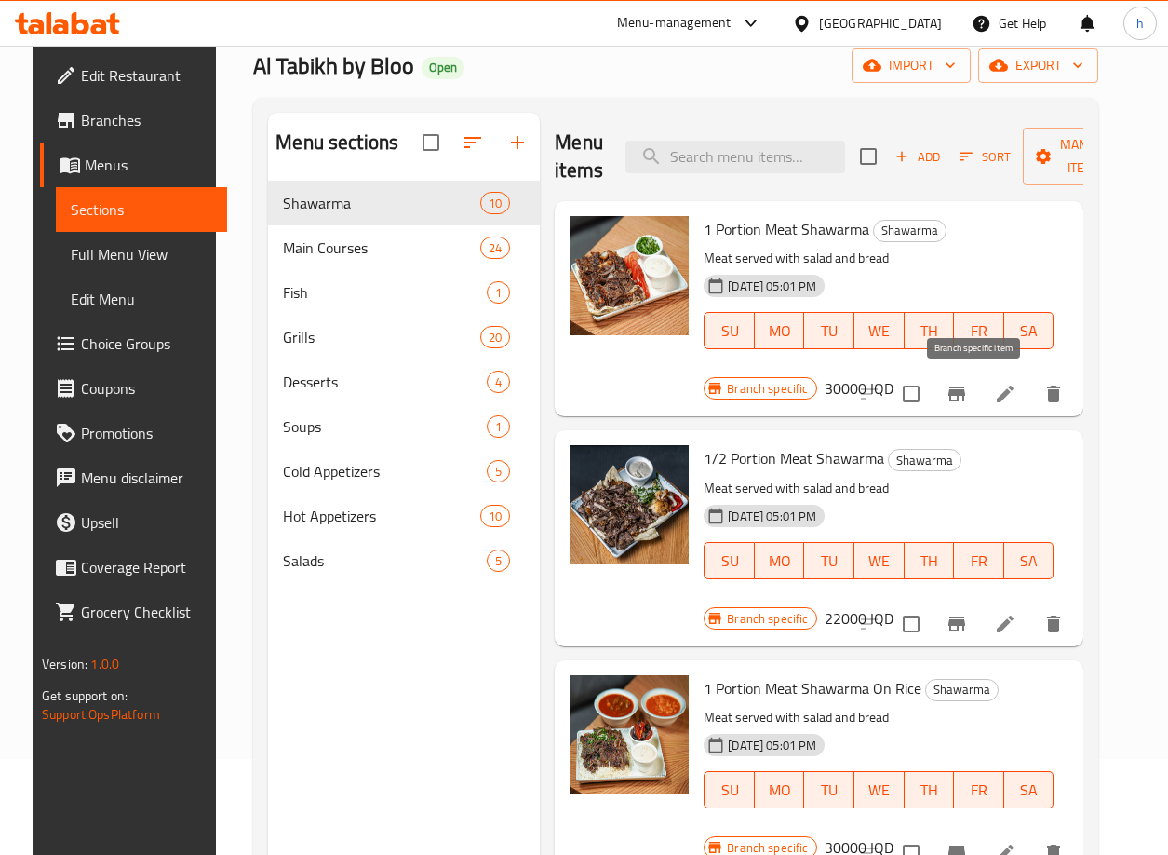
click at [968, 384] on icon "Branch-specific-item" at bounding box center [957, 394] width 22 height 22
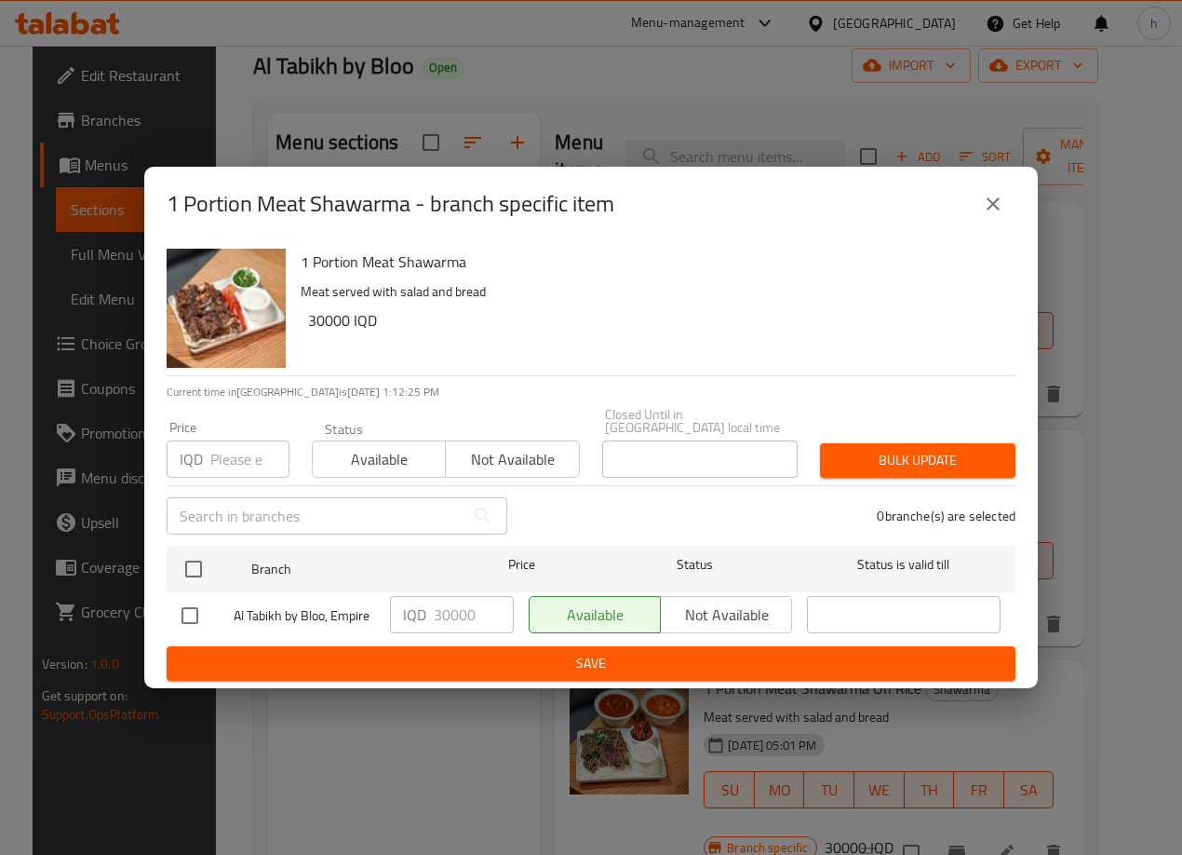
click at [989, 224] on button "close" at bounding box center [993, 204] width 45 height 45
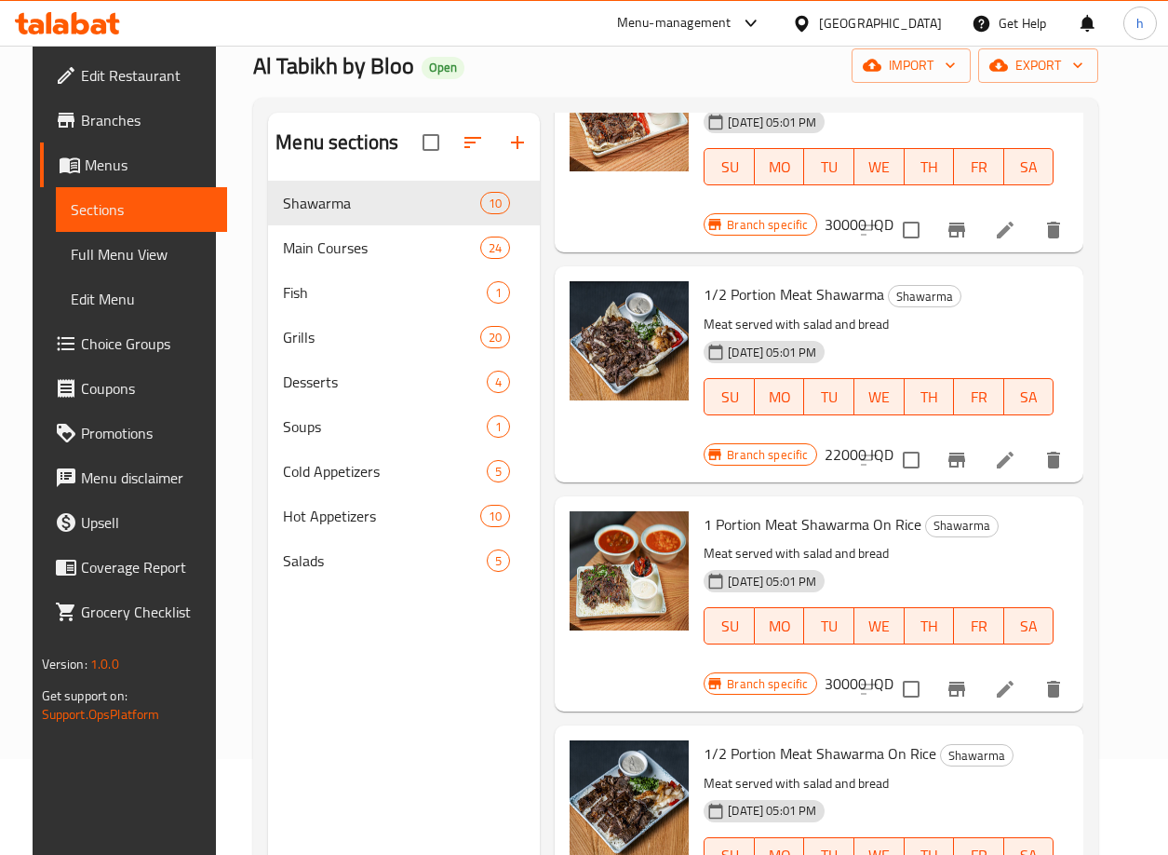
scroll to position [189, 0]
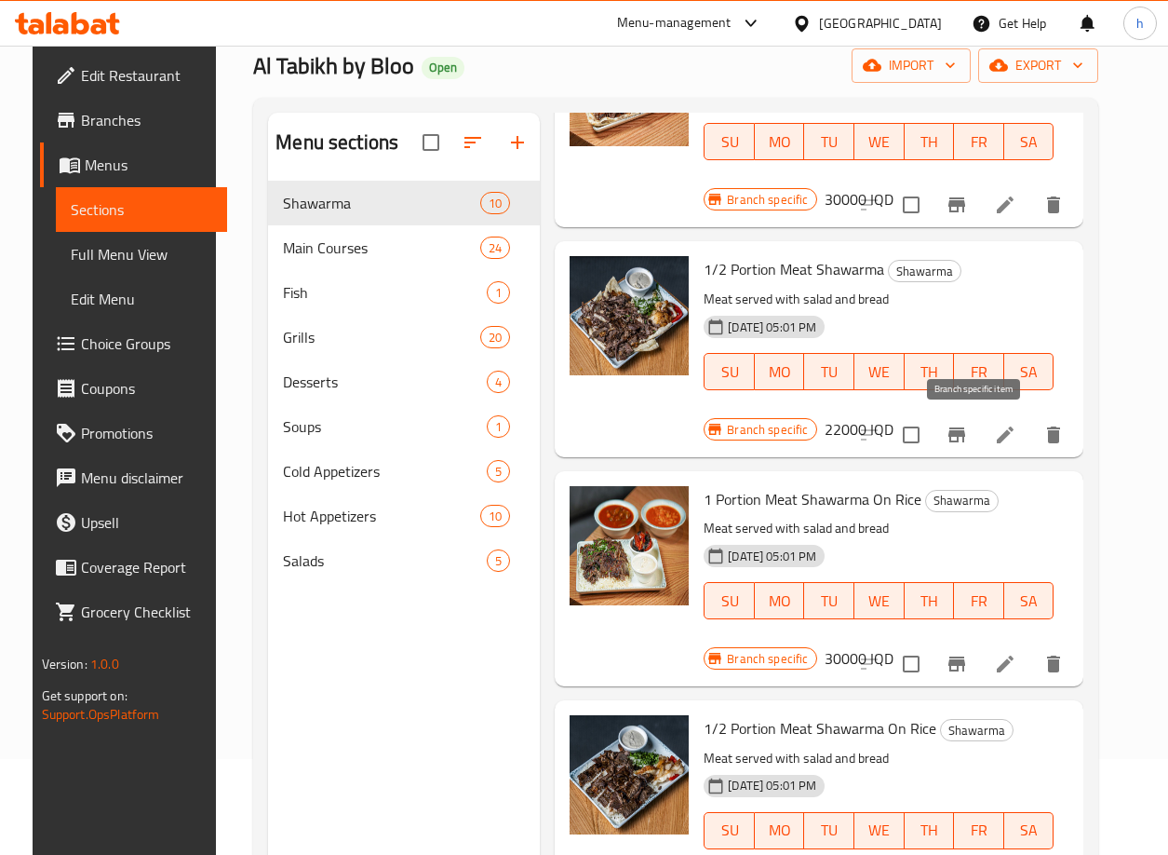
click at [965, 438] on icon "Branch-specific-item" at bounding box center [957, 434] width 17 height 15
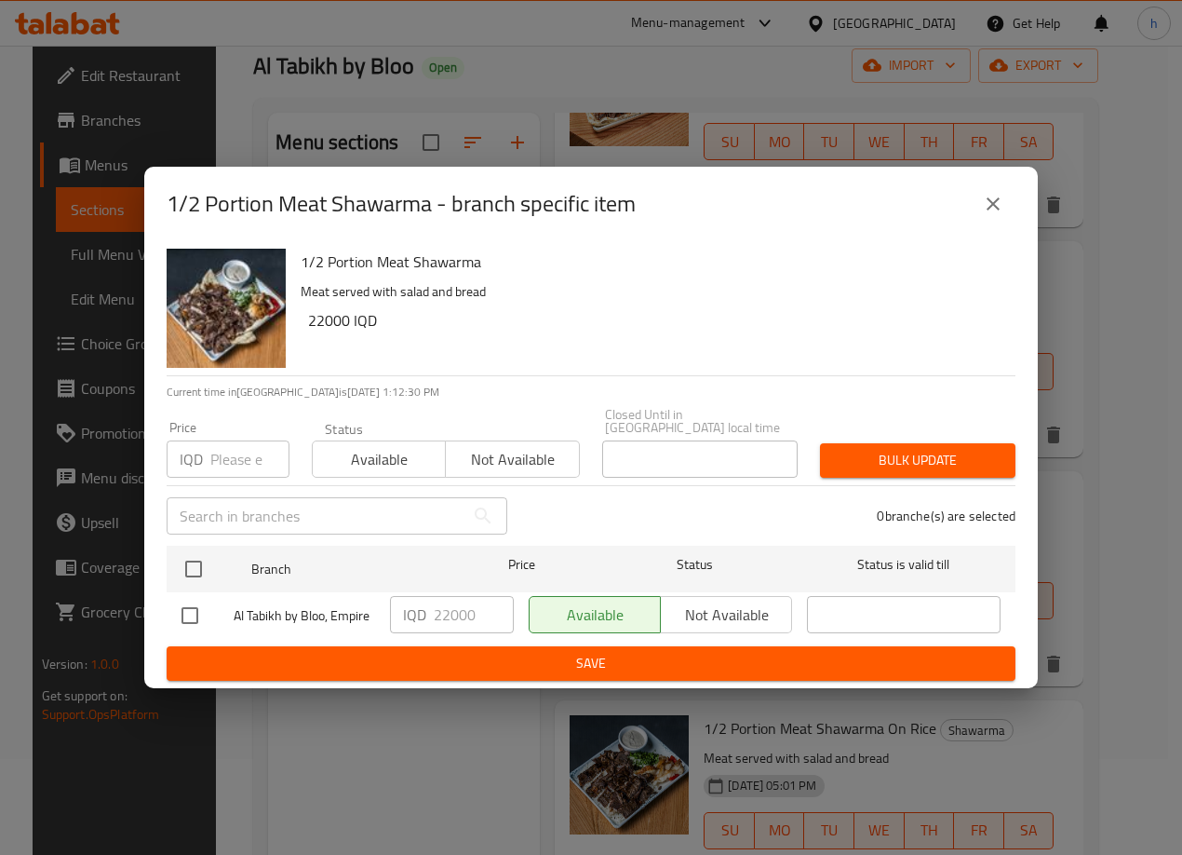
click at [1001, 213] on icon "close" at bounding box center [993, 204] width 22 height 22
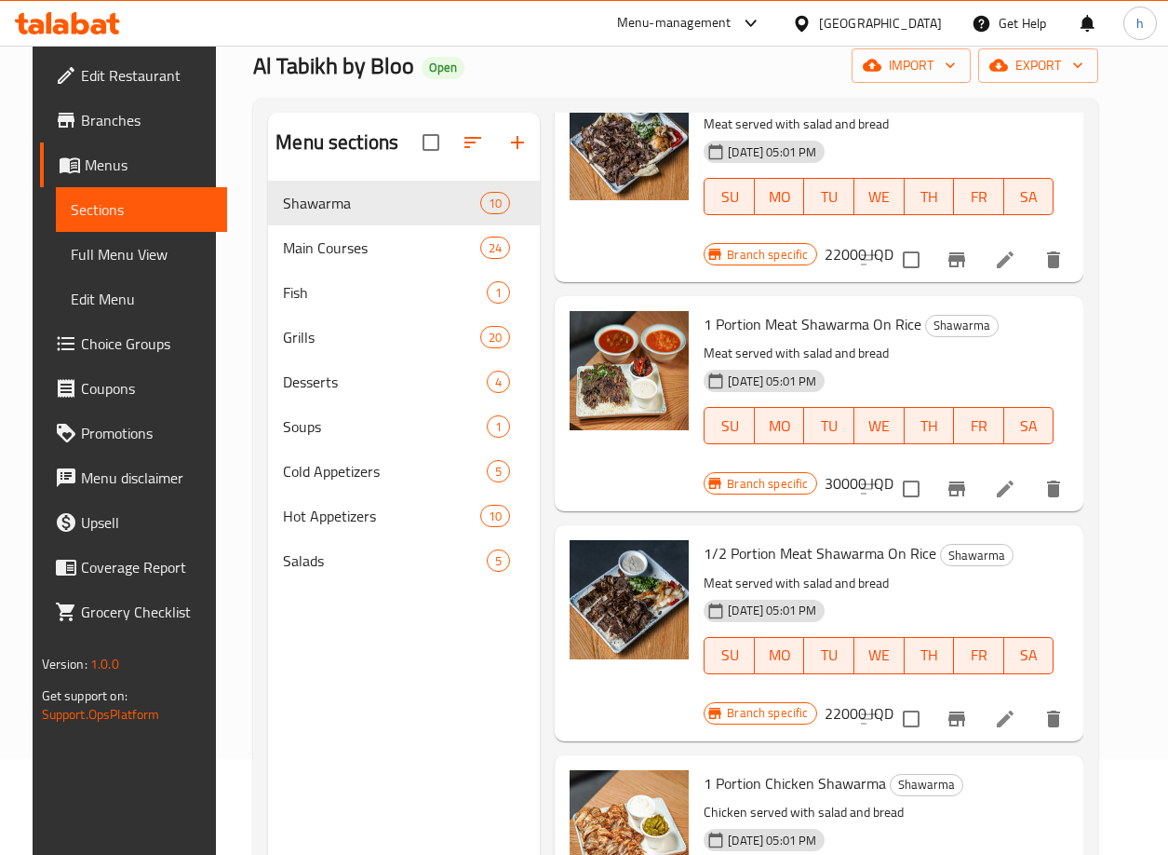
scroll to position [413, 0]
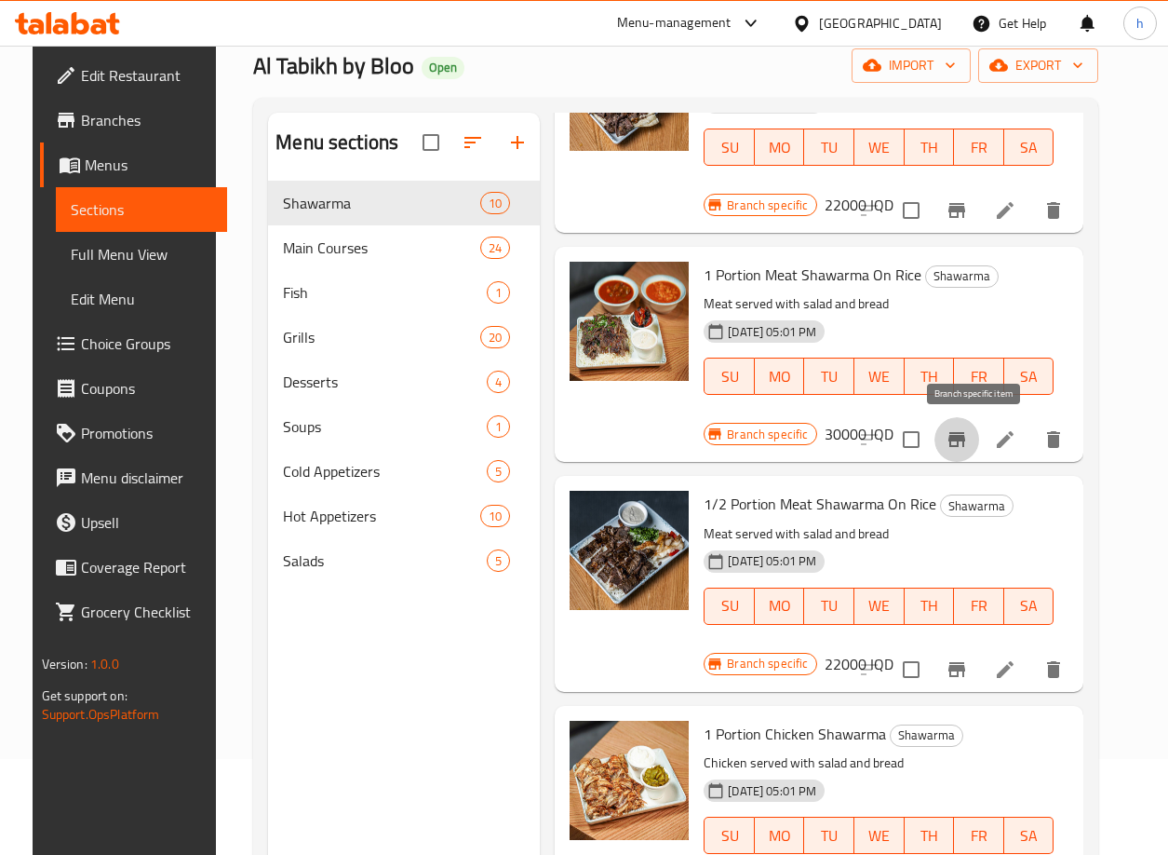
click at [965, 436] on icon "Branch-specific-item" at bounding box center [957, 439] width 17 height 15
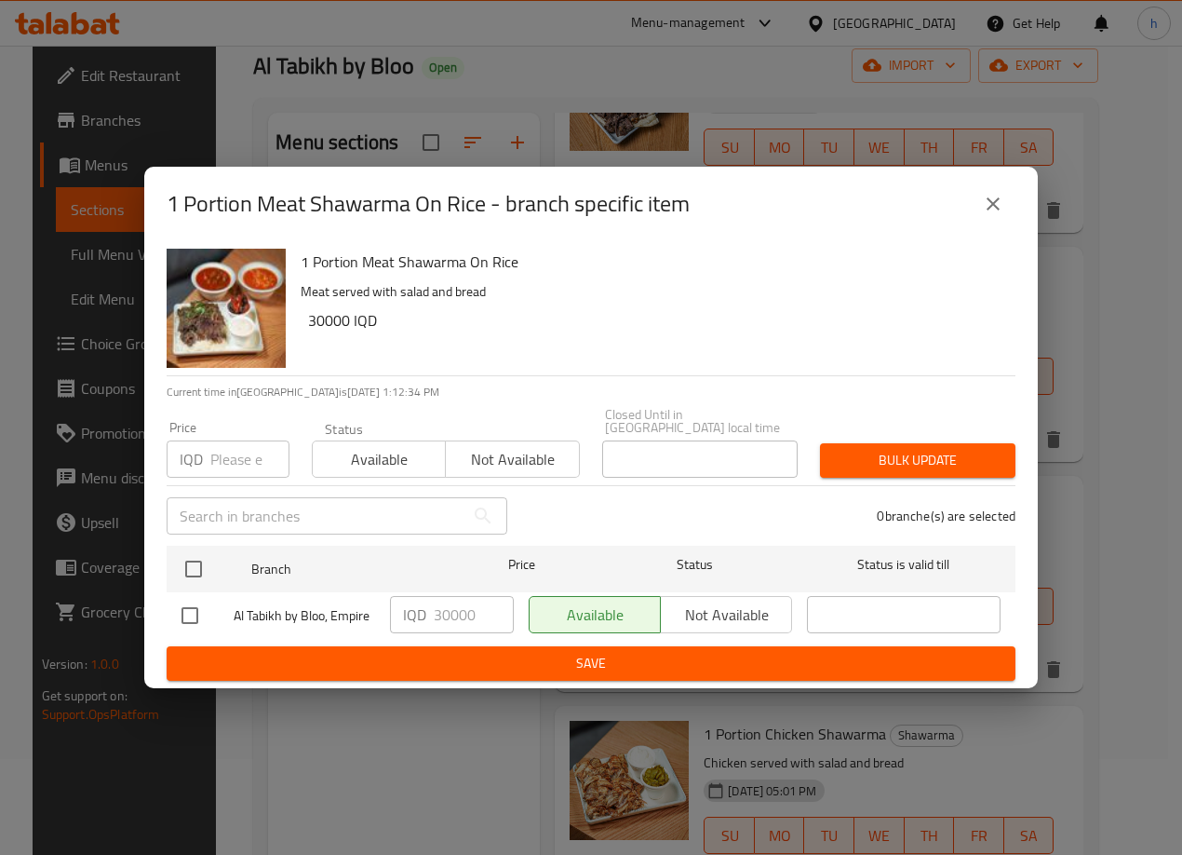
click at [998, 211] on icon "close" at bounding box center [993, 204] width 22 height 22
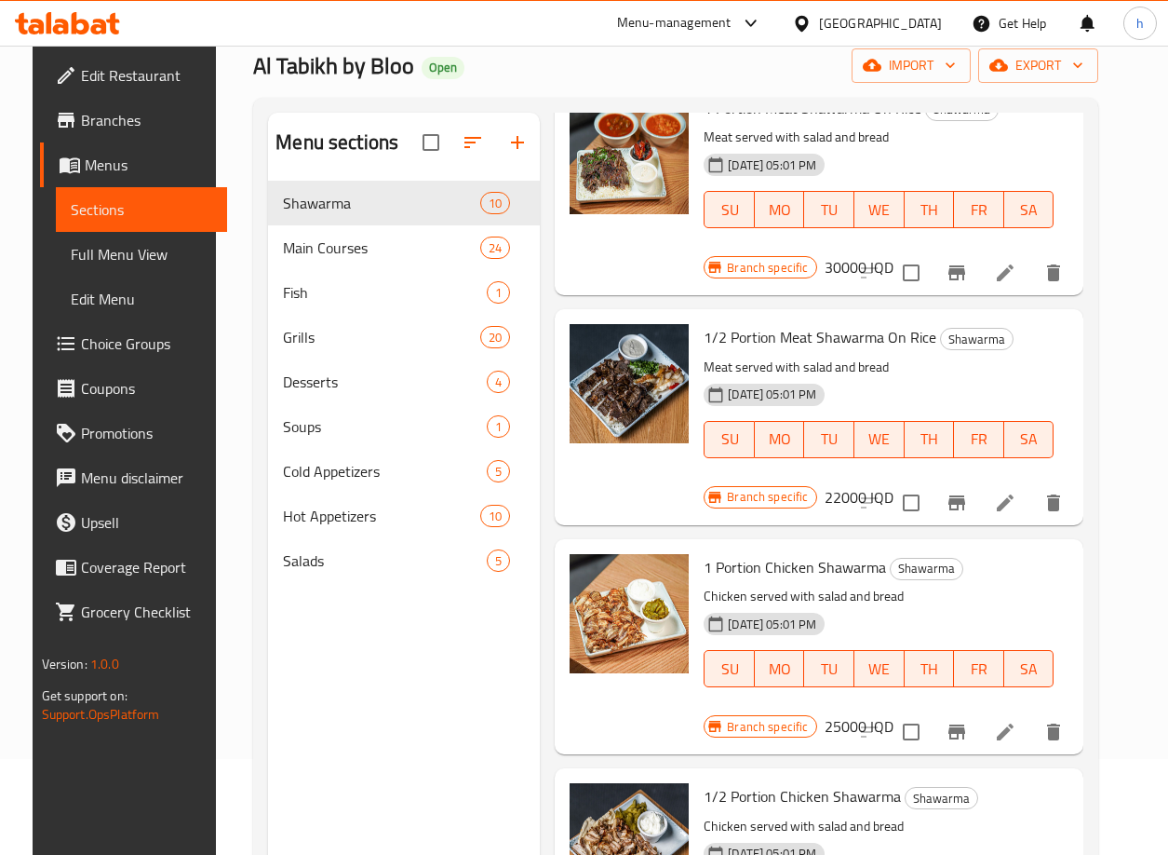
scroll to position [686, 0]
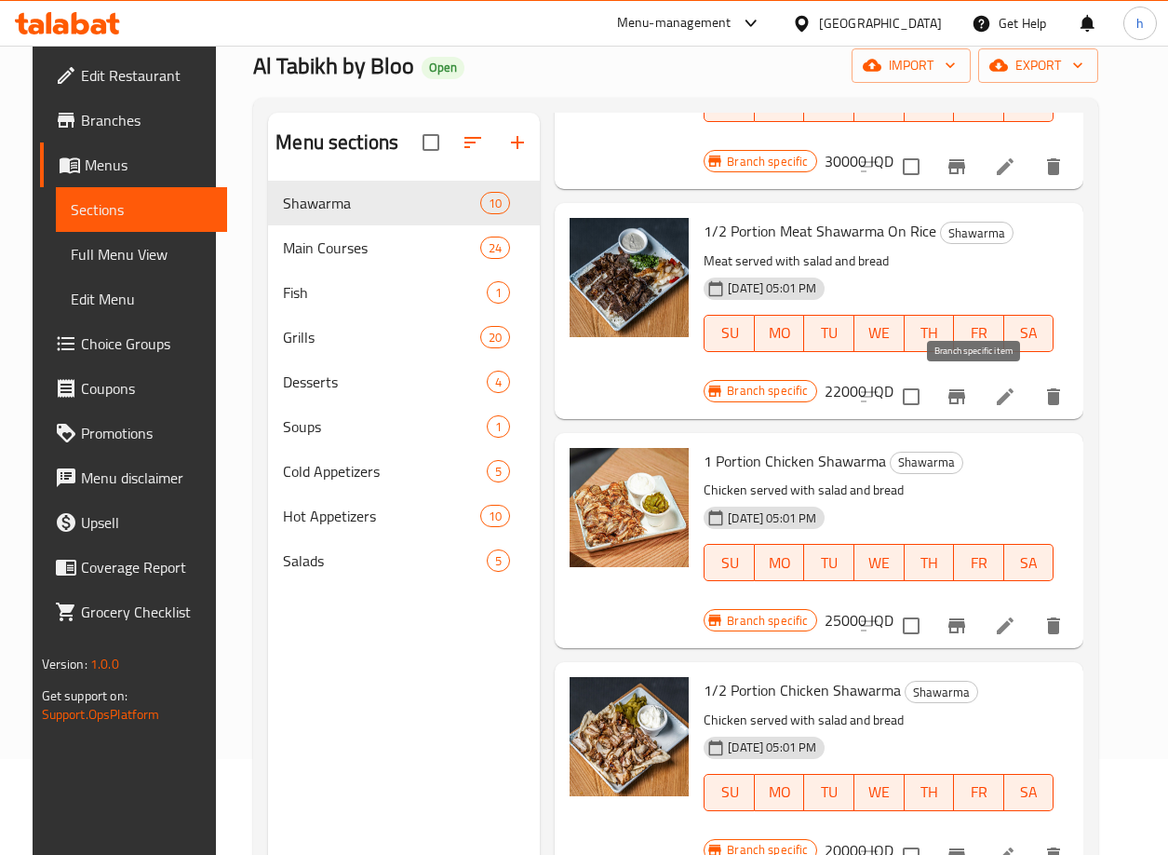
click at [967, 390] on icon "Branch-specific-item" at bounding box center [957, 396] width 22 height 22
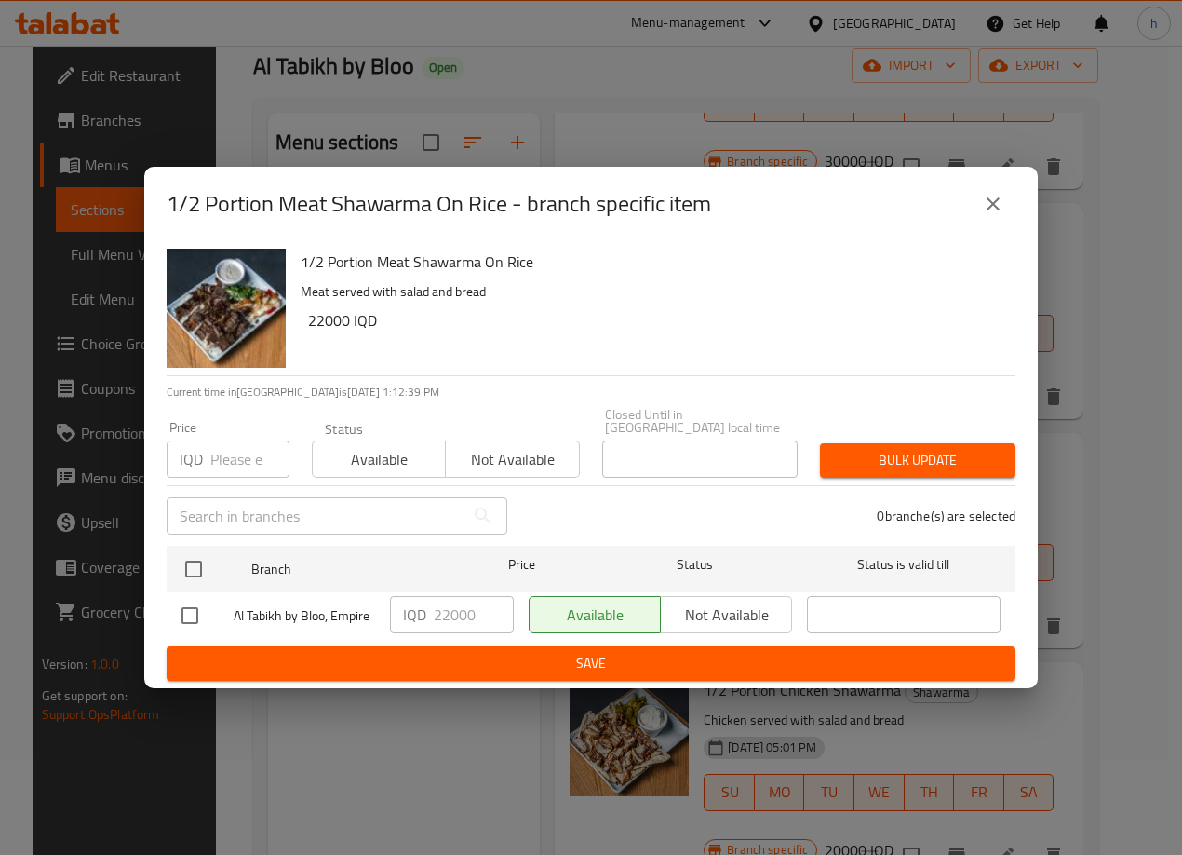
click at [996, 210] on icon "close" at bounding box center [993, 203] width 13 height 13
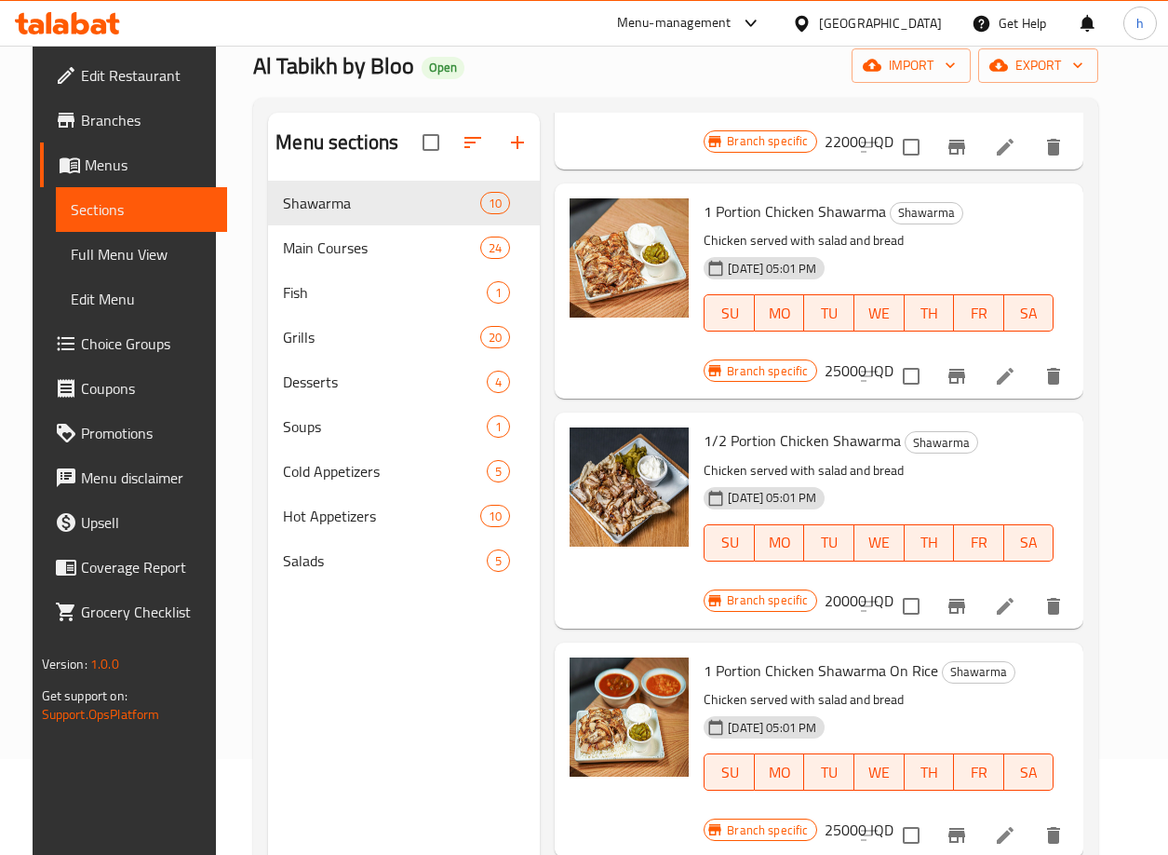
scroll to position [940, 0]
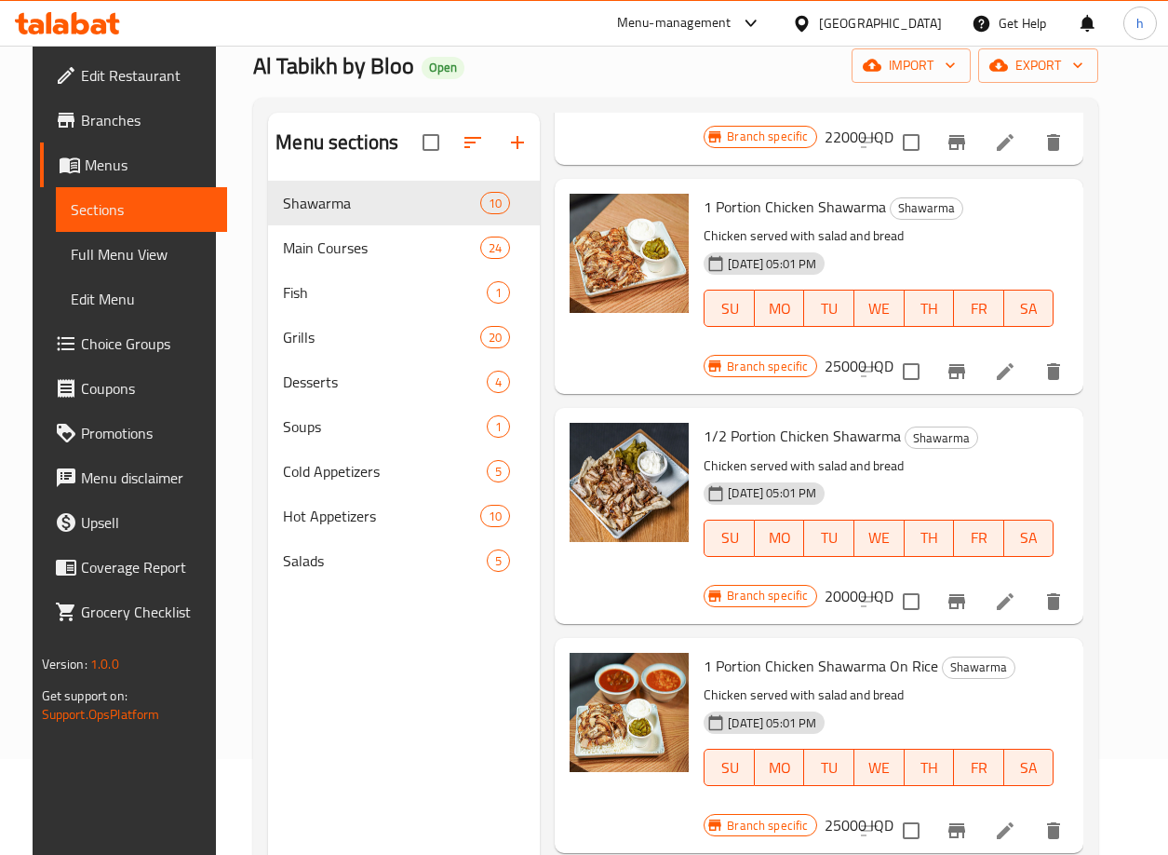
click at [965, 373] on icon "Branch-specific-item" at bounding box center [957, 371] width 17 height 15
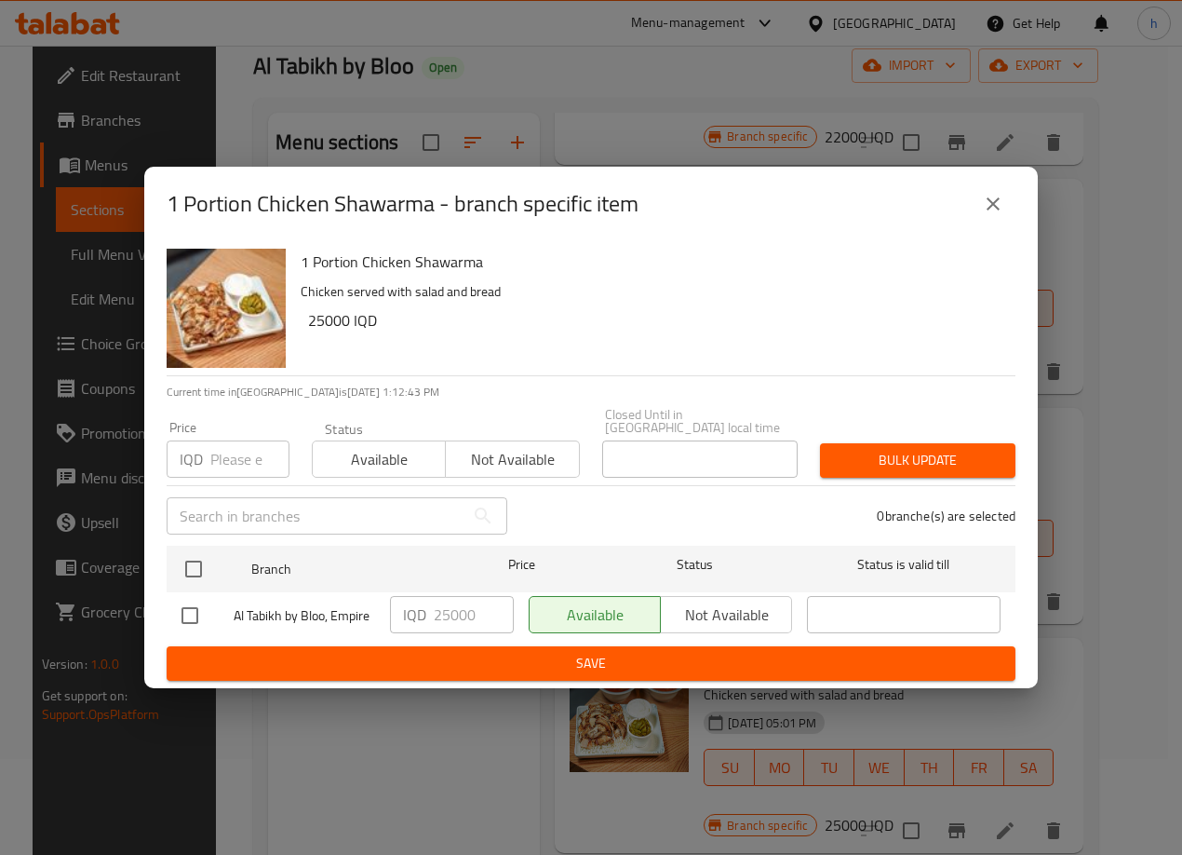
click at [1002, 209] on icon "close" at bounding box center [993, 204] width 22 height 22
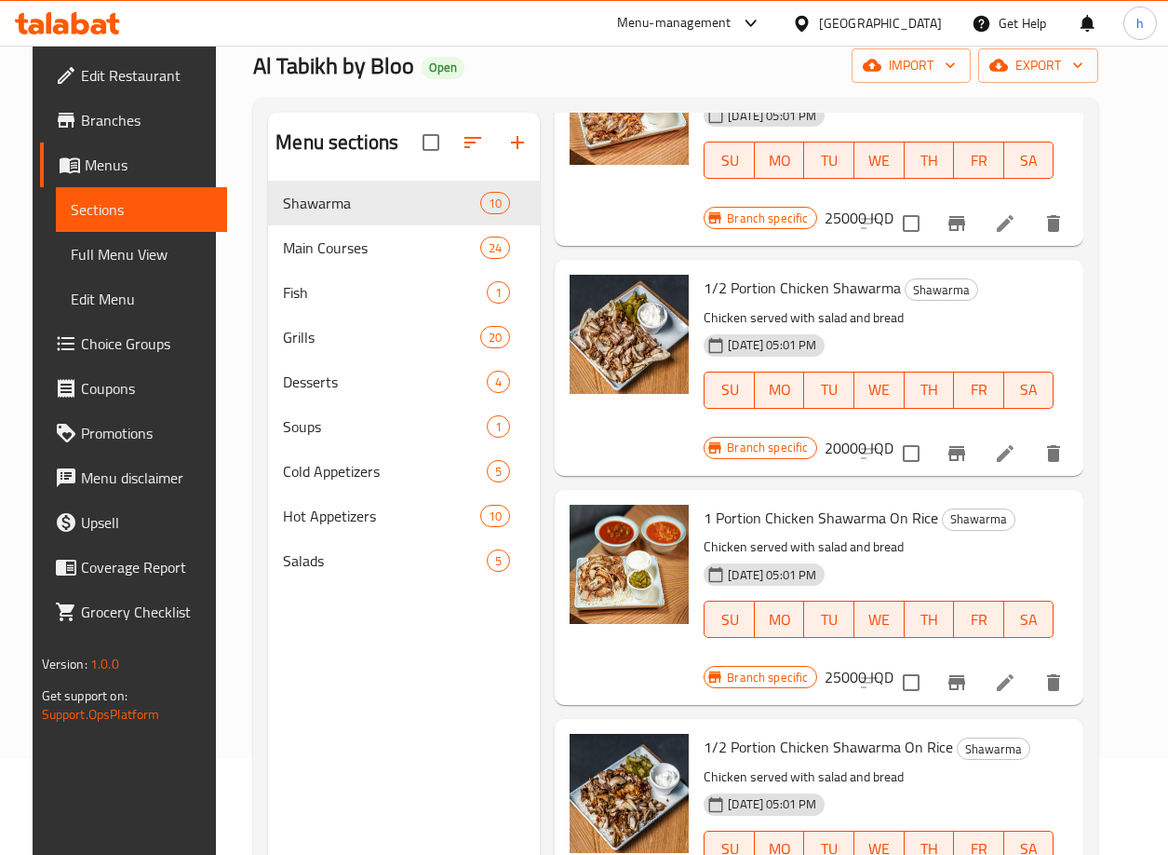
scroll to position [1108, 0]
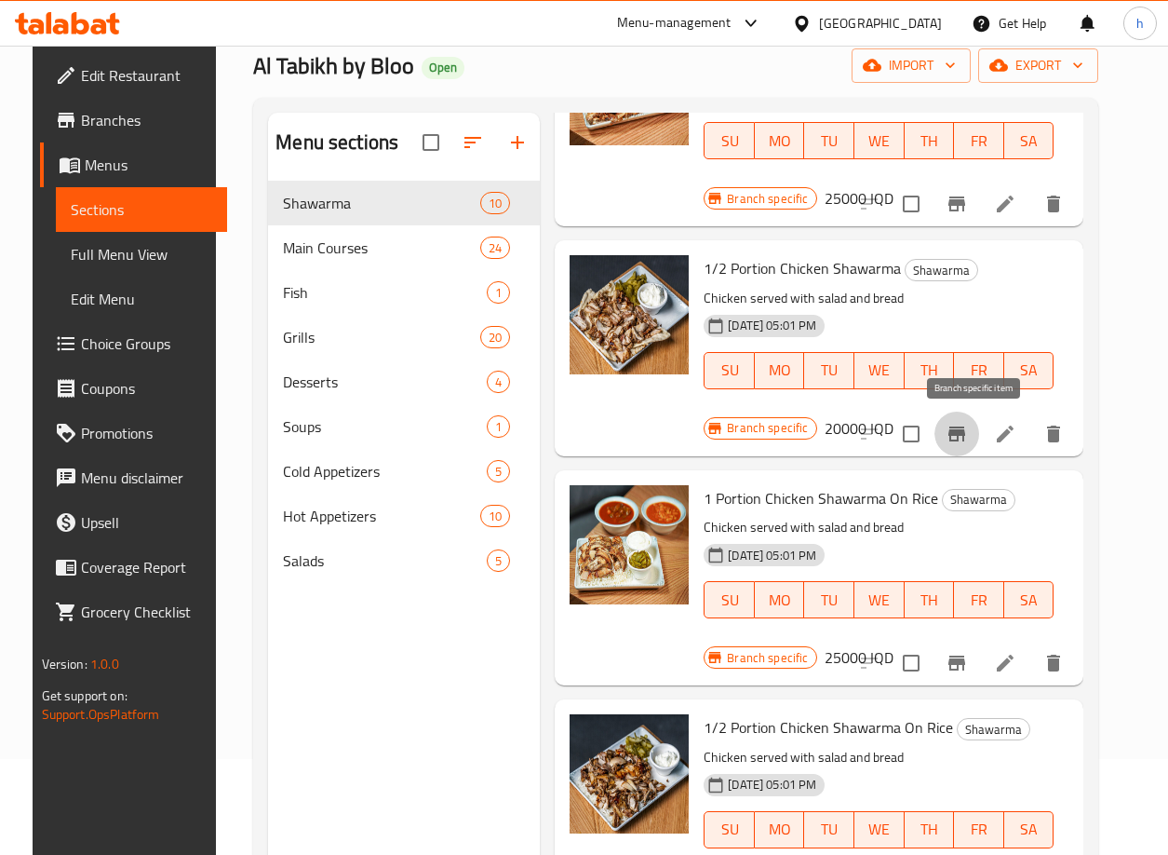
click at [965, 433] on icon "Branch-specific-item" at bounding box center [957, 433] width 17 height 15
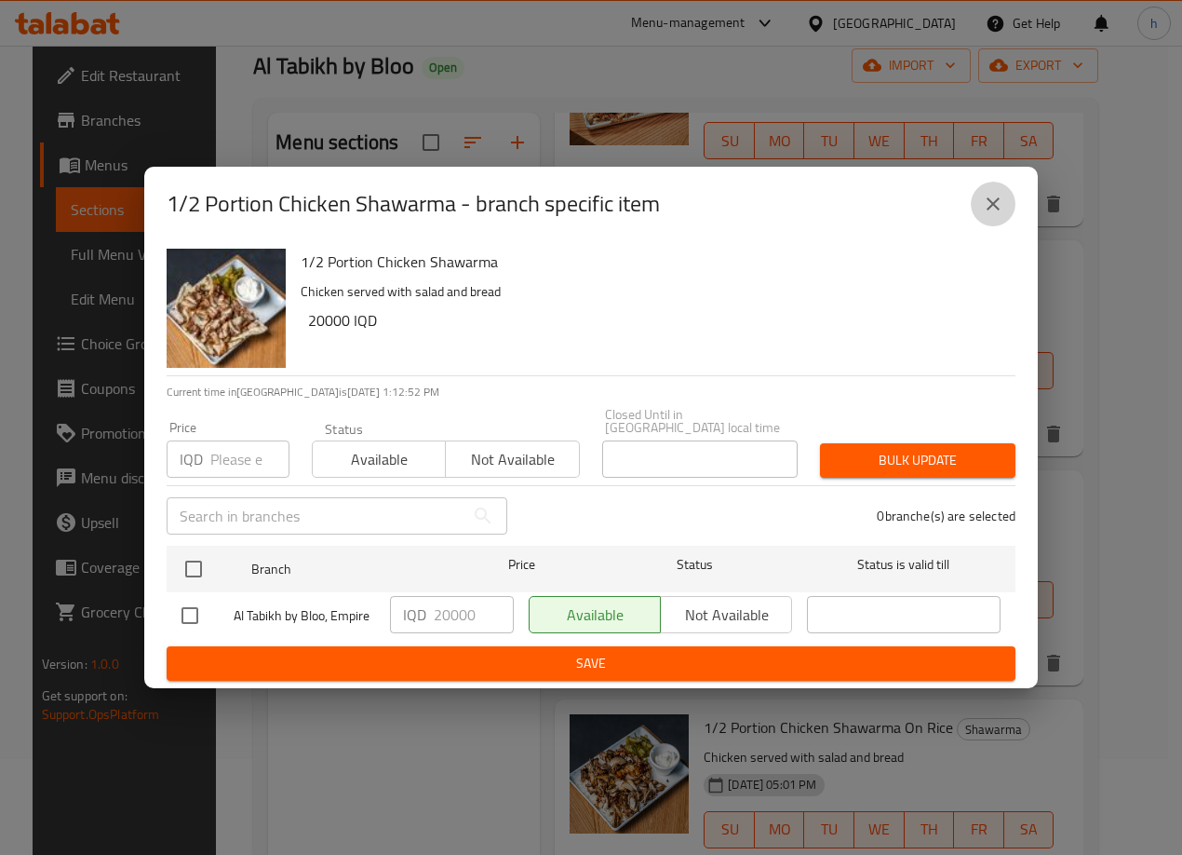
click at [994, 210] on icon "close" at bounding box center [993, 203] width 13 height 13
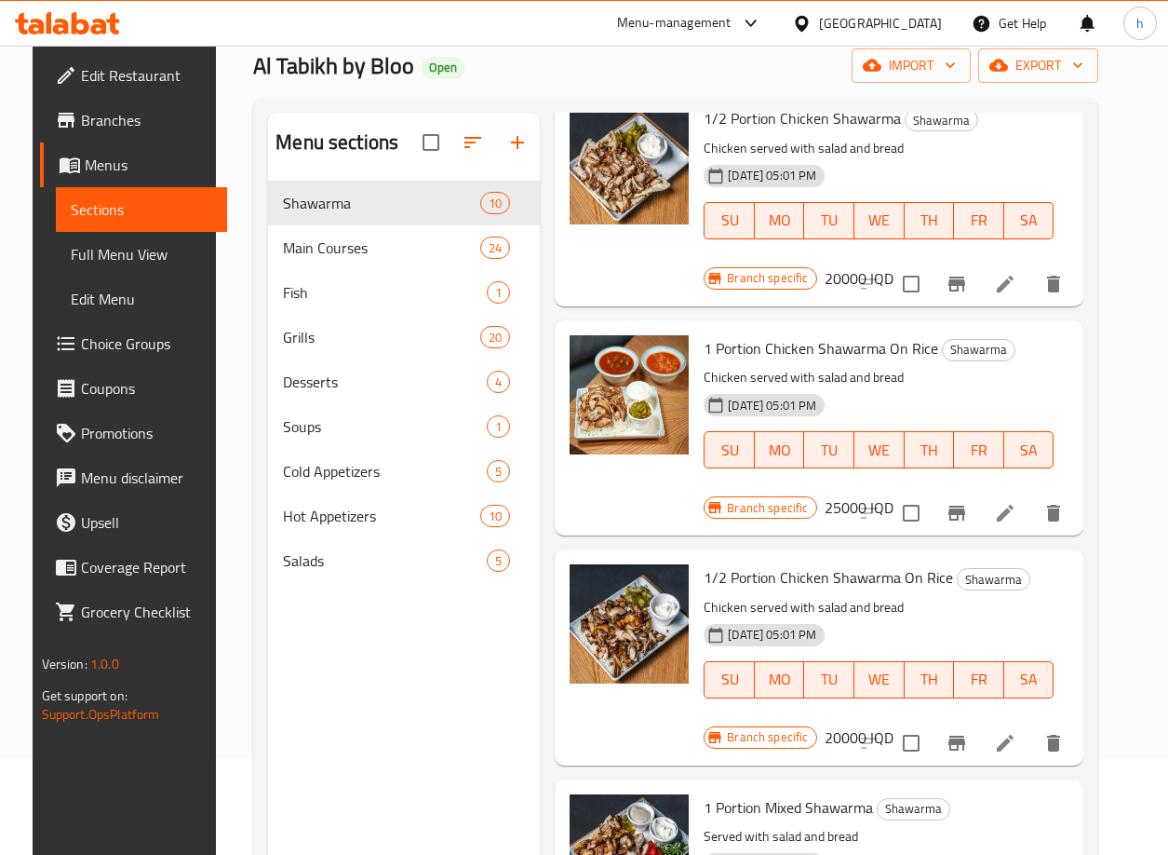
scroll to position [1378, 0]
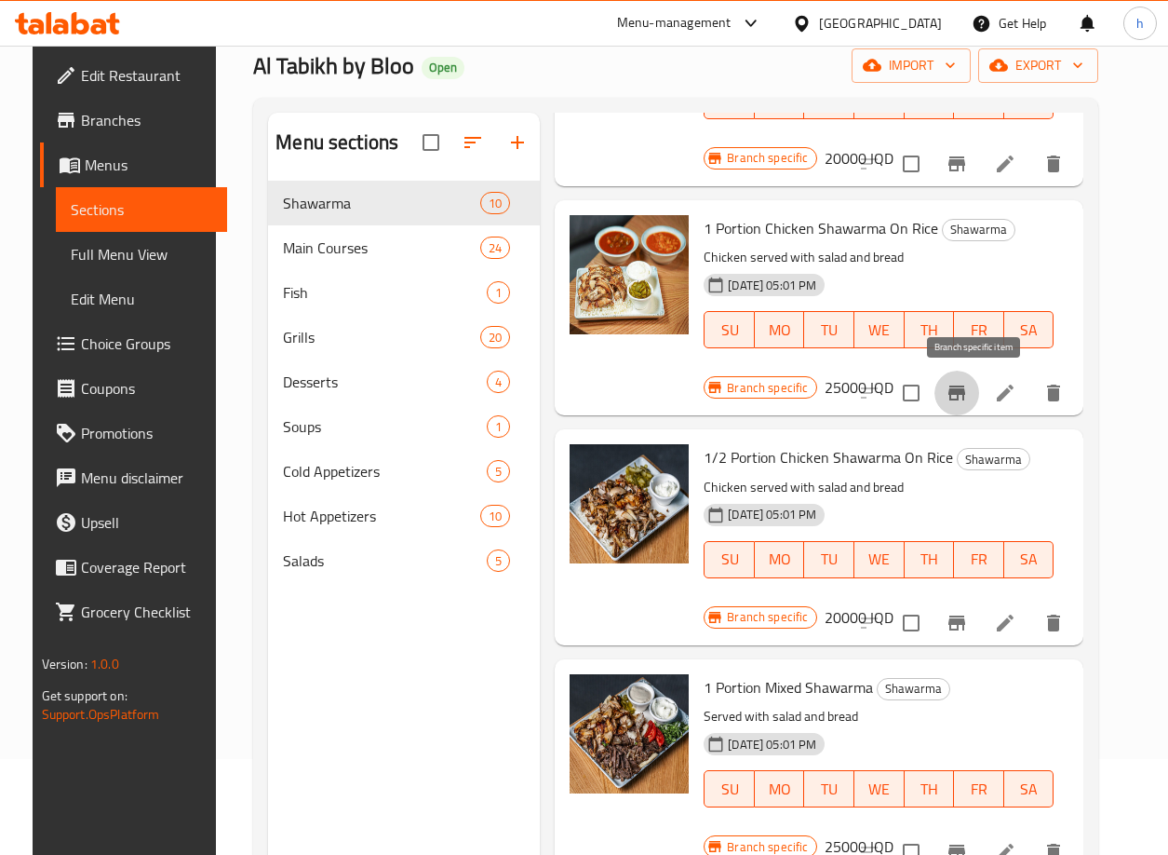
click at [979, 398] on button "Branch-specific-item" at bounding box center [957, 392] width 45 height 45
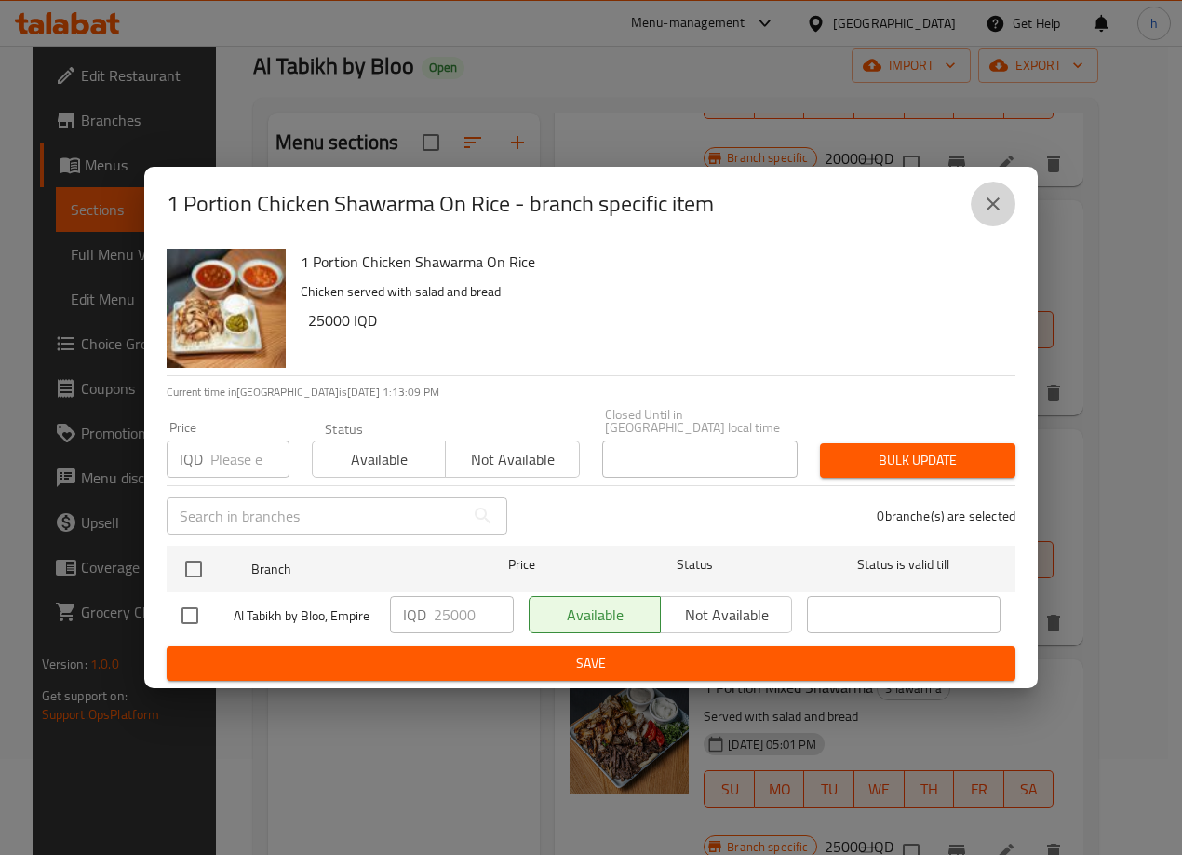
click at [998, 213] on icon "close" at bounding box center [993, 204] width 22 height 22
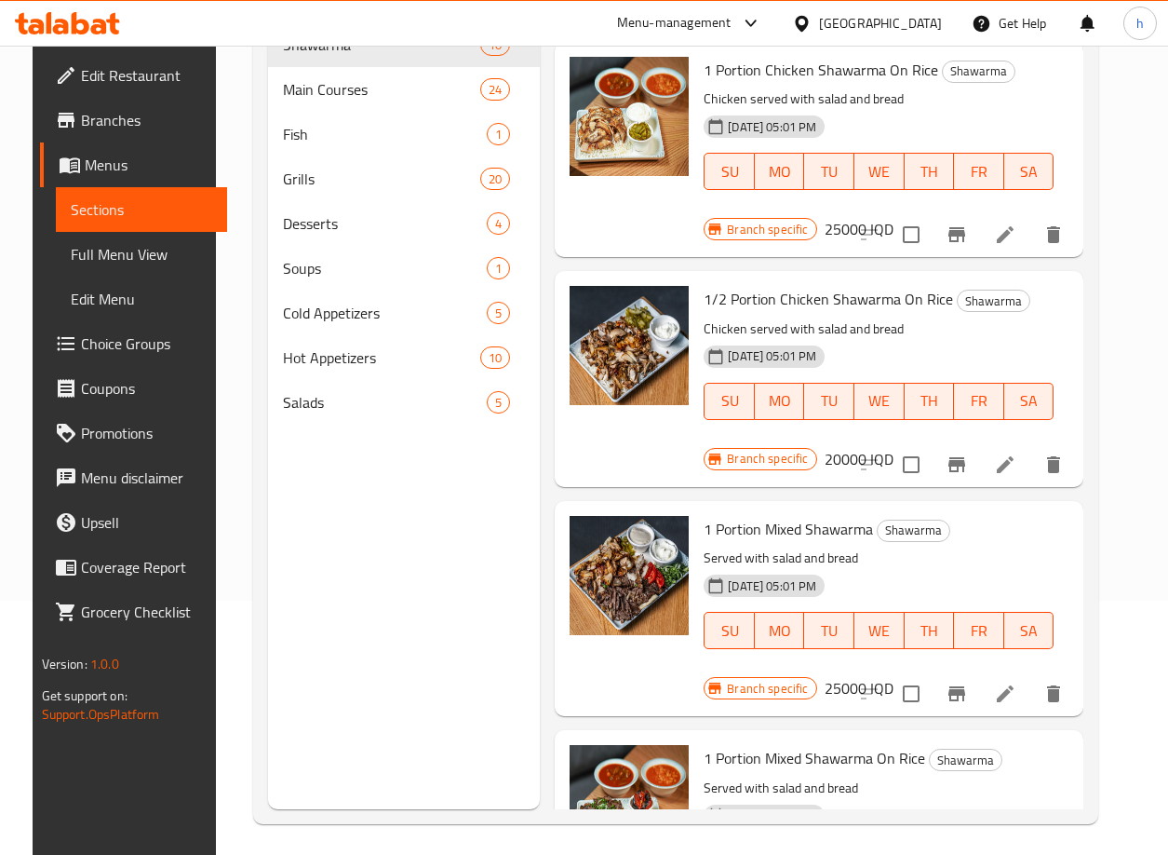
scroll to position [261, 0]
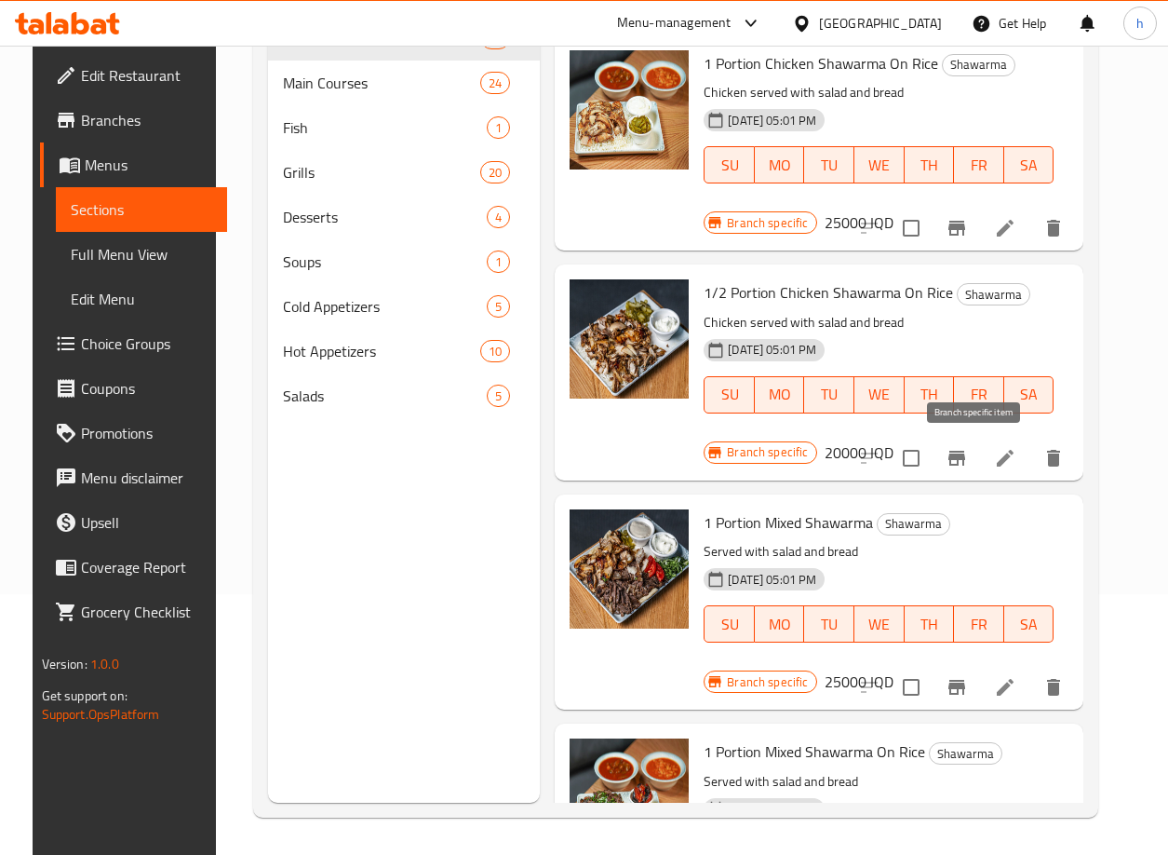
click at [965, 461] on icon "Branch-specific-item" at bounding box center [957, 458] width 17 height 15
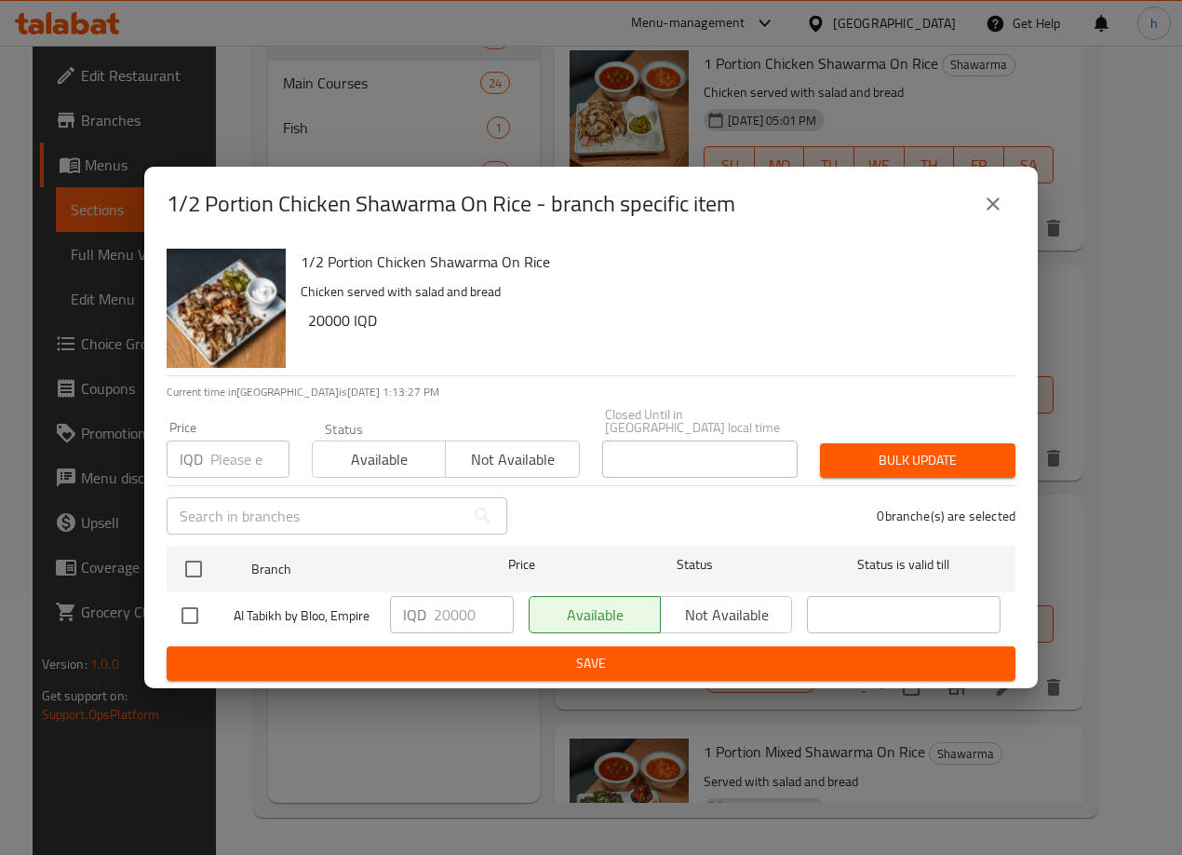
click at [1004, 213] on button "close" at bounding box center [993, 204] width 45 height 45
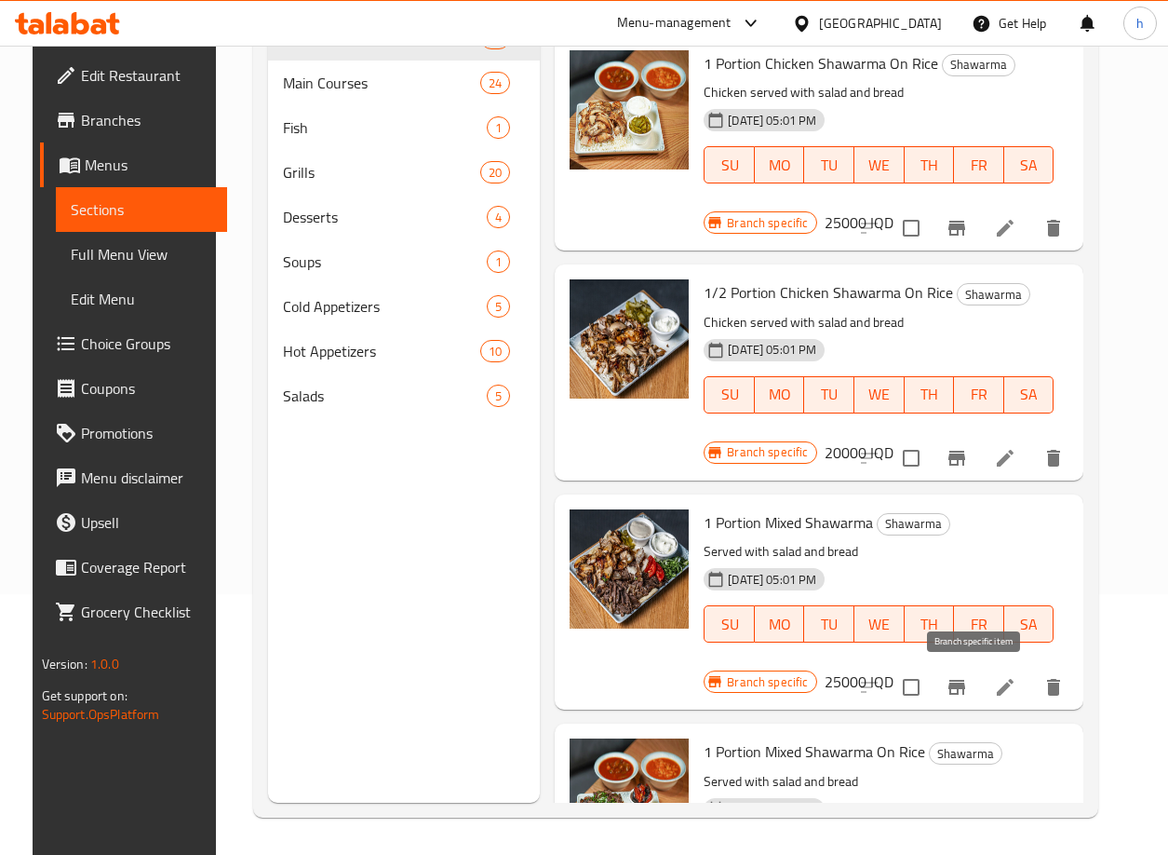
click at [968, 692] on icon "Branch-specific-item" at bounding box center [957, 687] width 22 height 22
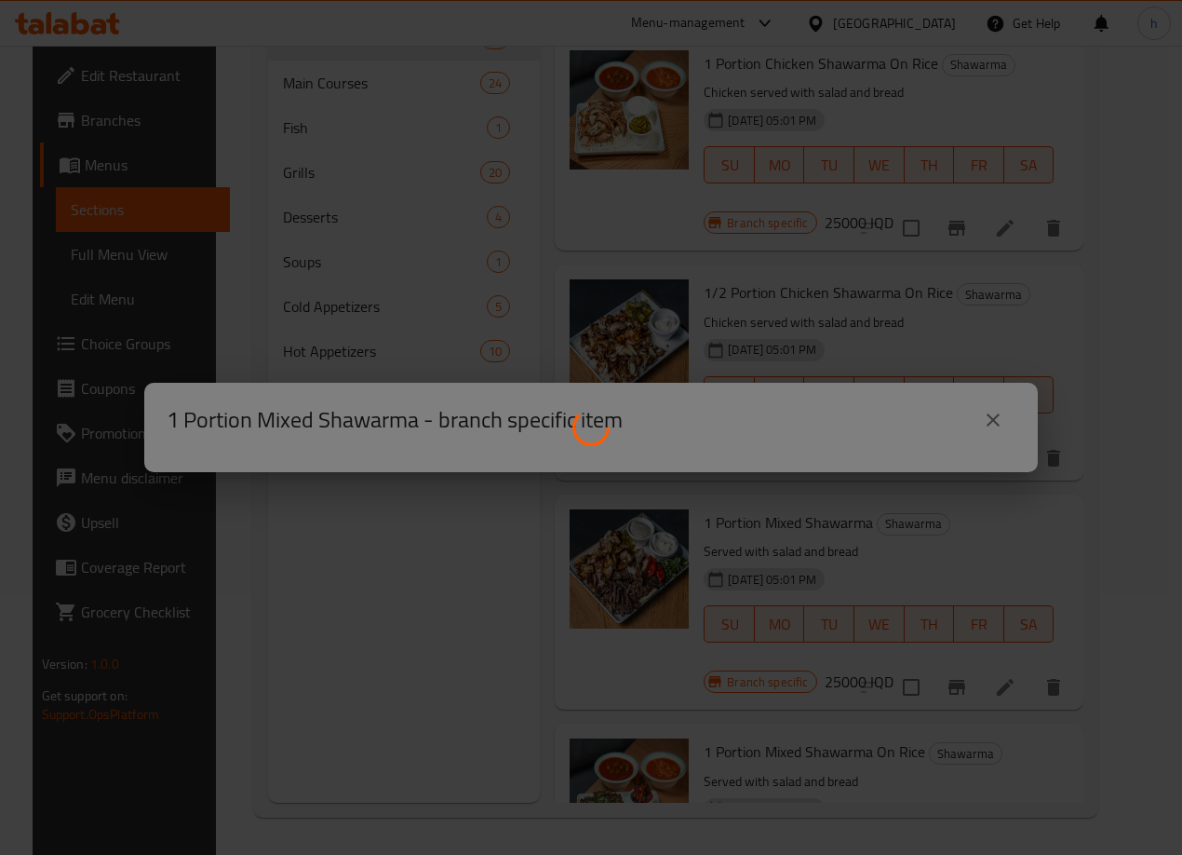
click at [936, 339] on div at bounding box center [591, 427] width 1182 height 855
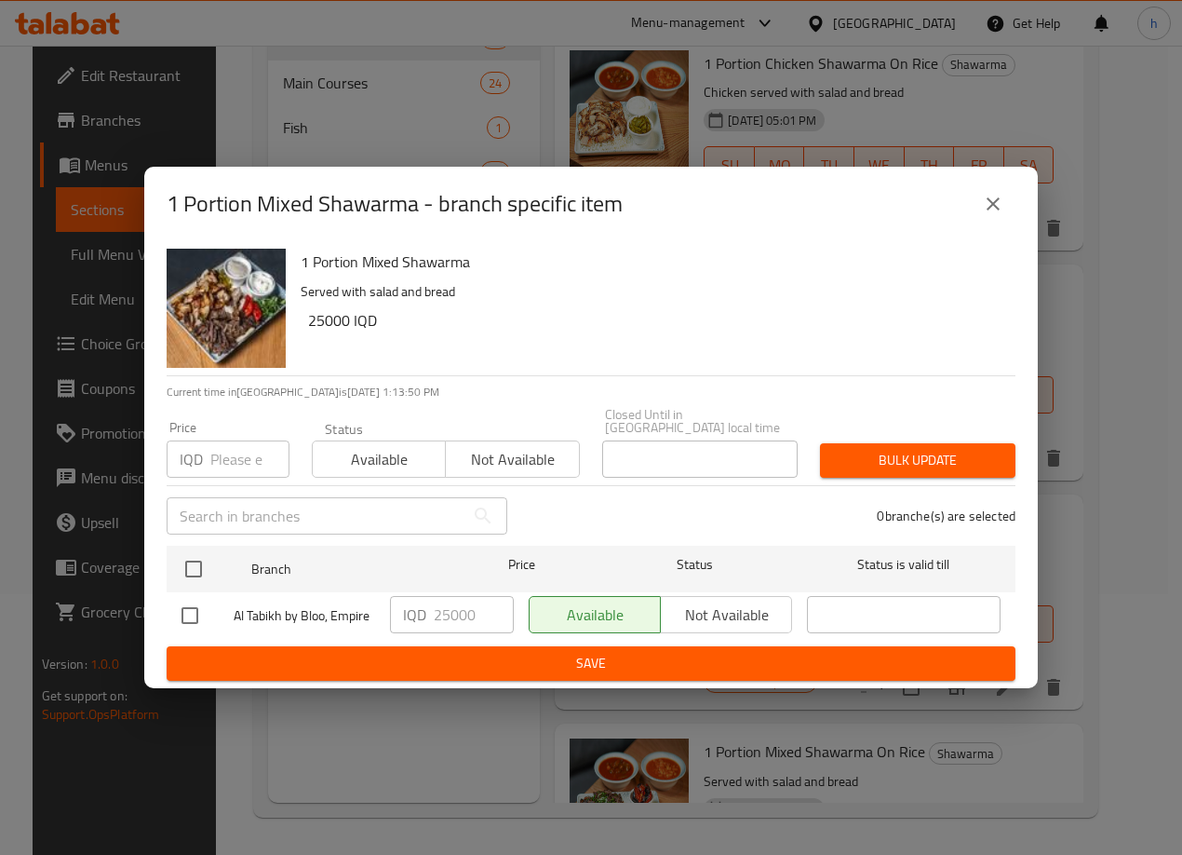
click at [988, 208] on icon "close" at bounding box center [993, 204] width 22 height 22
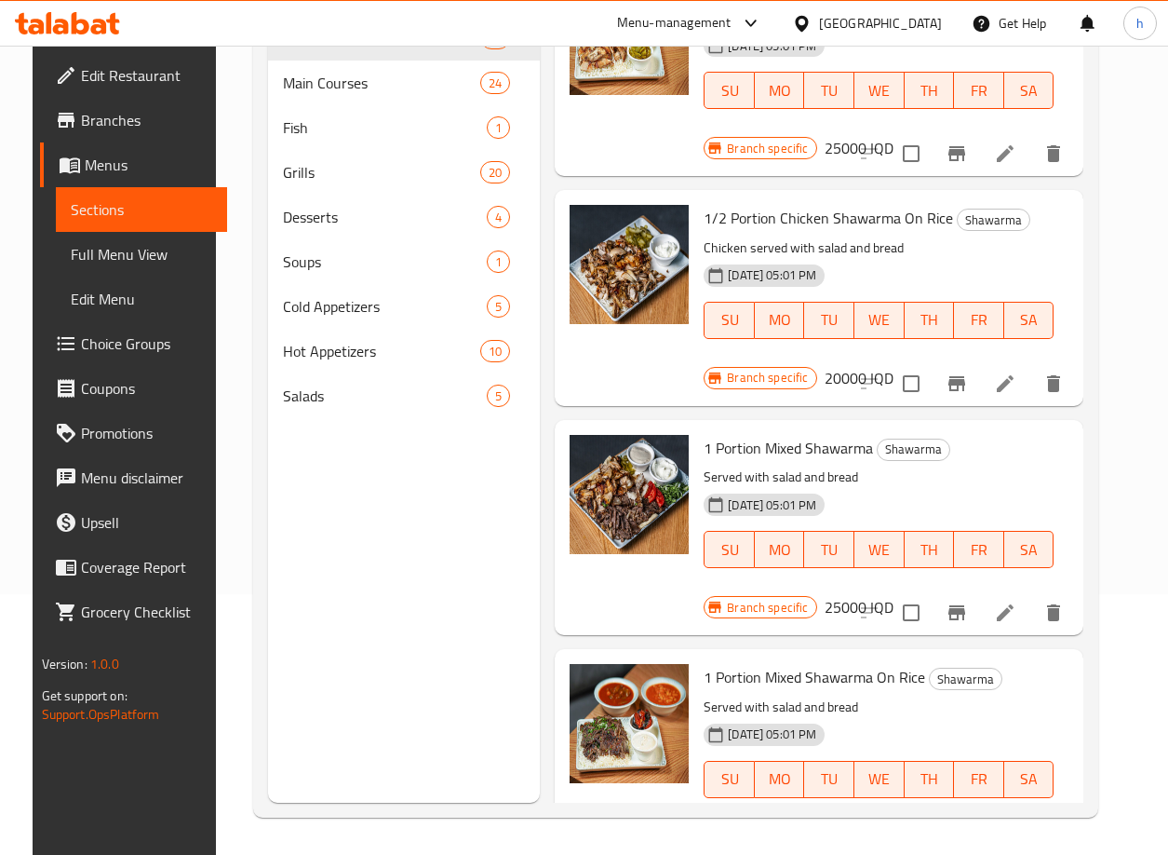
scroll to position [1528, 0]
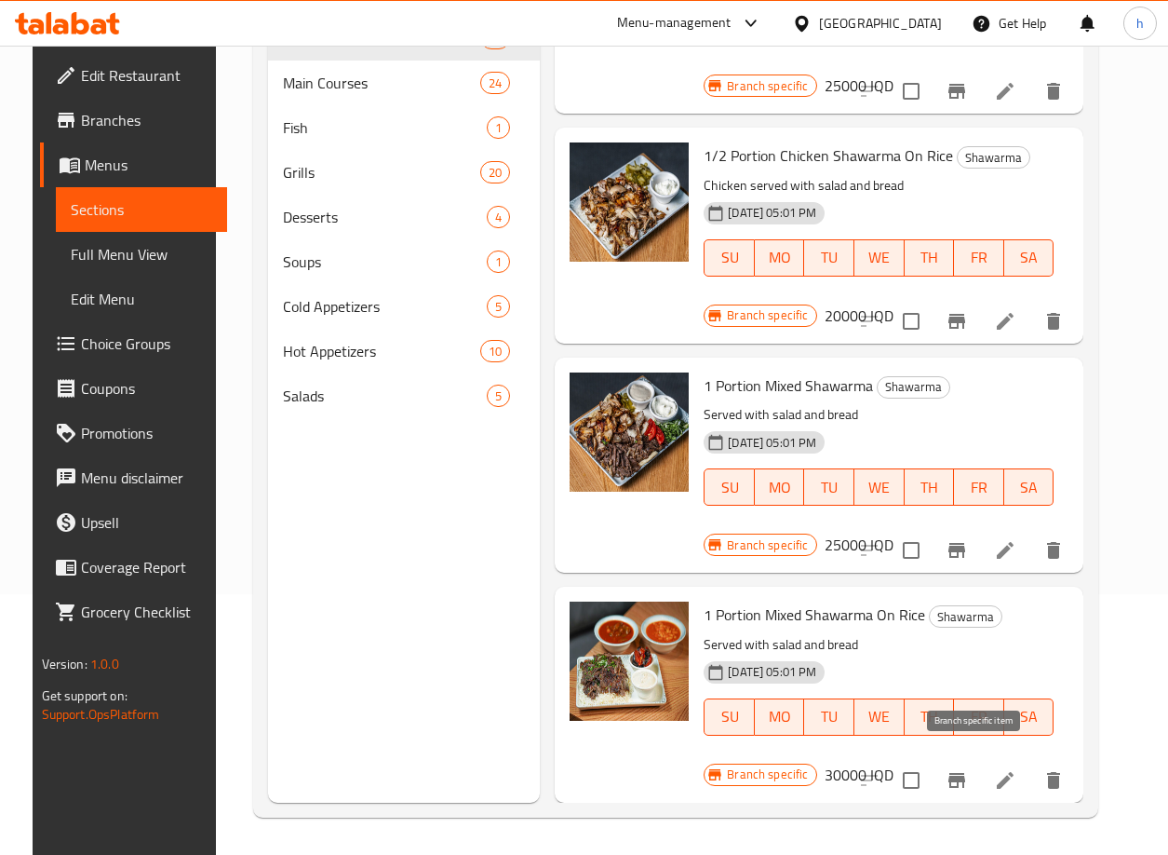
click at [968, 769] on icon "Branch-specific-item" at bounding box center [957, 780] width 22 height 22
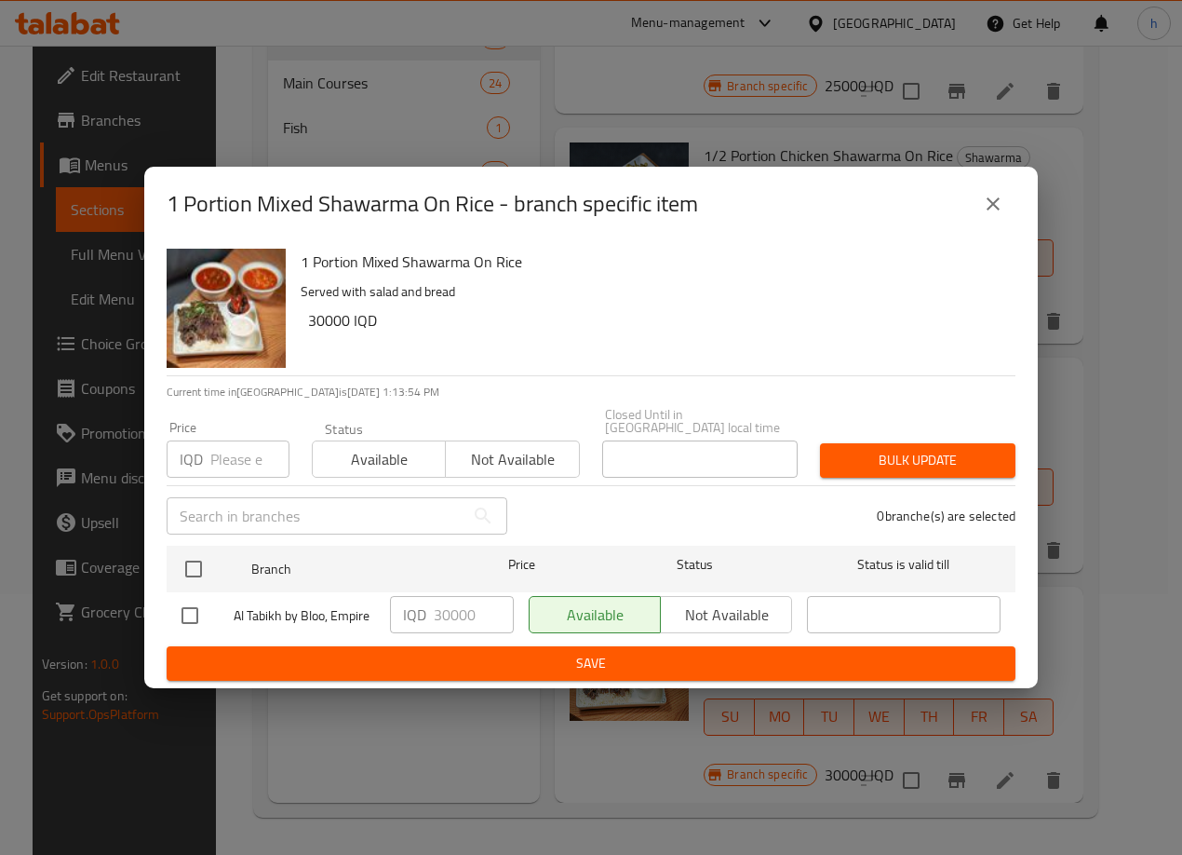
click at [991, 197] on button "close" at bounding box center [993, 204] width 45 height 45
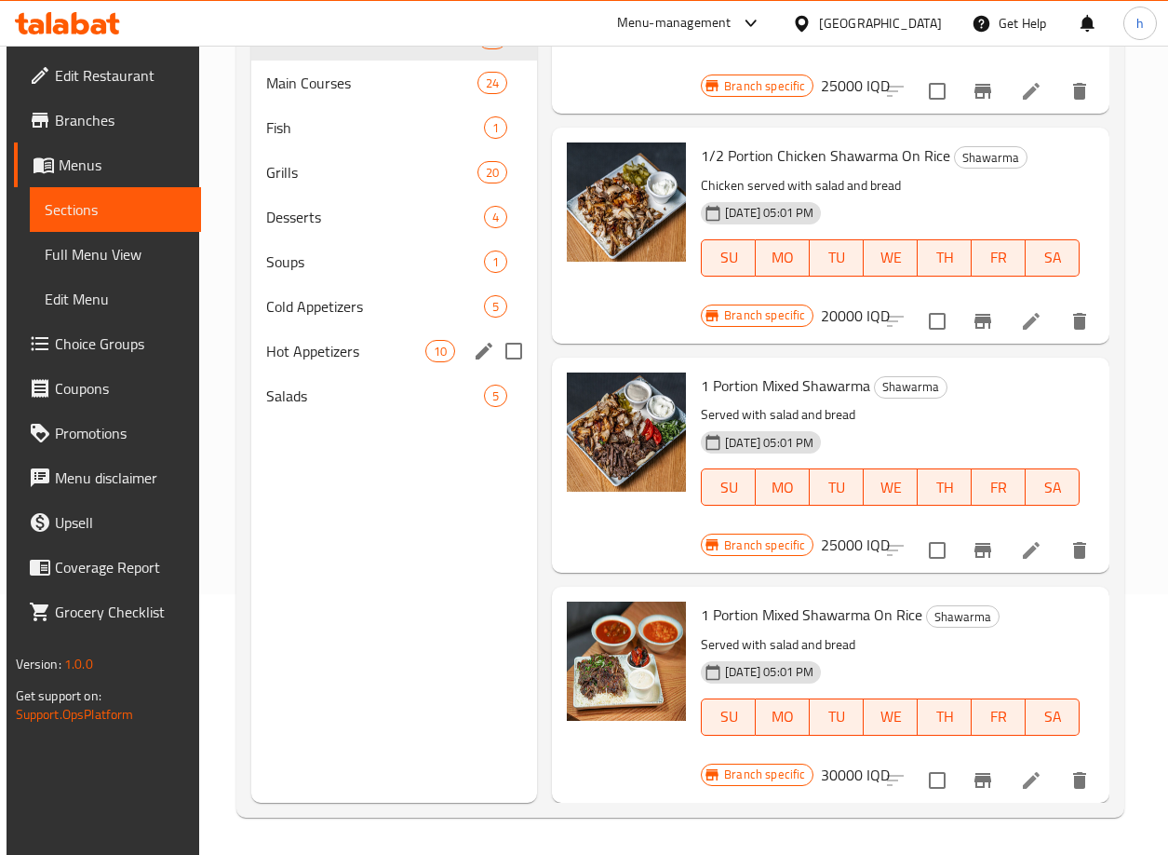
click at [312, 365] on div "Hot Appetizers 10" at bounding box center [394, 351] width 287 height 45
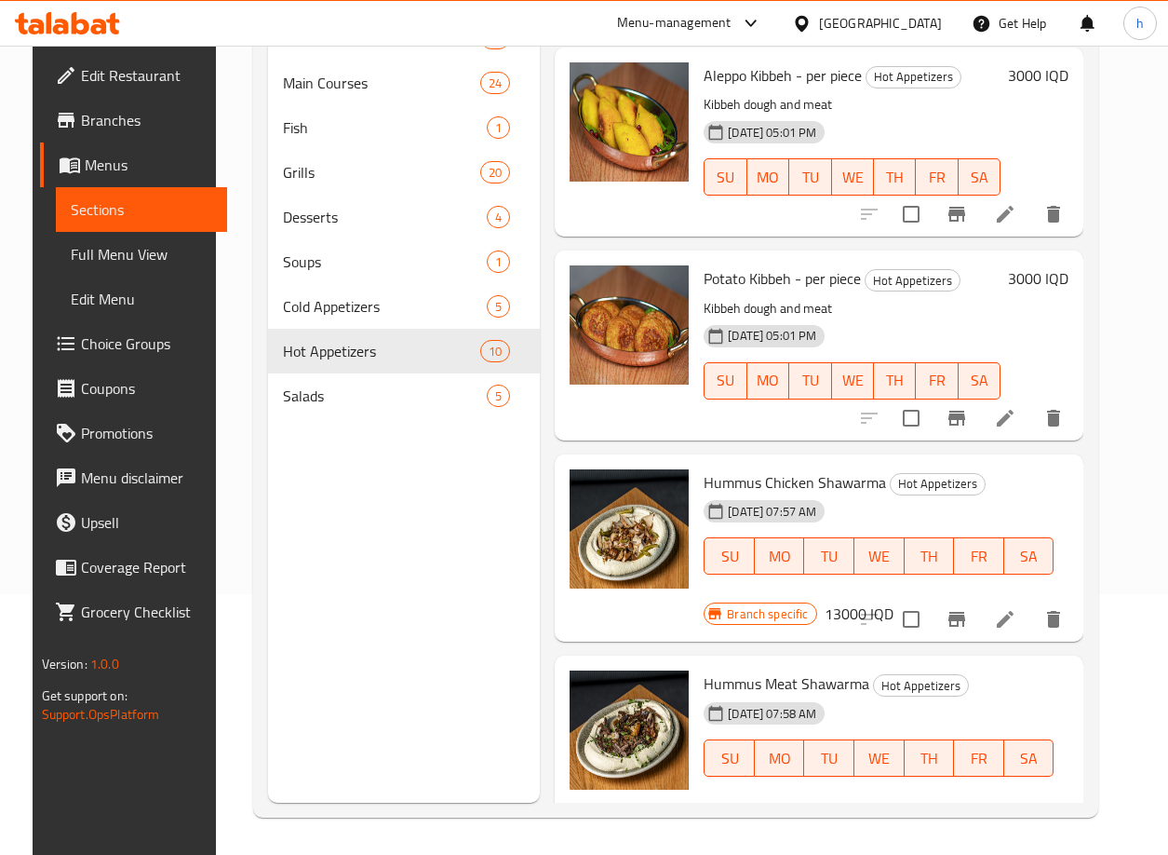
scroll to position [1236, 0]
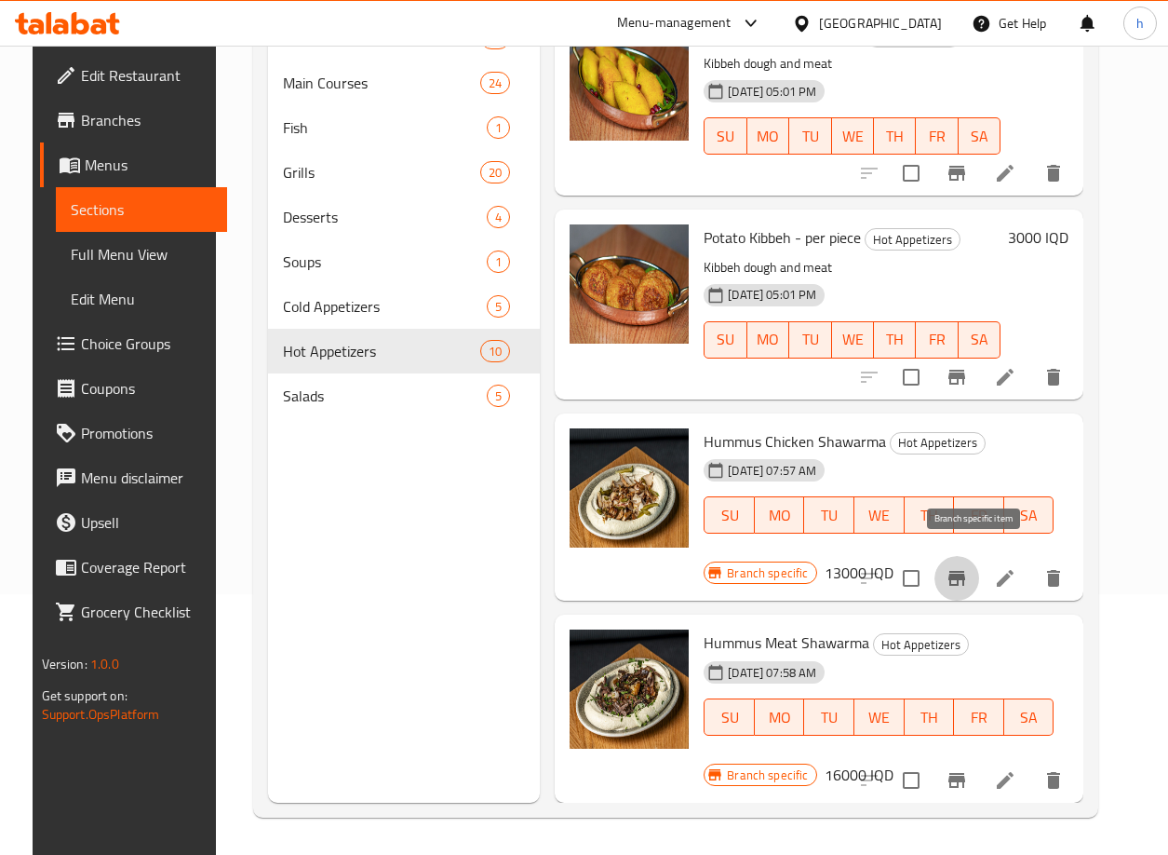
click at [965, 571] on icon "Branch-specific-item" at bounding box center [957, 578] width 17 height 15
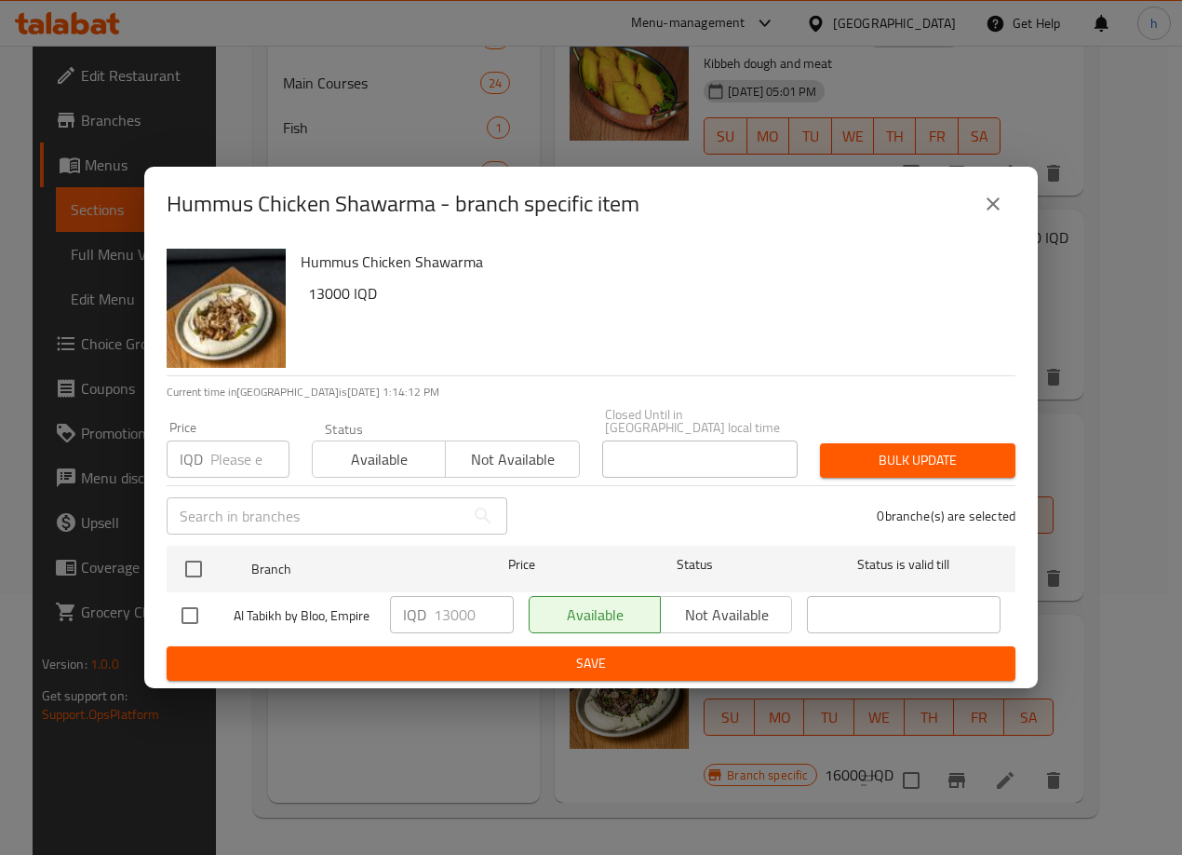
click at [1010, 206] on button "close" at bounding box center [993, 204] width 45 height 45
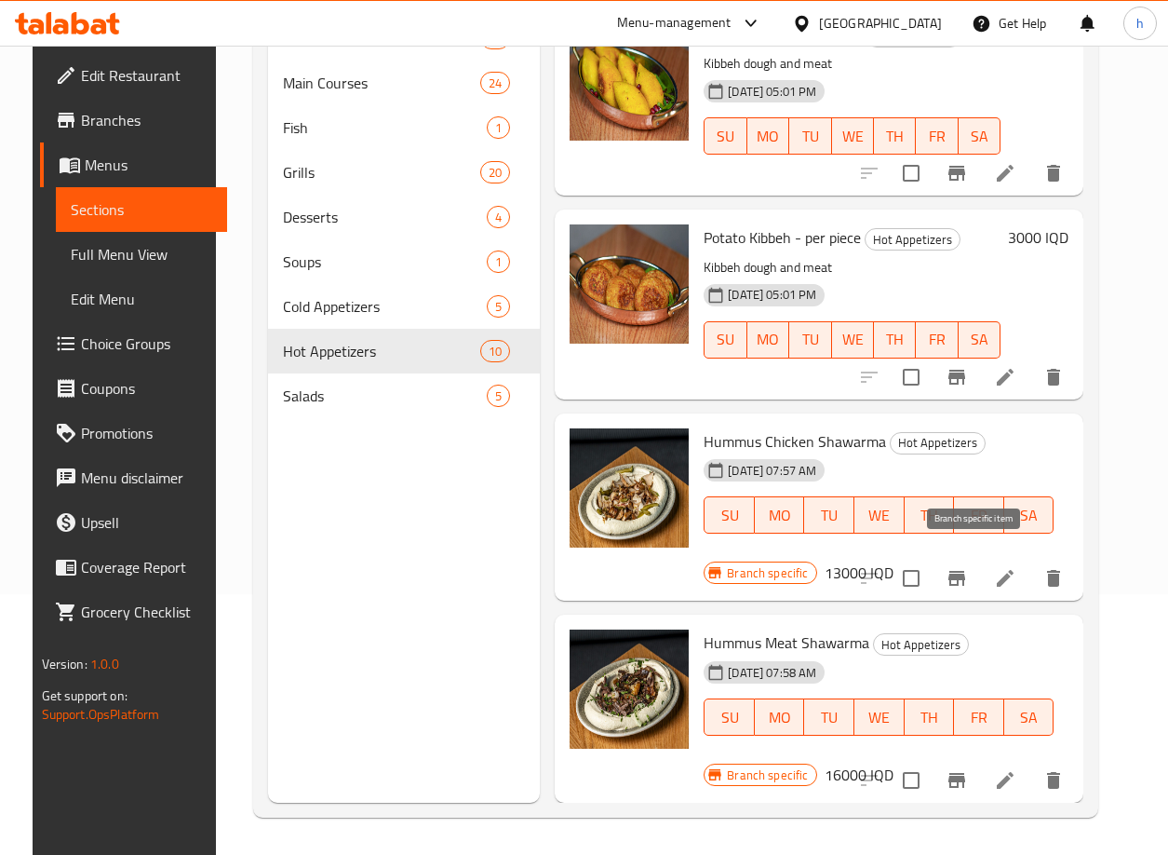
click at [965, 571] on icon "Branch-specific-item" at bounding box center [957, 578] width 17 height 15
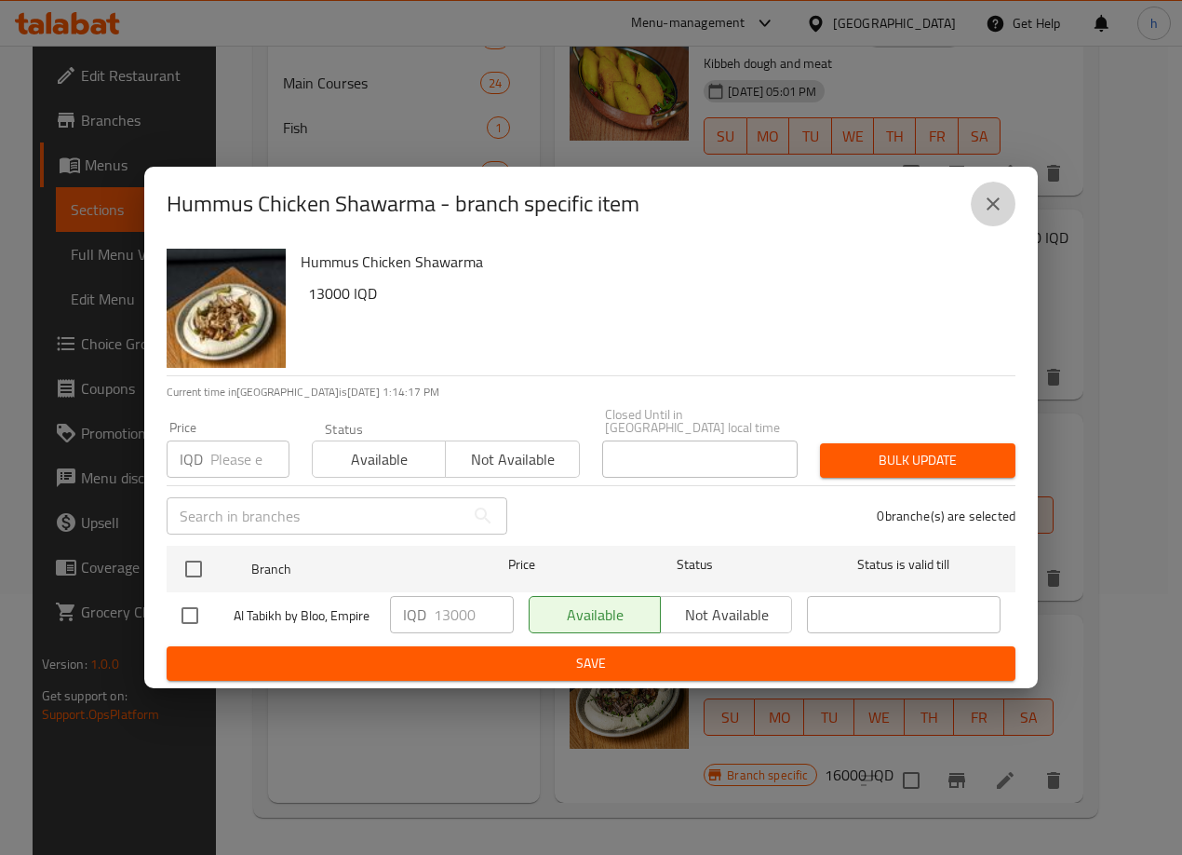
click at [996, 204] on icon "close" at bounding box center [993, 204] width 22 height 22
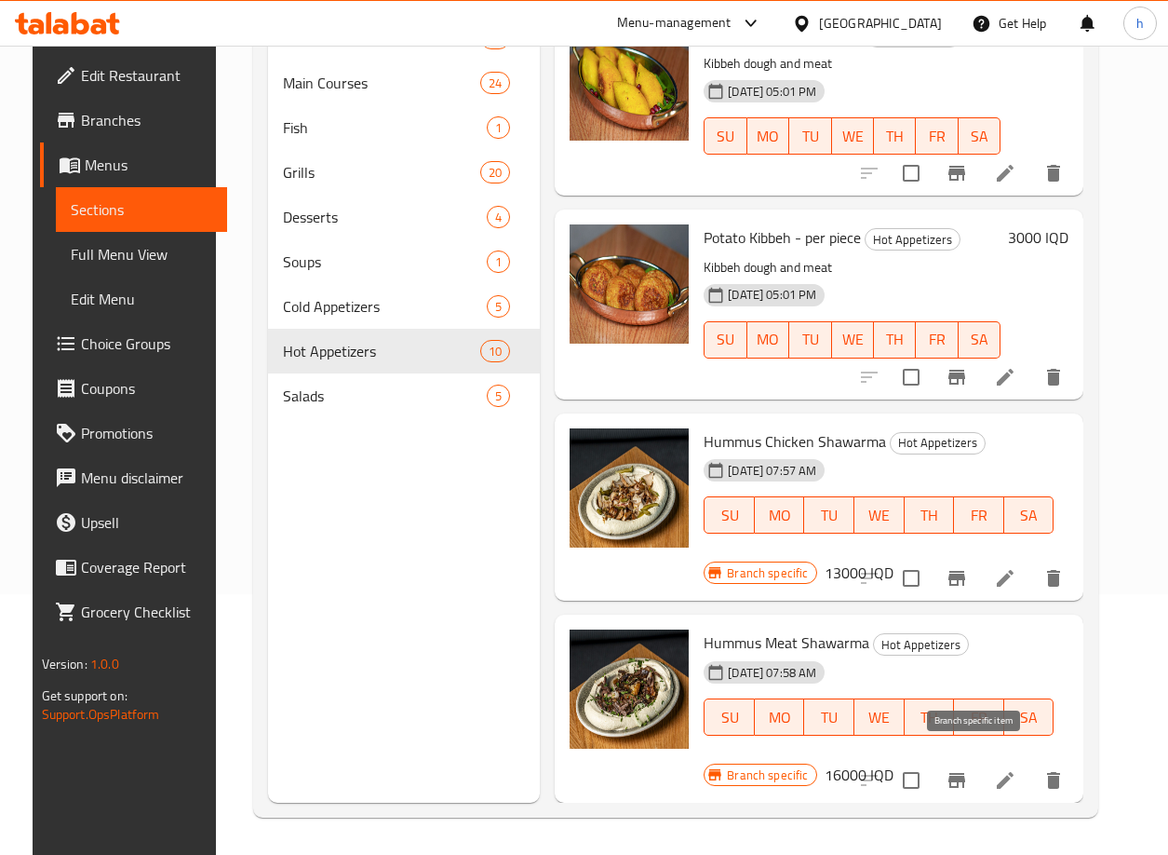
click at [965, 773] on icon "Branch-specific-item" at bounding box center [957, 780] width 17 height 15
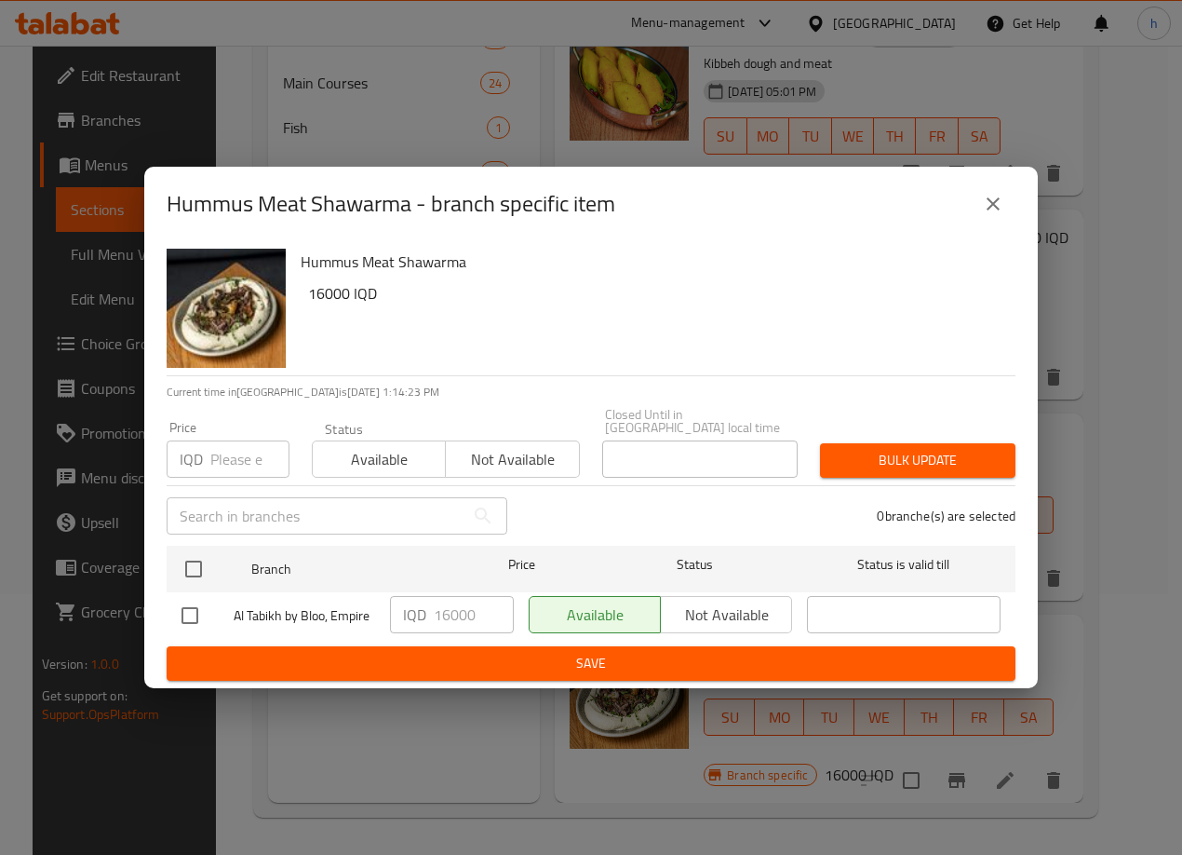
click at [984, 215] on icon "close" at bounding box center [993, 204] width 22 height 22
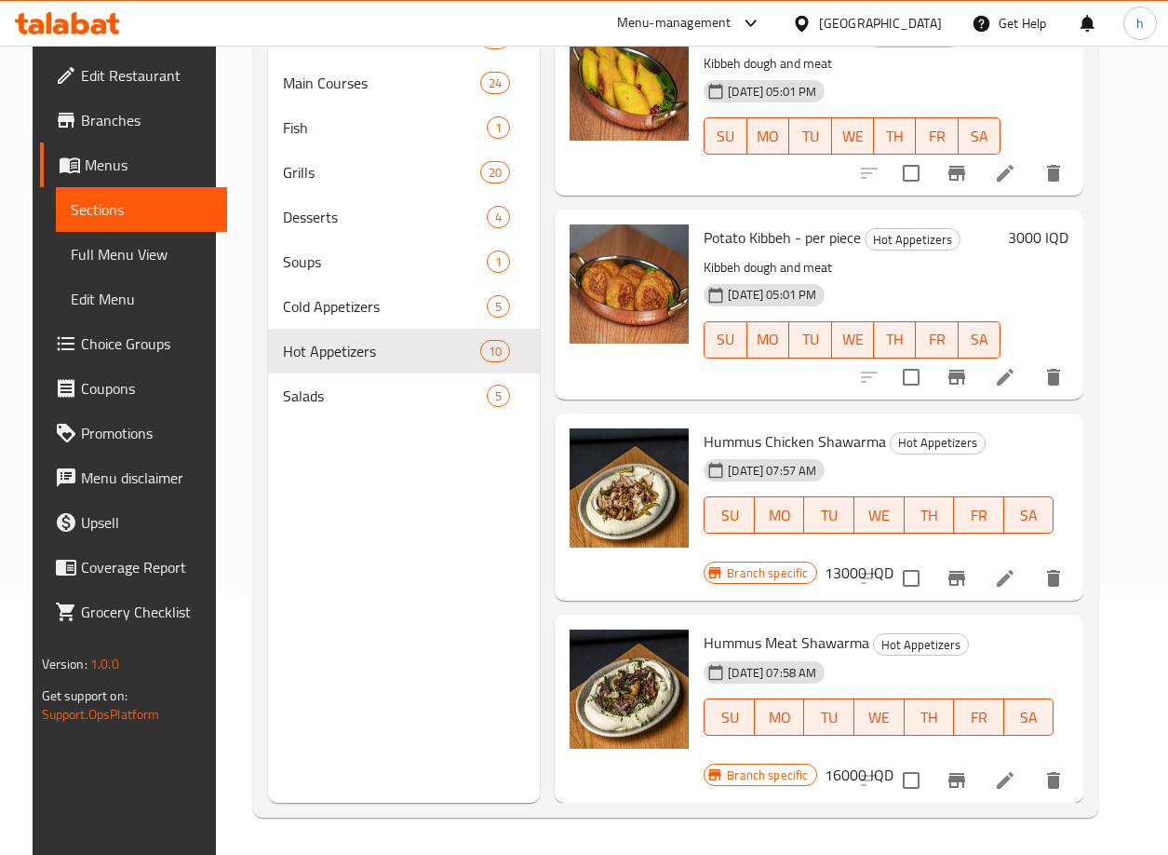
click at [979, 557] on button "Branch-specific-item" at bounding box center [957, 578] width 45 height 45
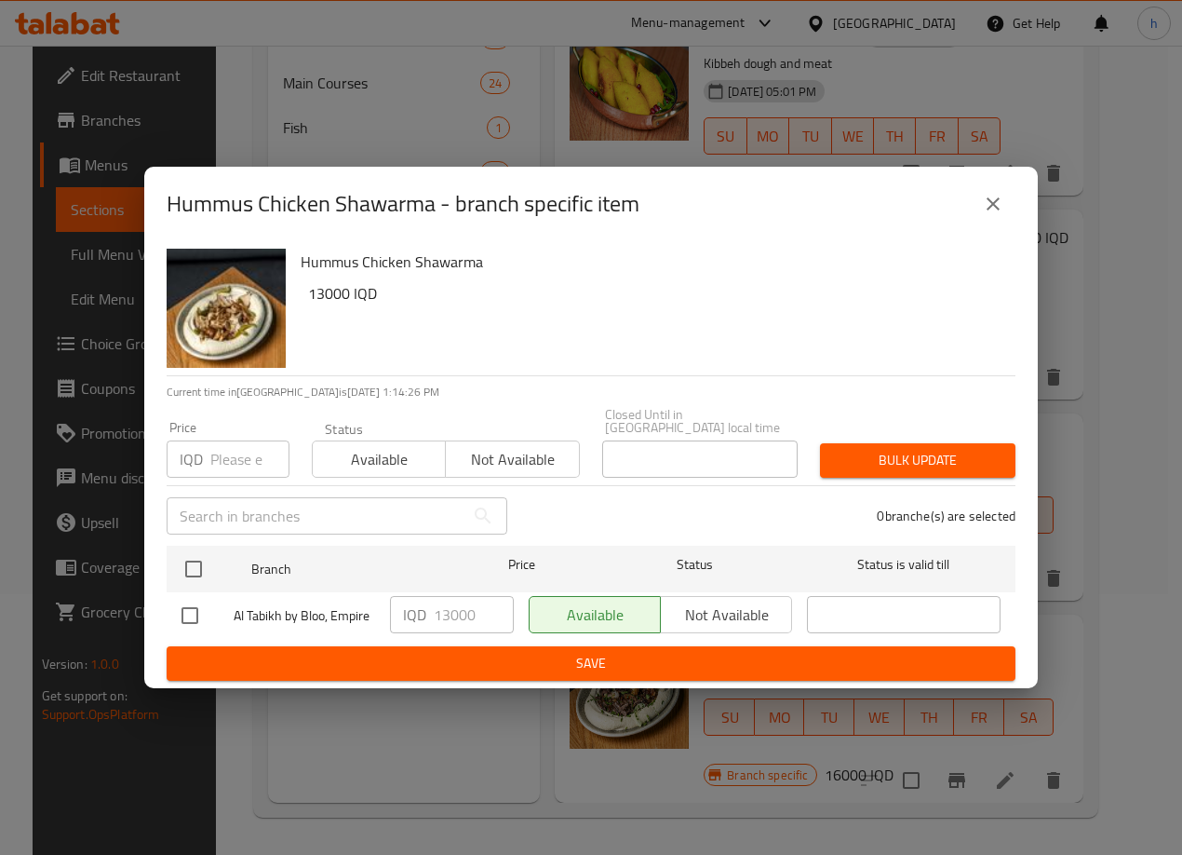
click at [987, 208] on icon "close" at bounding box center [993, 204] width 22 height 22
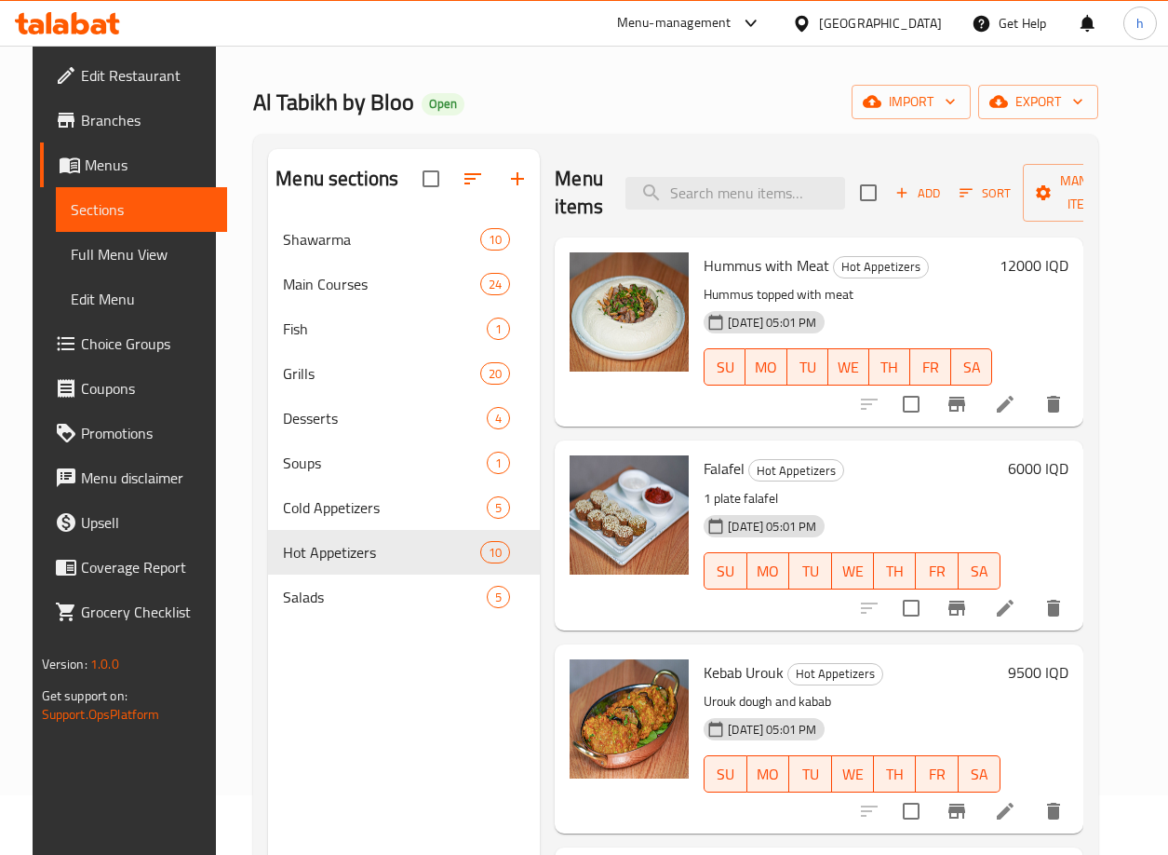
scroll to position [38, 0]
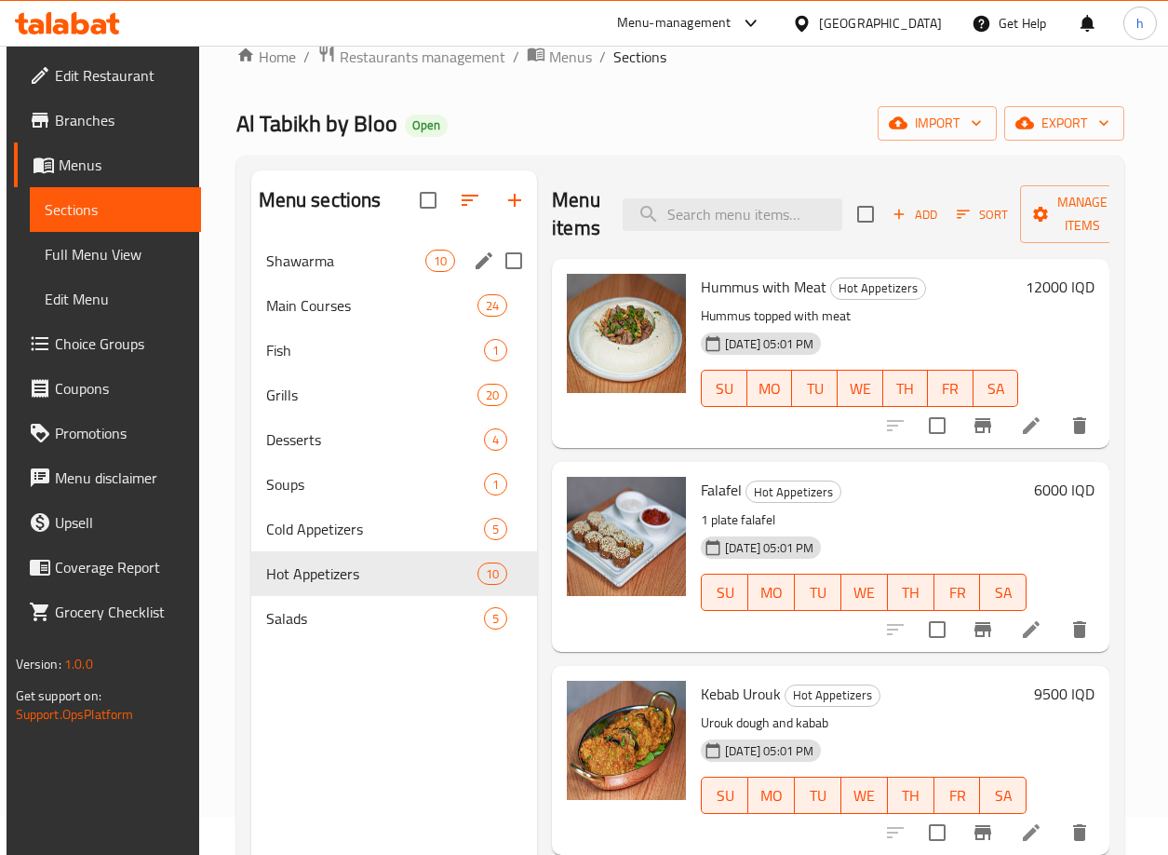
click at [296, 262] on span "Shawarma" at bounding box center [345, 260] width 159 height 22
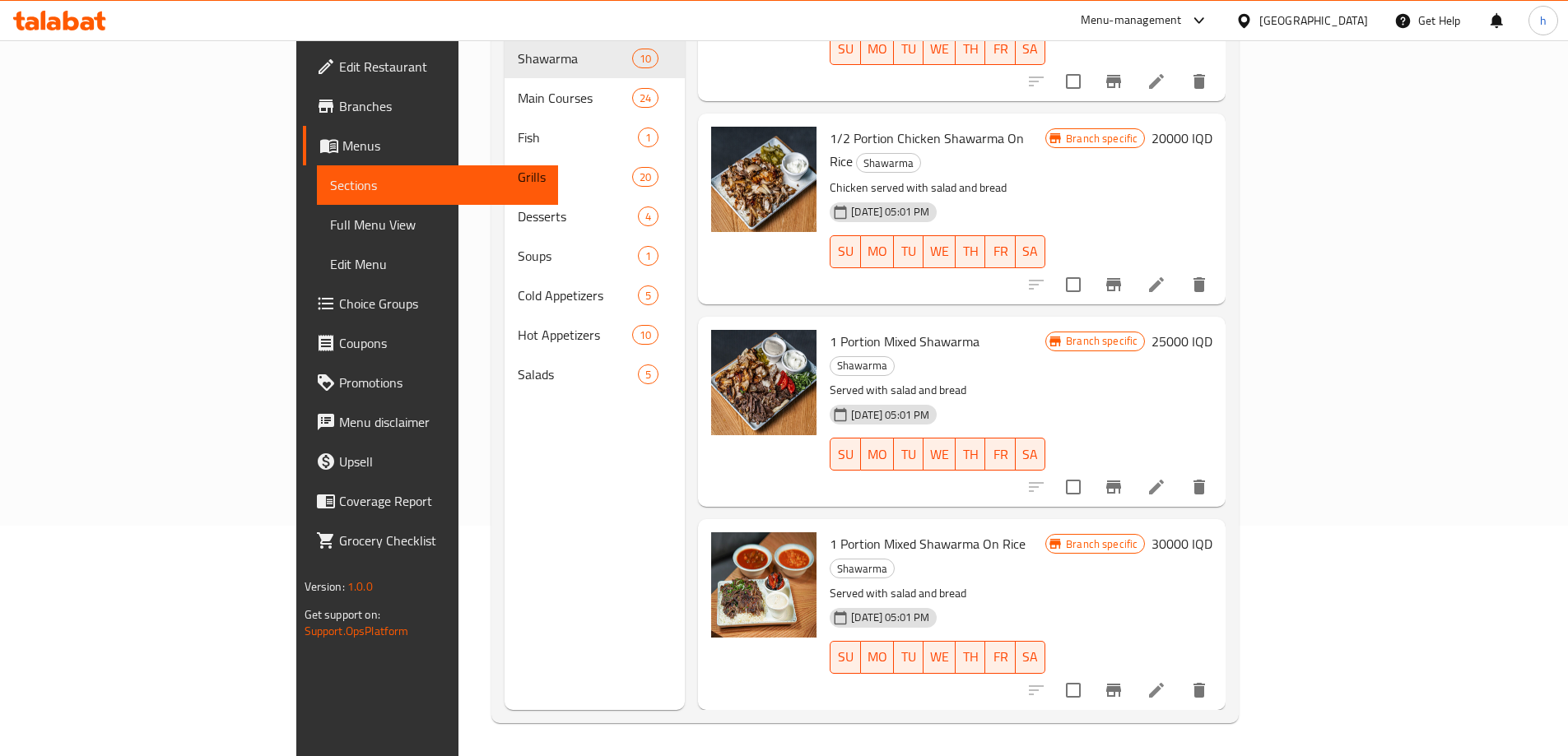
scroll to position [1083, 0]
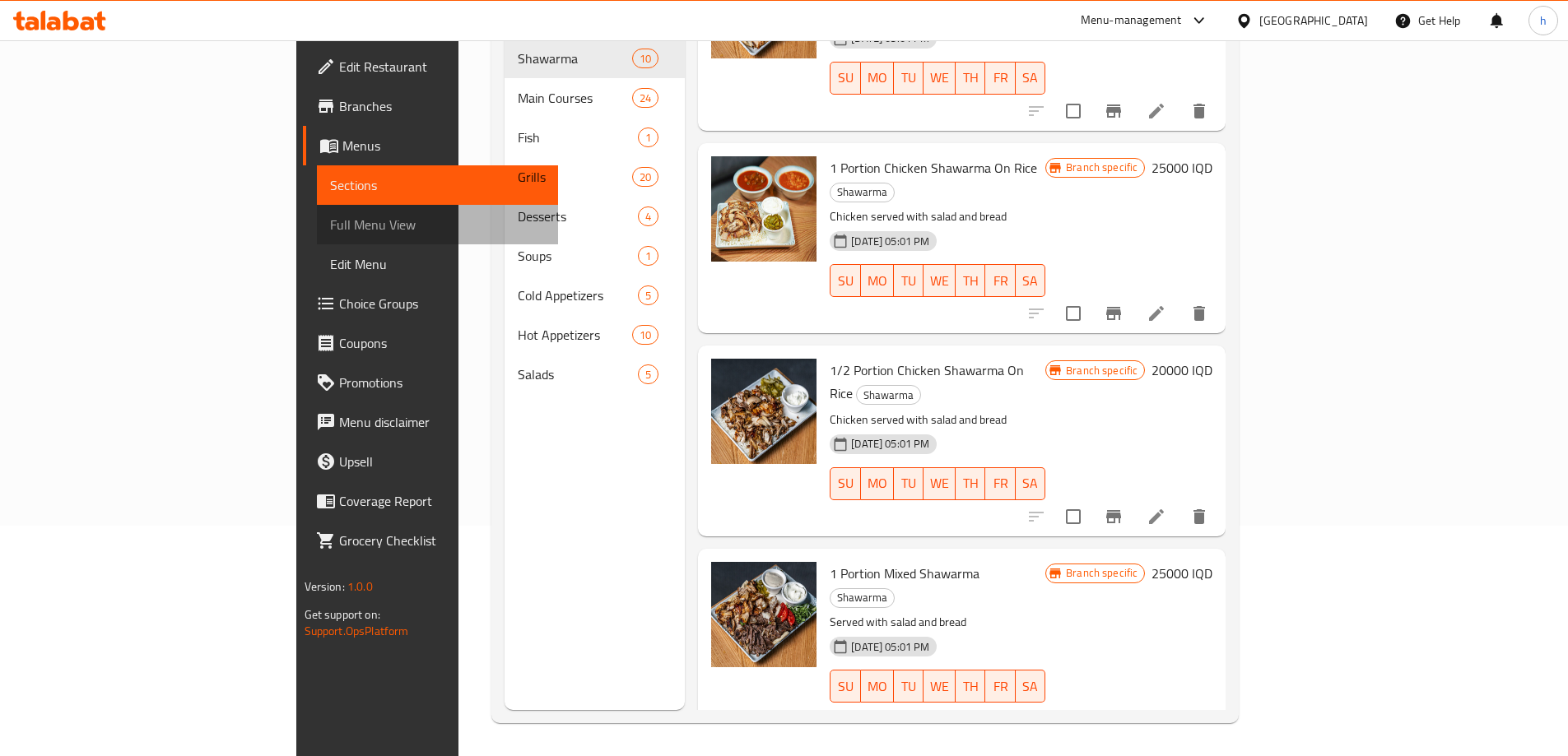
click at [330, 233] on span "Full Menu View" at bounding box center [437, 225] width 215 height 19
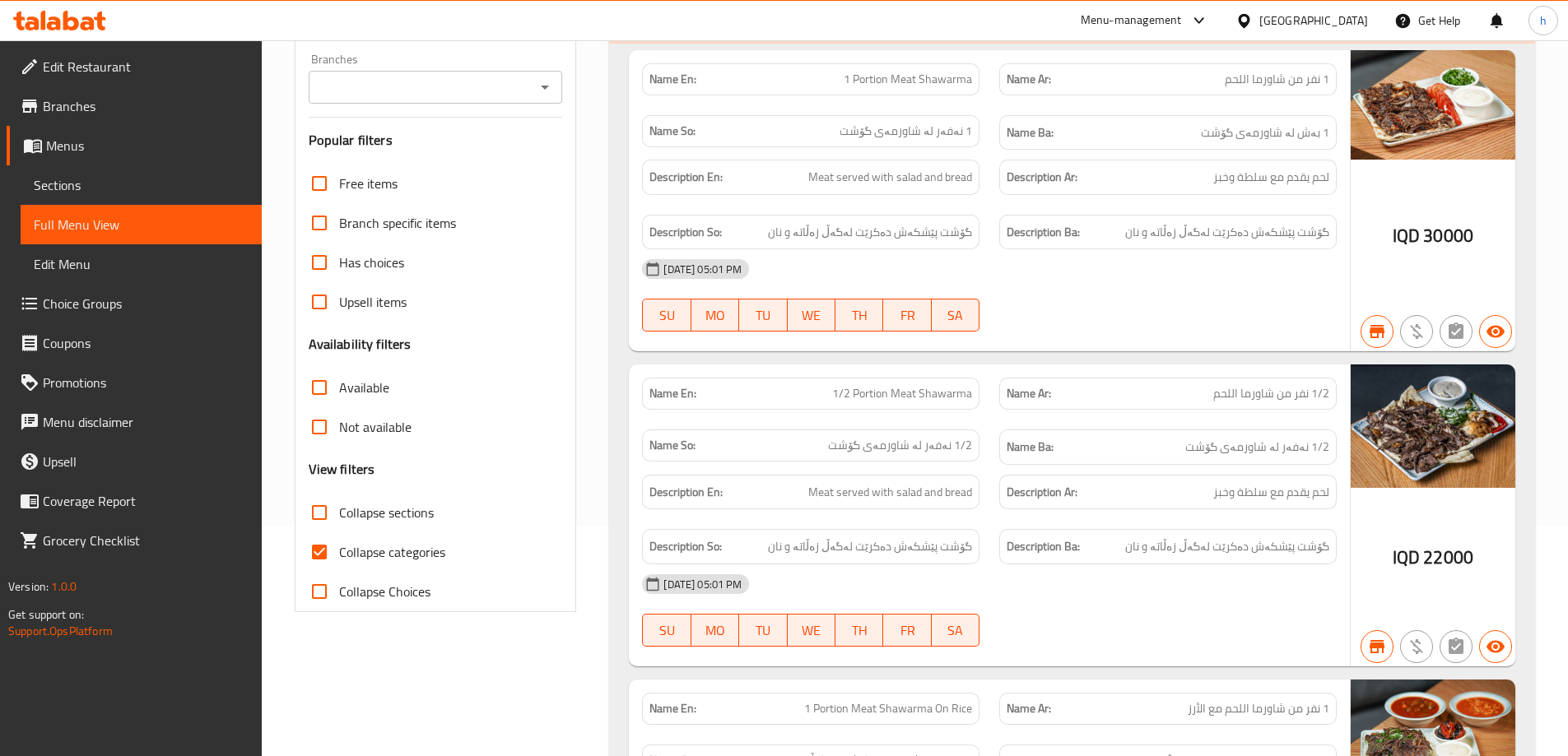
click at [321, 555] on input "Collapse categories" at bounding box center [319, 552] width 40 height 40
checkbox input "false"
click at [317, 500] on input "Collapse sections" at bounding box center [319, 513] width 40 height 40
checkbox input "true"
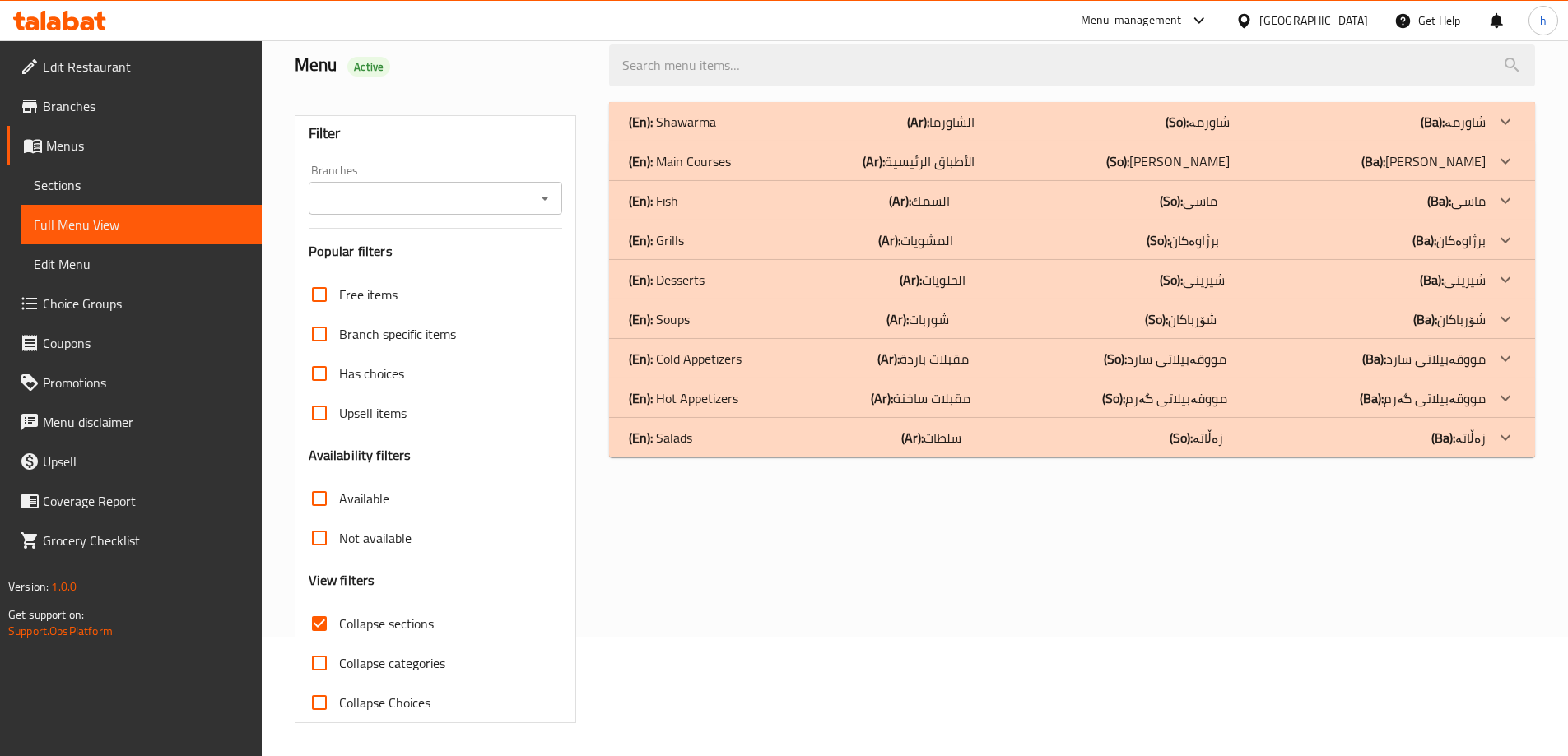
scroll to position [119, 0]
click at [544, 193] on icon "Open" at bounding box center [545, 198] width 19 height 19
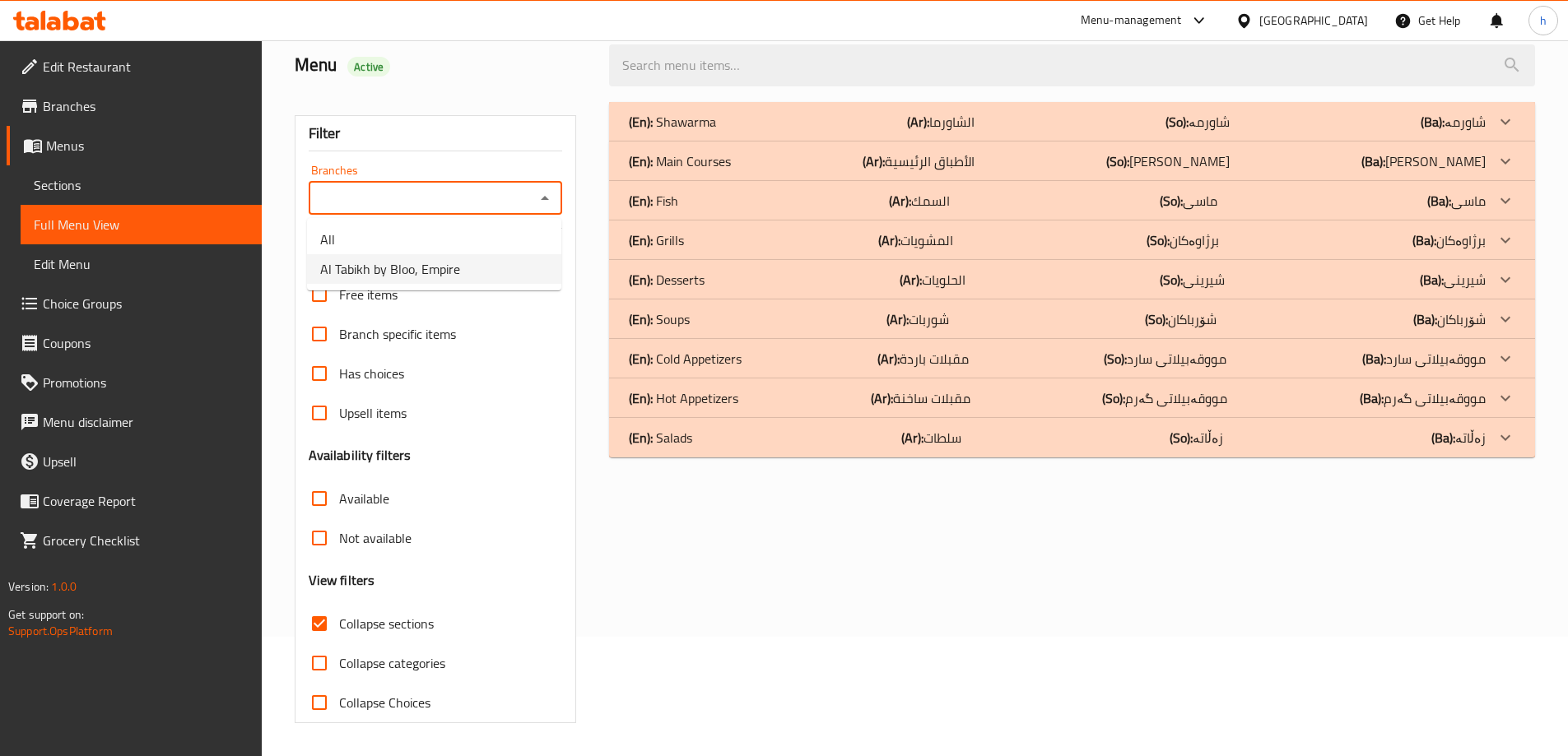
click at [376, 271] on span "Al Tabikh by Bloo, Empire" at bounding box center [390, 269] width 140 height 19
type input "Al Tabikh by Bloo, Empire"
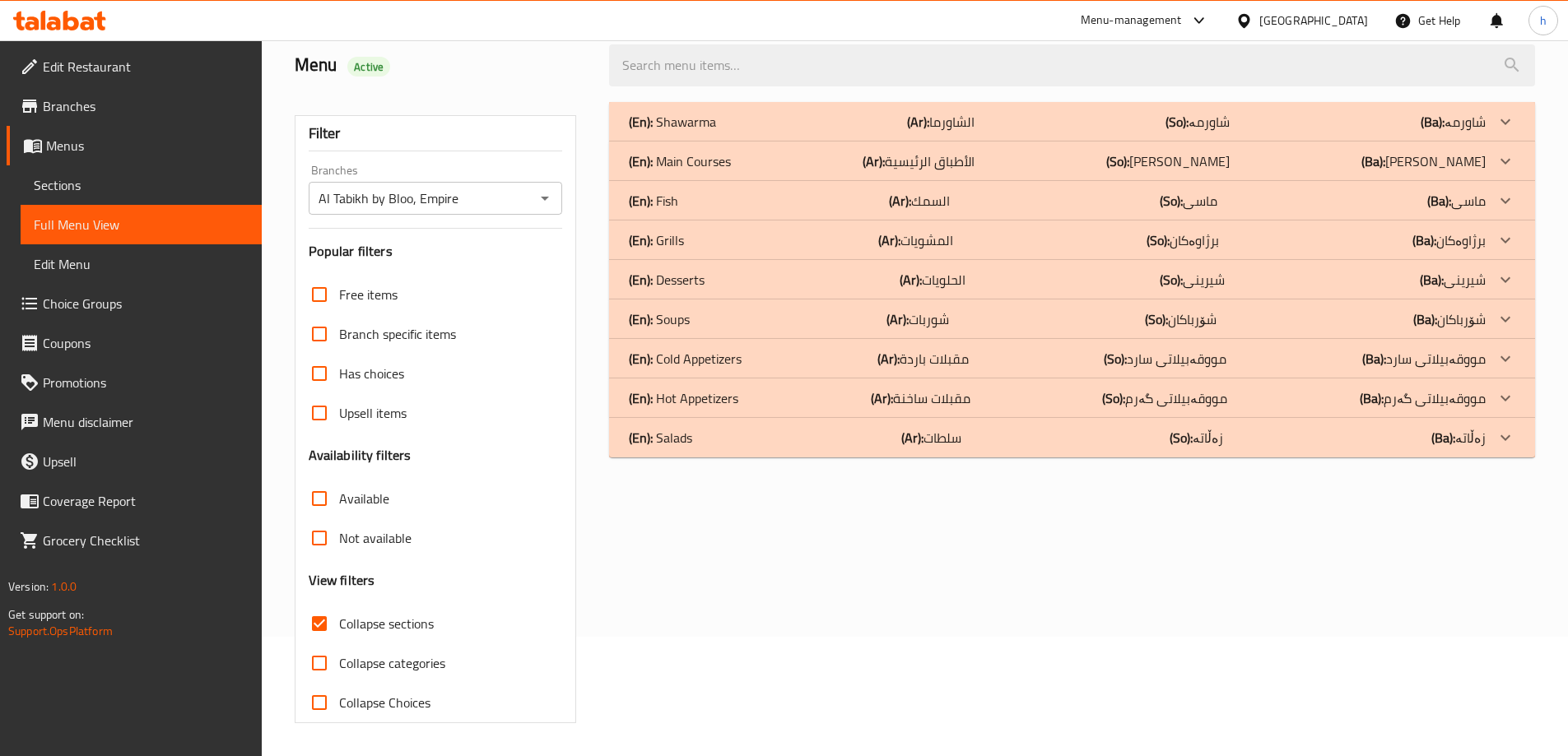
click at [686, 119] on p "(En): Shawarma" at bounding box center [672, 122] width 88 height 19
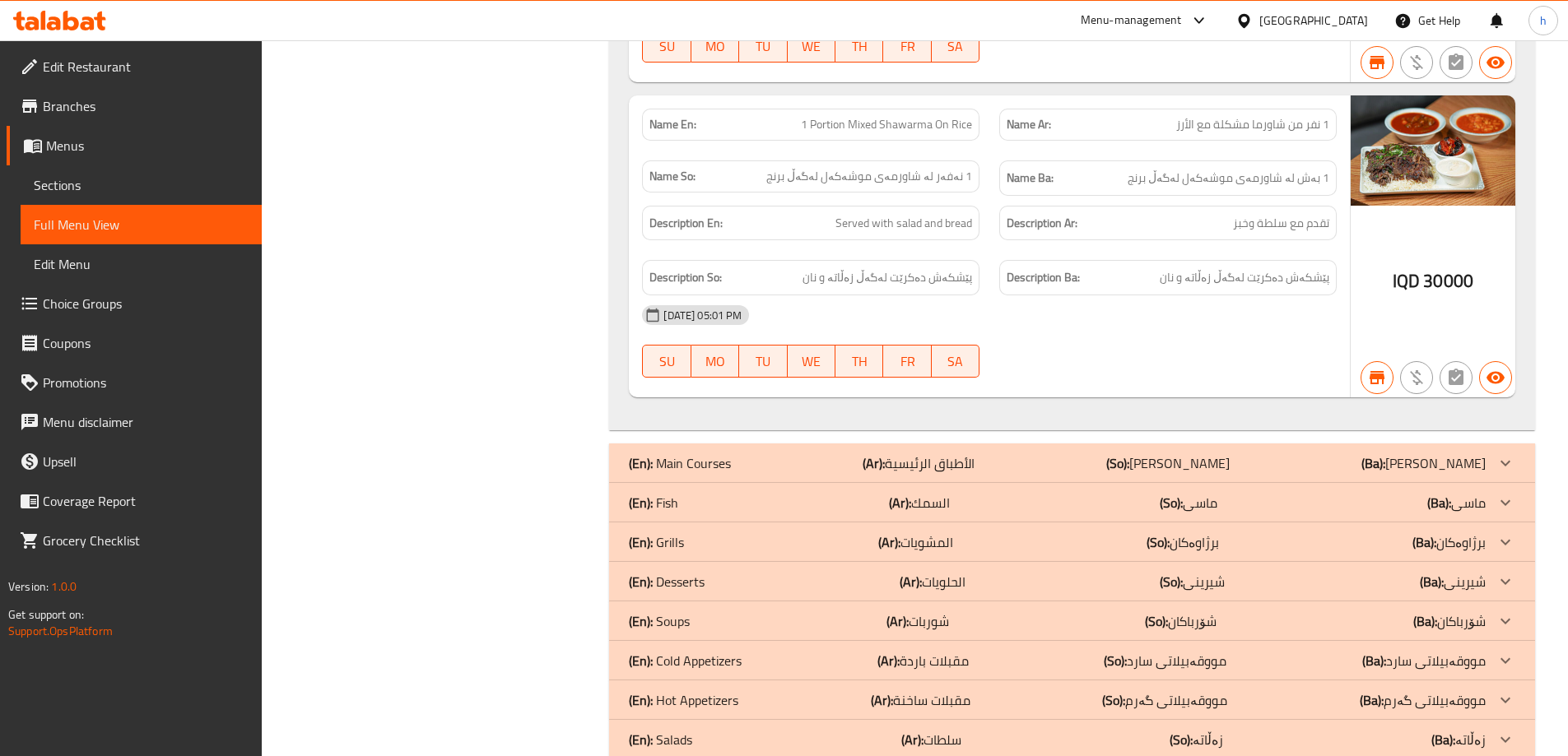
scroll to position [3054, 0]
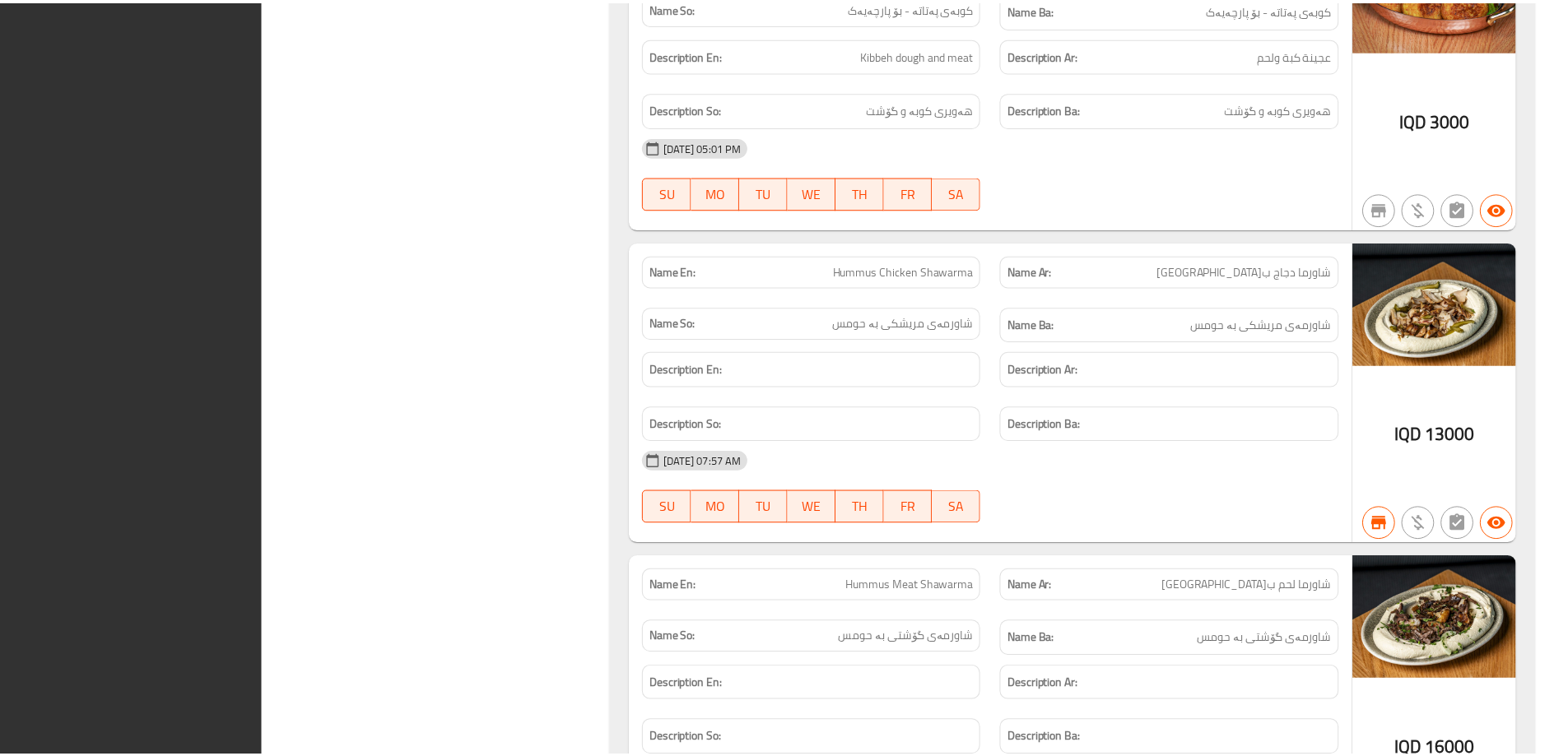
scroll to position [12631, 0]
